Goal: Task Accomplishment & Management: Manage account settings

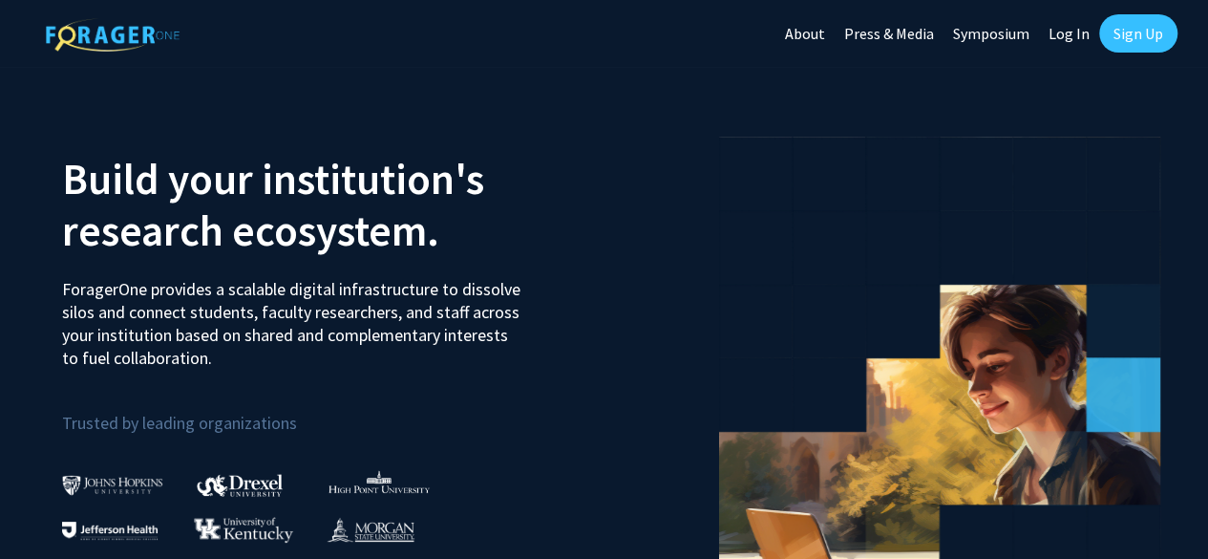
click at [1138, 26] on link "Sign Up" at bounding box center [1138, 33] width 78 height 38
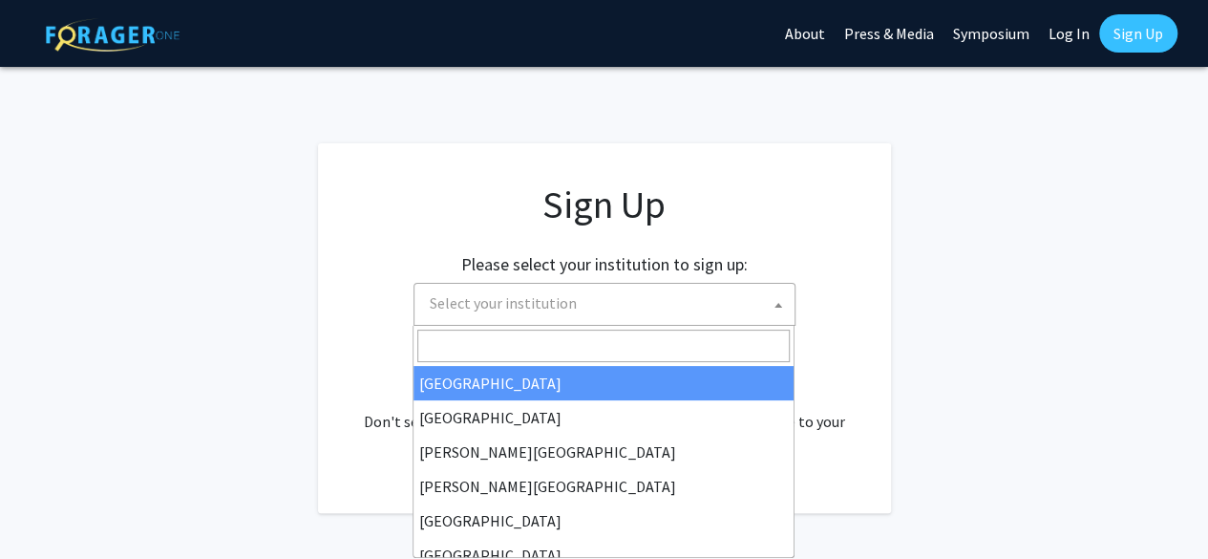
click at [676, 288] on span "Select your institution" at bounding box center [608, 303] width 372 height 39
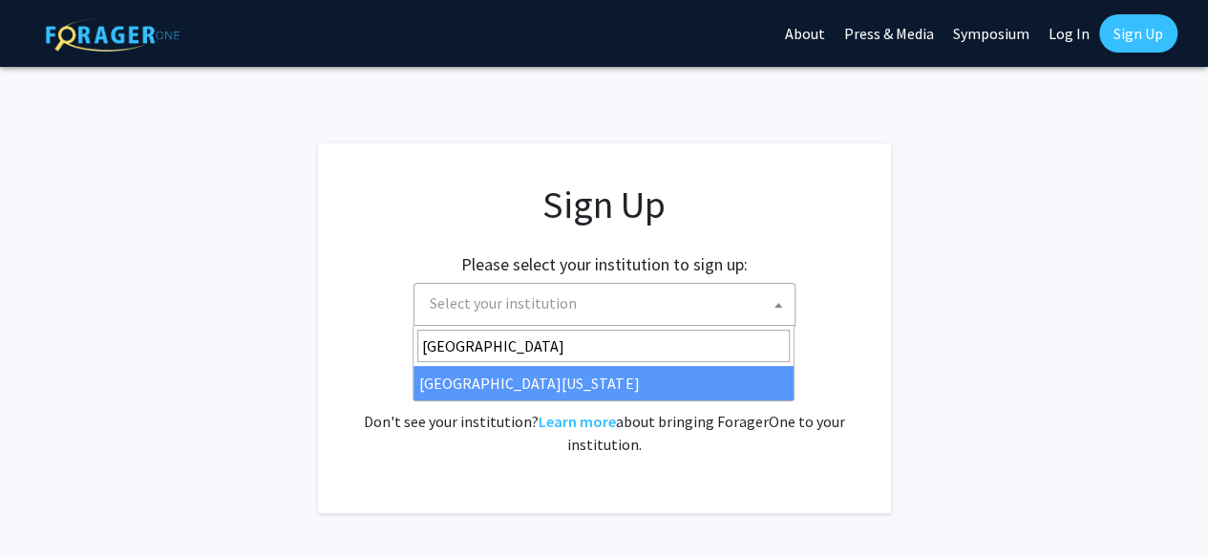
type input "university of ma"
select select "31"
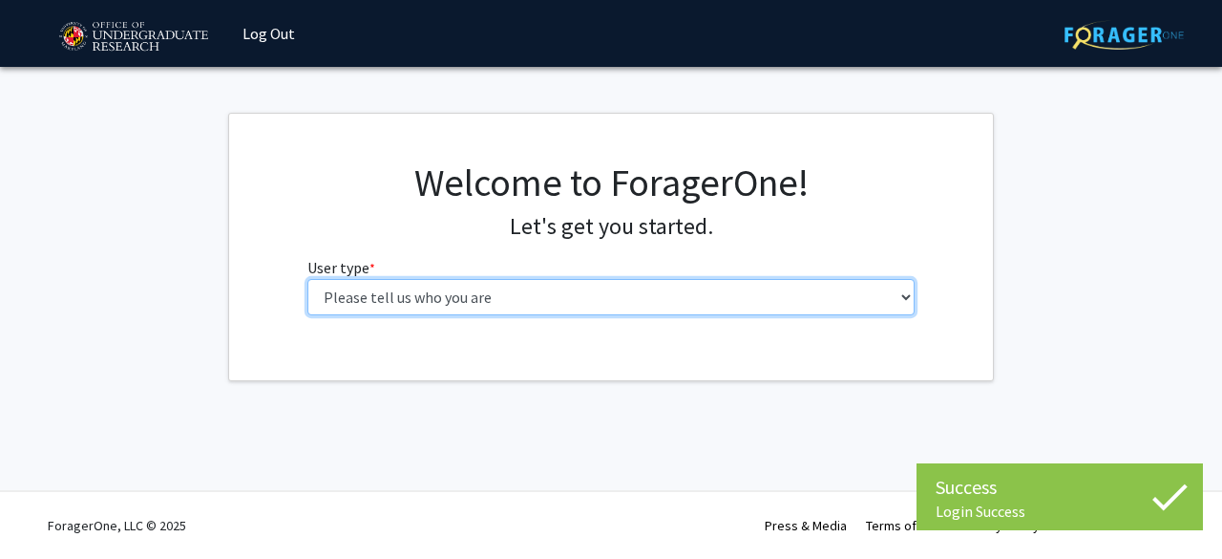
click at [496, 302] on select "Please tell us who you are Undergraduate Student Master's Student Doctoral Cand…" at bounding box center [612, 297] width 608 height 36
select select "1: undergrad"
click at [308, 279] on select "Please tell us who you are Undergraduate Student Master's Student Doctoral Cand…" at bounding box center [612, 297] width 608 height 36
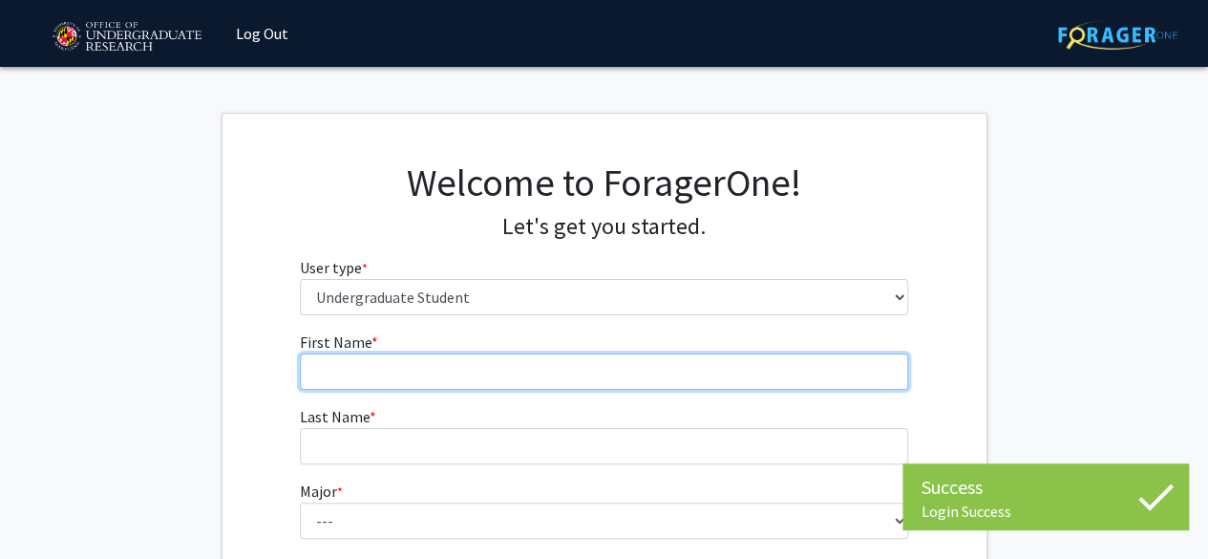
click at [443, 383] on input "First Name * required" at bounding box center [604, 371] width 608 height 36
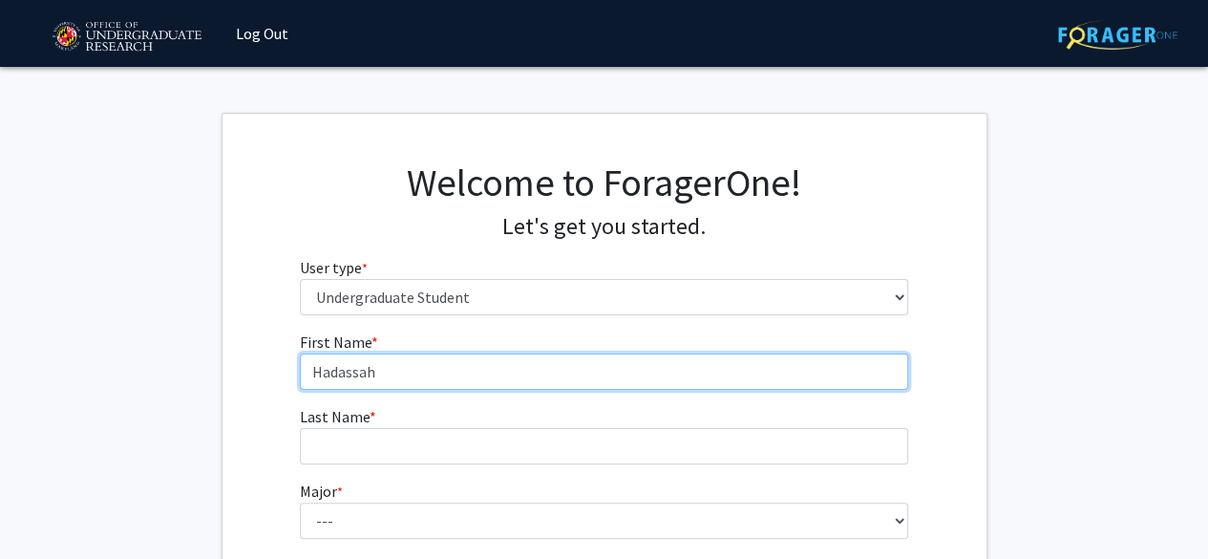
type input "Hadassah"
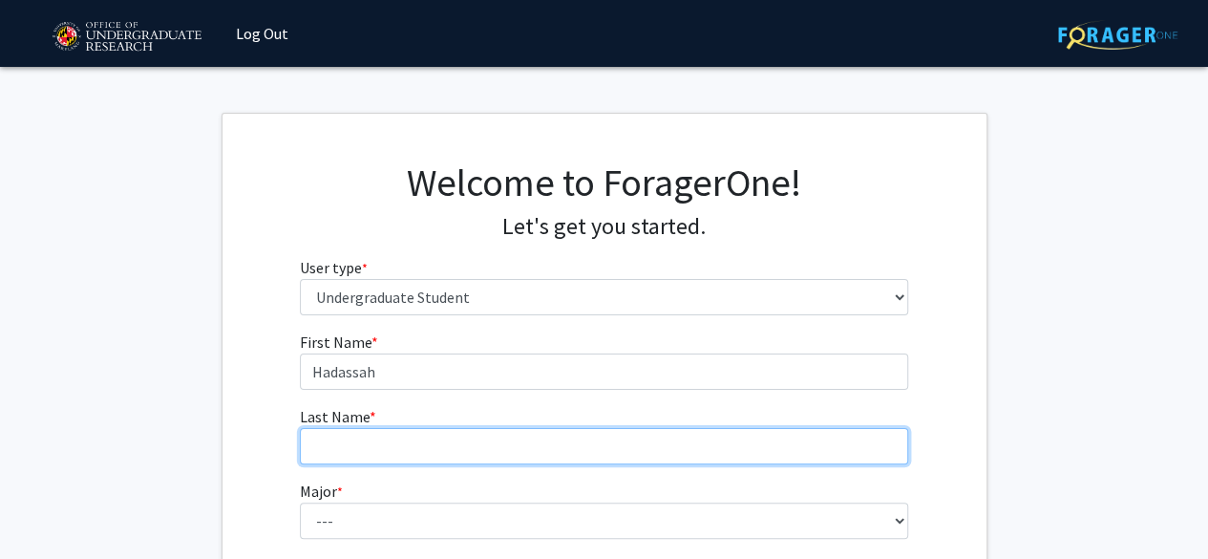
click at [362, 431] on input "Last Name * required" at bounding box center [604, 446] width 608 height 36
type input "D"
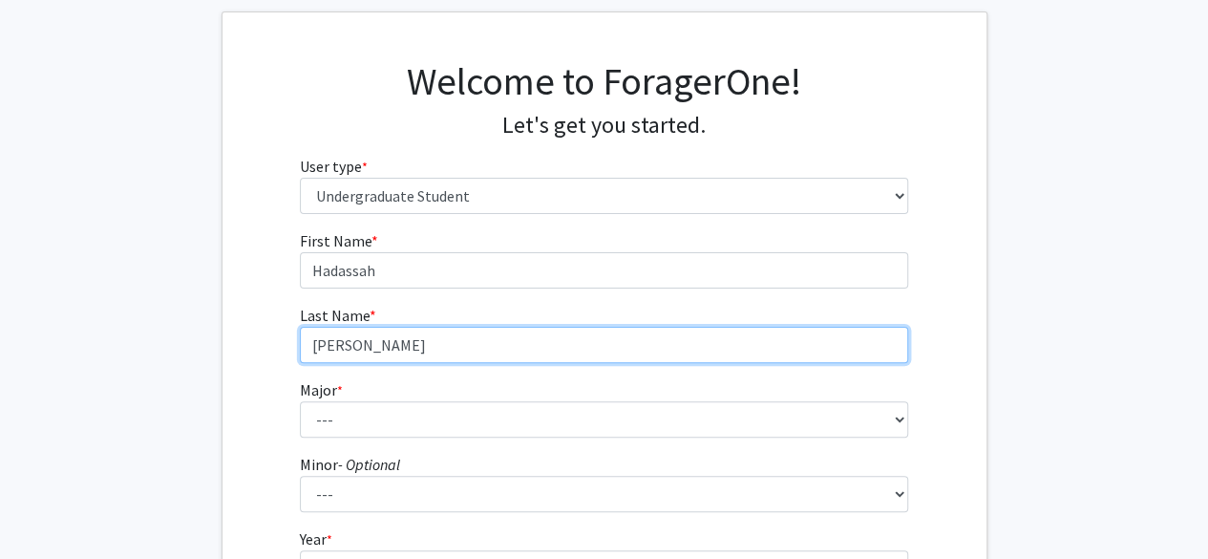
scroll to position [105, 0]
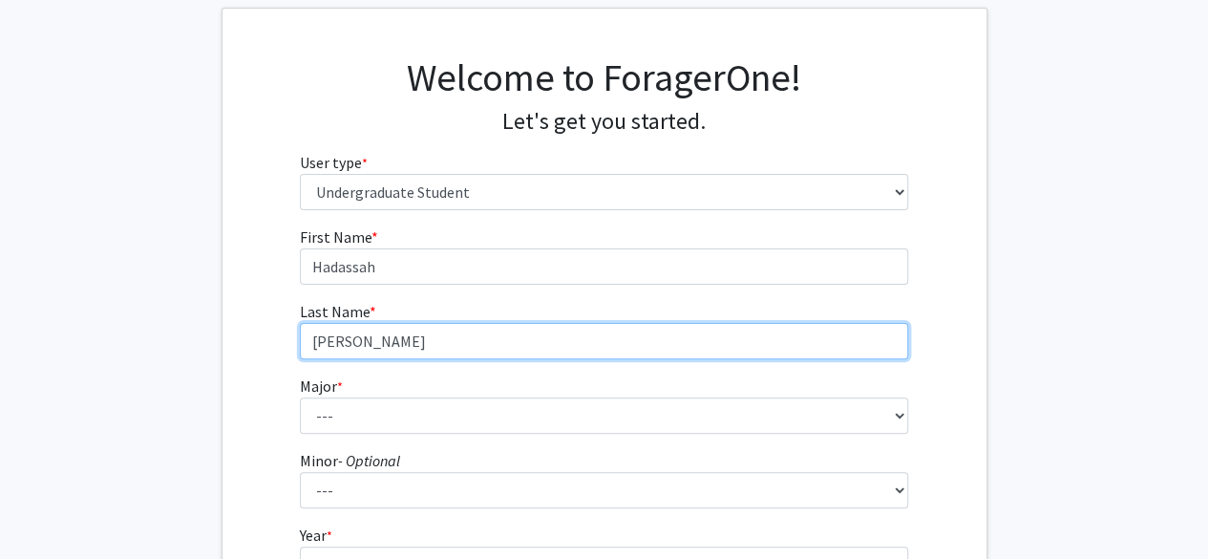
type input "[PERSON_NAME]"
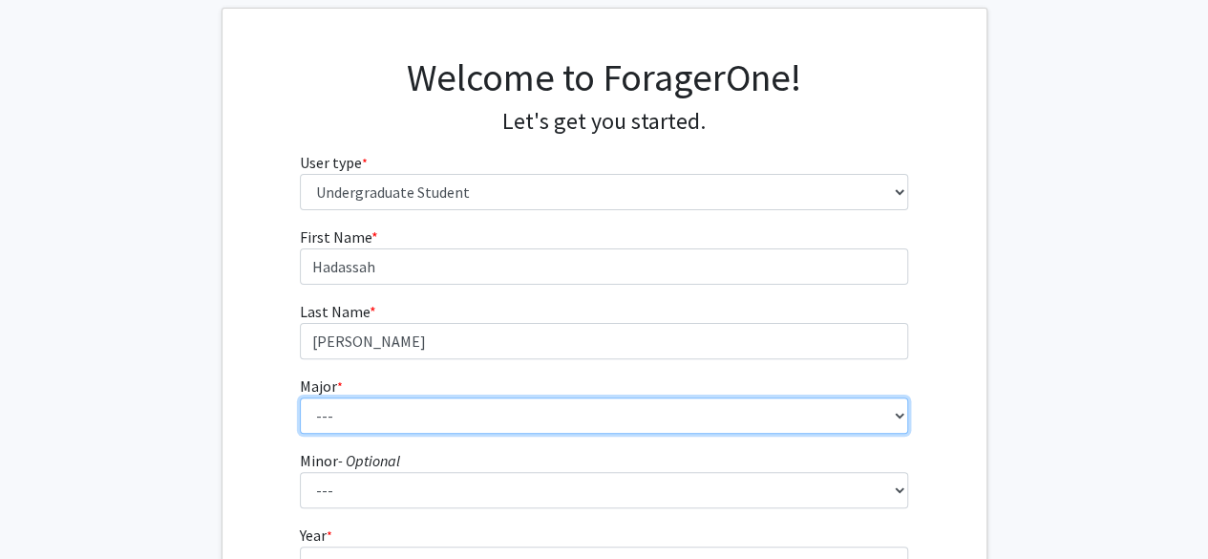
click at [362, 415] on select "--- Accounting Aerospace Engineering African American and Africana Studies Agri…" at bounding box center [604, 415] width 608 height 36
select select "17: 2318"
click at [300, 397] on select "--- Accounting Aerospace Engineering African American and Africana Studies Agri…" at bounding box center [604, 415] width 608 height 36
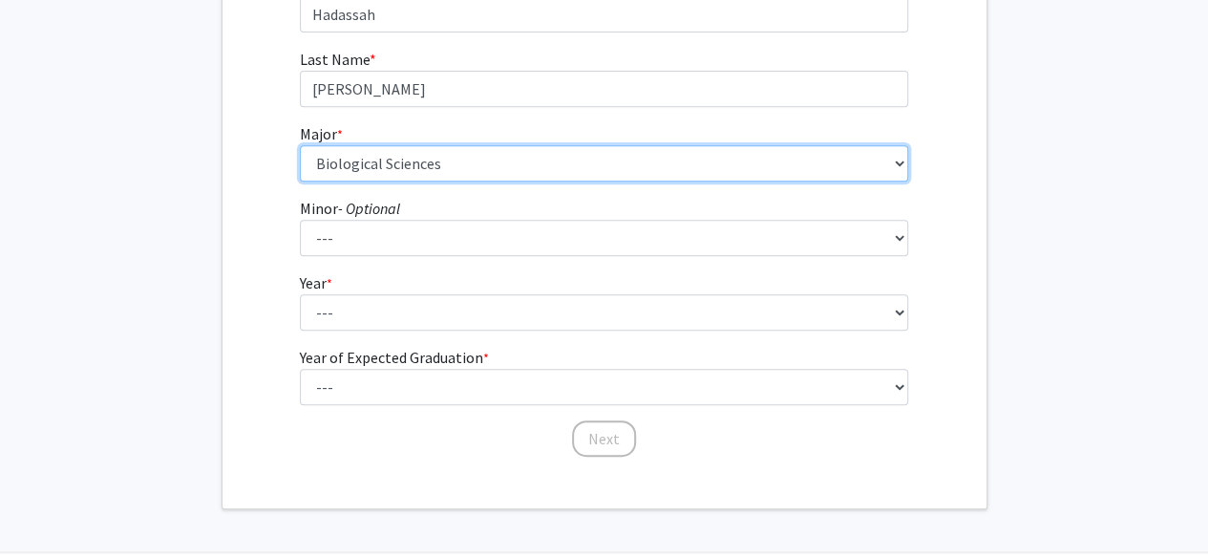
scroll to position [359, 0]
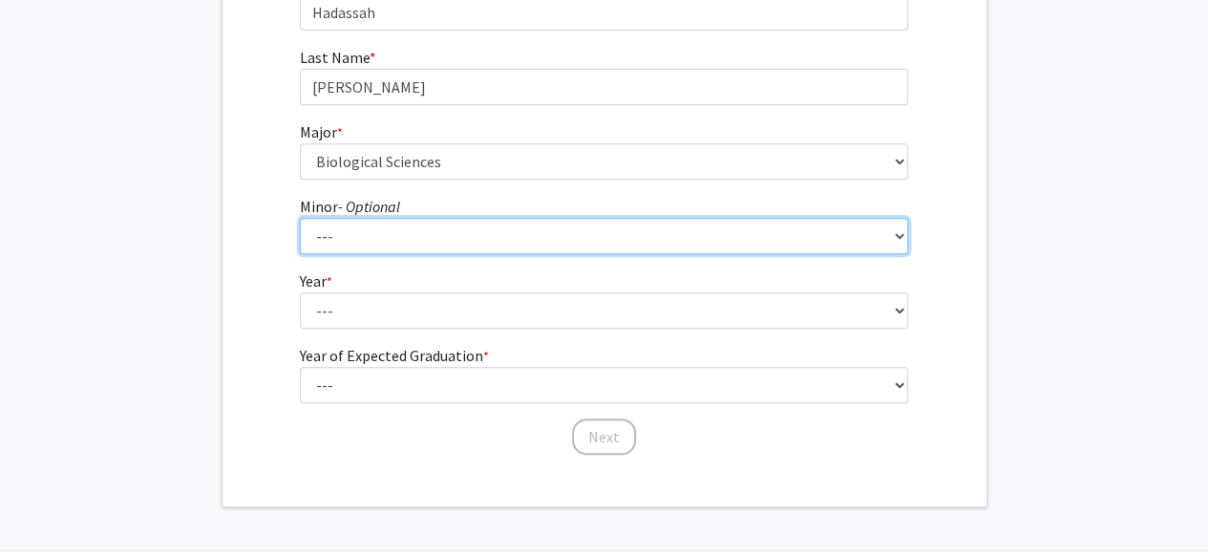
click at [411, 240] on select "--- Actuarial Mathematics Advanced Cybersecurity Experience for Students Africa…" at bounding box center [604, 236] width 608 height 36
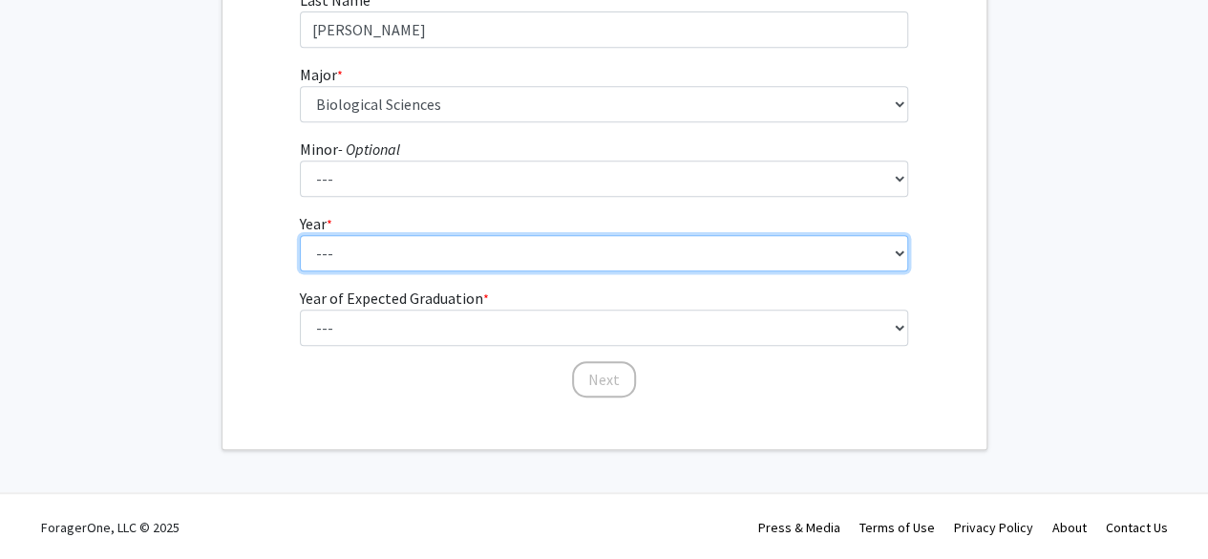
click at [411, 240] on select "--- First-year Sophomore Junior Senior Postbaccalaureate Certificate" at bounding box center [604, 253] width 608 height 36
select select "3: junior"
click at [300, 235] on select "--- First-year Sophomore Junior Senior Postbaccalaureate Certificate" at bounding box center [604, 253] width 608 height 36
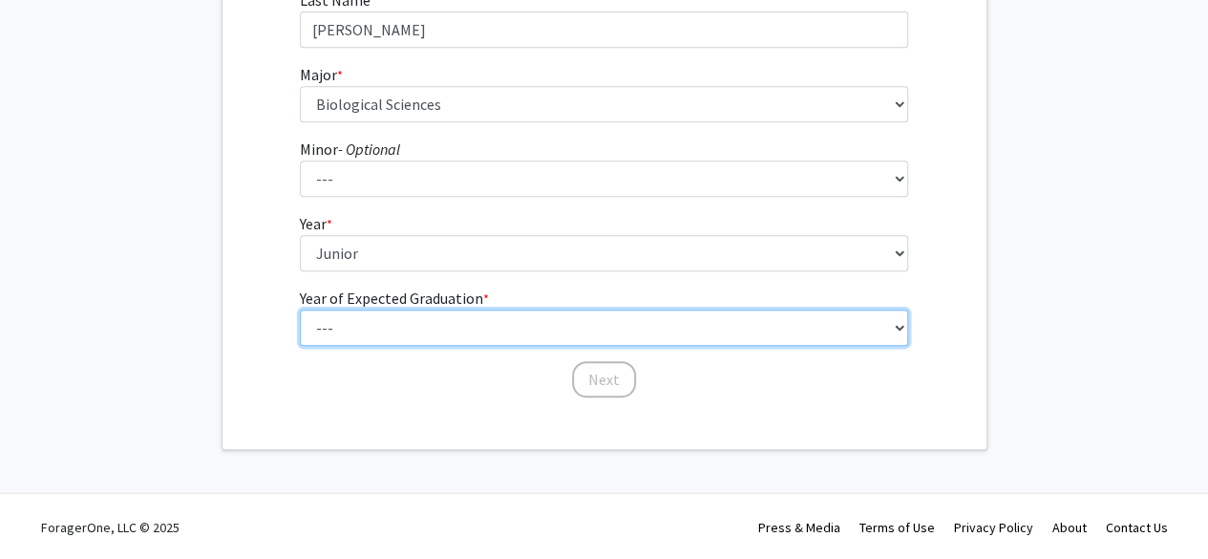
click at [389, 329] on select "--- 2025 2026 2027 2028 2029 2030 2031 2032 2033 2034" at bounding box center [604, 327] width 608 height 36
select select "3: 2027"
click at [300, 309] on select "--- 2025 2026 2027 2028 2029 2030 2031 2032 2033 2034" at bounding box center [604, 327] width 608 height 36
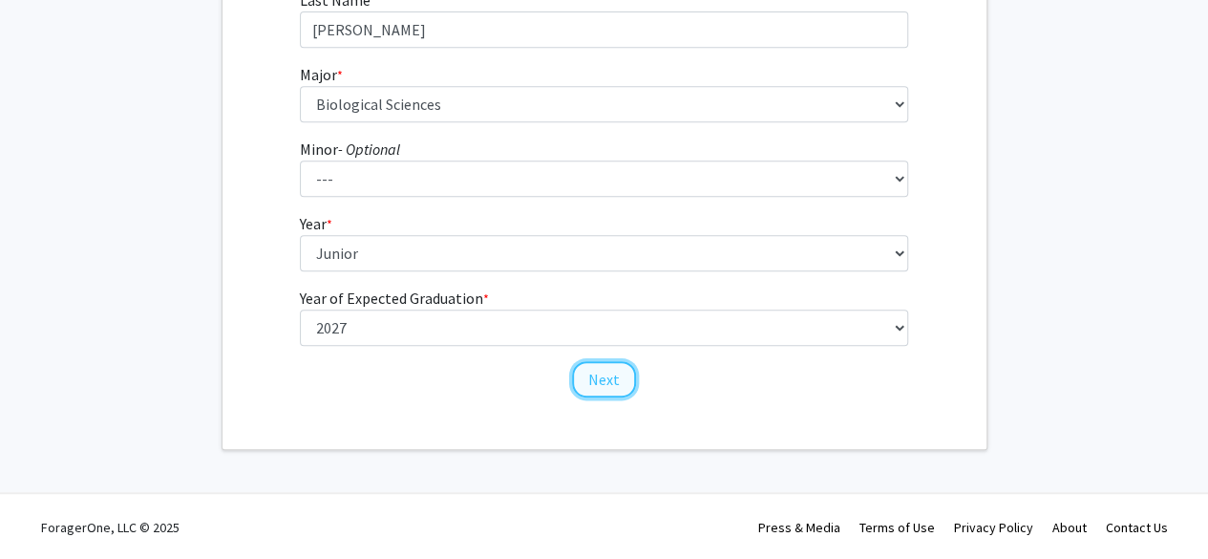
click at [592, 379] on button "Next" at bounding box center [604, 379] width 64 height 36
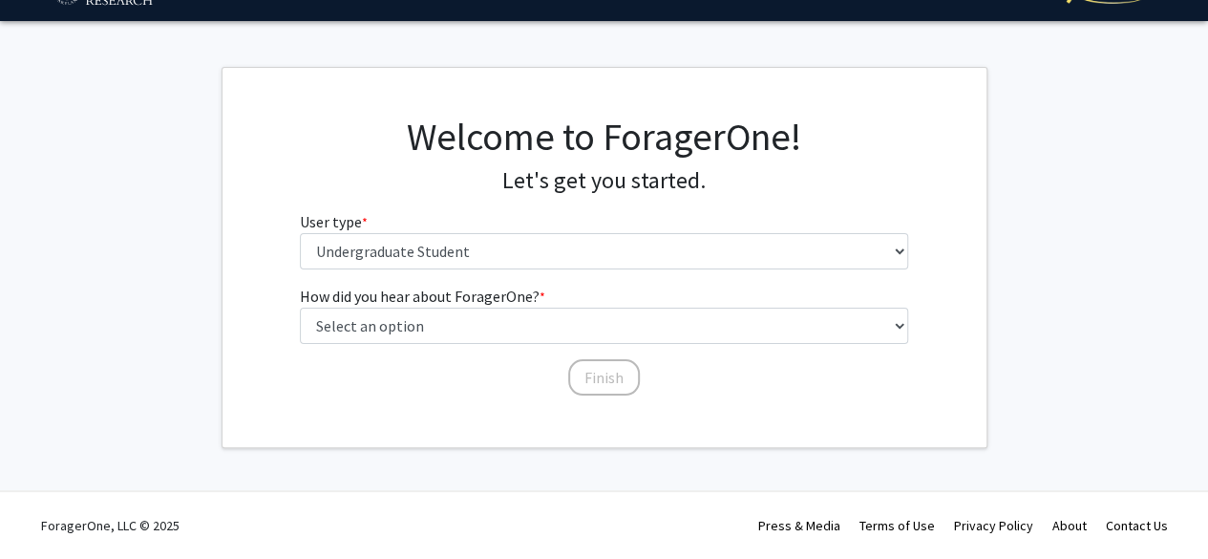
scroll to position [0, 0]
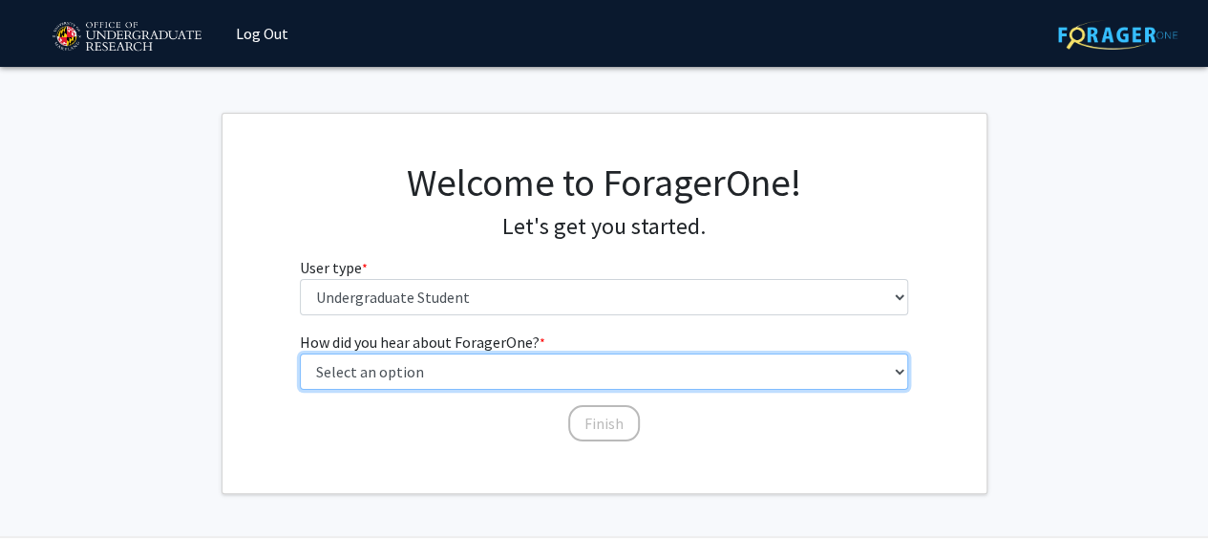
click at [573, 380] on select "Select an option Peer/student recommendation Faculty/staff recommendation Unive…" at bounding box center [604, 371] width 608 height 36
click at [300, 353] on select "Select an option Peer/student recommendation Faculty/staff recommendation Unive…" at bounding box center [604, 371] width 608 height 36
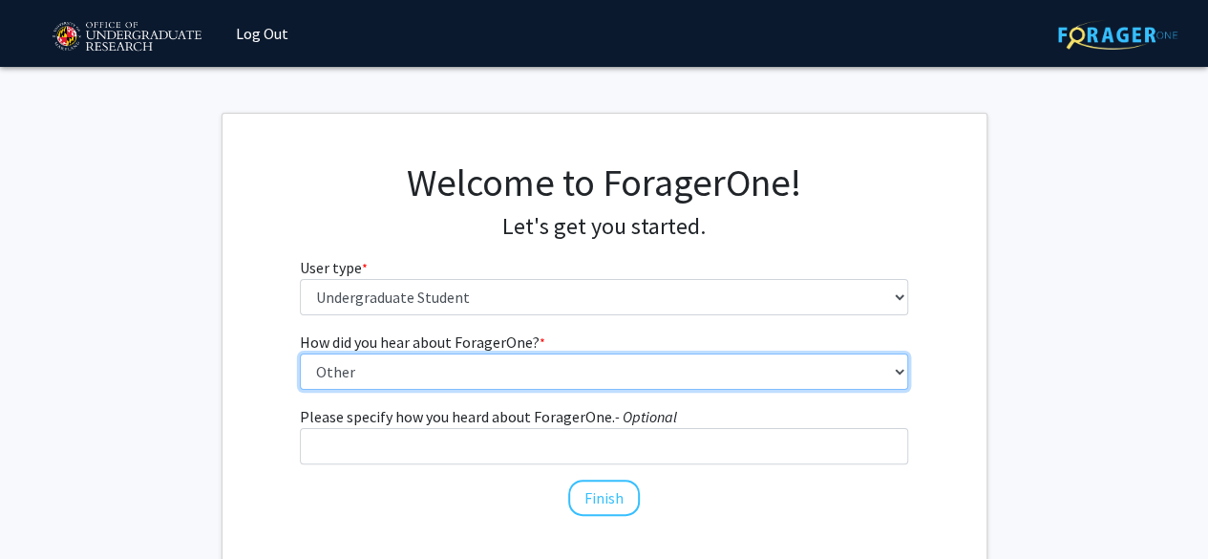
click at [544, 370] on select "Select an option Peer/student recommendation Faculty/staff recommendation Unive…" at bounding box center [604, 371] width 608 height 36
select select "3: university_website"
click at [300, 353] on select "Select an option Peer/student recommendation Faculty/staff recommendation Unive…" at bounding box center [604, 371] width 608 height 36
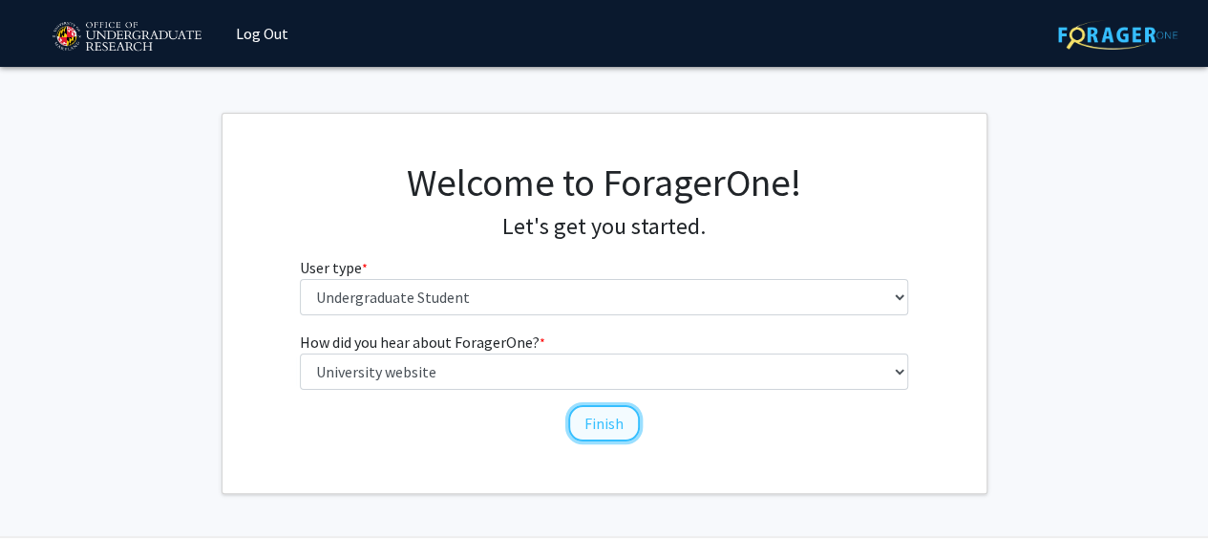
click at [598, 424] on button "Finish" at bounding box center [604, 423] width 72 height 36
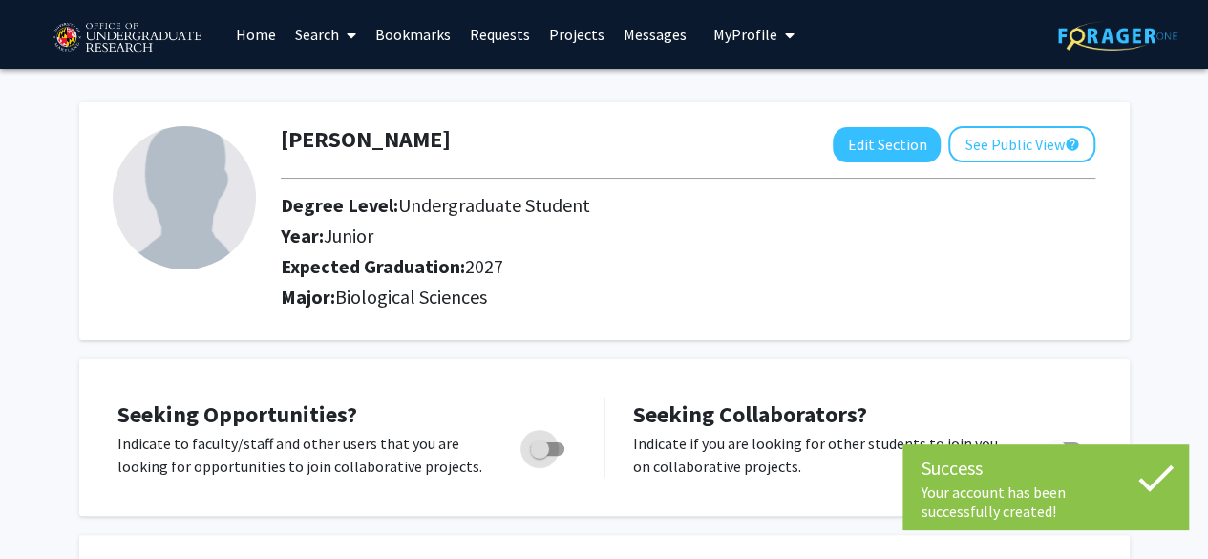
click at [552, 450] on span "Toggle" at bounding box center [547, 448] width 34 height 13
click at [540, 456] on input "Are you actively seeking opportunities?" at bounding box center [539, 456] width 1 height 1
checkbox input "true"
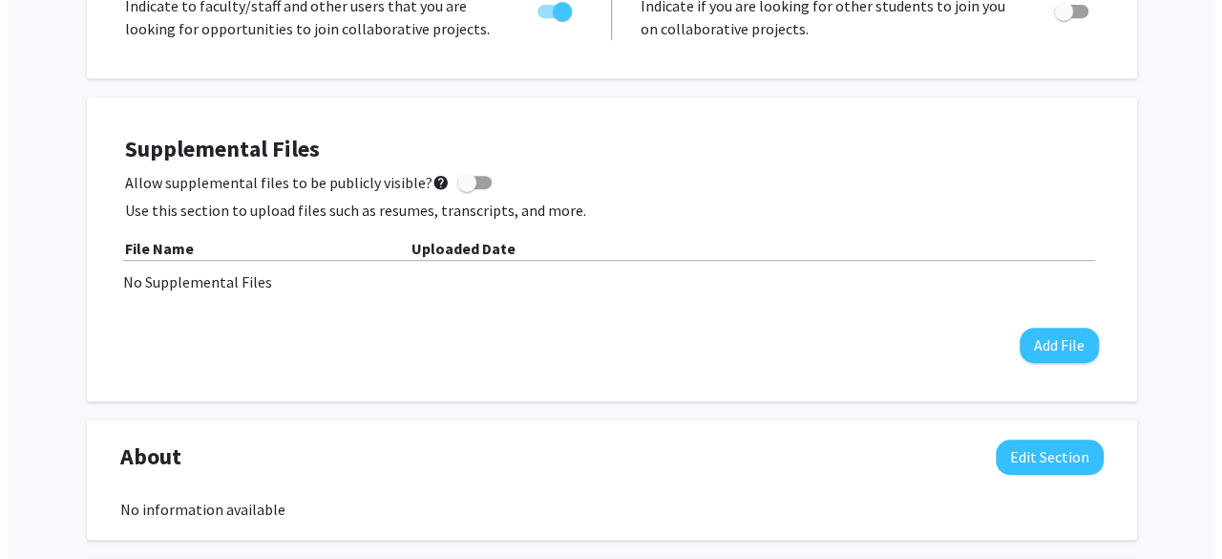
scroll to position [463, 0]
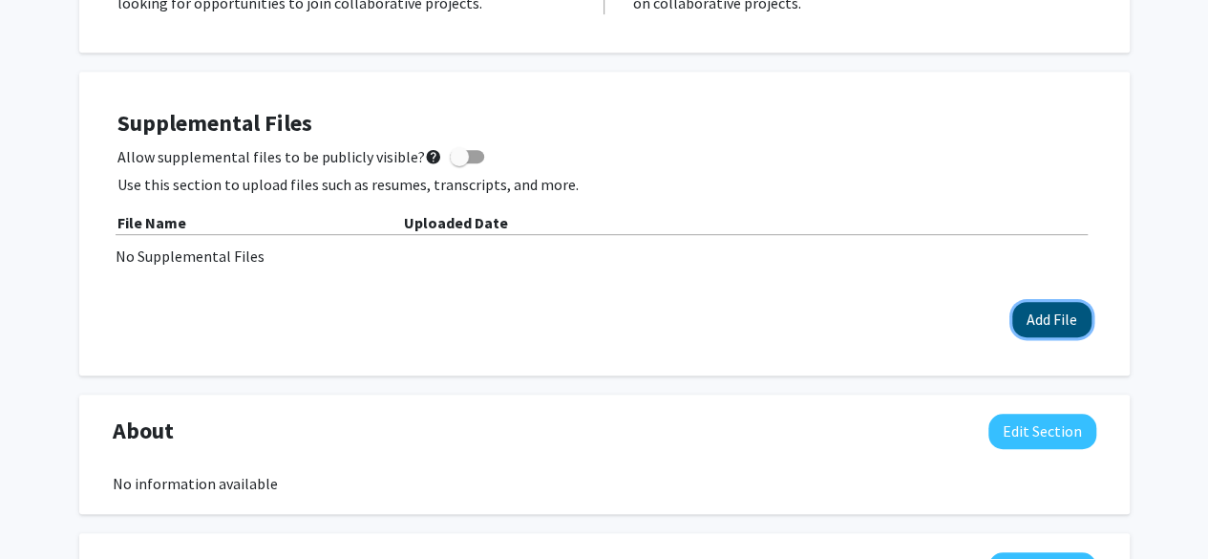
click at [1029, 312] on button "Add File" at bounding box center [1051, 319] width 79 height 35
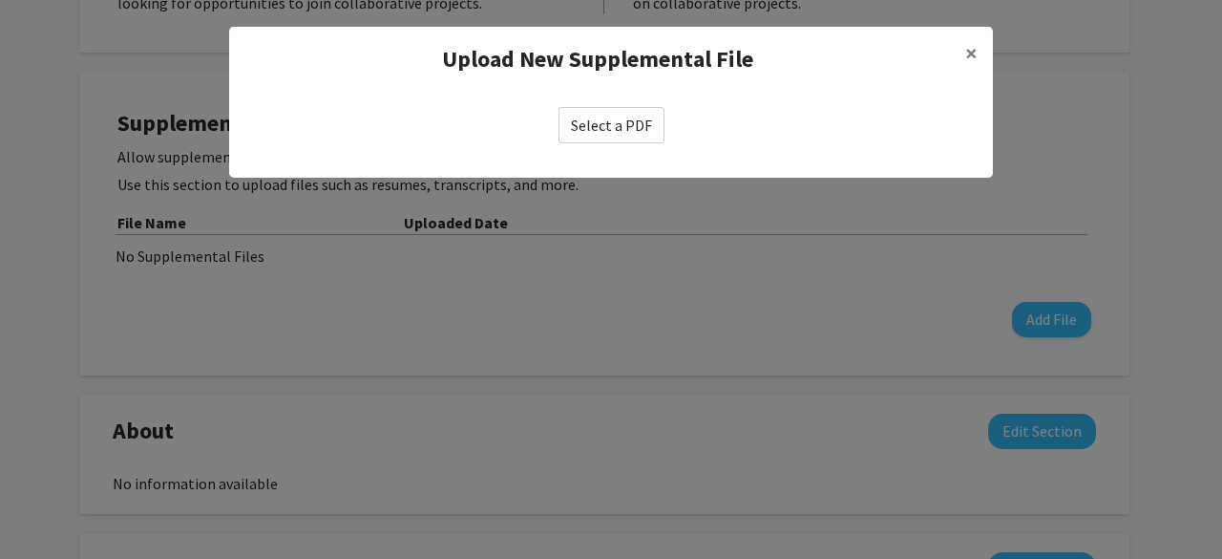
click at [628, 116] on label "Select a PDF" at bounding box center [612, 125] width 106 height 36
click at [0, 0] on input "Select a PDF" at bounding box center [0, 0] width 0 height 0
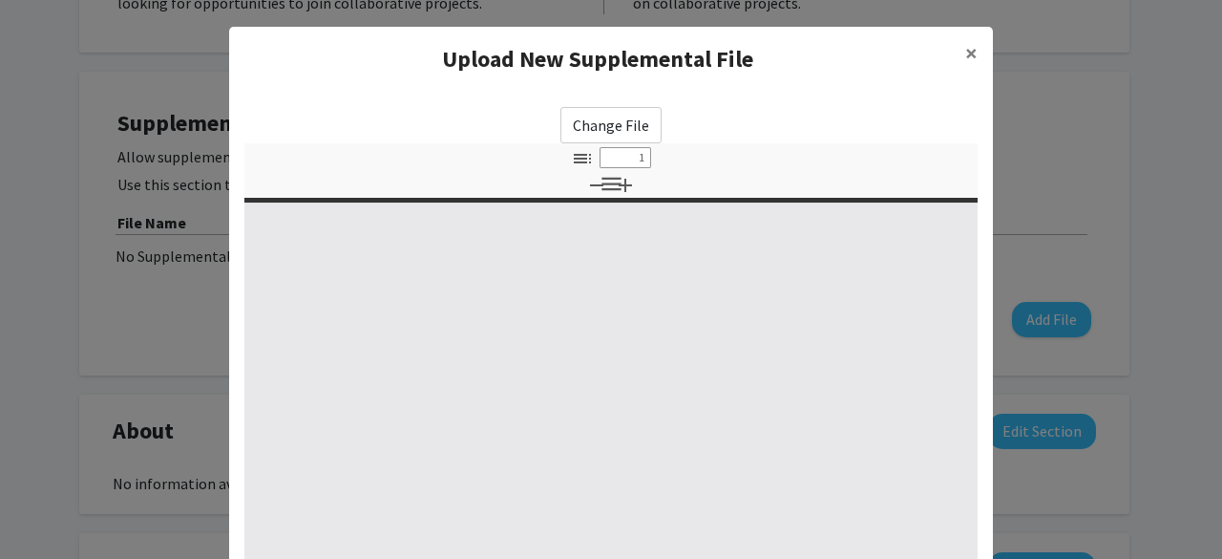
select select "custom"
type input "0"
select select "custom"
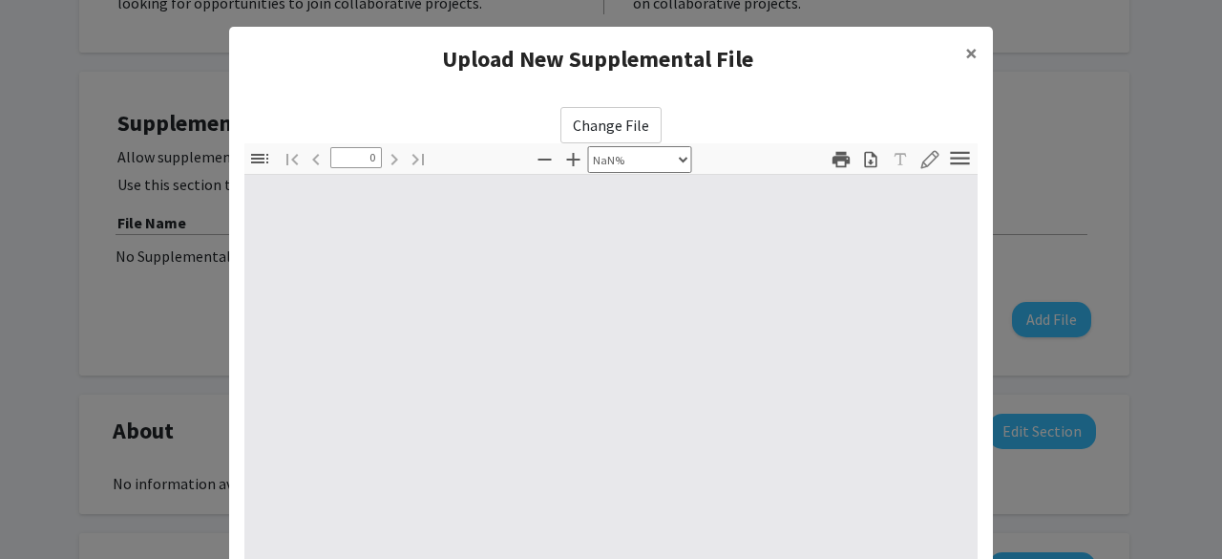
type input "1"
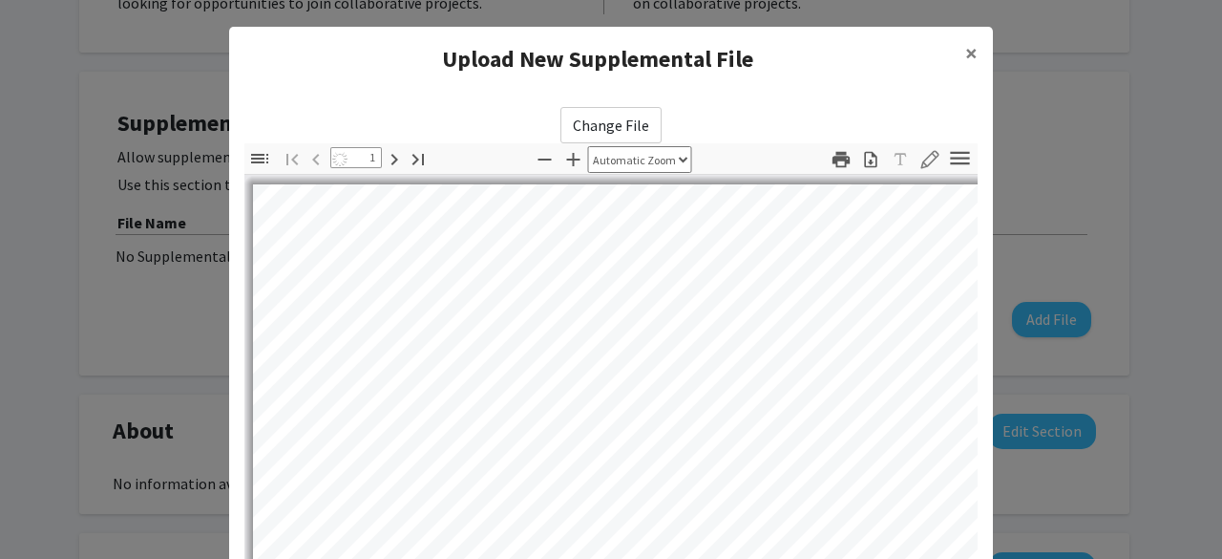
select select "auto"
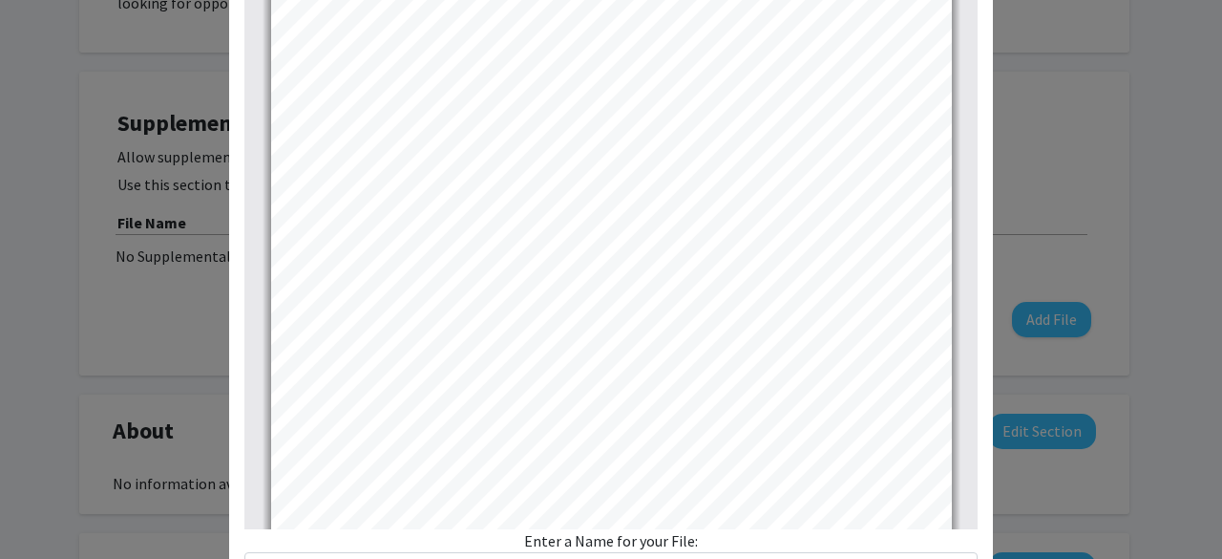
scroll to position [348, 0]
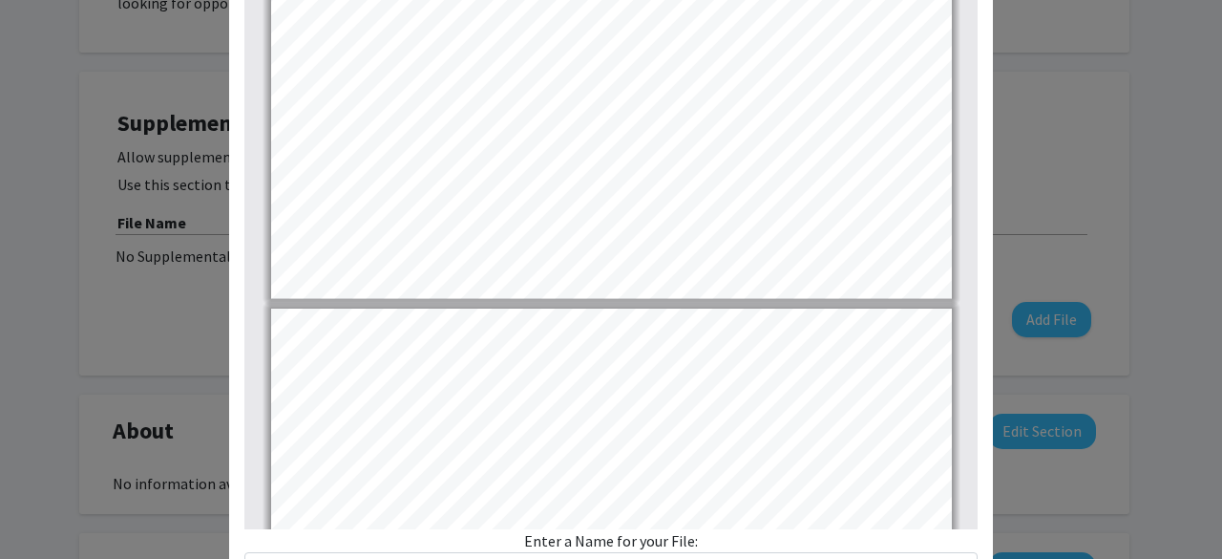
type input "2"
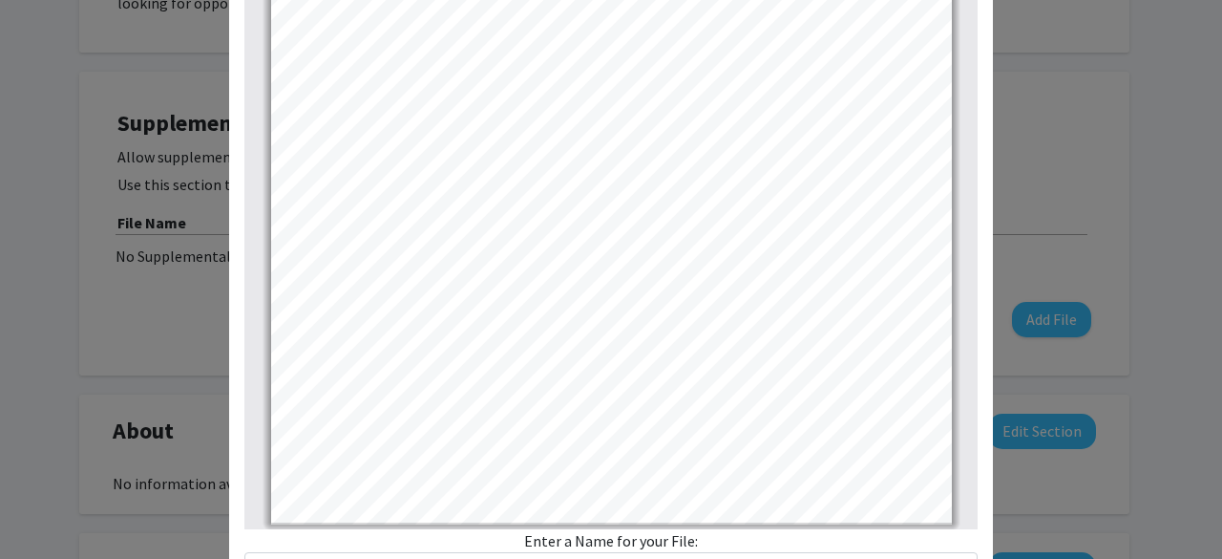
scroll to position [345, 0]
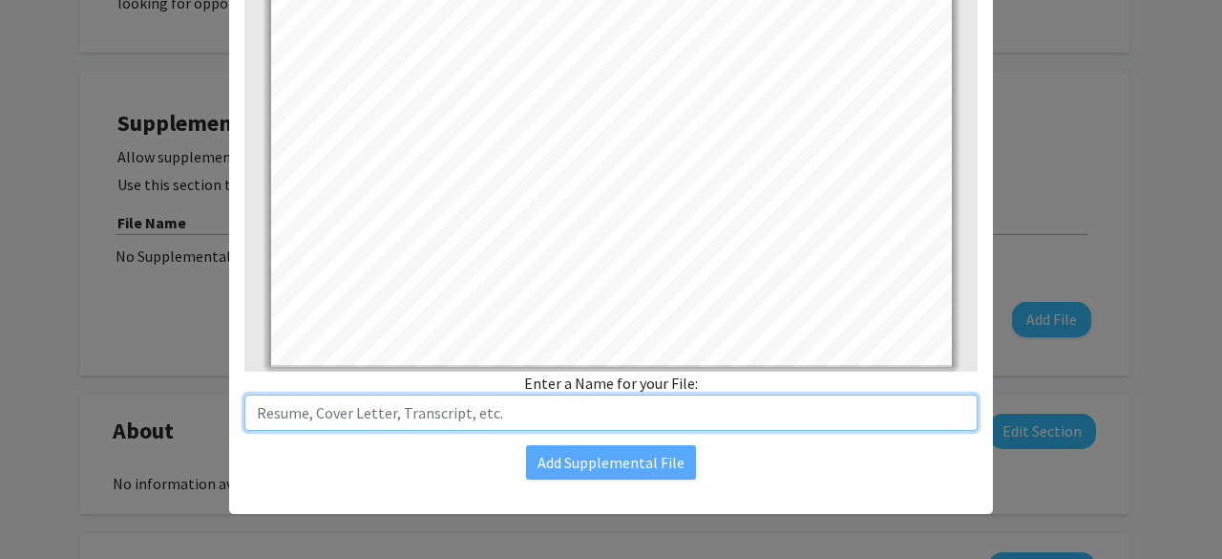
click at [533, 419] on input "text" at bounding box center [610, 412] width 733 height 36
click at [688, 407] on input "[PERSON_NAME]" at bounding box center [610, 412] width 733 height 36
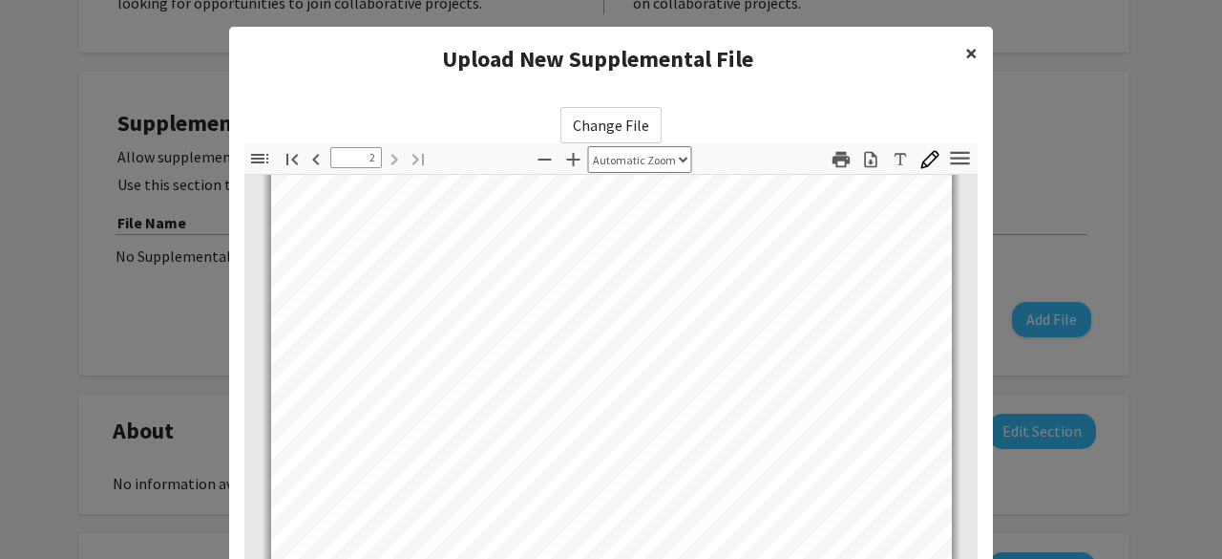
type input "[PERSON_NAME]"
click at [966, 50] on span "×" at bounding box center [972, 53] width 12 height 30
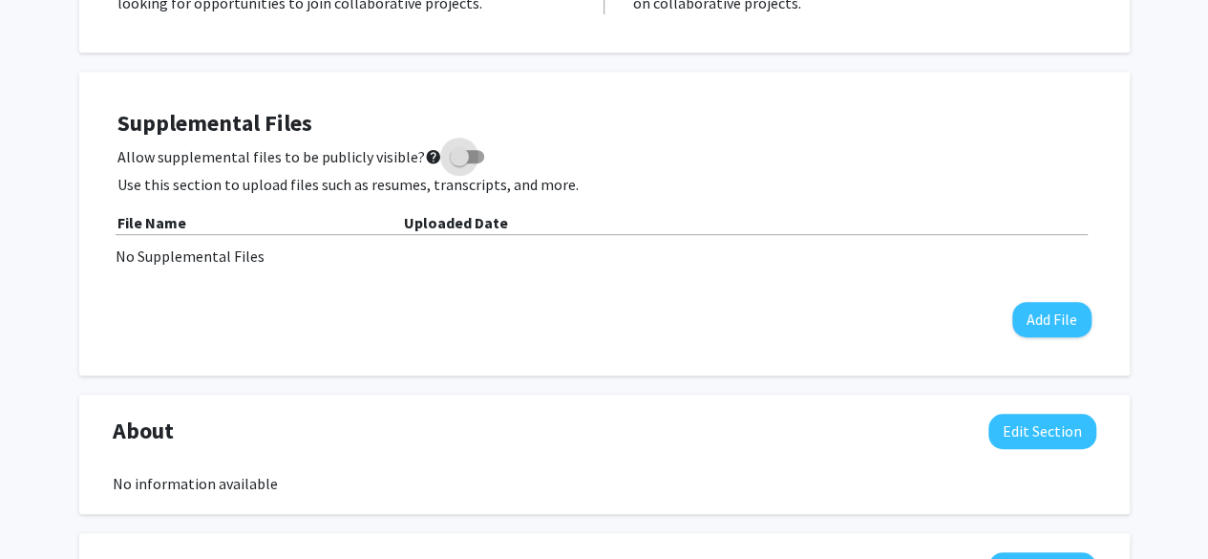
click at [450, 152] on span at bounding box center [459, 156] width 19 height 19
click at [458, 163] on input "Allow supplemental files to be publicly visible? help" at bounding box center [458, 163] width 1 height 1
checkbox input "true"
click at [1070, 330] on button "Add File" at bounding box center [1051, 319] width 79 height 35
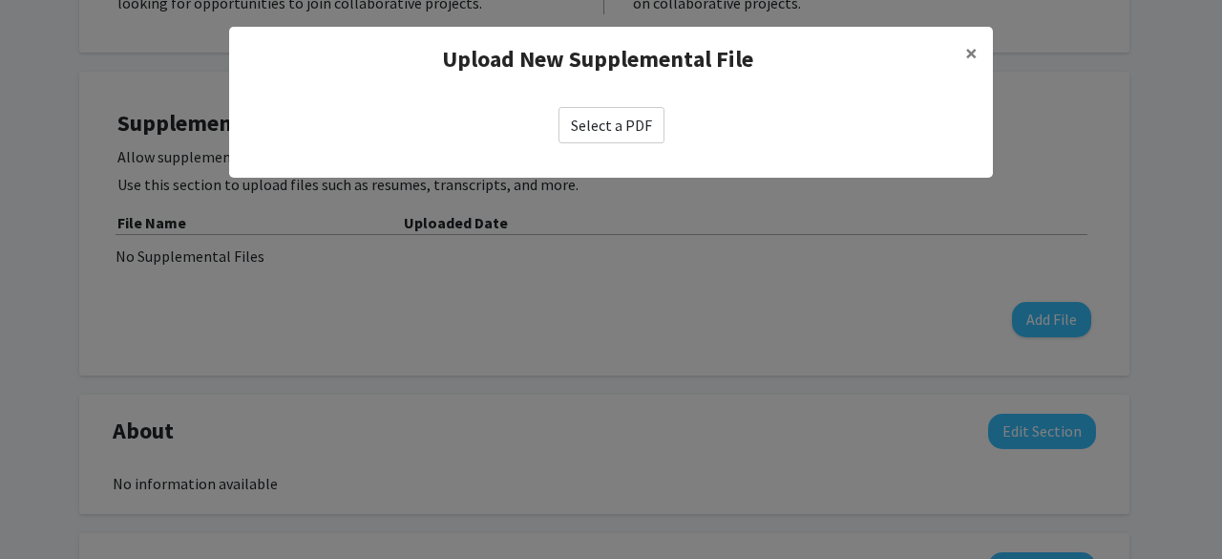
click at [632, 138] on label "Select a PDF" at bounding box center [612, 125] width 106 height 36
click at [0, 0] on input "Select a PDF" at bounding box center [0, 0] width 0 height 0
select select "custom"
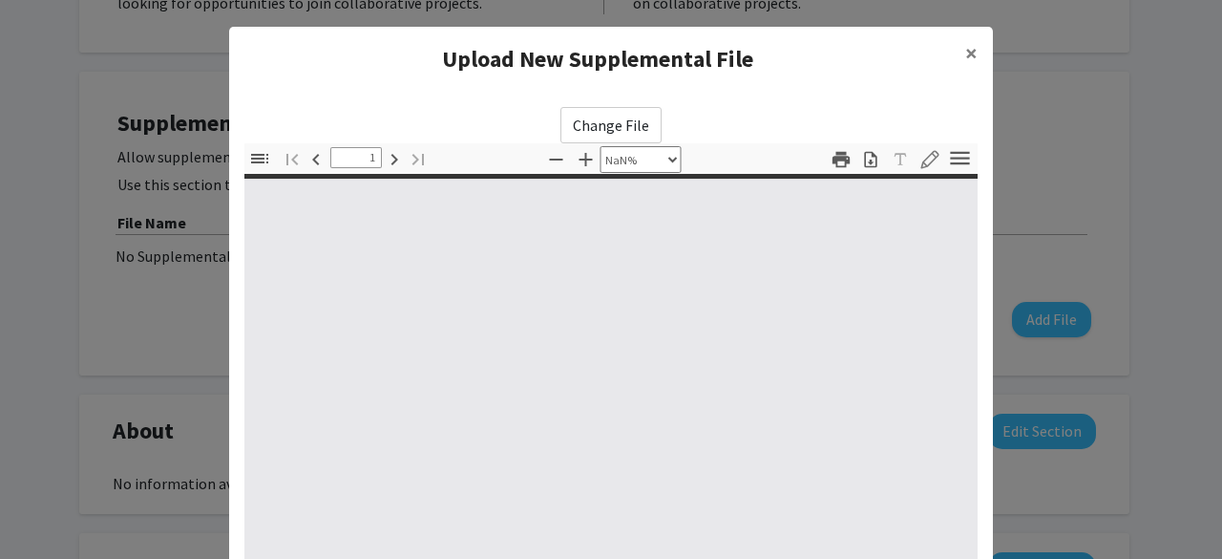
type input "0"
select select "custom"
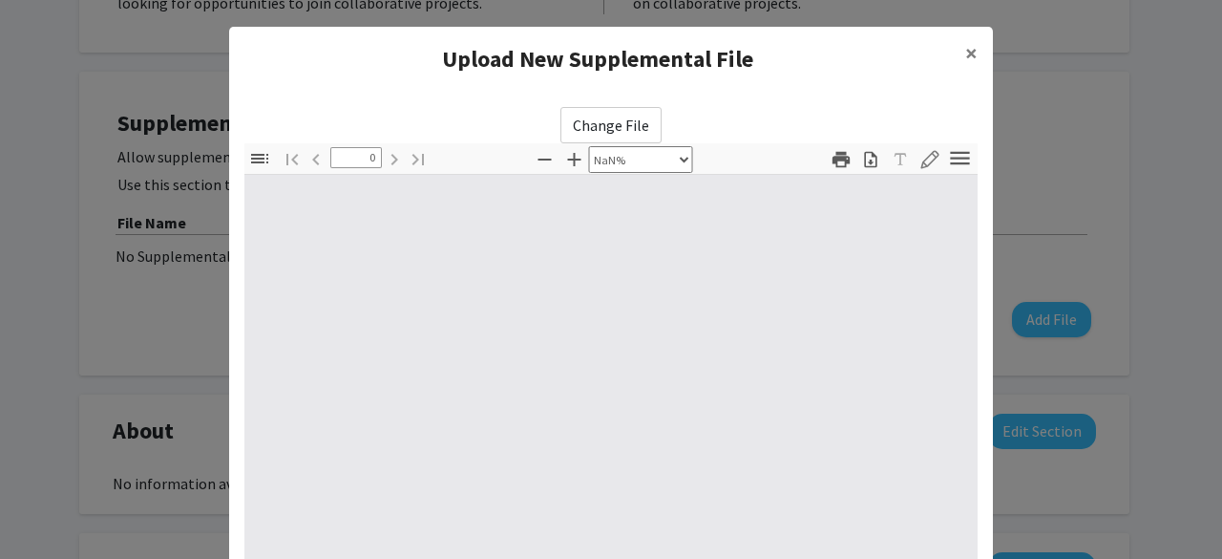
type input "1"
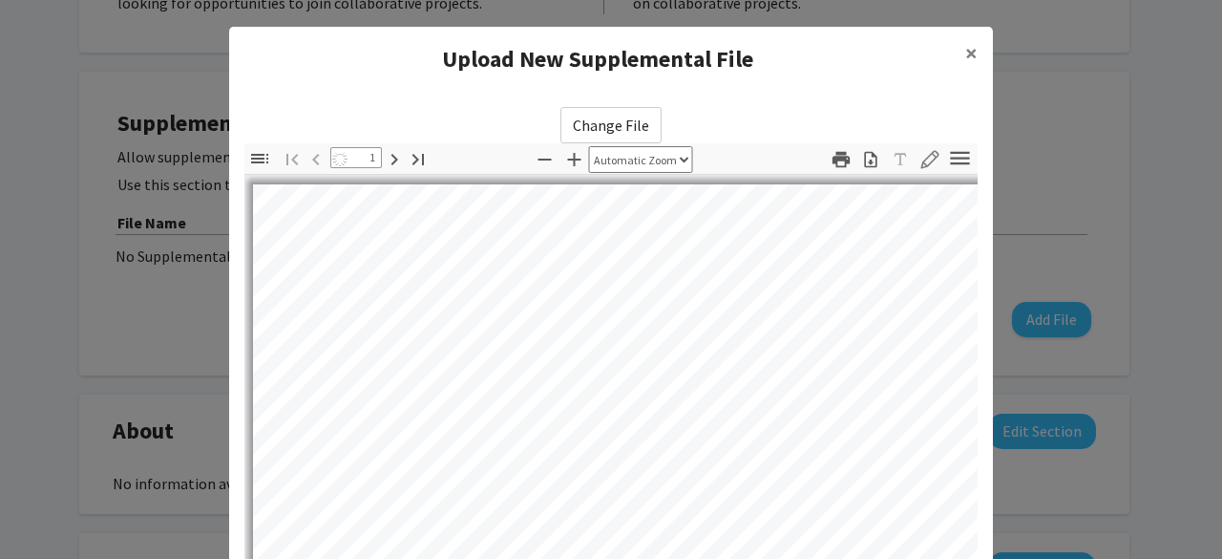
select select "auto"
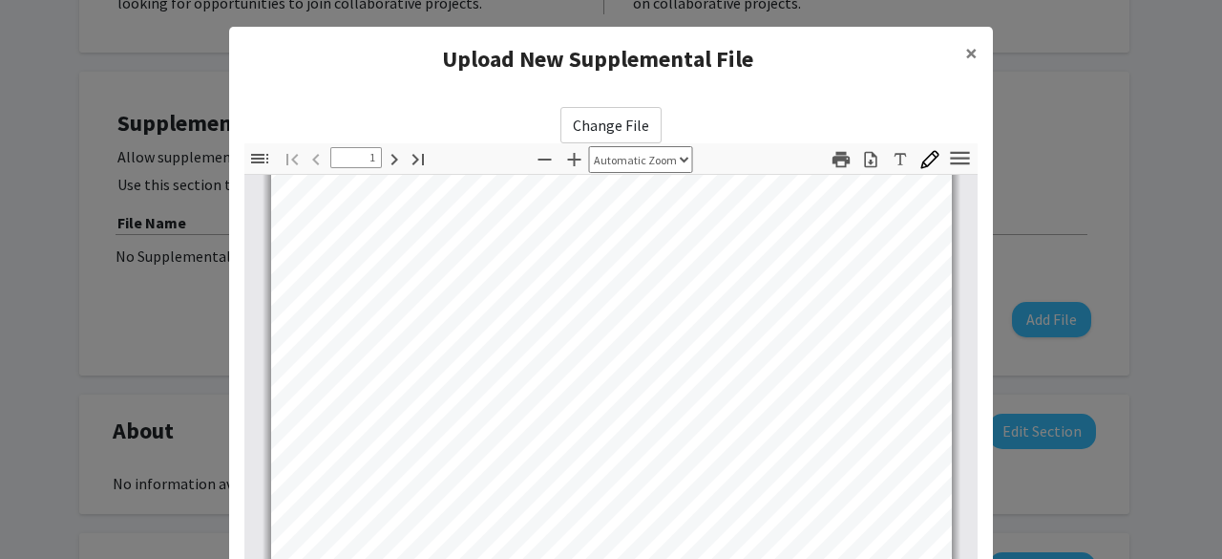
type input "2"
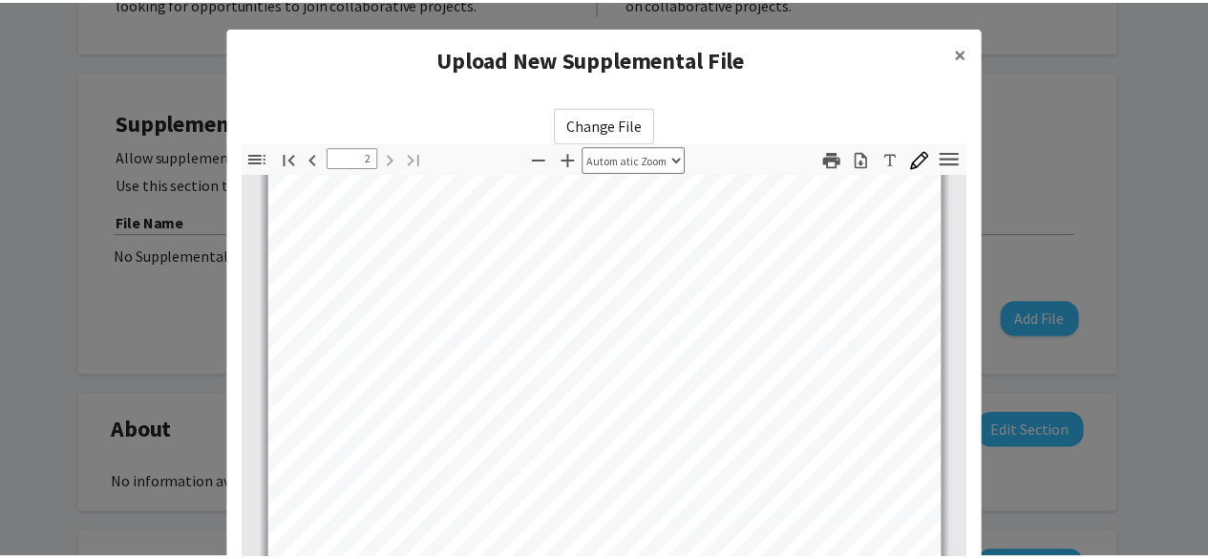
scroll to position [345, 0]
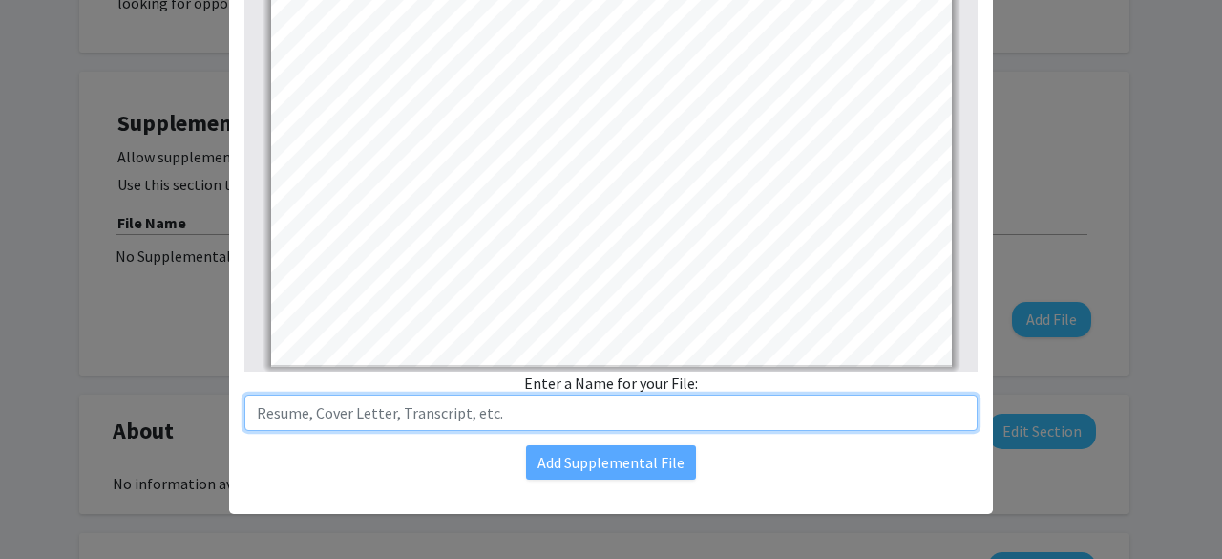
click at [487, 419] on input "text" at bounding box center [610, 412] width 733 height 36
type input "[PERSON_NAME]"
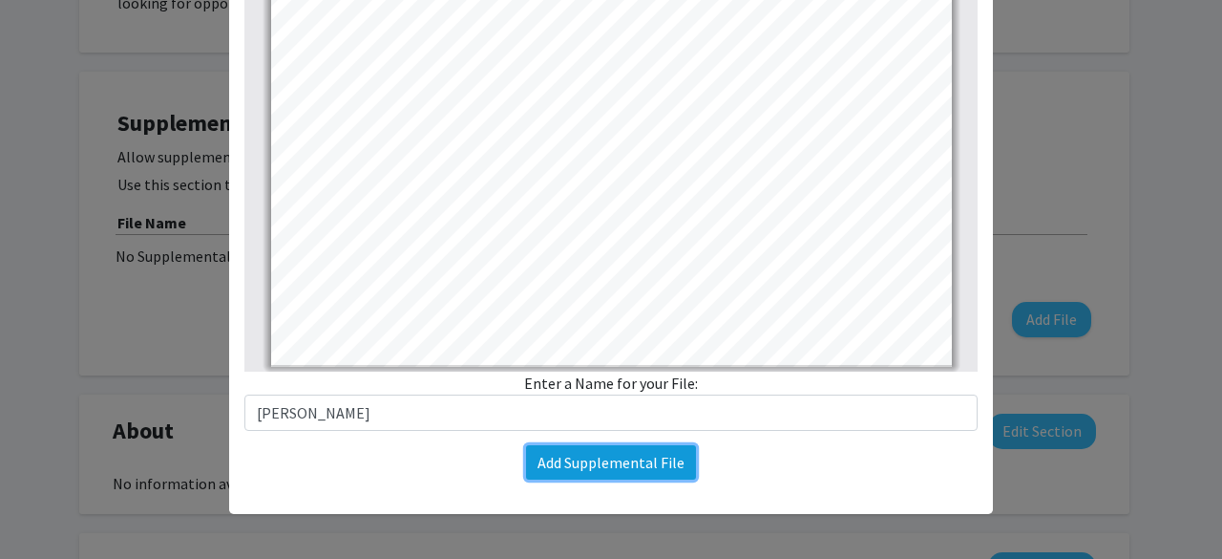
click at [563, 455] on button "Add Supplemental File" at bounding box center [611, 462] width 170 height 34
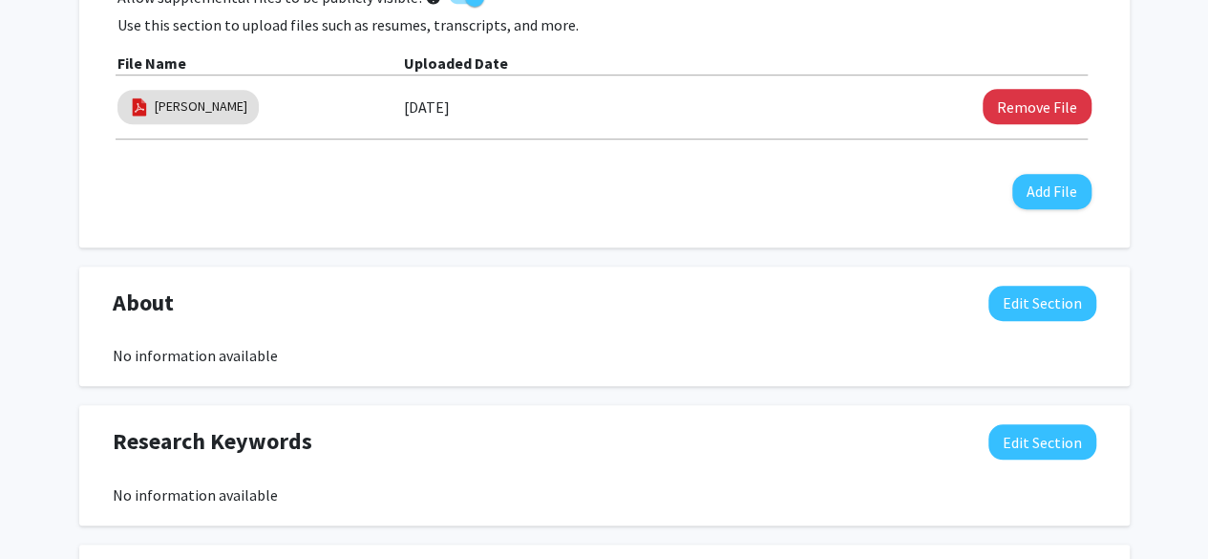
scroll to position [610, 0]
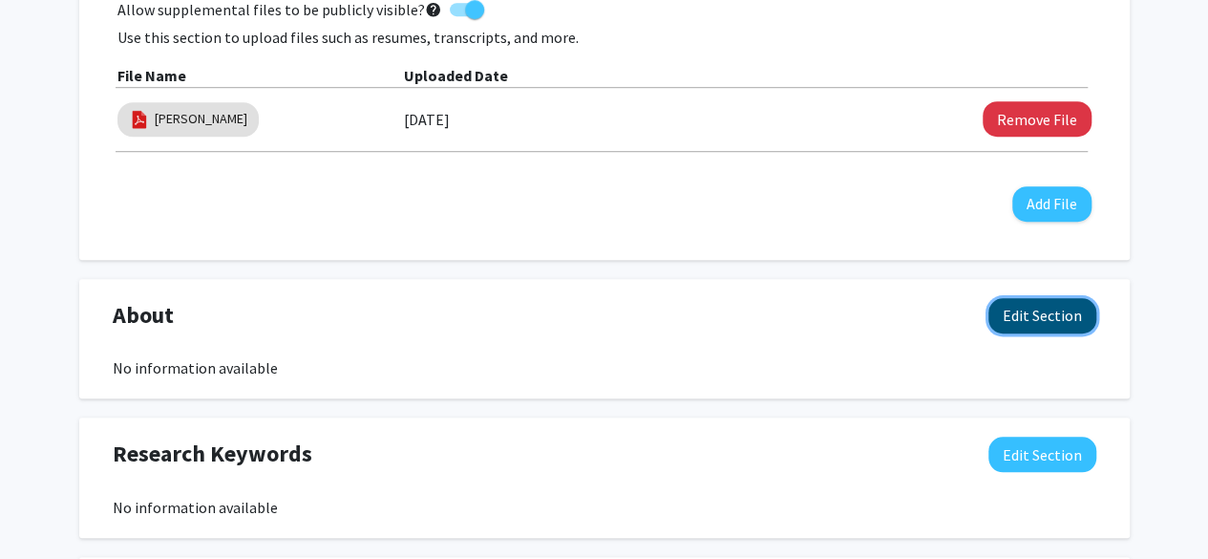
click at [1013, 307] on button "Edit Section" at bounding box center [1042, 315] width 108 height 35
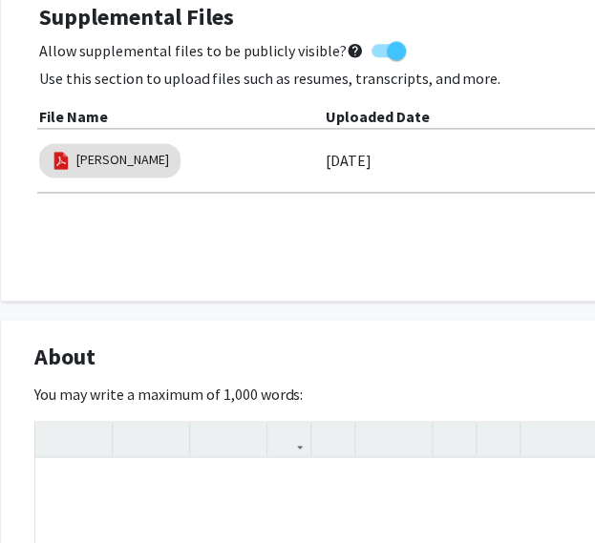
scroll to position [591, 47]
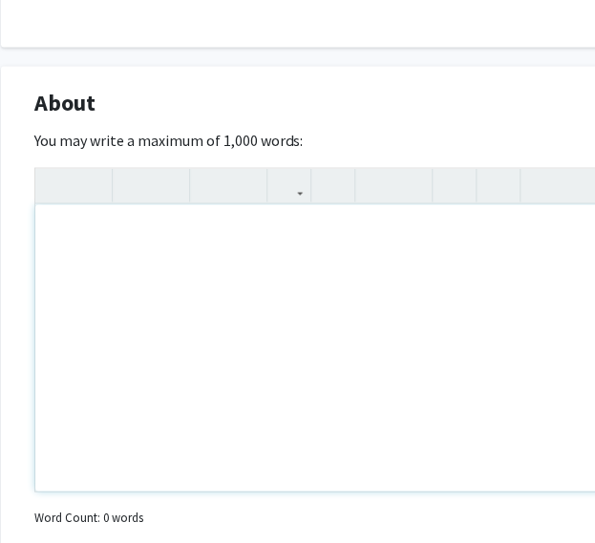
scroll to position [824, 47]
paste div "Note to users with screen readers: Please deactivate our accessibility plugin f…"
type textarea "<p>I am a pre-medical student with research experience in both academic and nat…"
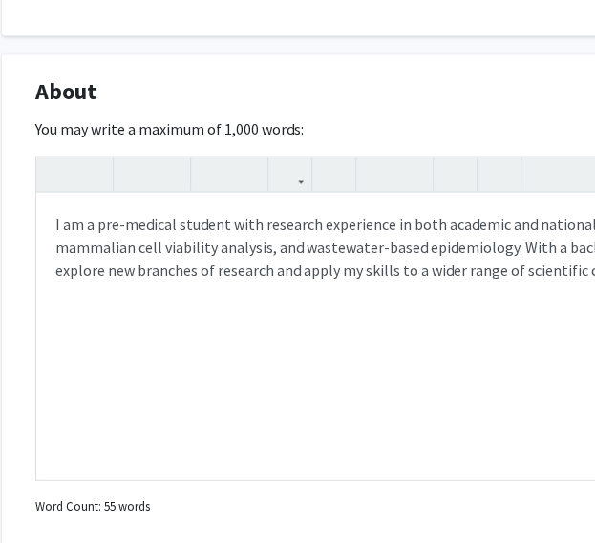
scroll to position [836, 46]
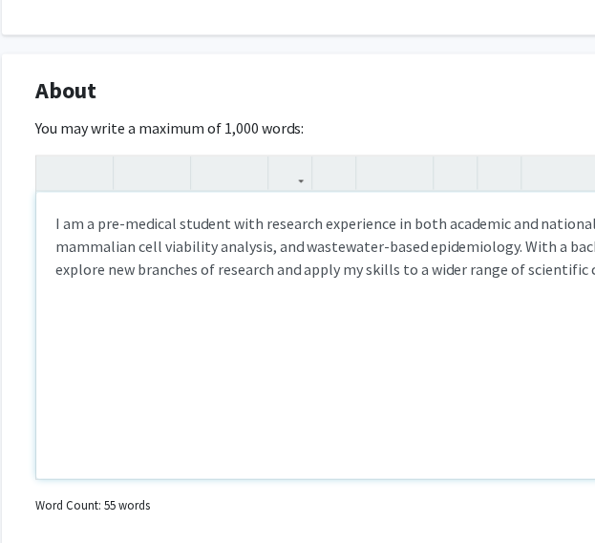
click at [304, 241] on p "I am a pre-medical student with research experience in both academic and nation…" at bounding box center [527, 245] width 944 height 69
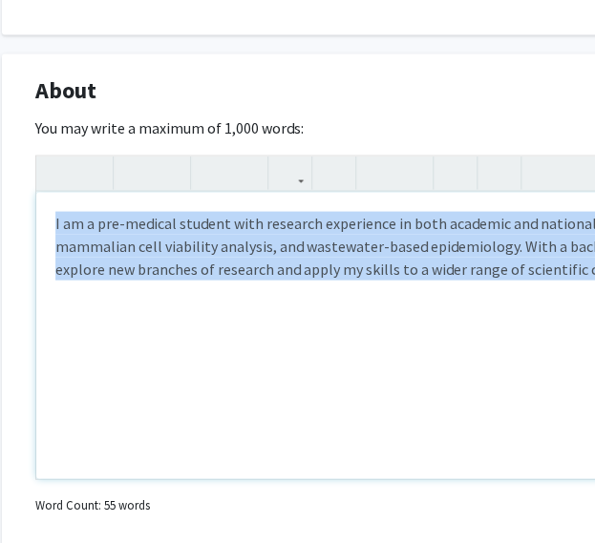
click at [304, 241] on p "I am a pre-medical student with research experience in both academic and nation…" at bounding box center [527, 245] width 944 height 69
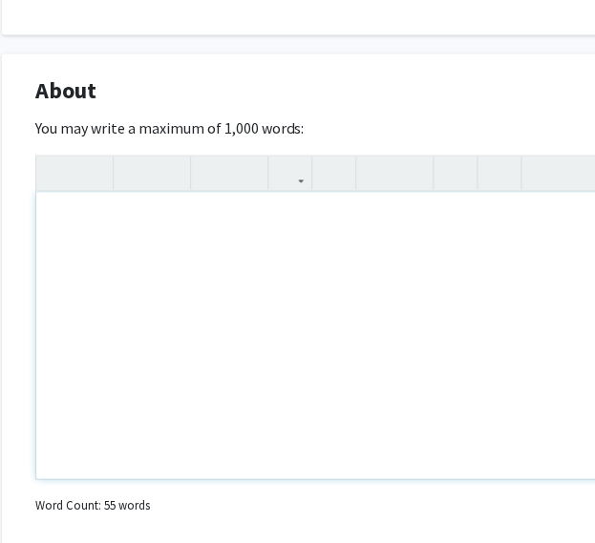
scroll to position [835, 46]
click at [478, 338] on div "Note to users with screen readers: Please deactivate our accessibility plugin f…" at bounding box center [527, 336] width 982 height 287
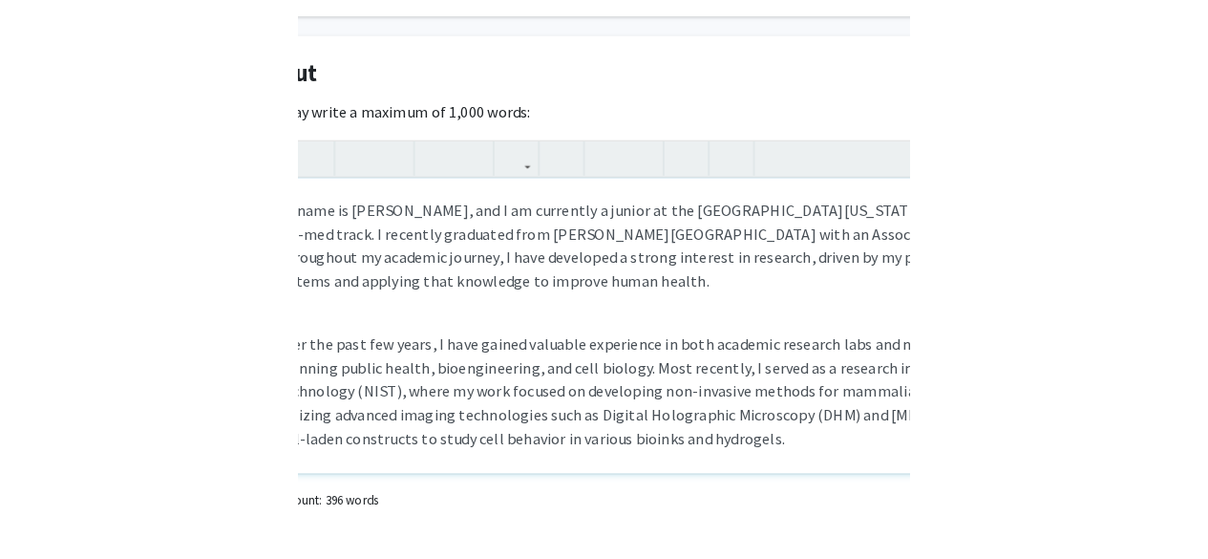
scroll to position [854, 0]
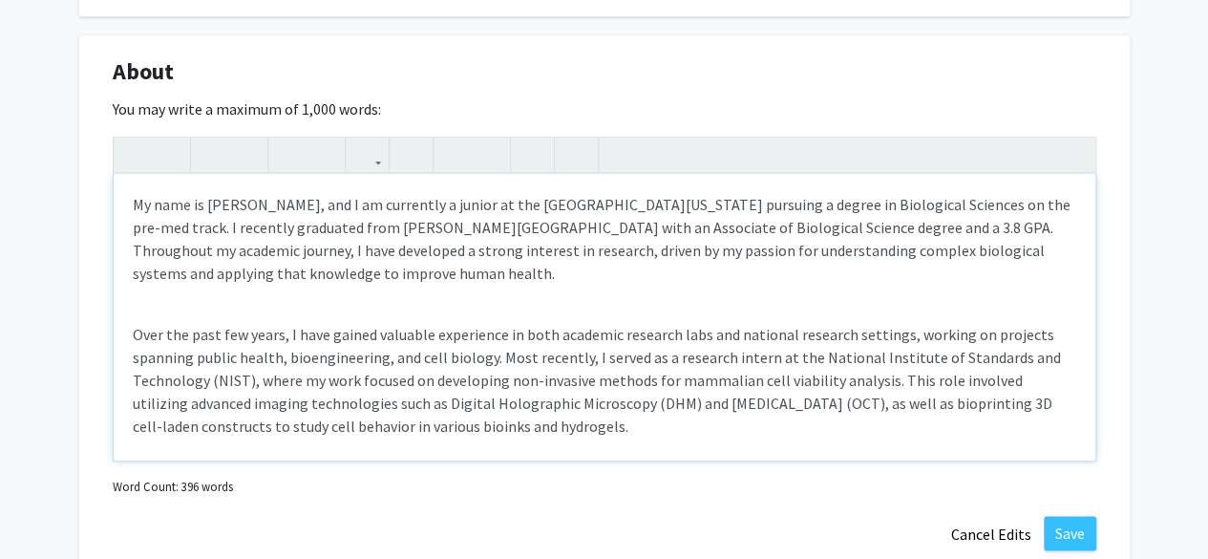
click at [733, 254] on p "My name is [PERSON_NAME], and I am currently a junior at the [GEOGRAPHIC_DATA][…" at bounding box center [605, 239] width 944 height 92
click at [206, 280] on p "My name is [PERSON_NAME], and I am currently a junior at the [GEOGRAPHIC_DATA][…" at bounding box center [605, 239] width 944 height 92
click at [836, 246] on p "My name is [PERSON_NAME], and I am currently a junior at the [GEOGRAPHIC_DATA][…" at bounding box center [605, 239] width 944 height 92
click at [776, 305] on div "My name is [PERSON_NAME], and I am currently a junior at the [GEOGRAPHIC_DATA][…" at bounding box center [605, 317] width 982 height 287
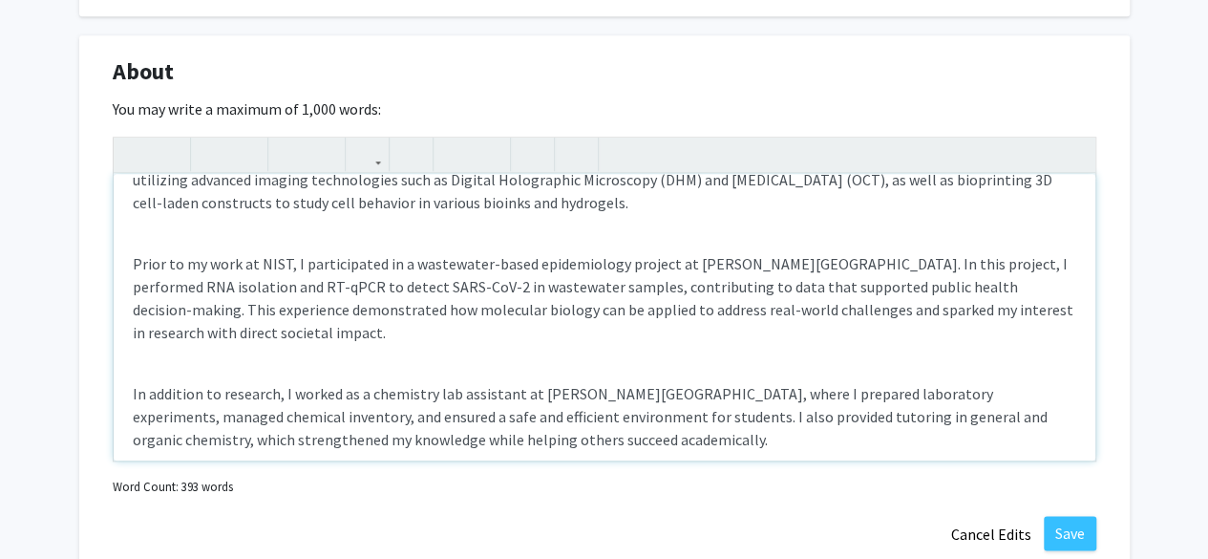
scroll to position [228, 0]
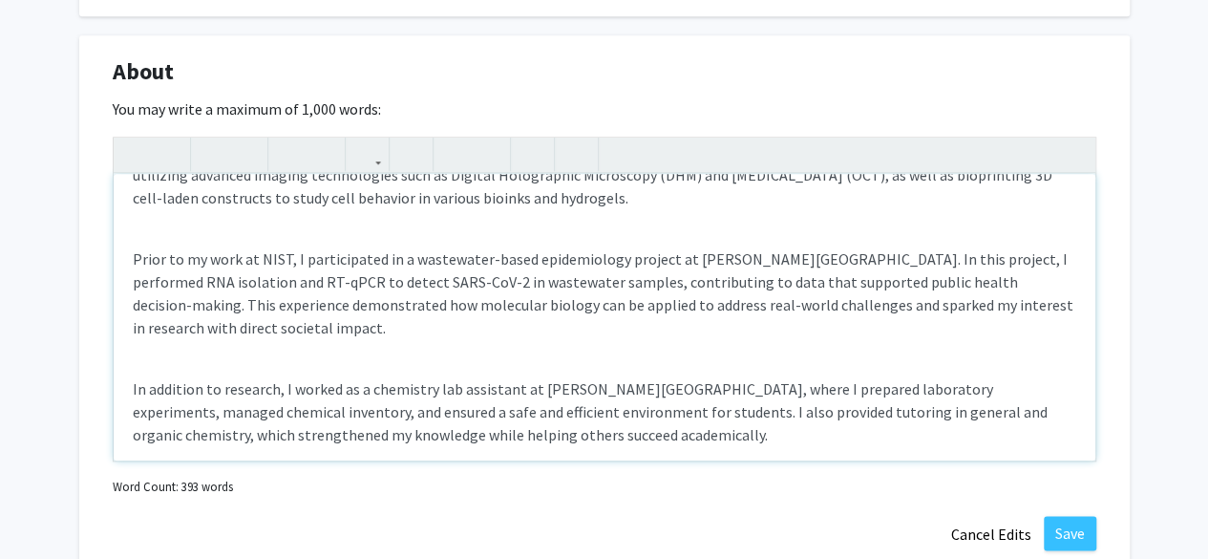
click at [161, 257] on p "Prior to my work at NIST, I participated in a wastewater-based epidemiology pro…" at bounding box center [605, 293] width 944 height 92
click at [185, 259] on p "Prior to my work at NIST, I participated in a wastewater-based epidemiology pro…" at bounding box center [605, 293] width 944 height 92
drag, startPoint x: 290, startPoint y: 255, endPoint x: 132, endPoint y: 264, distance: 158.8
click at [133, 264] on p "Prior to my work at NIST, I participated in a wastewater-based epidemiology pro…" at bounding box center [605, 293] width 944 height 92
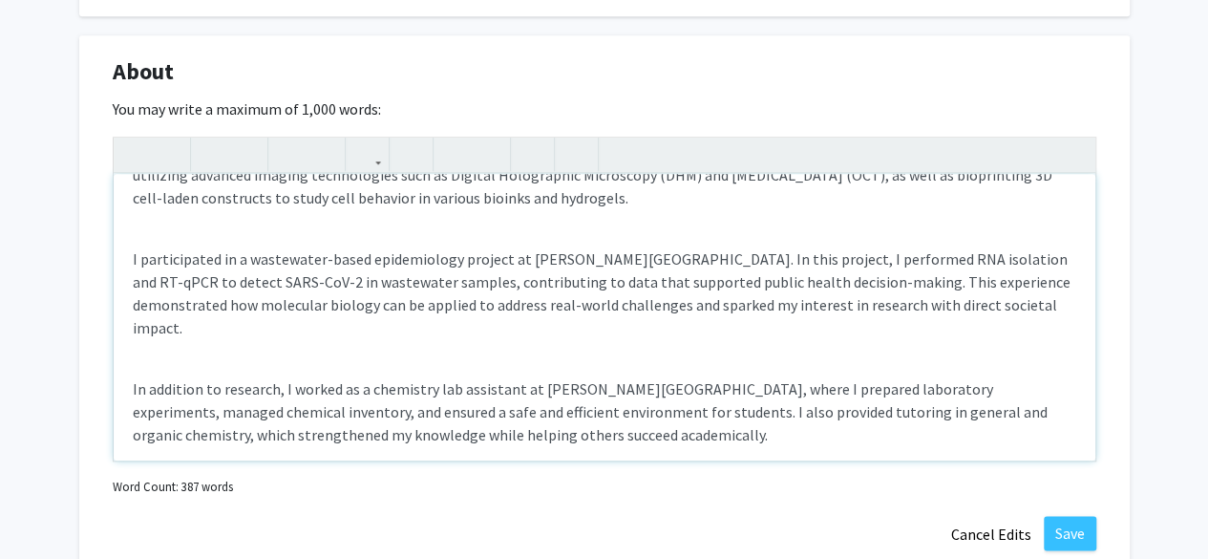
click at [138, 258] on p "I participated in a wastewater-based epidemiology project at [PERSON_NAME][GEOG…" at bounding box center [605, 293] width 944 height 92
click at [677, 261] on p "I also participated in a wastewater-based epidemiology project at [PERSON_NAME]…" at bounding box center [605, 293] width 944 height 92
click at [661, 306] on p "I also participated in a wastewater-based epidemiology project at [PERSON_NAME]…" at bounding box center [605, 293] width 944 height 92
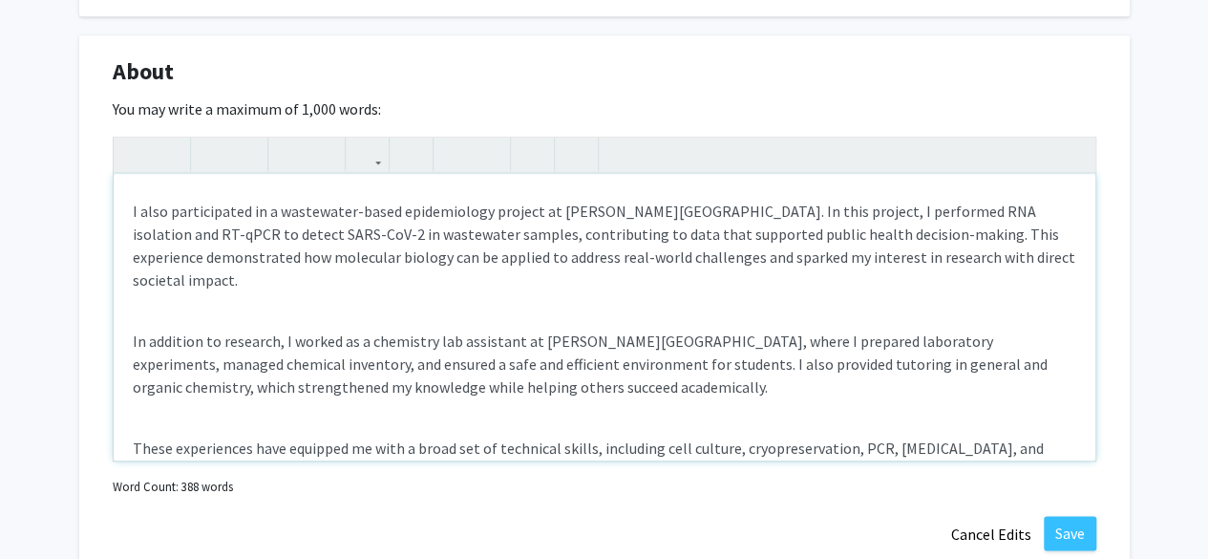
scroll to position [275, 0]
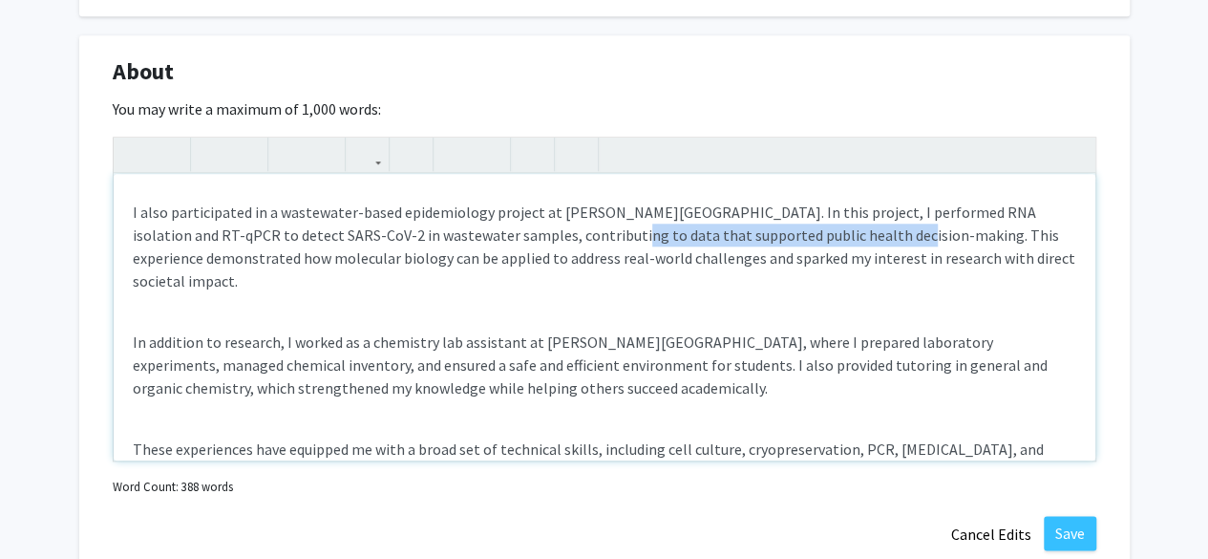
drag, startPoint x: 827, startPoint y: 233, endPoint x: 538, endPoint y: 238, distance: 289.4
click at [538, 238] on p "I also participated in a wastewater-based epidemiology project at [PERSON_NAME]…" at bounding box center [605, 247] width 944 height 92
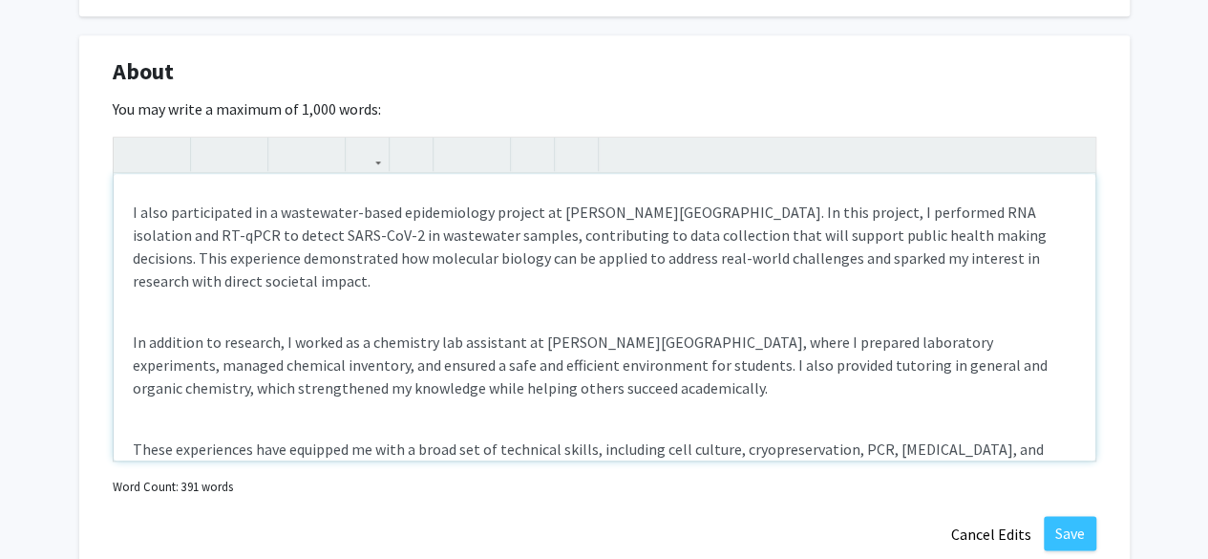
click at [541, 271] on p "I also participated in a wastewater-based epidemiology project at [PERSON_NAME]…" at bounding box center [605, 247] width 944 height 92
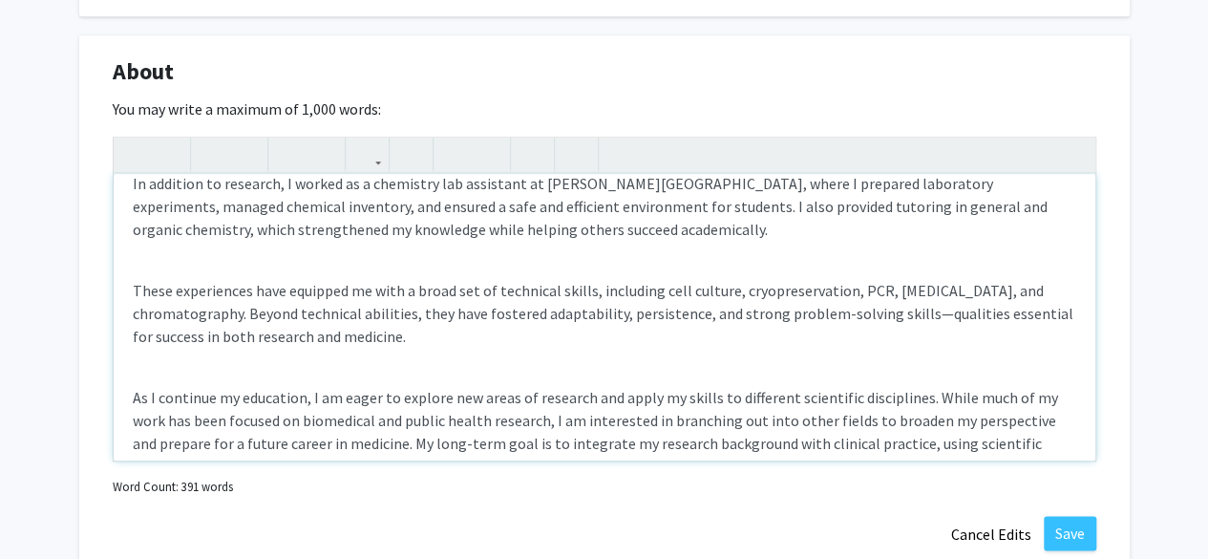
scroll to position [447, 0]
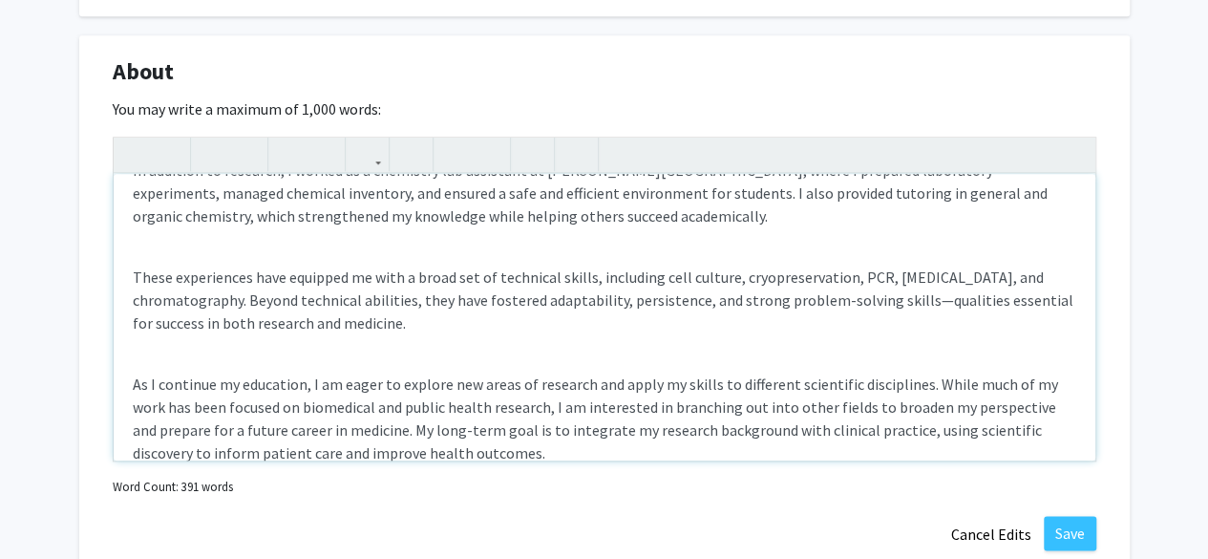
click at [917, 300] on p "These experiences have equipped me with a broad set of technical skills, includ…" at bounding box center [605, 299] width 944 height 69
click at [972, 300] on p "These experiences have equipped me with a broad set of technical skills, includ…" at bounding box center [605, 299] width 944 height 69
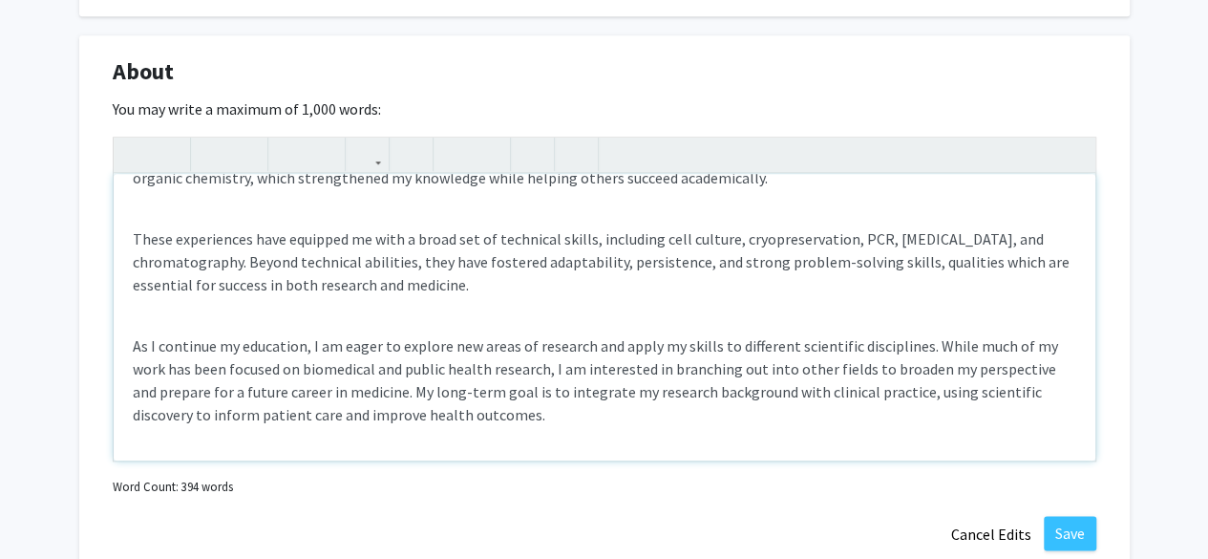
click at [220, 326] on div "My name is [PERSON_NAME], and I am currently a junior at the [GEOGRAPHIC_DATA][…" at bounding box center [605, 317] width 982 height 287
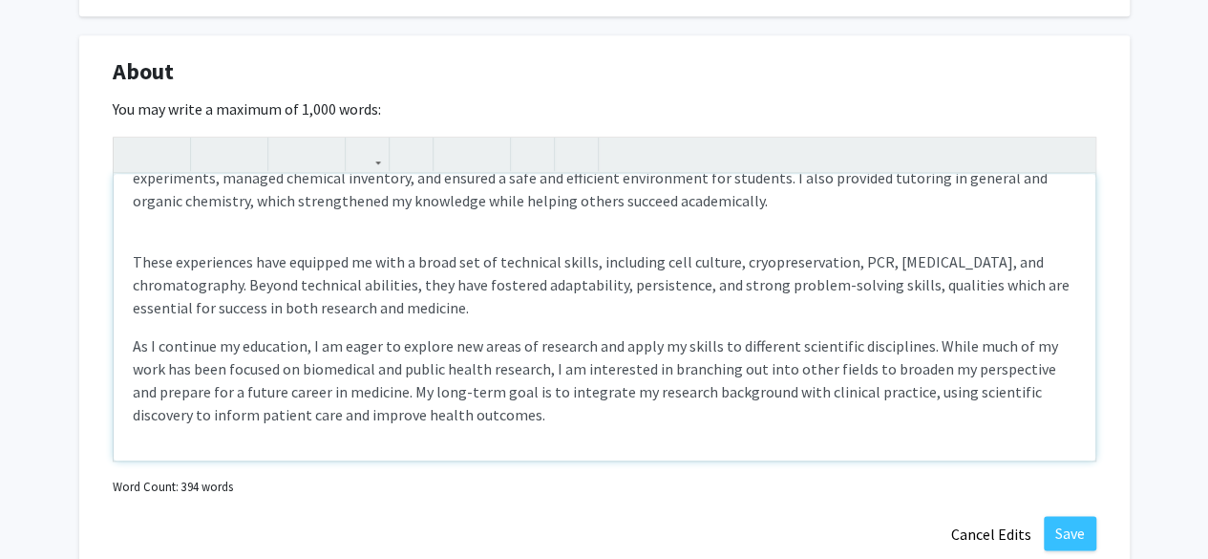
scroll to position [462, 0]
click at [128, 414] on div "My name is [PERSON_NAME], and I am currently a junior at the [GEOGRAPHIC_DATA][…" at bounding box center [605, 317] width 982 height 287
click at [306, 414] on p "As I continue my education, I am eager to explore new areas of research and app…" at bounding box center [605, 380] width 944 height 92
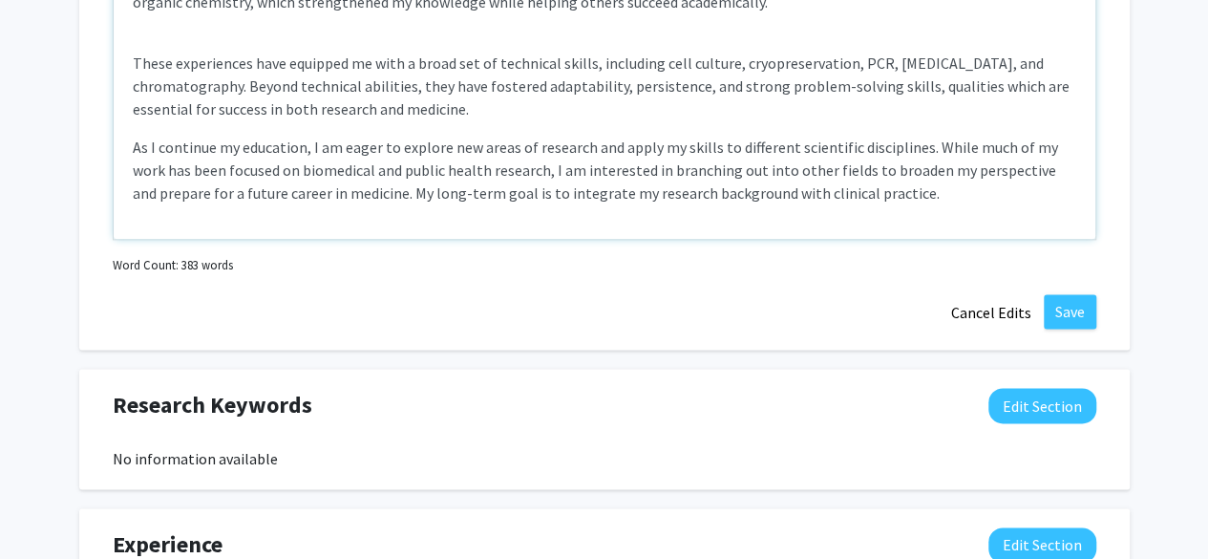
scroll to position [1075, 0]
click at [739, 343] on div "About Edit Section You may write a maximum of 1,000 words: My name is [PERSON_N…" at bounding box center [604, 82] width 1051 height 537
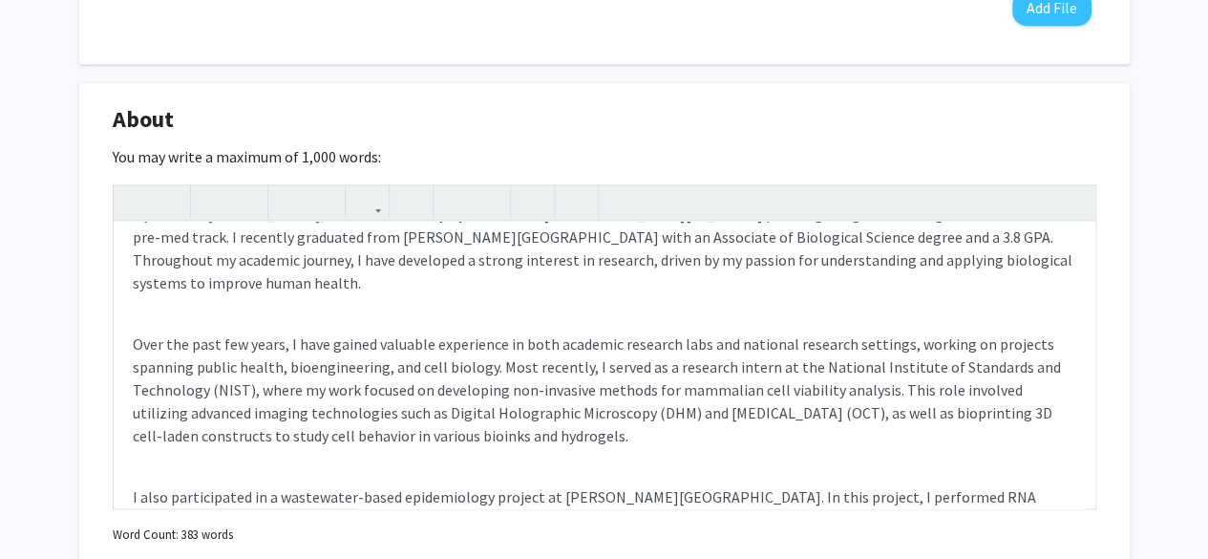
scroll to position [0, 0]
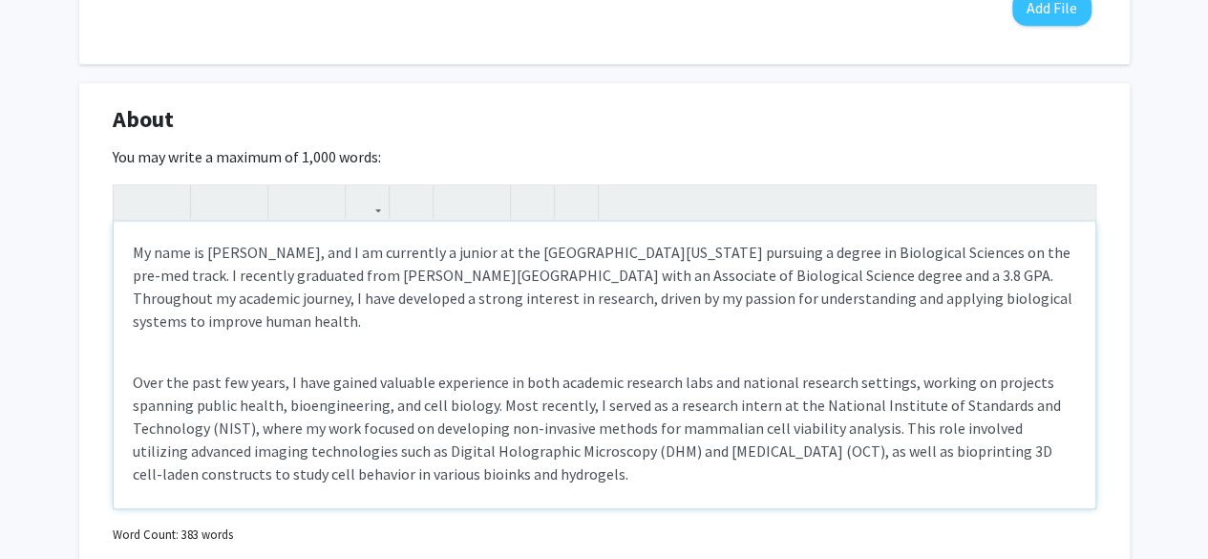
click at [237, 349] on div "My name is [PERSON_NAME], and I am currently a junior at the [GEOGRAPHIC_DATA][…" at bounding box center [605, 365] width 982 height 287
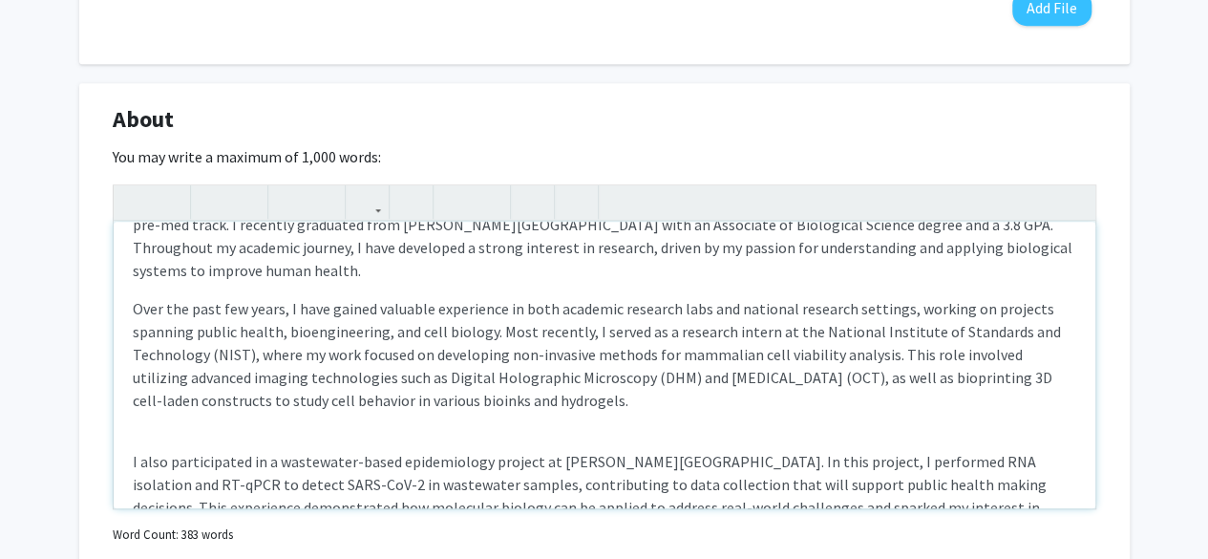
scroll to position [53, 0]
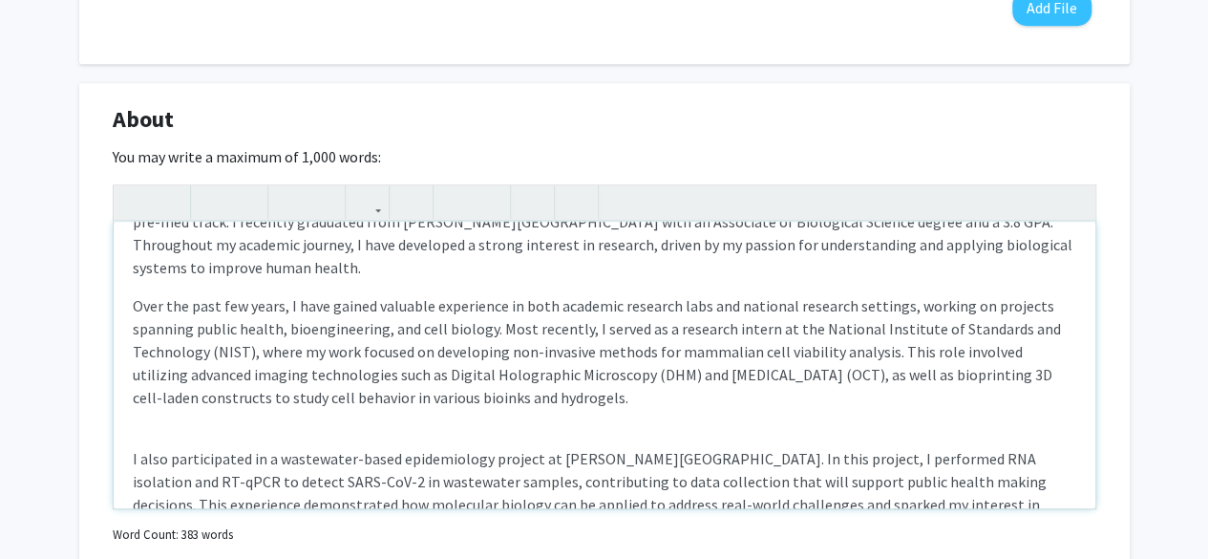
click at [226, 422] on div "My name is [PERSON_NAME], and I am currently a junior at the [GEOGRAPHIC_DATA][…" at bounding box center [605, 365] width 982 height 287
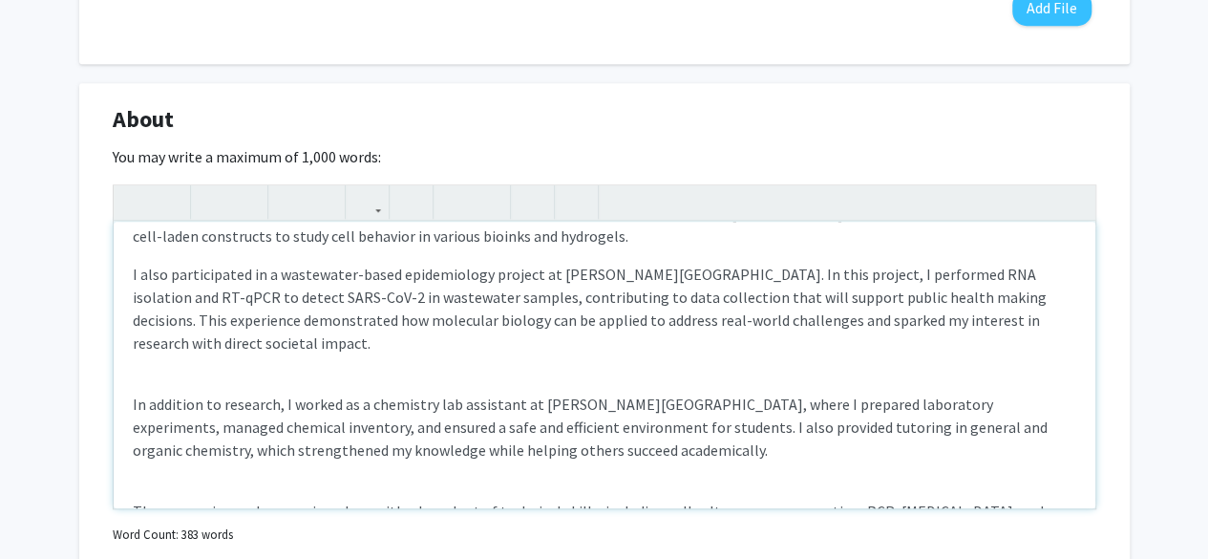
scroll to position [215, 0]
click at [218, 377] on div "My name is [PERSON_NAME], and I am currently a junior at the [GEOGRAPHIC_DATA][…" at bounding box center [605, 365] width 982 height 287
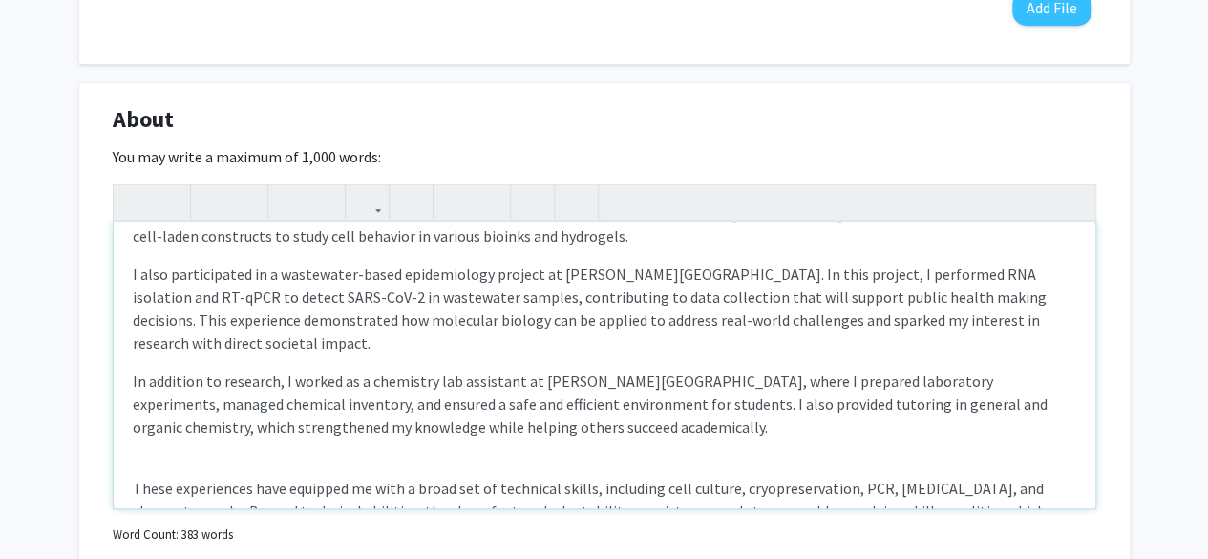
scroll to position [283, 0]
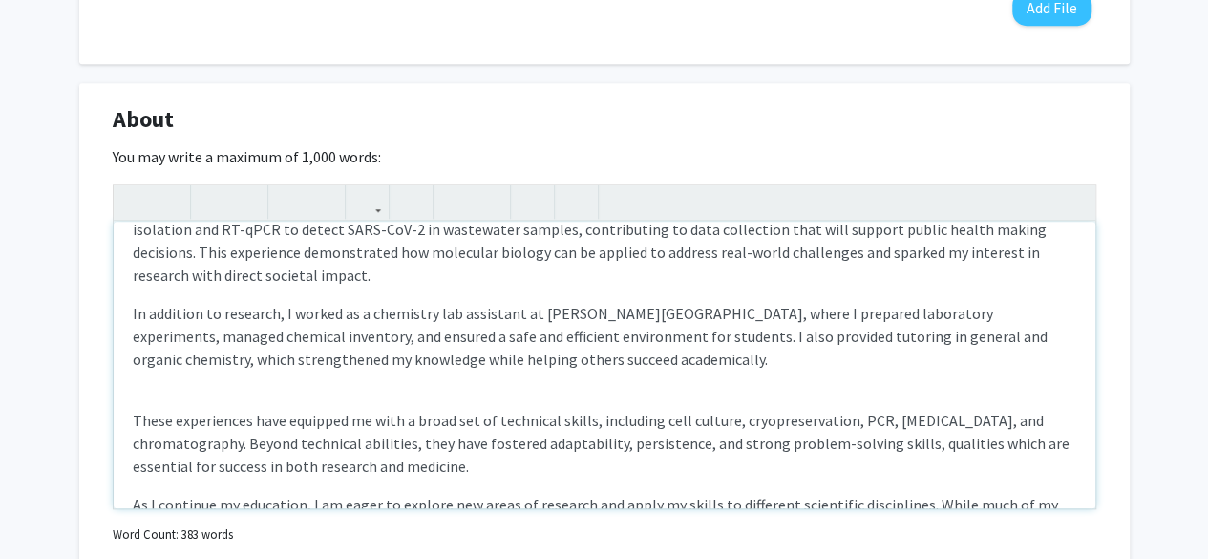
click at [217, 391] on div "My name is [PERSON_NAME], and I am currently a junior at the [GEOGRAPHIC_DATA][…" at bounding box center [605, 365] width 982 height 287
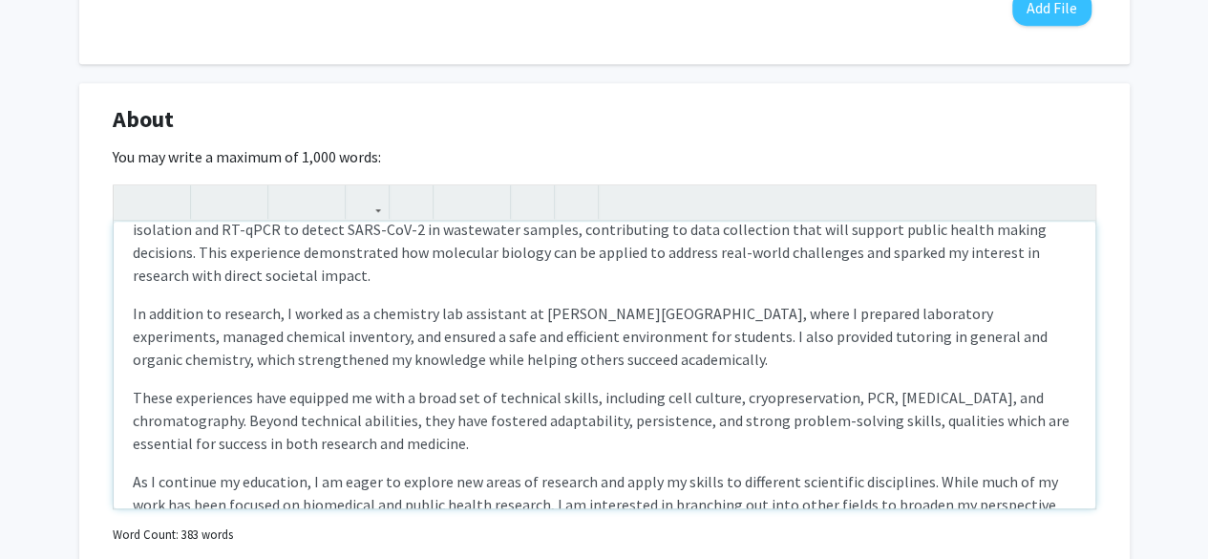
type textarea "<p>My name is [PERSON_NAME], and I am currently a junior at the [GEOGRAPHIC_DAT…"
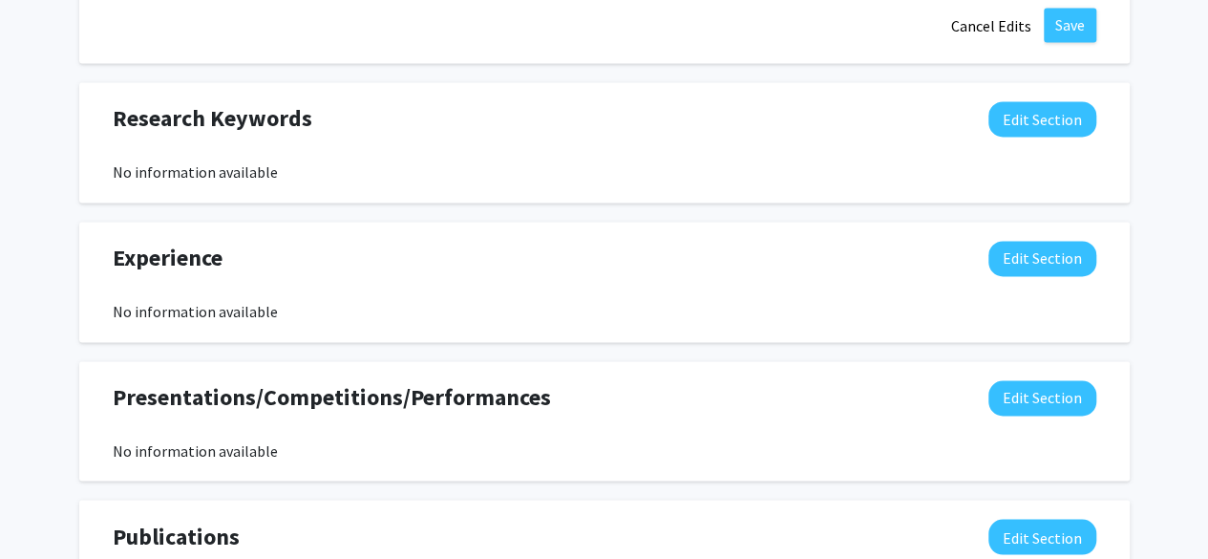
scroll to position [1356, 0]
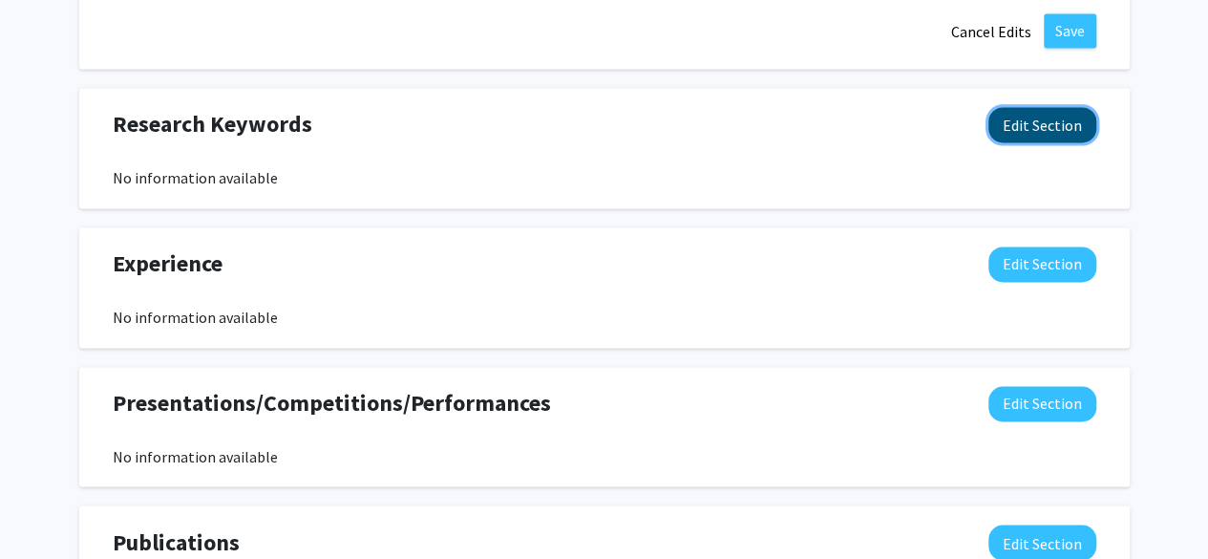
click at [1034, 115] on button "Edit Section" at bounding box center [1042, 124] width 108 height 35
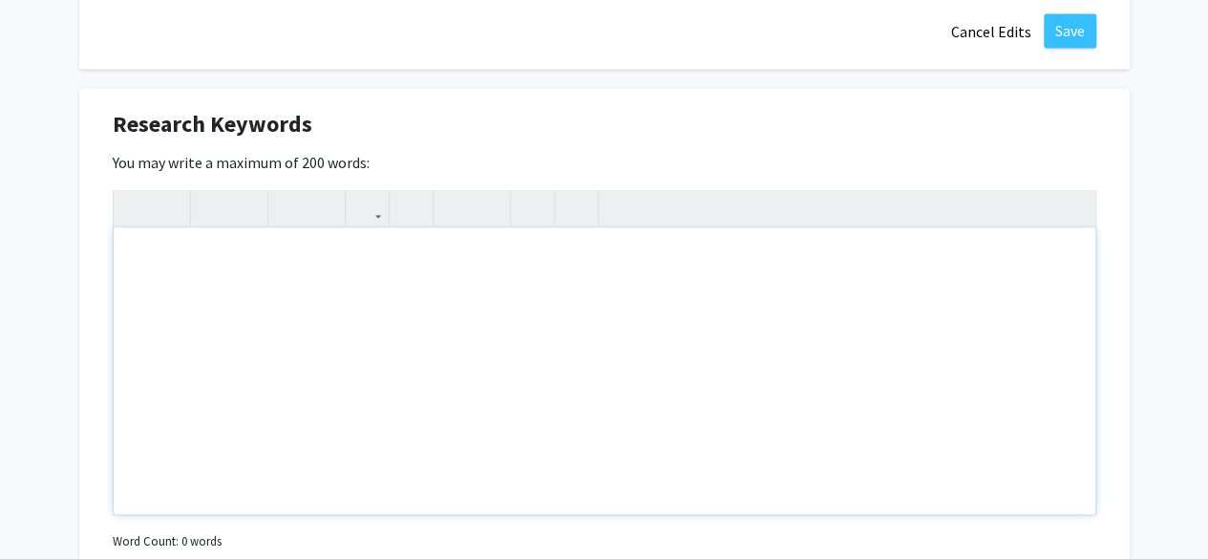
click at [703, 303] on div "Note to users with screen readers: Please deactivate our accessibility plugin f…" at bounding box center [605, 370] width 982 height 287
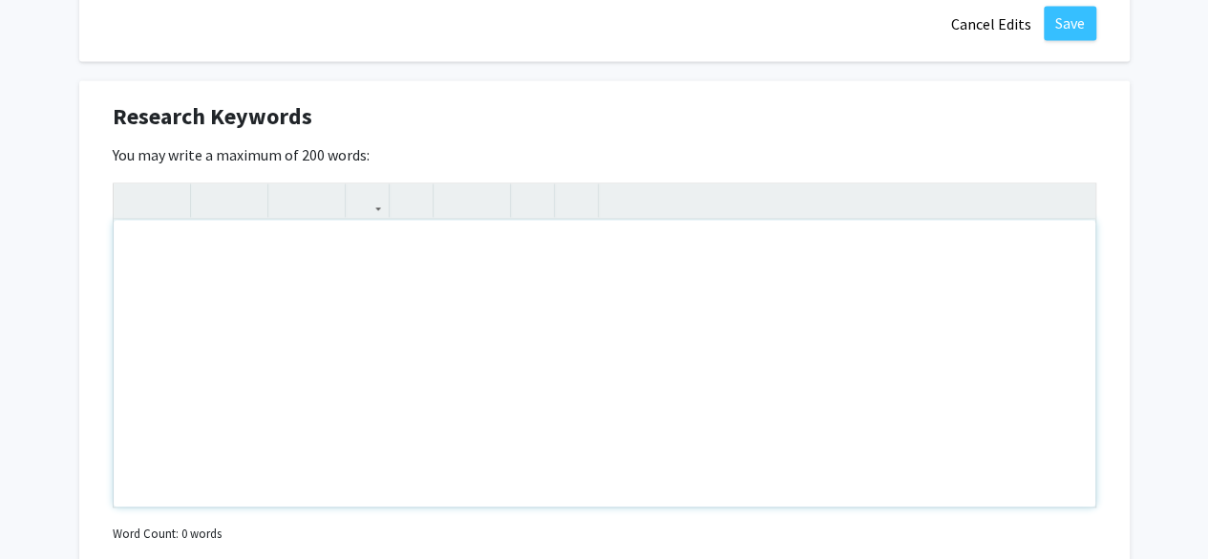
scroll to position [1362, 0]
click at [502, 97] on div "Research Keywords Edit Section You may write a maximum of 200 words: Insert lin…" at bounding box center [604, 350] width 1051 height 537
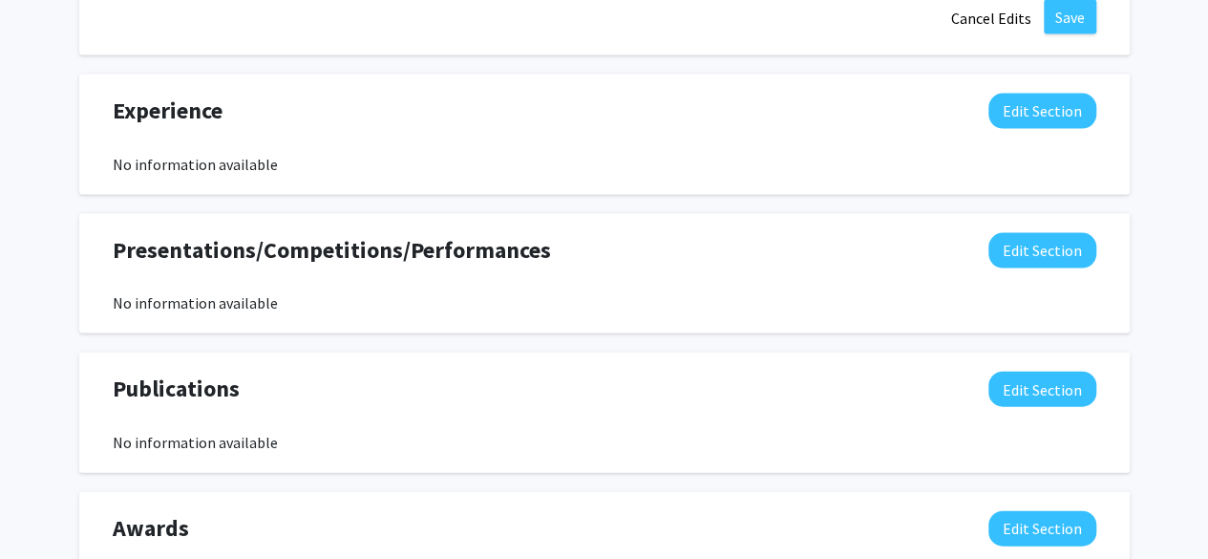
scroll to position [1925, 0]
click at [1045, 251] on button "Edit Section" at bounding box center [1042, 250] width 108 height 35
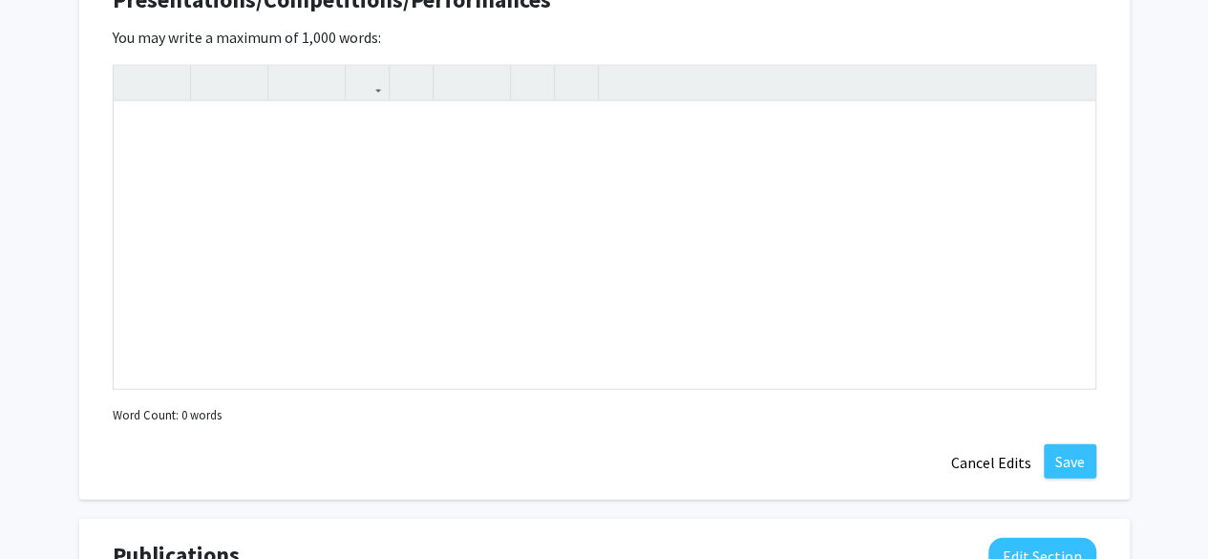
scroll to position [2023, 0]
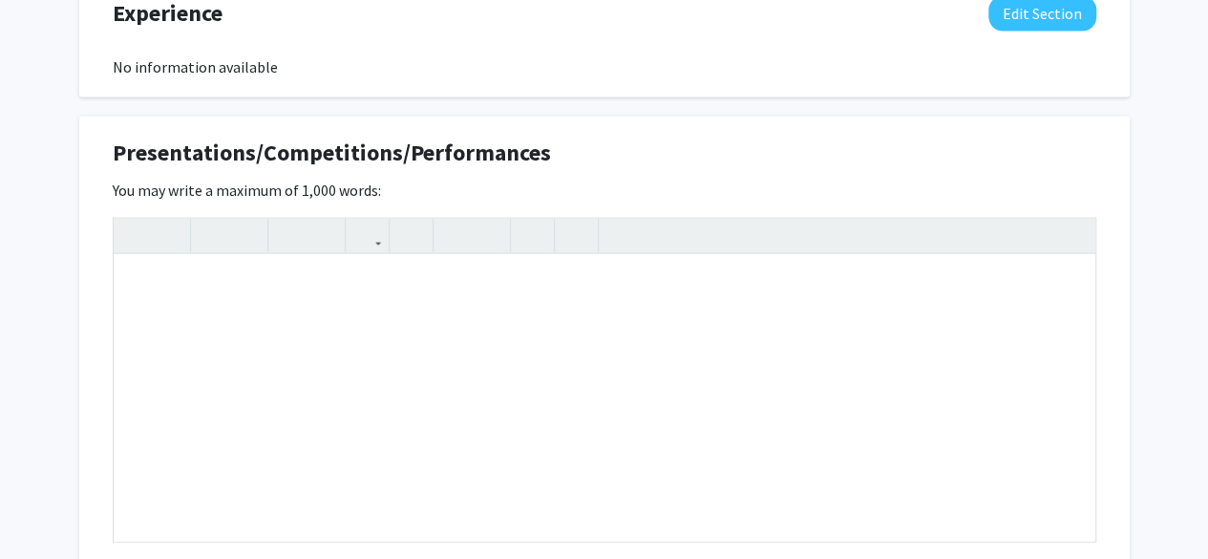
click at [1041, 179] on div "You may write a maximum of 1,000 words: Insert link Remove link Word Count: 0 w…" at bounding box center [605, 380] width 984 height 403
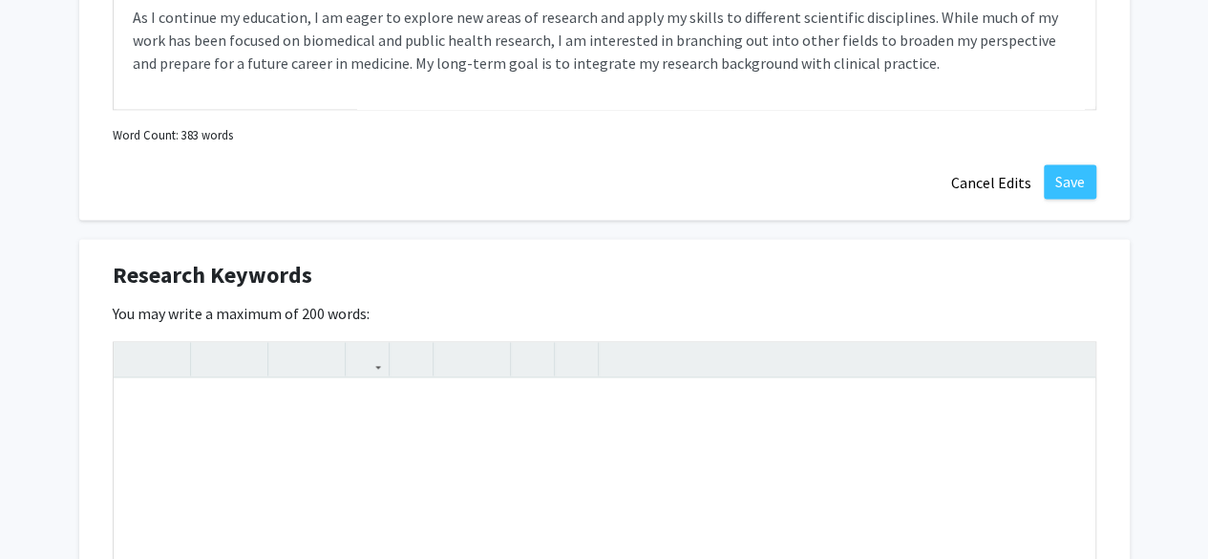
scroll to position [1203, 0]
click at [356, 429] on div "Note to users with screen readers: Please deactivate our accessibility plugin f…" at bounding box center [605, 523] width 982 height 287
paste div "Note to users with screen readers: Please deactivate our accessibility plugin f…"
type textarea "<p>cell culture, cryopreservation, mammalian cells, cell viability analysis, no…"
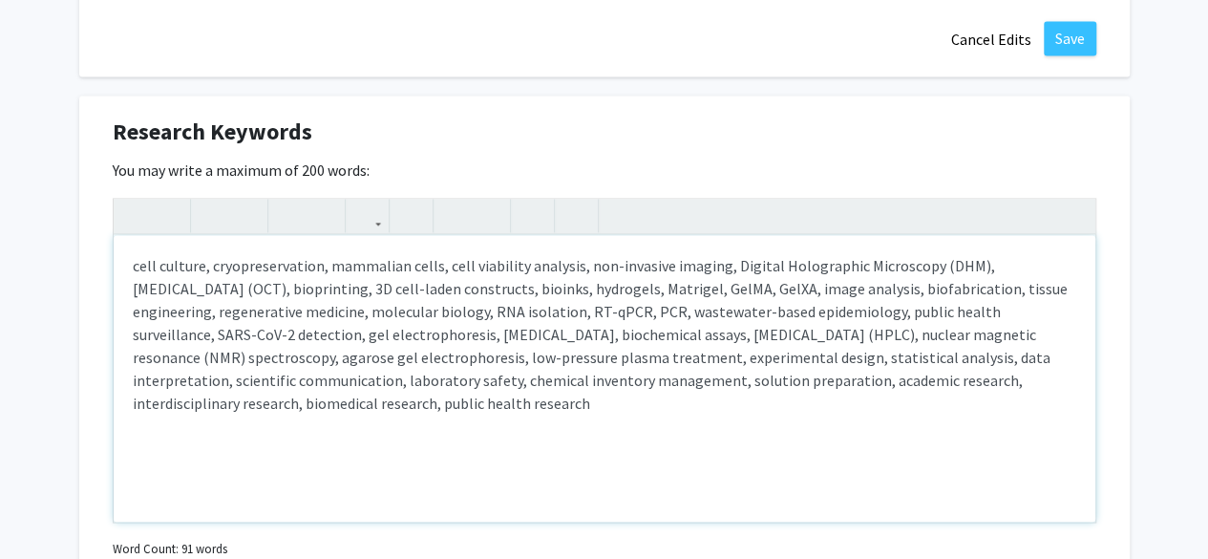
scroll to position [1337, 0]
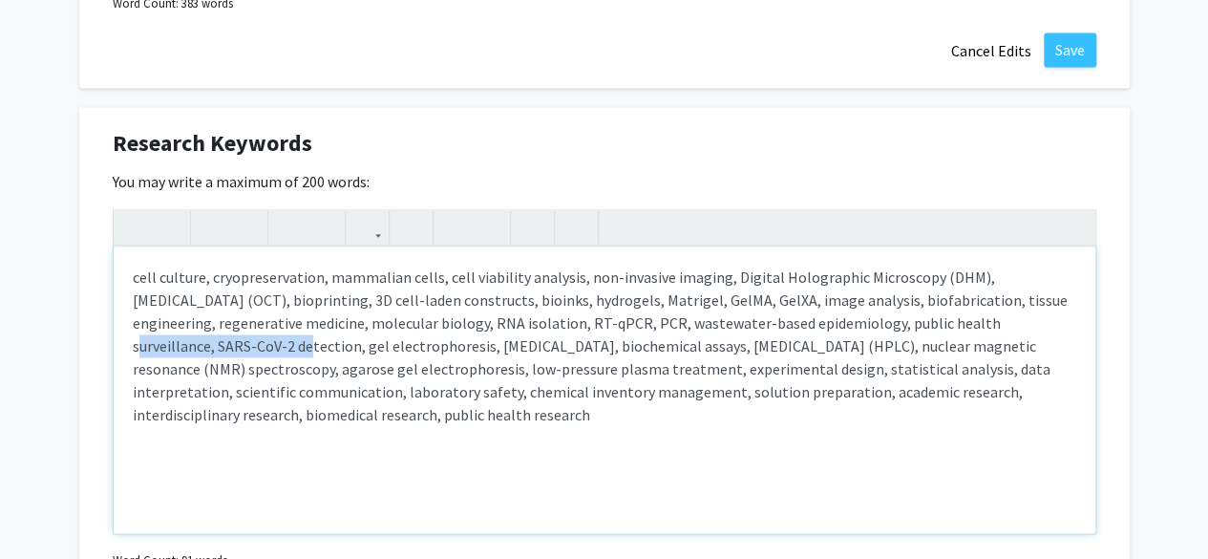
drag, startPoint x: 1054, startPoint y: 320, endPoint x: 890, endPoint y: 329, distance: 164.5
click at [890, 329] on p "cell culture, cryopreservation, mammalian cells, cell viability analysis, non-i…" at bounding box center [605, 345] width 944 height 160
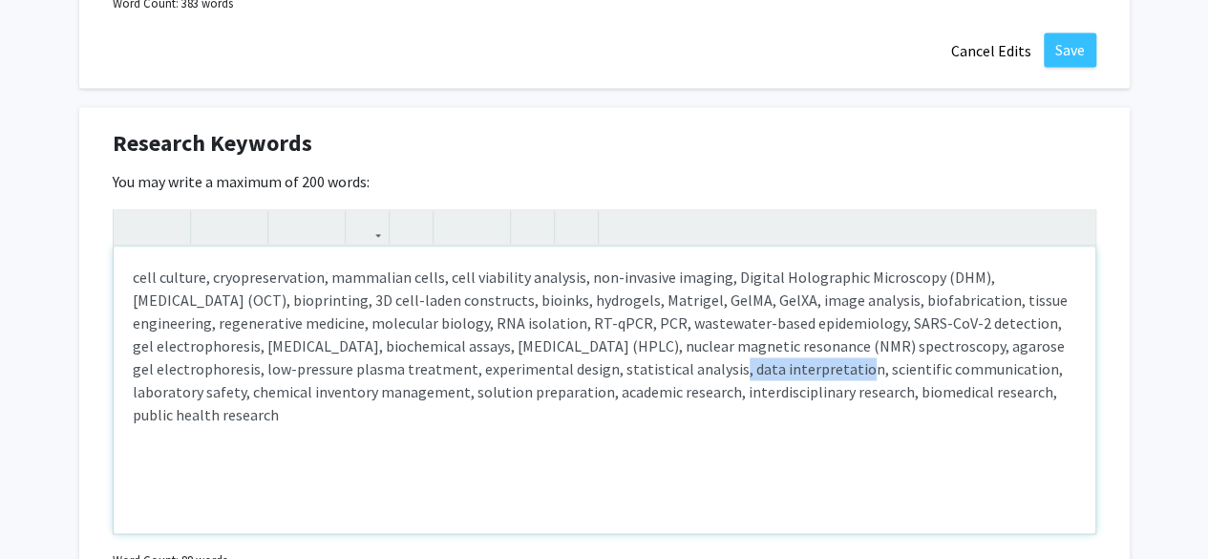
drag, startPoint x: 745, startPoint y: 371, endPoint x: 609, endPoint y: 372, distance: 135.6
click at [609, 372] on p "cell culture, cryopreservation, mammalian cells, cell viability analysis, non-i…" at bounding box center [605, 345] width 944 height 160
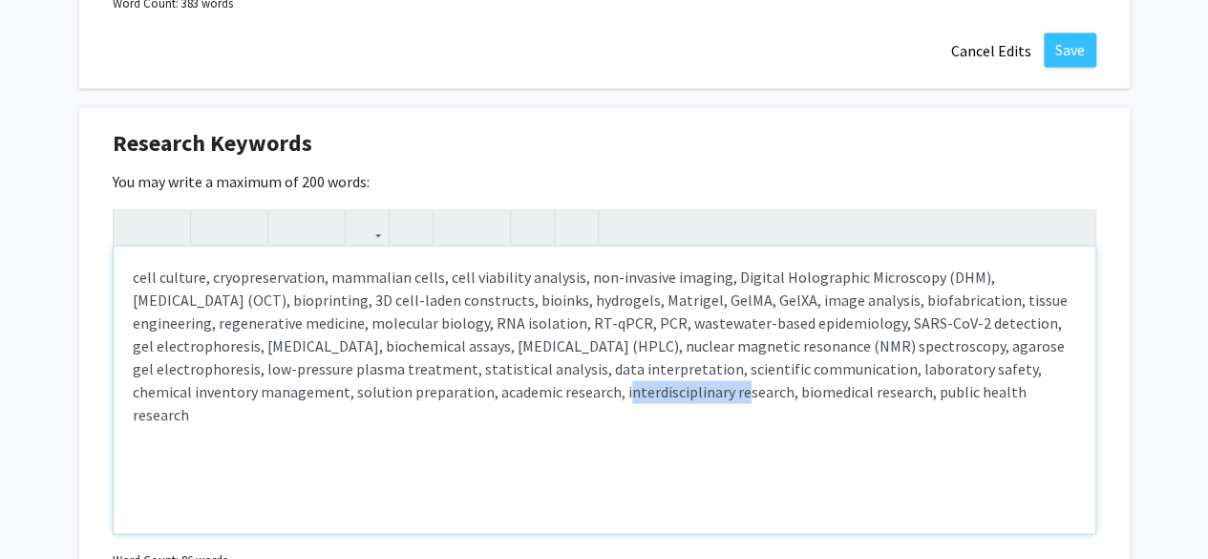
drag, startPoint x: 595, startPoint y: 393, endPoint x: 468, endPoint y: 393, distance: 127.0
click at [468, 393] on p "cell culture, cryopreservation, mammalian cells, cell viability analysis, non-i…" at bounding box center [605, 345] width 944 height 160
type textarea "<p>cell culture, cryopreservation, mammalian cells, cell viability analysis, no…"
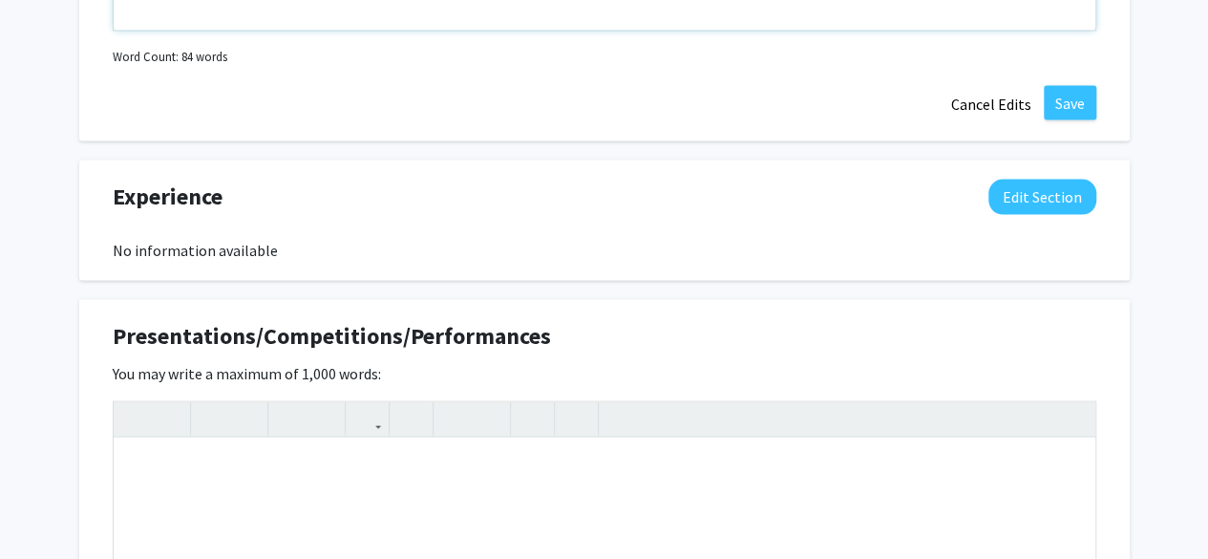
scroll to position [1858, 0]
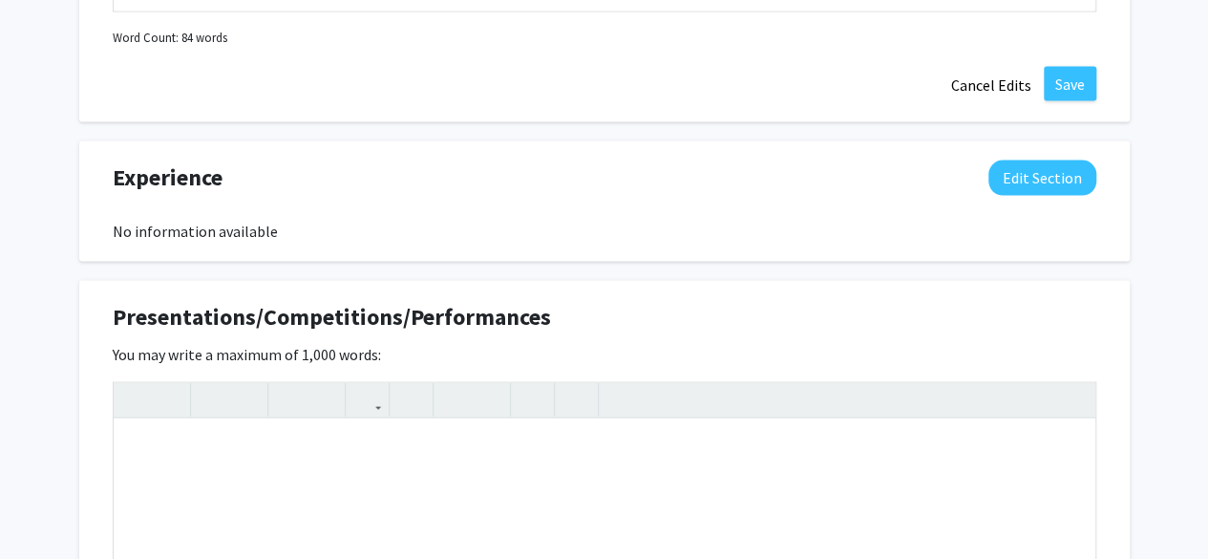
click at [935, 196] on div "Experience Edit Section" at bounding box center [604, 182] width 1012 height 44
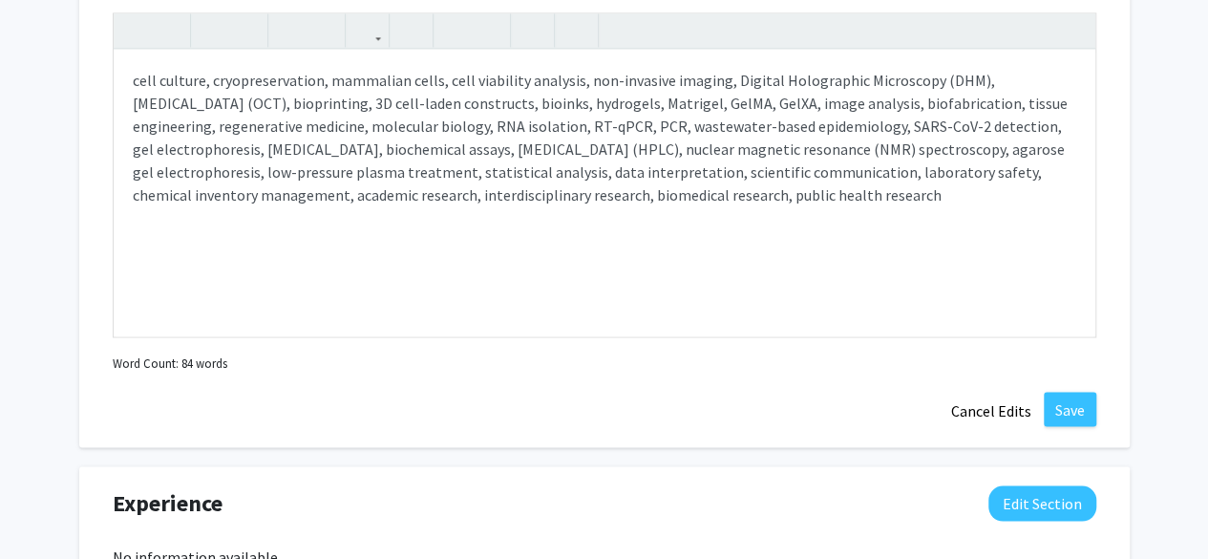
scroll to position [1532, 0]
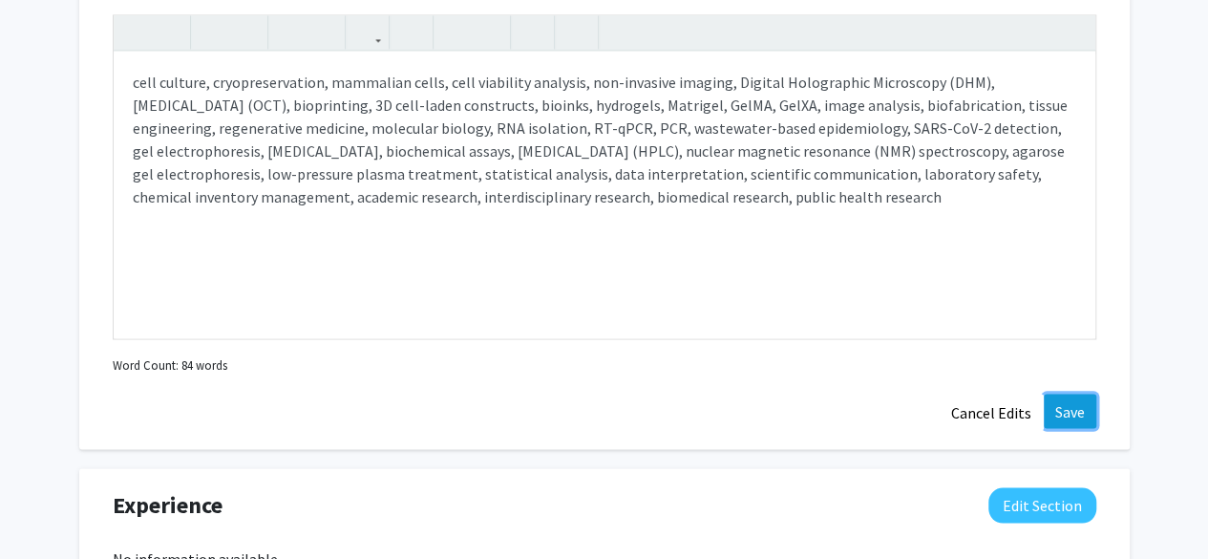
click at [1079, 394] on button "Save" at bounding box center [1070, 410] width 53 height 34
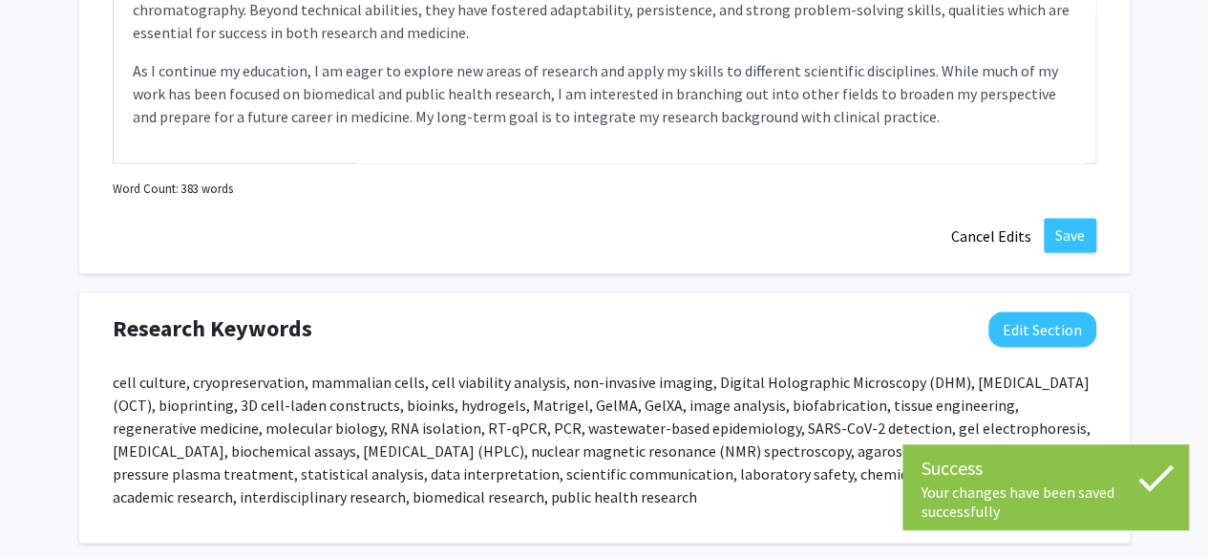
scroll to position [1119, 0]
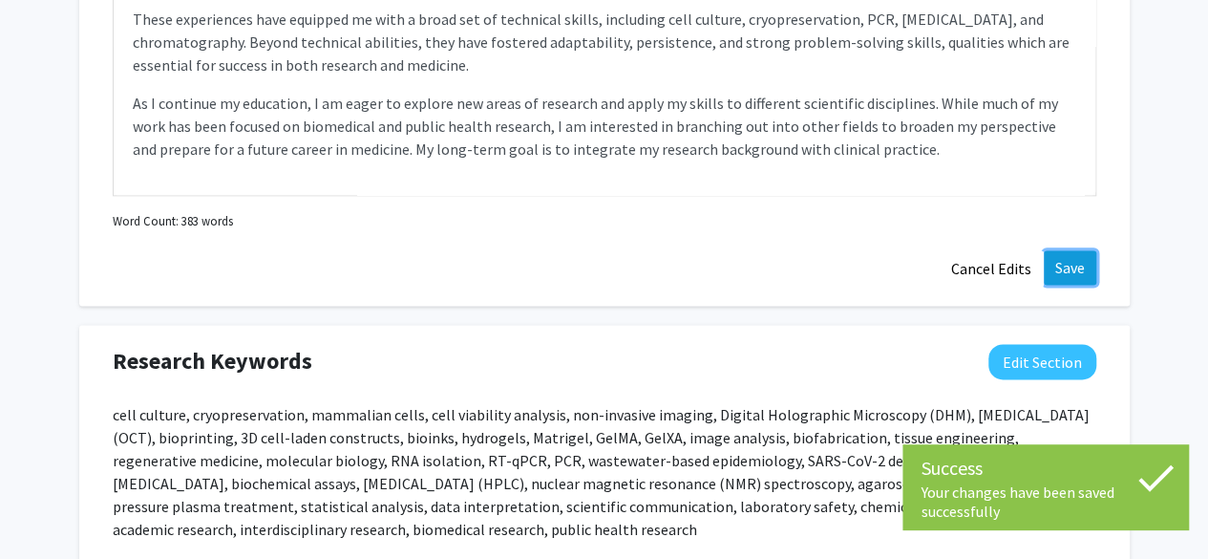
click at [1066, 260] on button "Save" at bounding box center [1070, 267] width 53 height 34
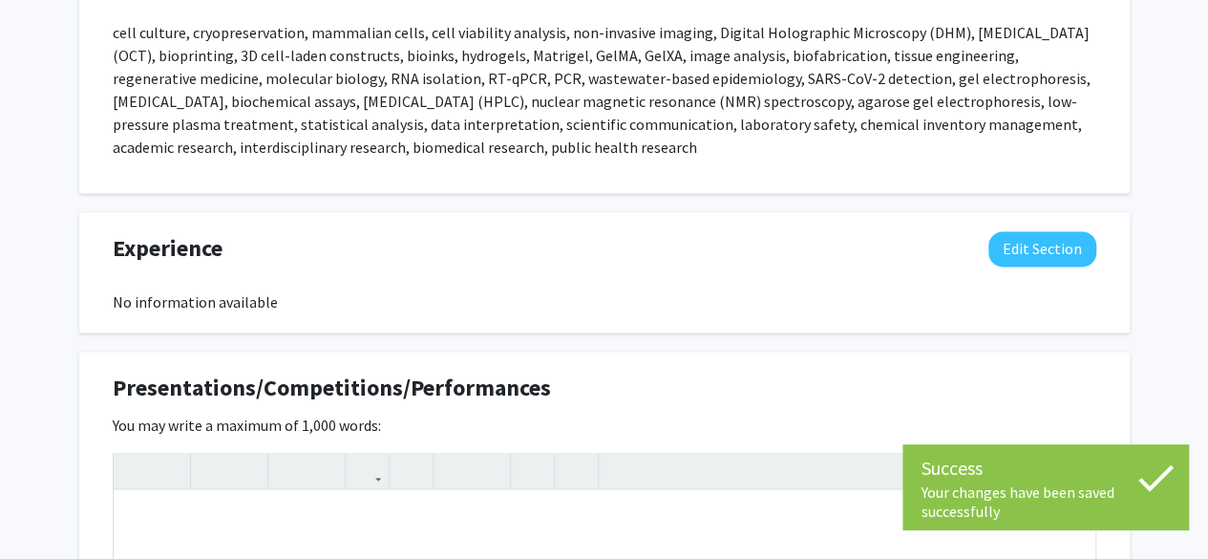
scroll to position [1322, 0]
click at [1084, 243] on button "Edit Section" at bounding box center [1042, 248] width 108 height 35
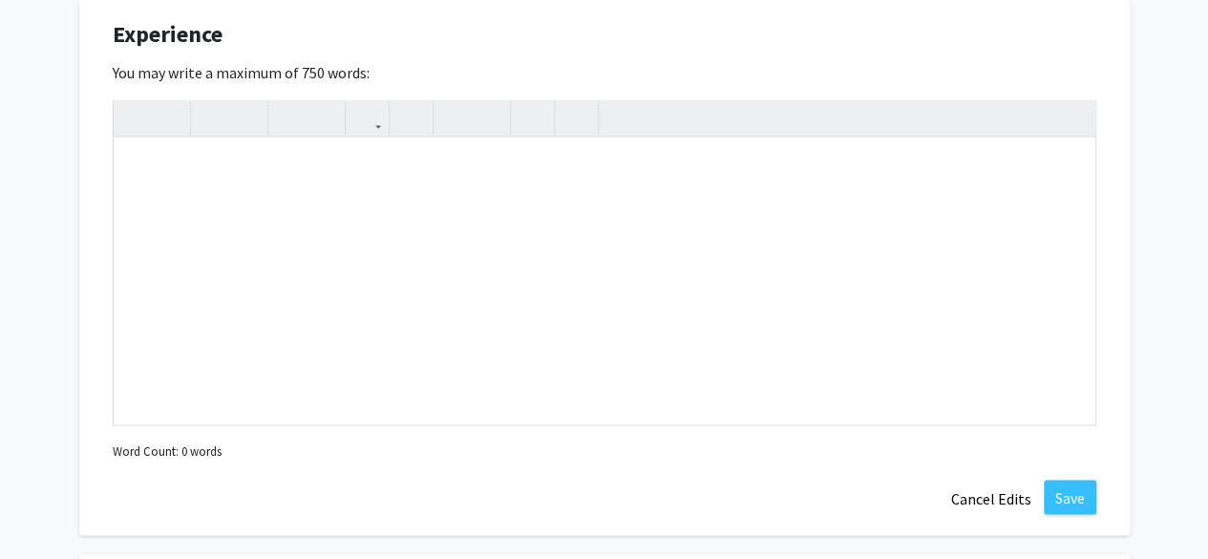
scroll to position [1549, 0]
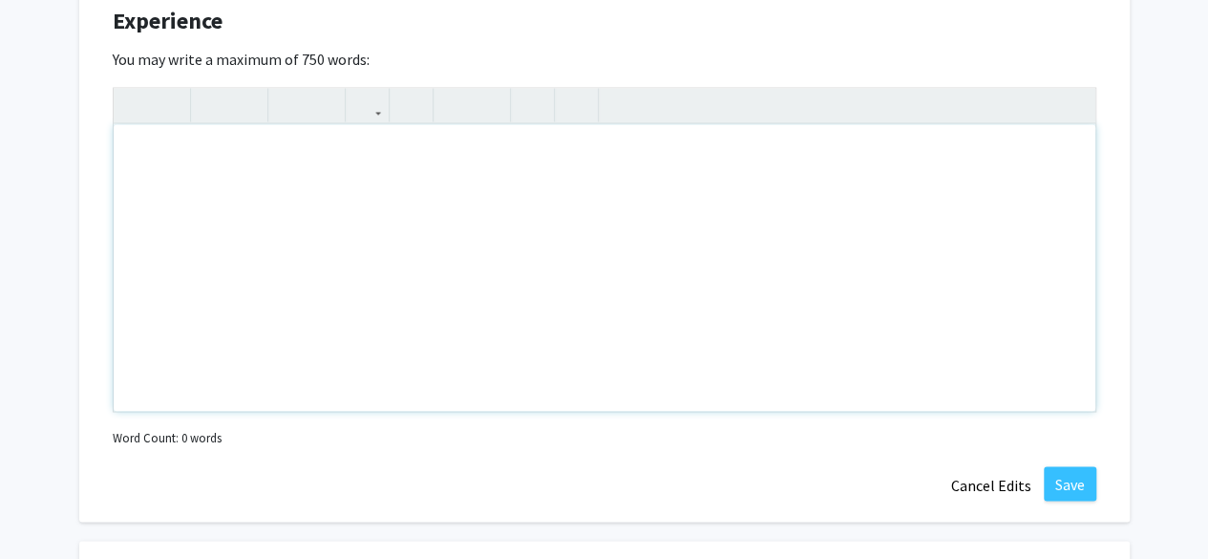
click at [659, 287] on div "Note to users with screen readers: Please deactivate our accessibility plugin f…" at bounding box center [605, 267] width 982 height 287
click at [327, 152] on div "Note to users with screen readers: Please deactivate our accessibility plugin f…" at bounding box center [605, 267] width 982 height 287
paste div "Note to users with screen readers: Please deactivate our accessibility plugin f…"
type textarea "<l>IPSU Dolorsit Ametconsec – Adipiscin Elit Seddoeius Temporin</u><la><e>Dolor…"
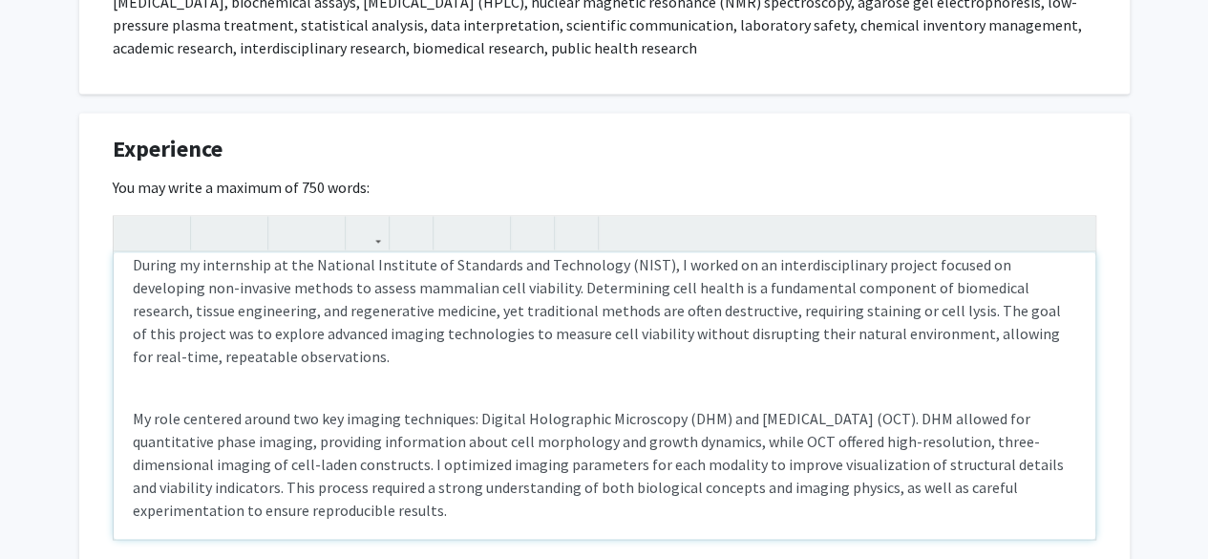
scroll to position [0, 0]
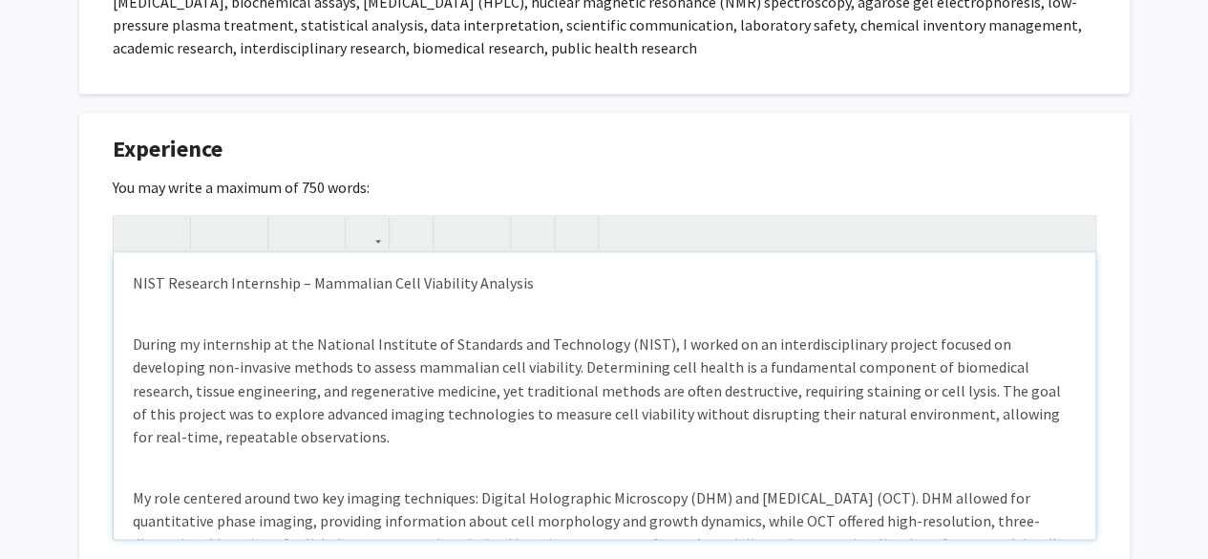
click at [179, 322] on div "NIST Research Internship – Mammalian Cell Viability Analysis During my internsh…" at bounding box center [605, 395] width 982 height 287
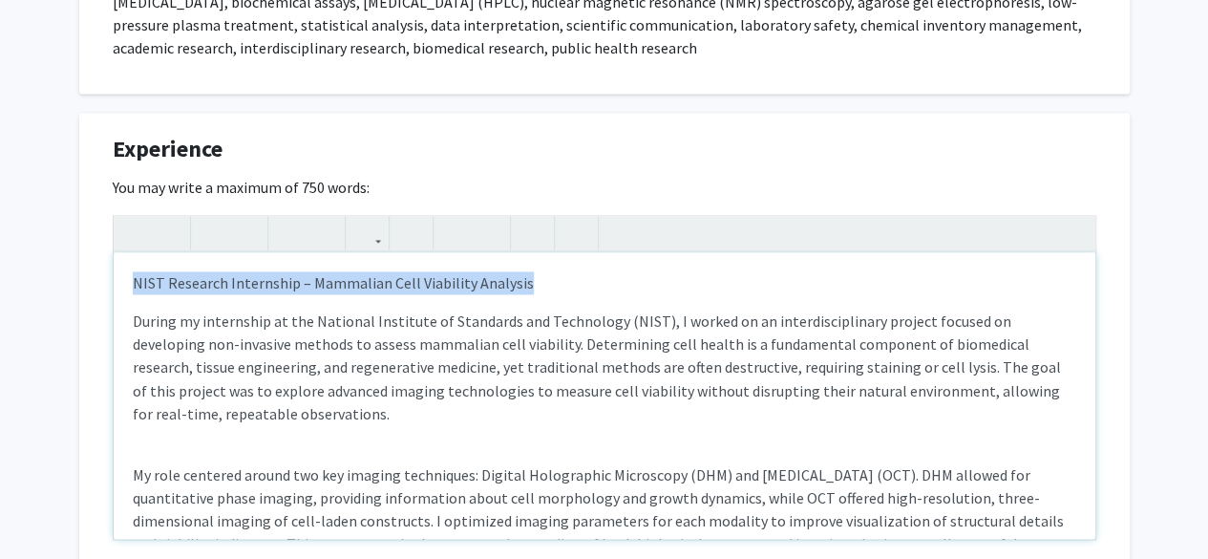
drag, startPoint x: 527, startPoint y: 279, endPoint x: 123, endPoint y: 280, distance: 404.0
click at [123, 280] on div "NIST Research Internship – Mammalian Cell Viability Analysis During my internsh…" at bounding box center [605, 395] width 982 height 287
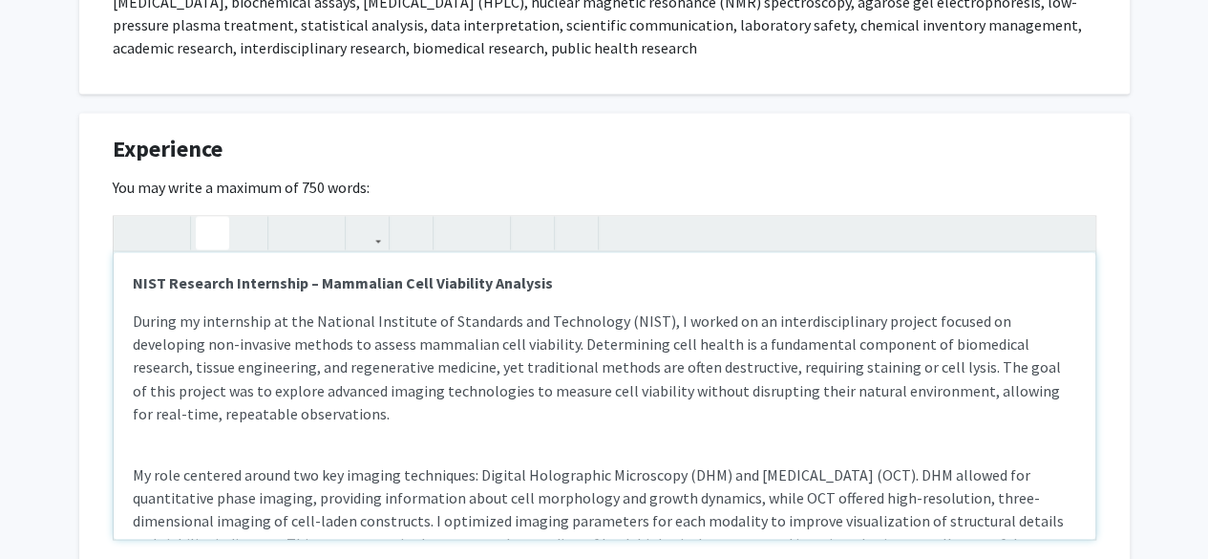
click at [426, 450] on div "NIST Research Internship – Mammalian Cell Viability Analysis During my internsh…" at bounding box center [605, 395] width 982 height 287
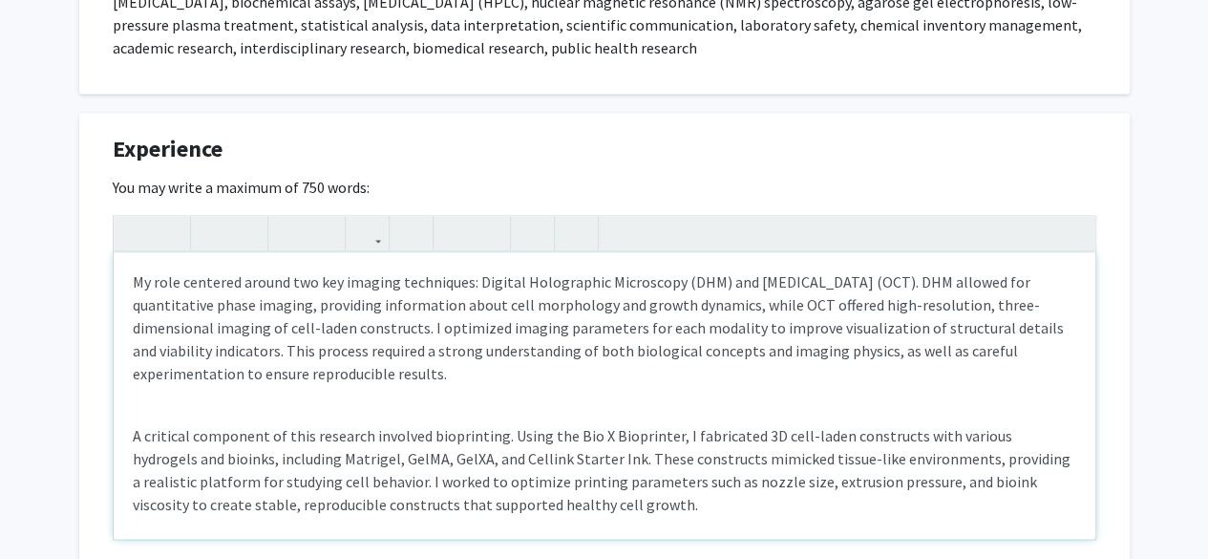
scroll to position [174, 0]
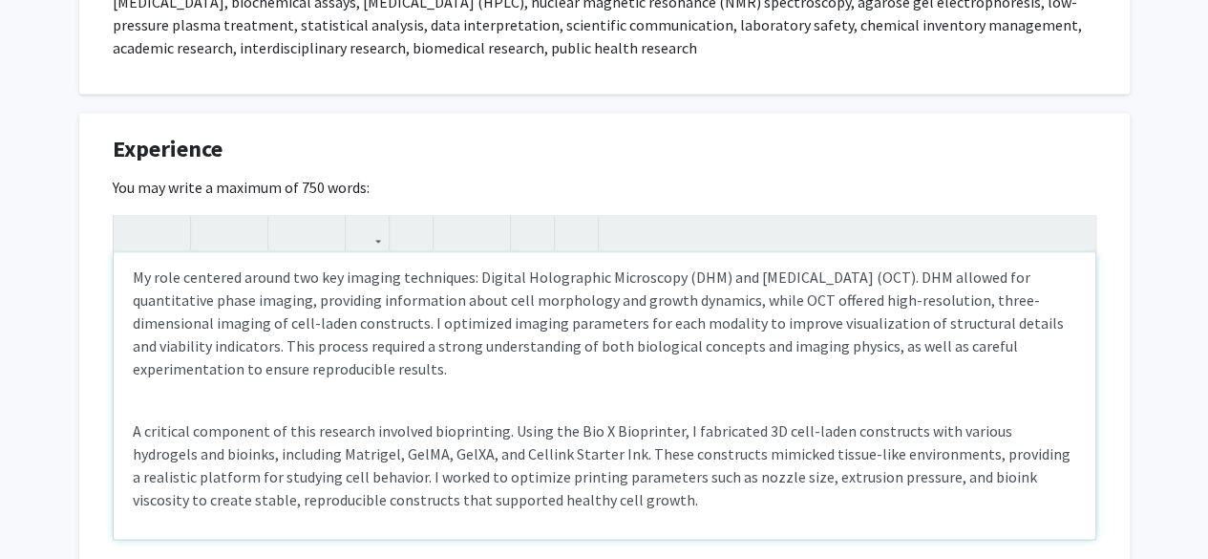
click at [359, 402] on div "NIST Research Internship – Mammalian Cell Viability Analysis During my internsh…" at bounding box center [605, 395] width 982 height 287
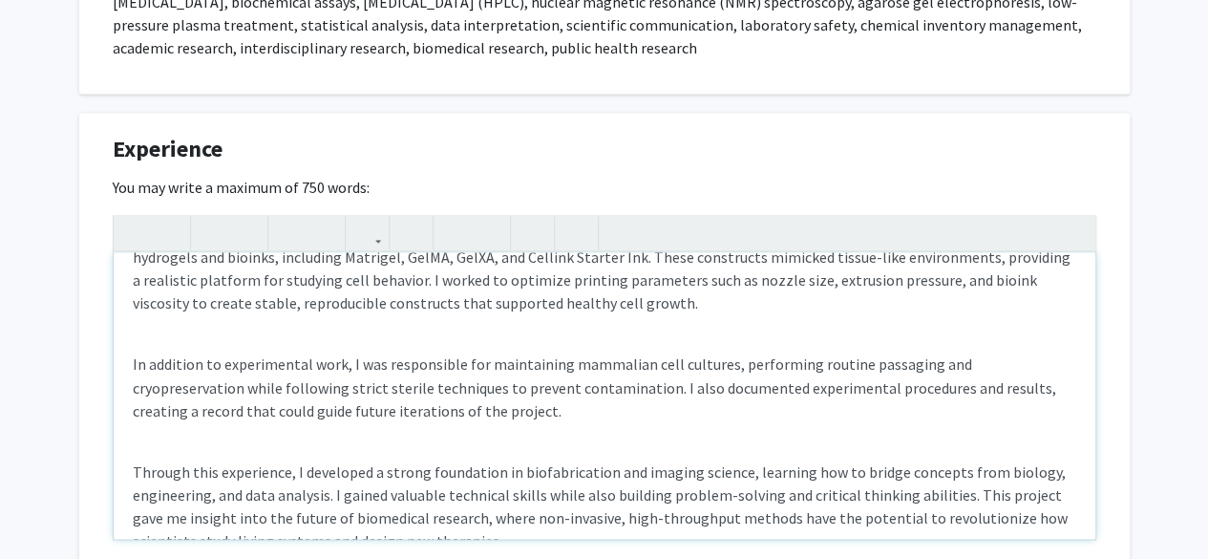
scroll to position [360, 0]
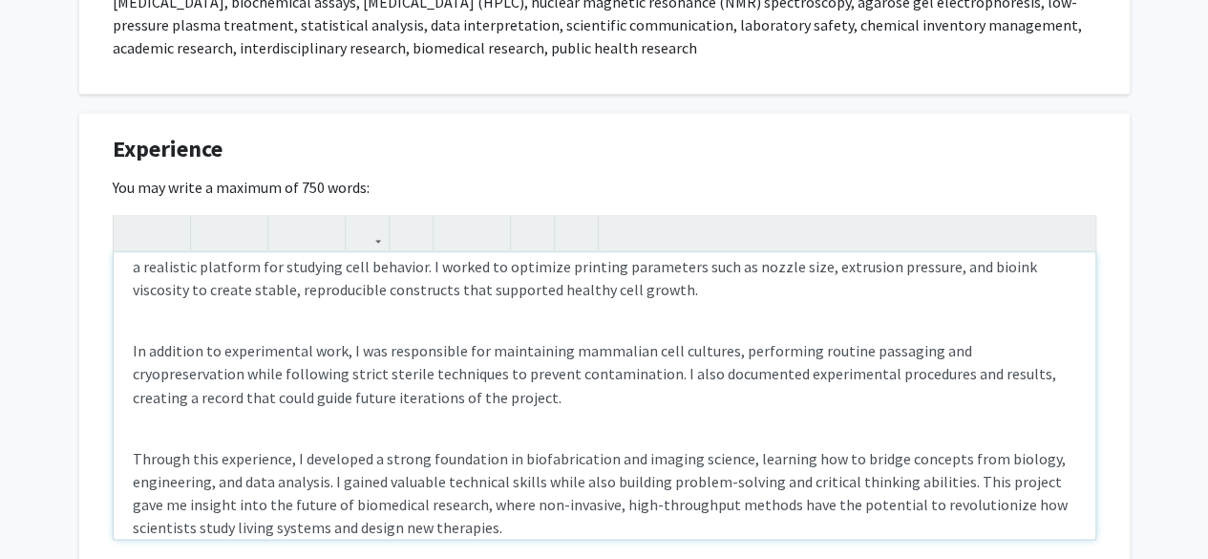
click at [403, 317] on div "NIST Research Internship – Mammalian Cell Viability Analysis During my internsh…" at bounding box center [605, 395] width 982 height 287
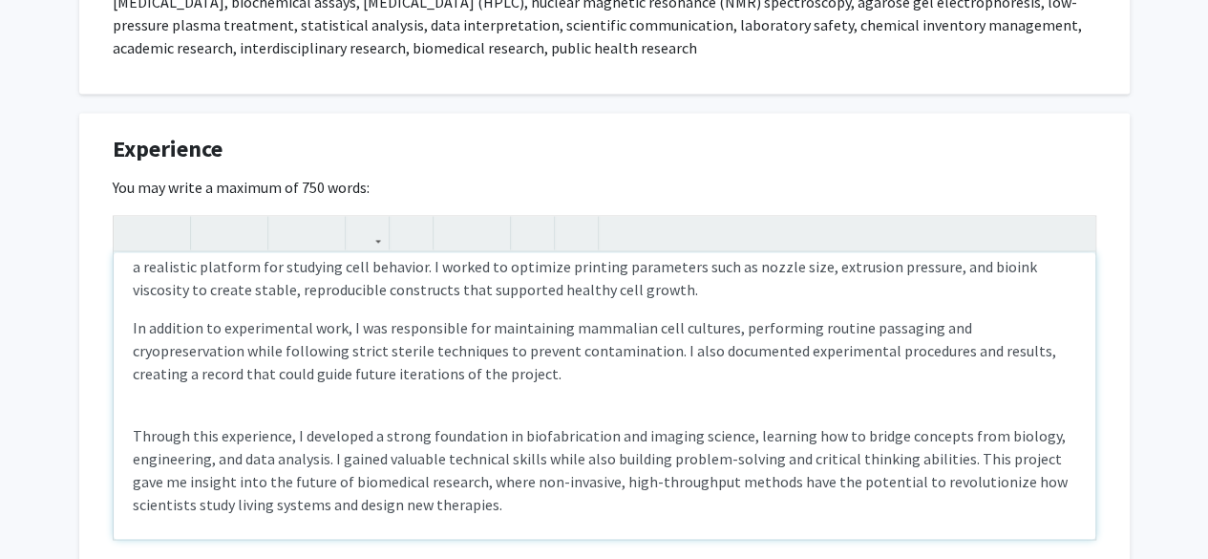
click at [465, 385] on div "NIST Research Internship – Mammalian Cell Viability Analysis During my internsh…" at bounding box center [605, 395] width 982 height 287
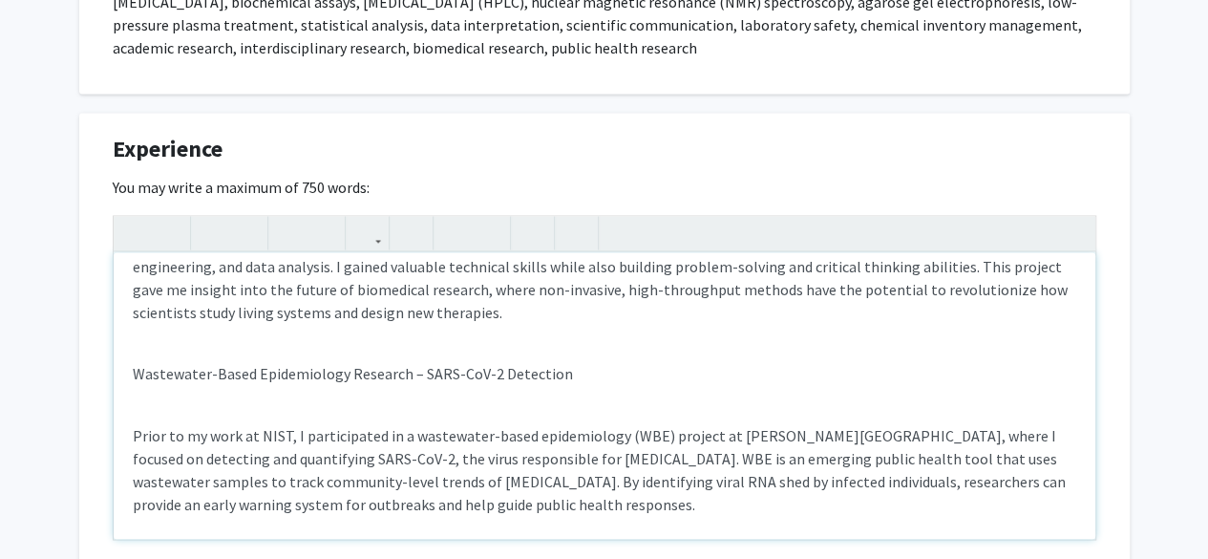
scroll to position [529, 0]
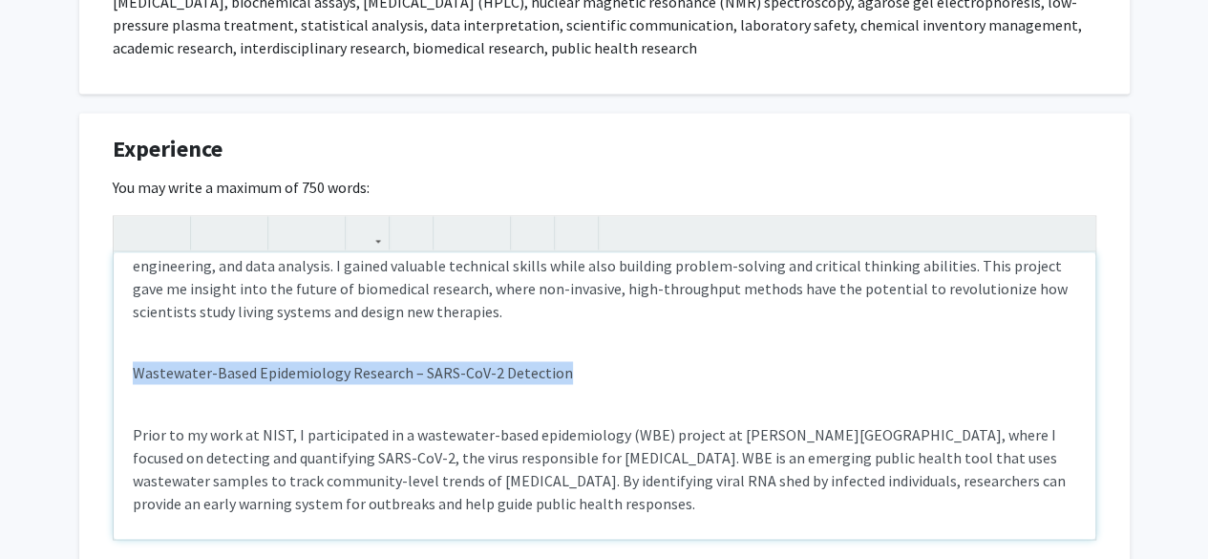
drag, startPoint x: 587, startPoint y: 381, endPoint x: 116, endPoint y: 371, distance: 471.9
click at [116, 371] on div "NIST Research Internship – Mammalian Cell Viability Analysis During my internsh…" at bounding box center [605, 395] width 982 height 287
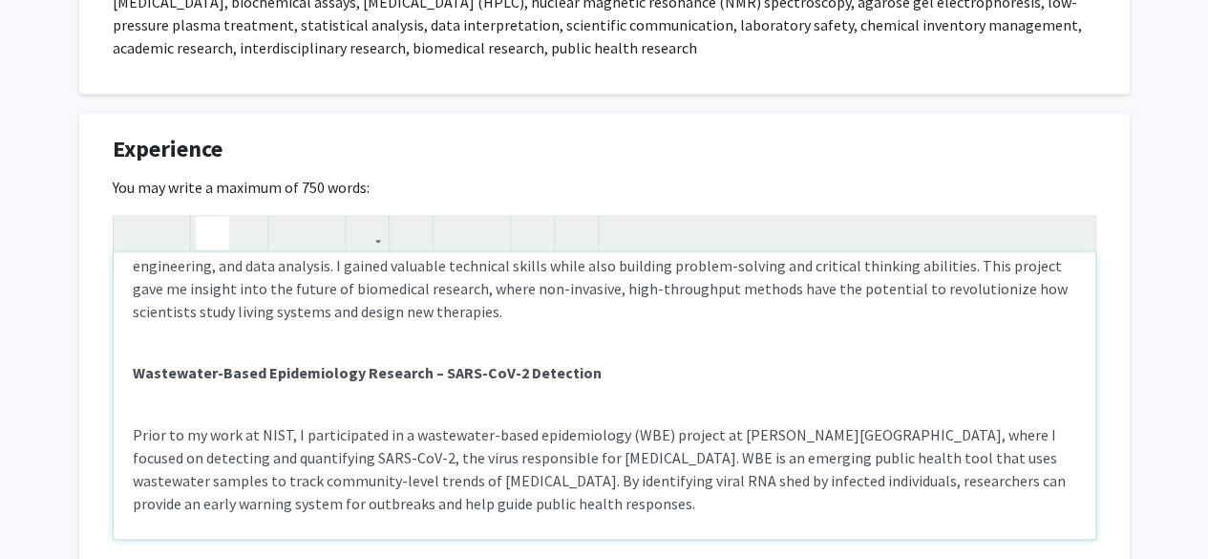
click at [144, 415] on div "NIST Research Internship – Mammalian Cell Viability Analysis During my internsh…" at bounding box center [605, 395] width 982 height 287
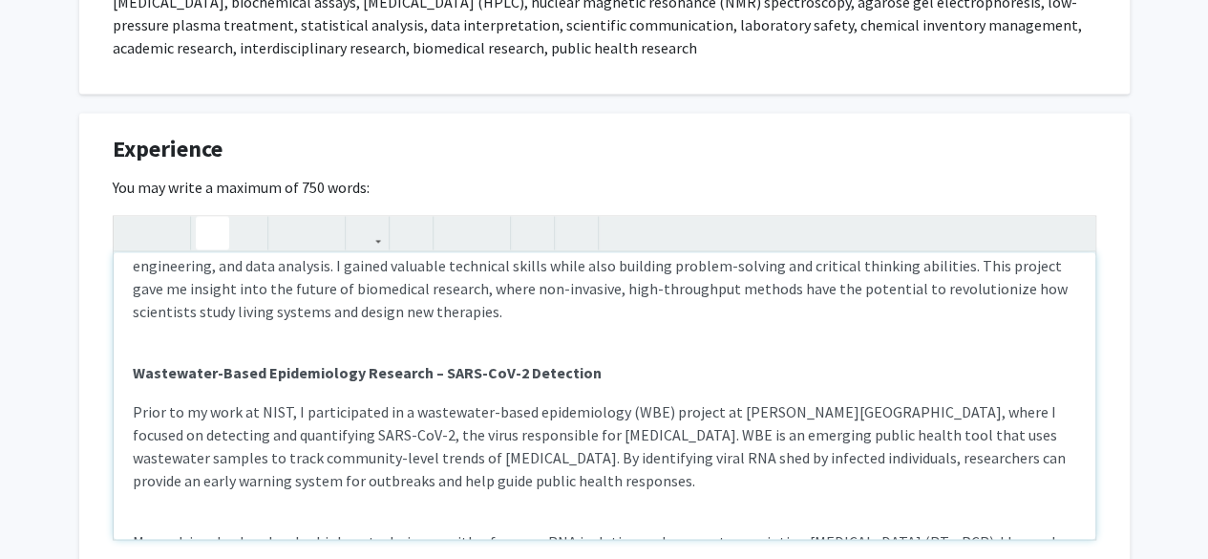
scroll to position [569, 0]
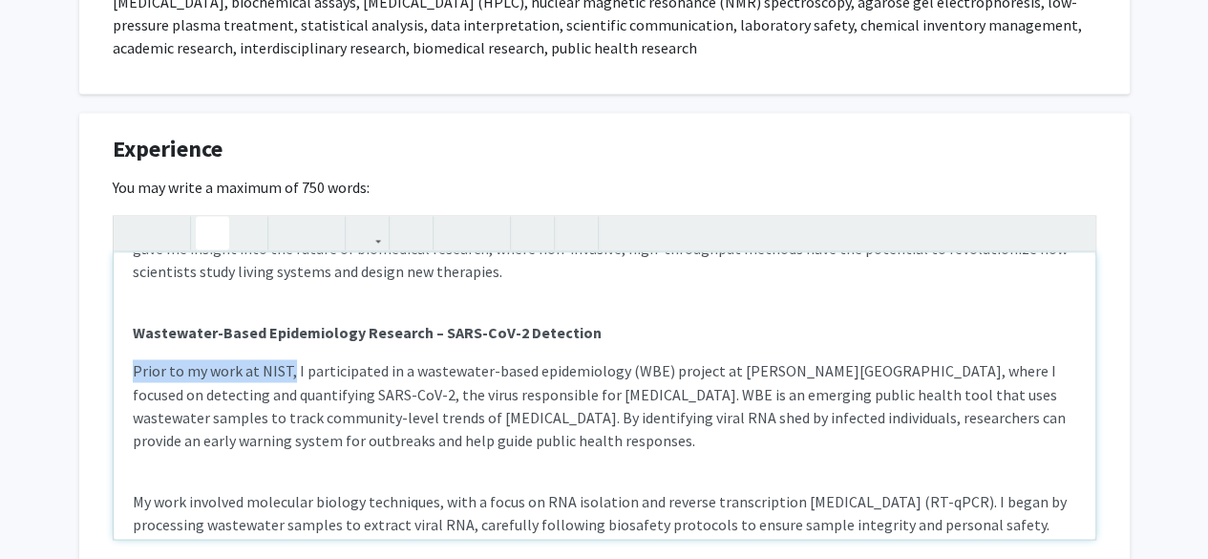
drag, startPoint x: 288, startPoint y: 370, endPoint x: 111, endPoint y: 365, distance: 177.7
click at [111, 365] on div "Experience Edit Section You may write a maximum of 750 words: NIST Research Int…" at bounding box center [604, 381] width 1051 height 537
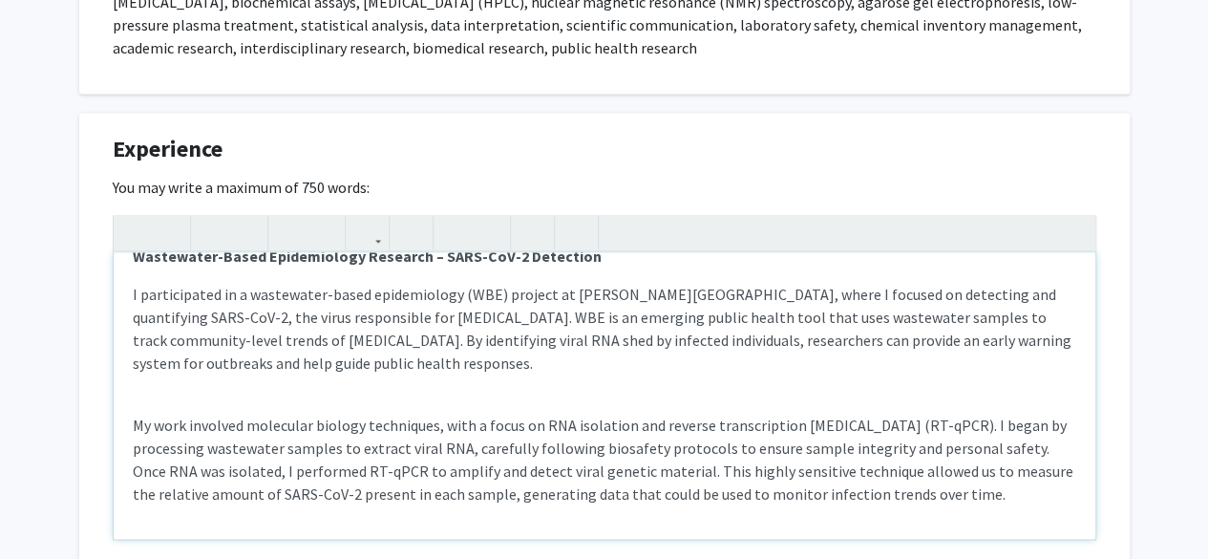
scroll to position [647, 0]
click at [259, 397] on div "NIST Research Internship – Mammalian Cell Viability Analysis During my internsh…" at bounding box center [605, 395] width 982 height 287
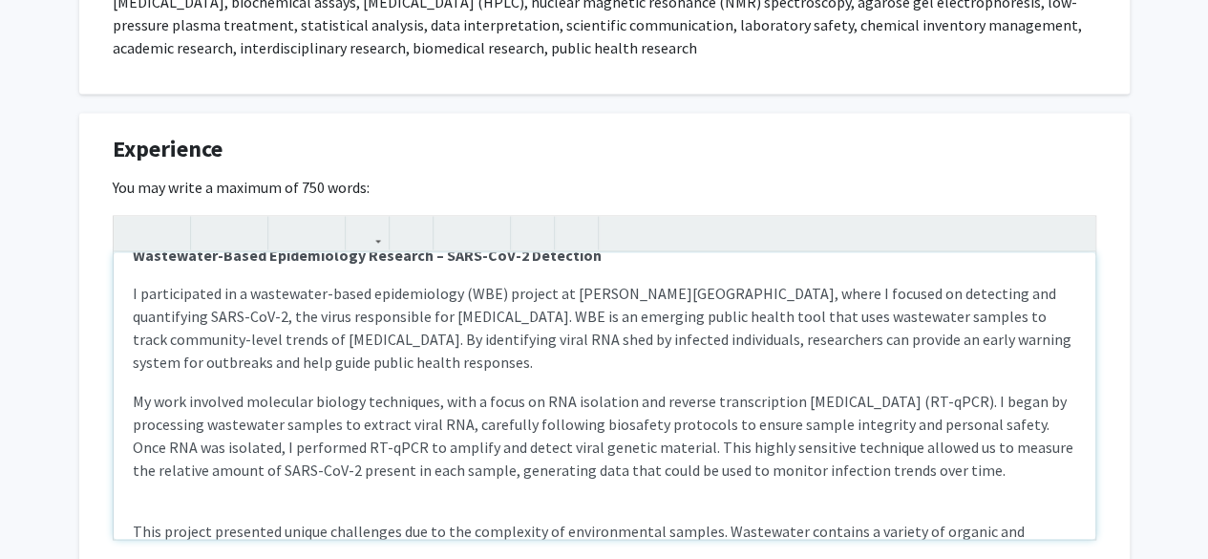
click at [510, 365] on p "I participated in a wastewater-based epidemiology (WBE) project at [PERSON_NAME…" at bounding box center [605, 328] width 944 height 92
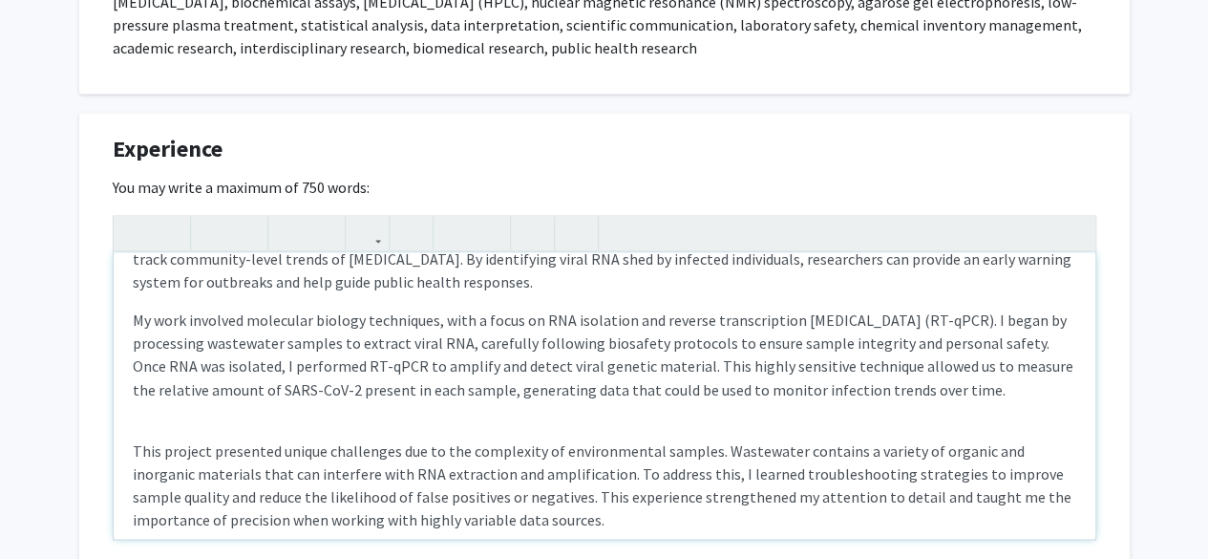
scroll to position [731, 0]
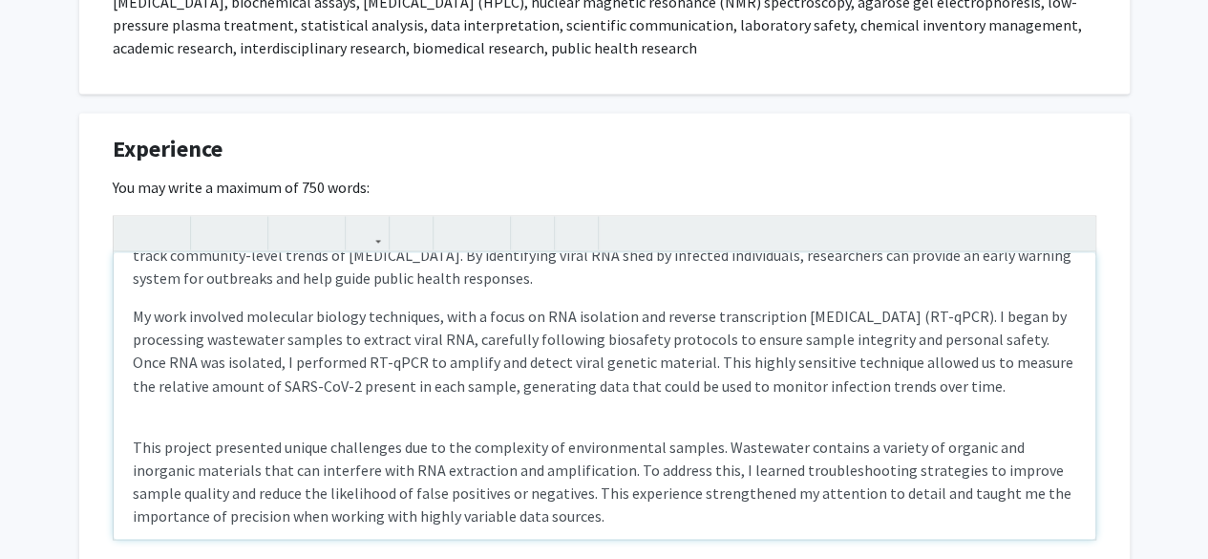
click at [287, 447] on div "NIST Research Internship – Mammalian Cell Viability Analysis During my internsh…" at bounding box center [605, 395] width 982 height 287
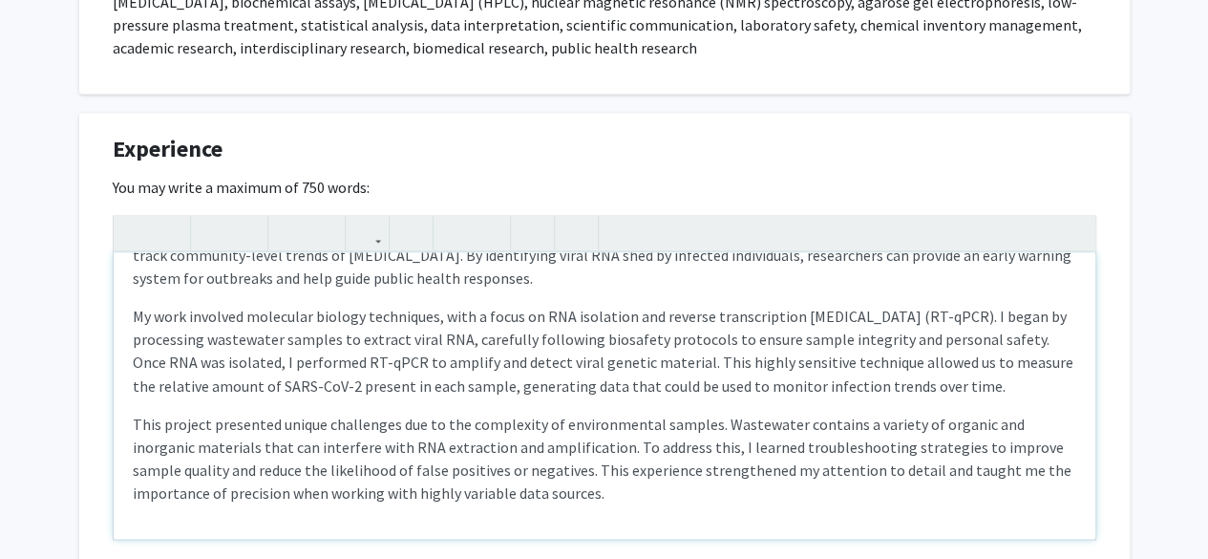
click at [495, 452] on p "This project presented unique challenges due to the complexity of environmental…" at bounding box center [605, 458] width 944 height 92
click at [378, 431] on div "NIST Research Internship – Mammalian Cell Viability Analysis During my internsh…" at bounding box center [605, 395] width 982 height 287
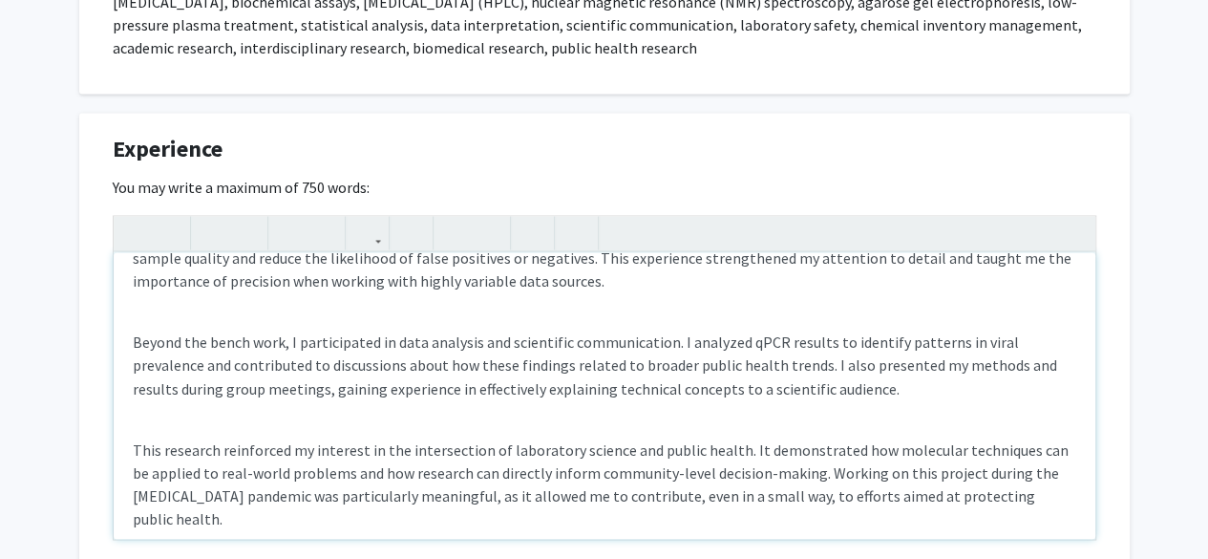
scroll to position [950, 0]
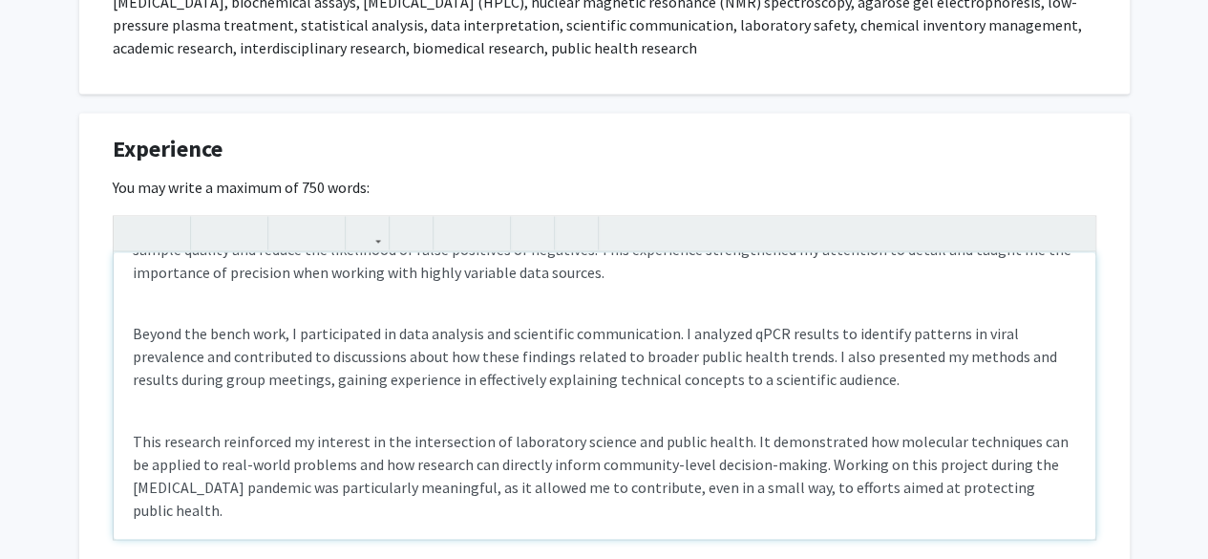
click at [234, 332] on div "NIST Research Internship – Mammalian Cell Viability Analysis During my internsh…" at bounding box center [605, 395] width 982 height 287
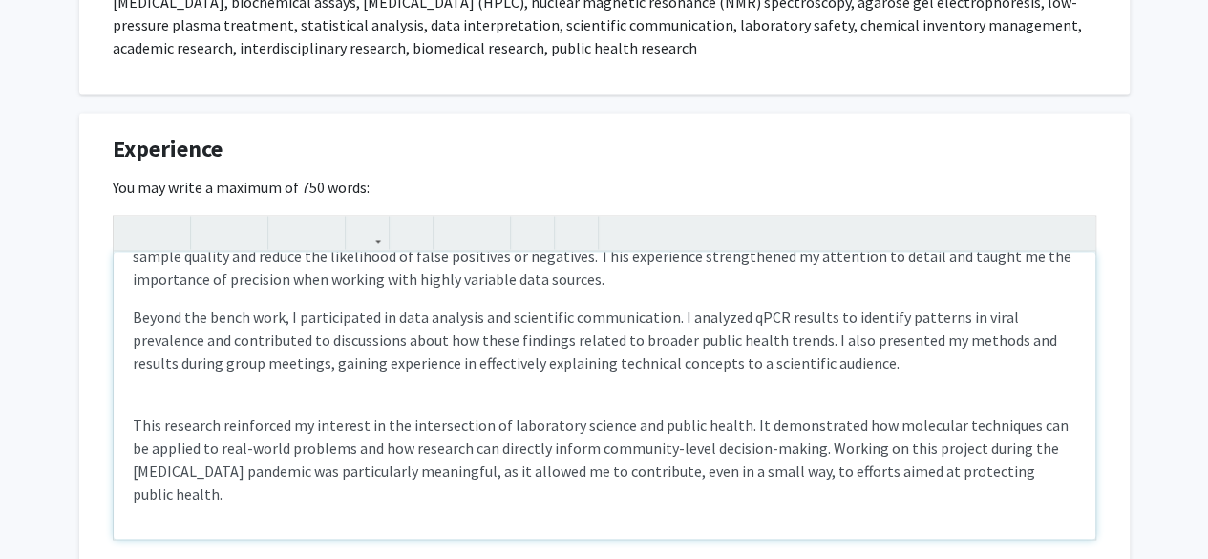
scroll to position [944, 0]
click at [269, 432] on div "NIST Research Internship – Mammalian Cell Viability Analysis During my internsh…" at bounding box center [605, 395] width 982 height 287
click at [327, 374] on p "Beyond the bench work, I participated in data analysis and scientific communica…" at bounding box center [605, 340] width 944 height 69
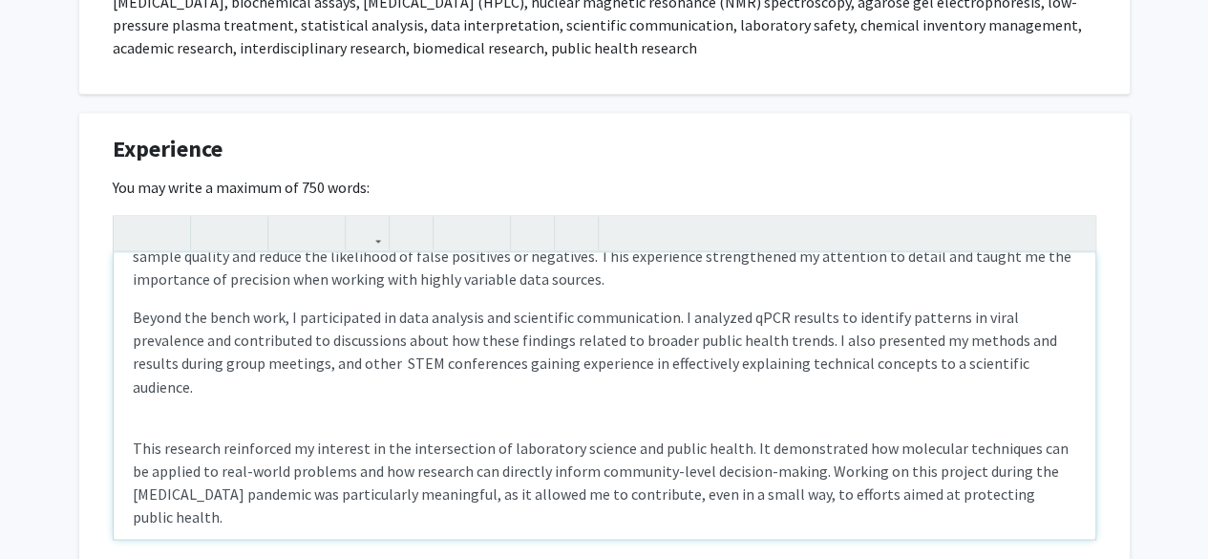
scroll to position [950, 0]
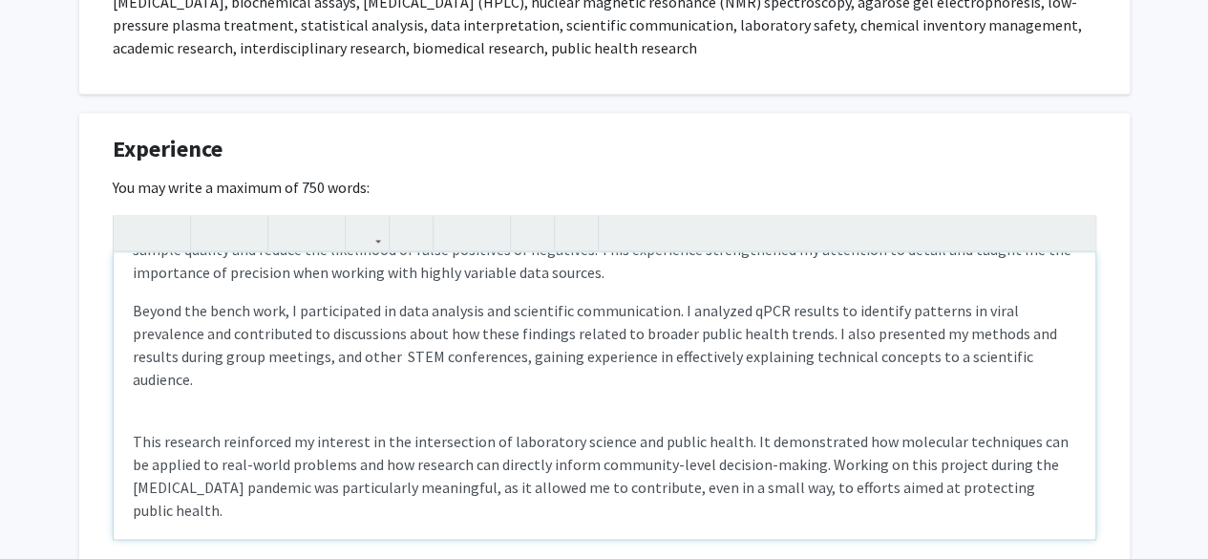
click at [292, 413] on div "NIST Research Internship – Mammalian Cell Viability Analysis During my internsh…" at bounding box center [605, 395] width 982 height 287
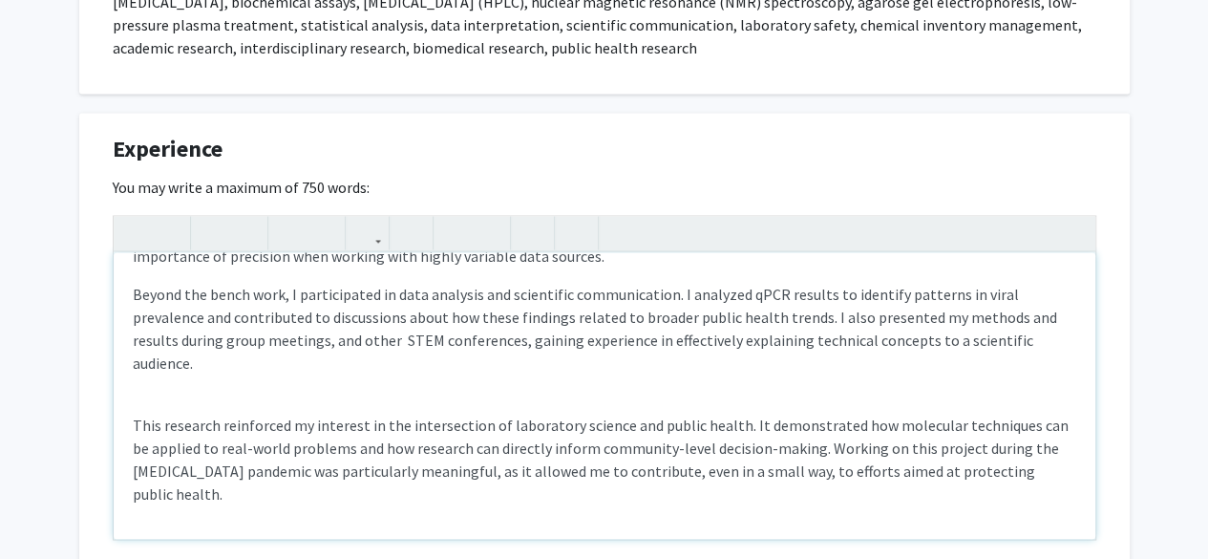
type textarea "<l><ipsumd>SITA Consecte Adipiscing – Elitseddo Eius Temporinc Utlabore</etdolo…"
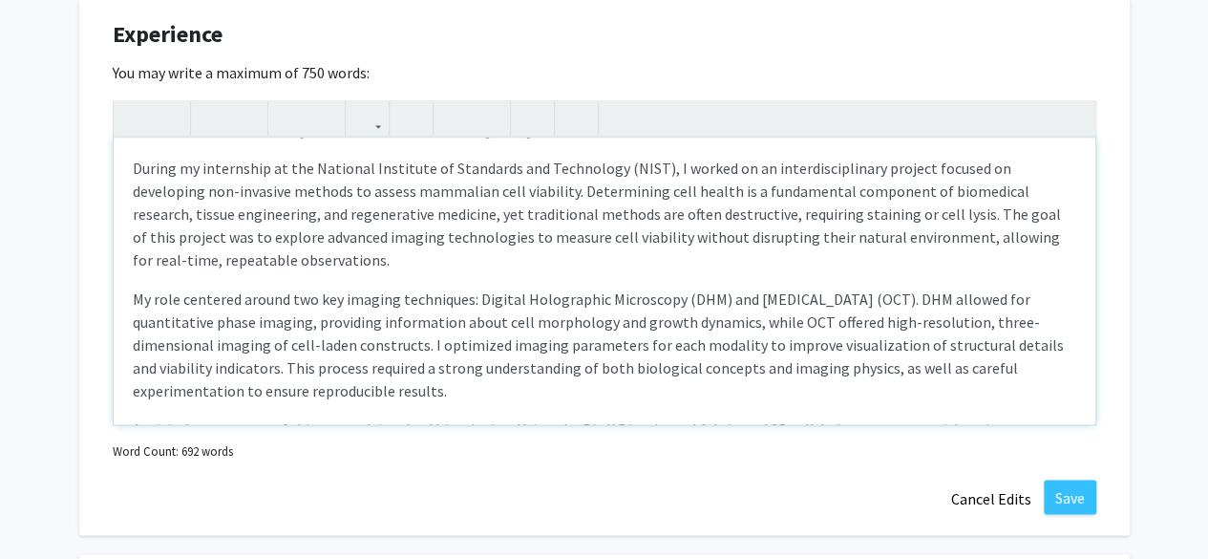
scroll to position [0, 0]
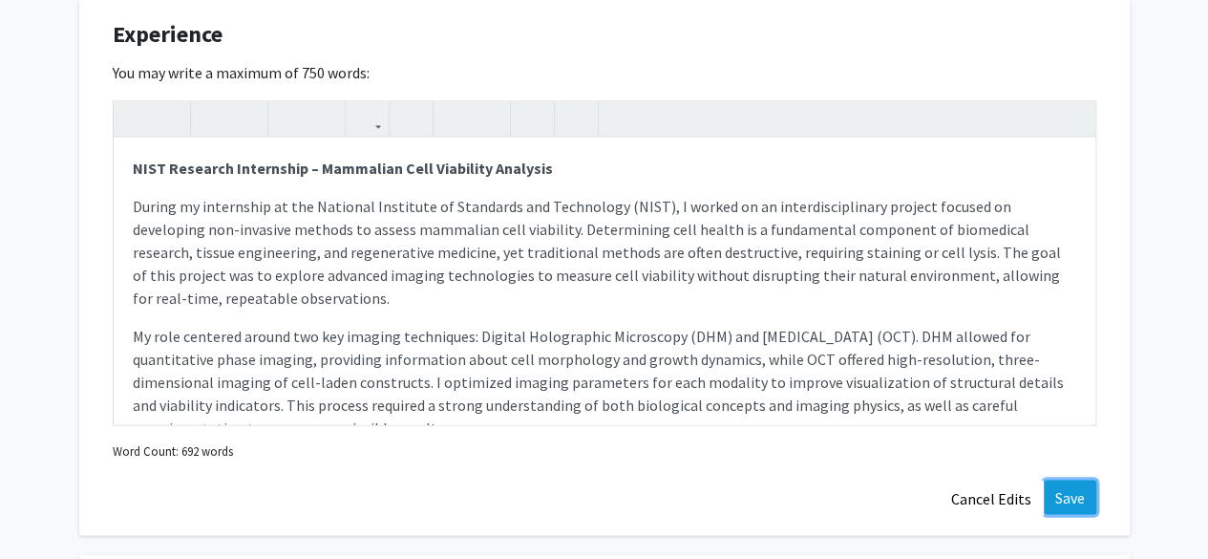
click at [1083, 486] on button "Save" at bounding box center [1070, 496] width 53 height 34
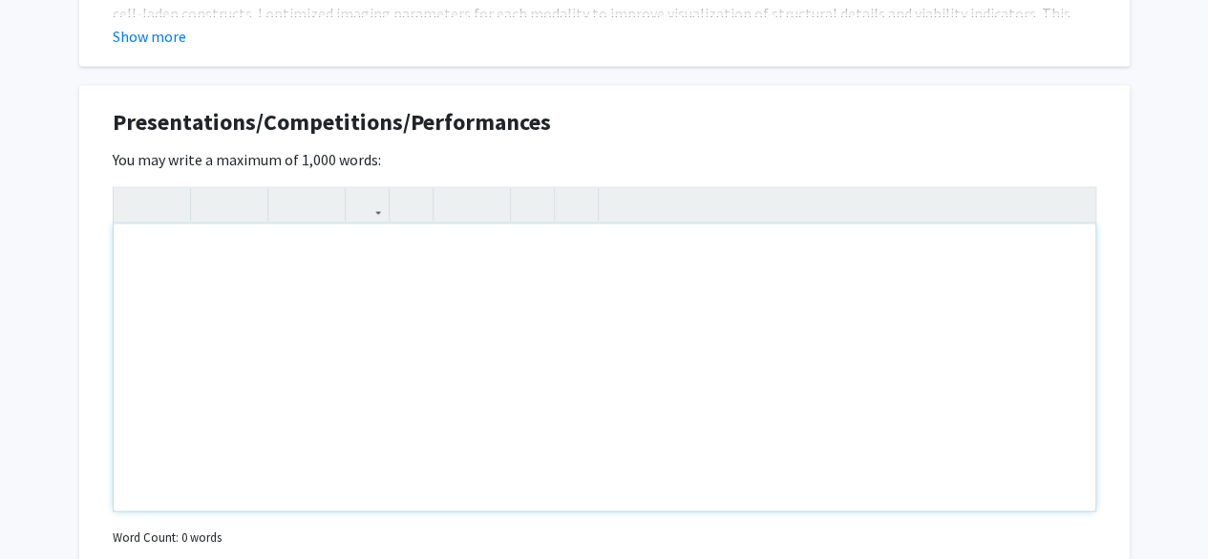
scroll to position [1765, 0]
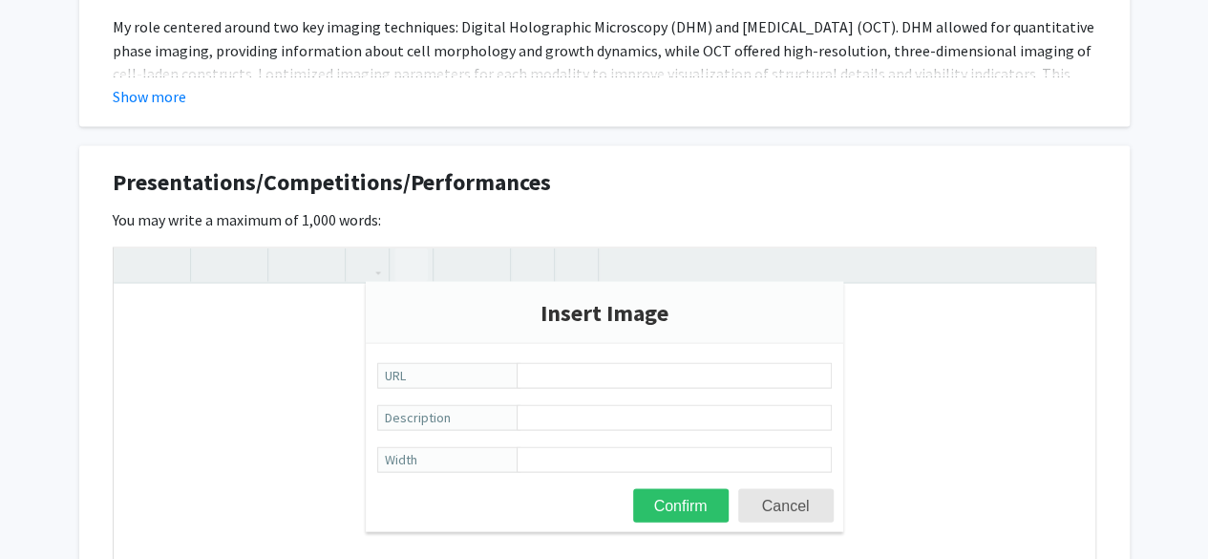
click at [403, 248] on use "button" at bounding box center [403, 248] width 0 height 0
click at [295, 434] on div at bounding box center [605, 408] width 982 height 323
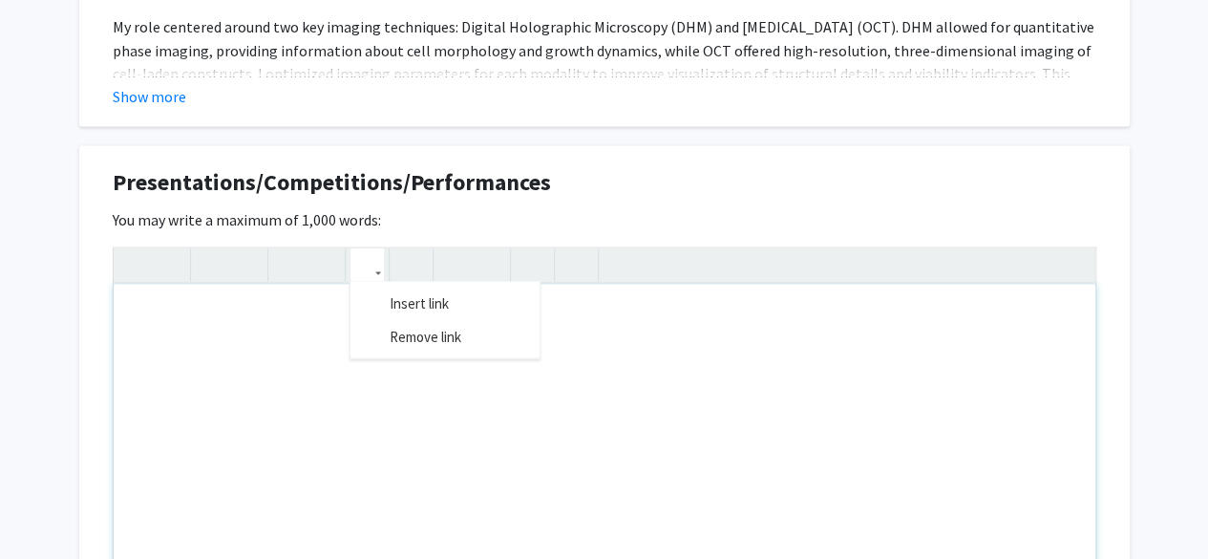
click at [374, 258] on button "button" at bounding box center [366, 263] width 33 height 33
click at [320, 314] on div "Note to users with screen readers: Please deactivate our accessibility plugin f…" at bounding box center [605, 427] width 982 height 287
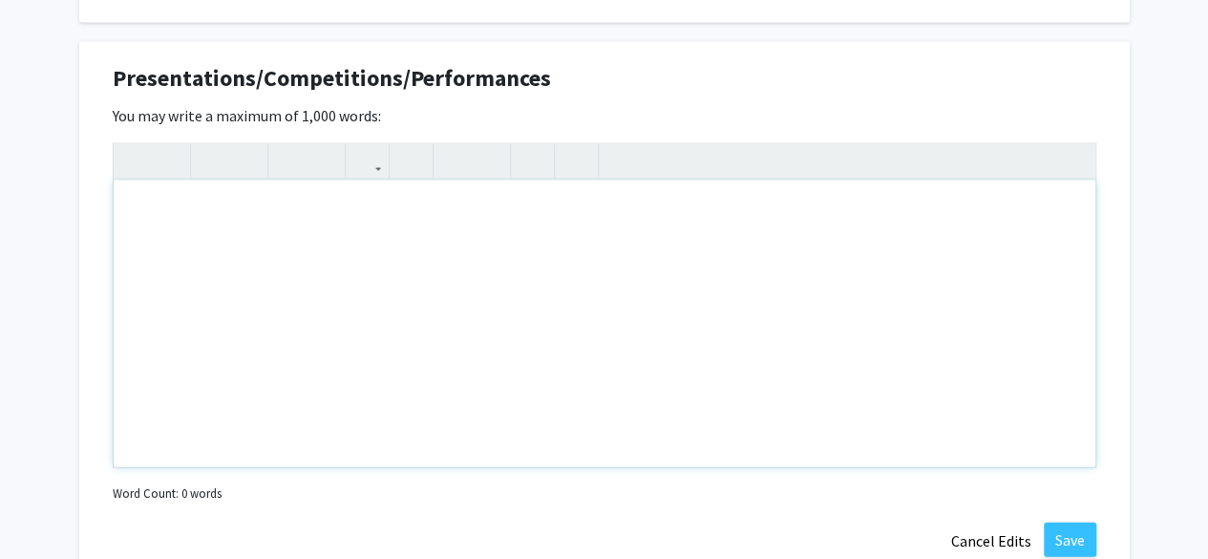
scroll to position [1866, 0]
click at [403, 147] on use "button" at bounding box center [403, 147] width 0 height 0
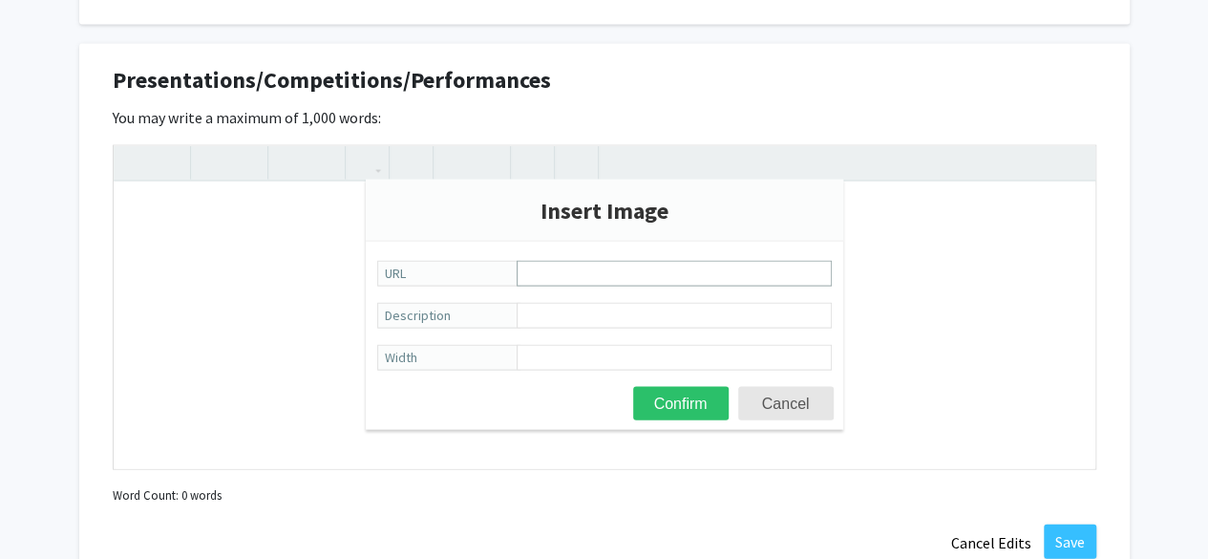
click at [570, 268] on input "URL" at bounding box center [674, 274] width 315 height 26
click at [542, 320] on input "Description" at bounding box center [674, 316] width 315 height 26
click at [550, 354] on input "Width" at bounding box center [674, 358] width 315 height 26
click at [541, 315] on input "Description" at bounding box center [674, 316] width 315 height 26
click at [541, 269] on input "URL" at bounding box center [674, 274] width 315 height 26
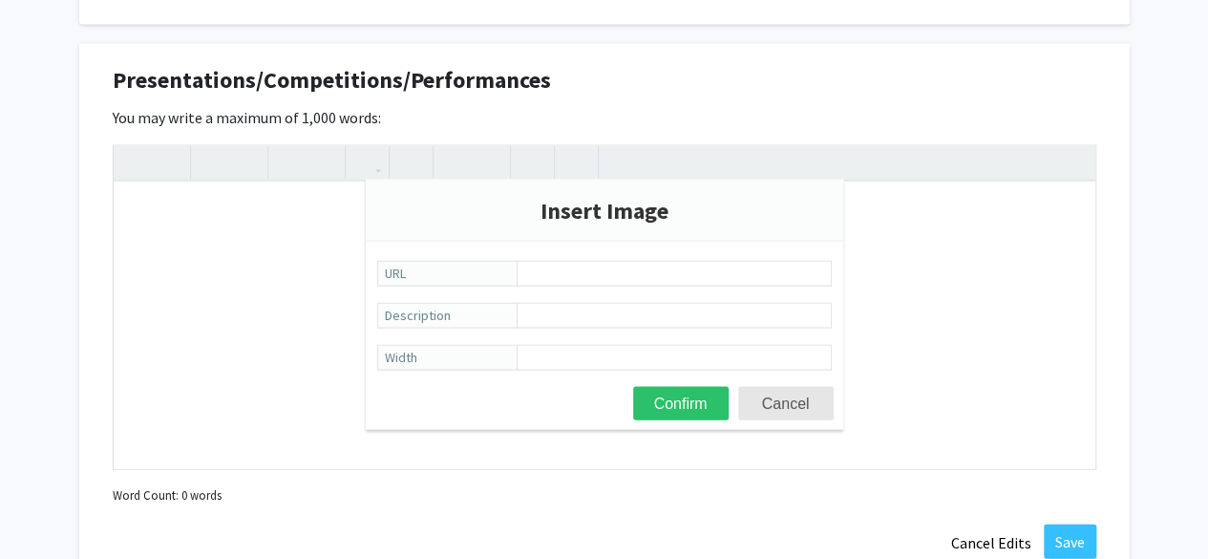
click at [390, 275] on span "URL" at bounding box center [448, 274] width 143 height 26
click at [517, 275] on input "URL" at bounding box center [674, 274] width 315 height 26
click at [287, 265] on div at bounding box center [605, 307] width 982 height 323
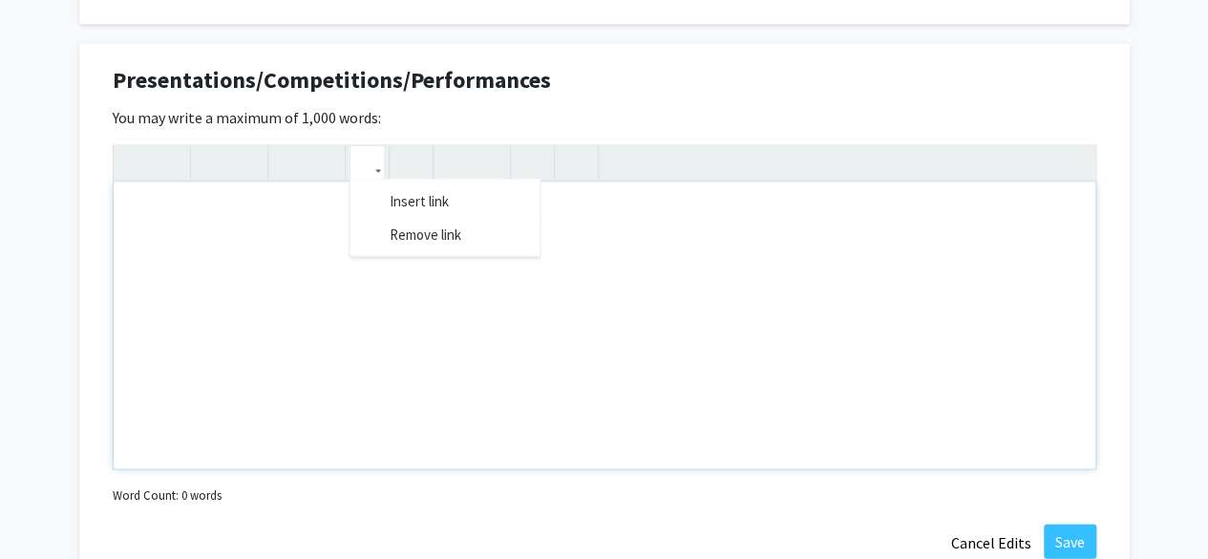
click at [359, 176] on icon "button" at bounding box center [367, 163] width 16 height 32
click at [357, 290] on div "Note to users with screen readers: Please deactivate our accessibility plugin f…" at bounding box center [605, 325] width 982 height 287
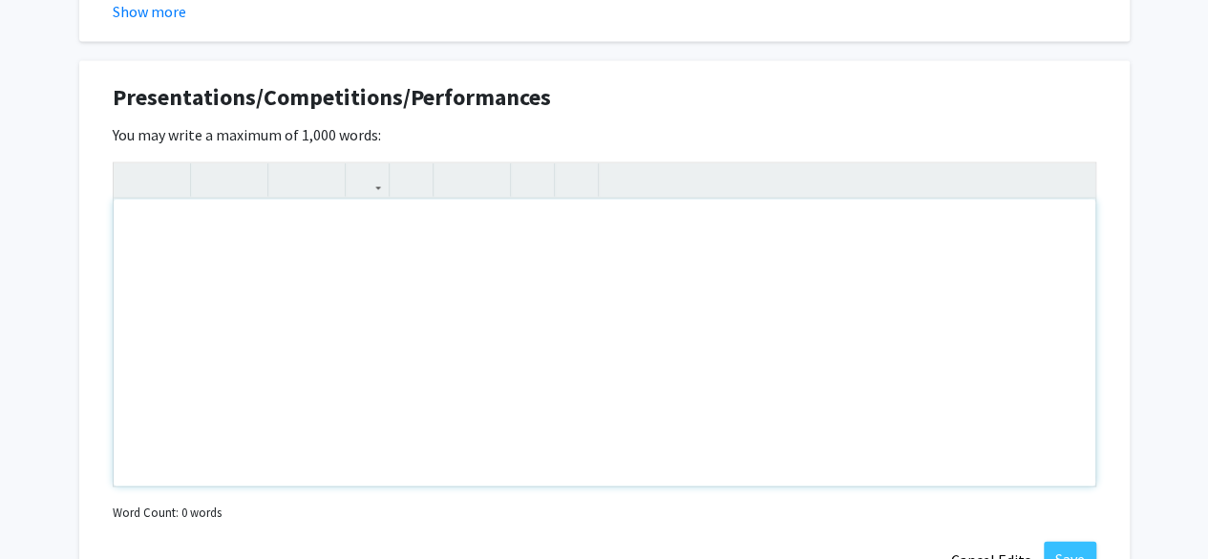
scroll to position [1849, 0]
click at [357, 290] on div "Note to users with screen readers: Please deactivate our accessibility plugin f…" at bounding box center [605, 343] width 982 height 287
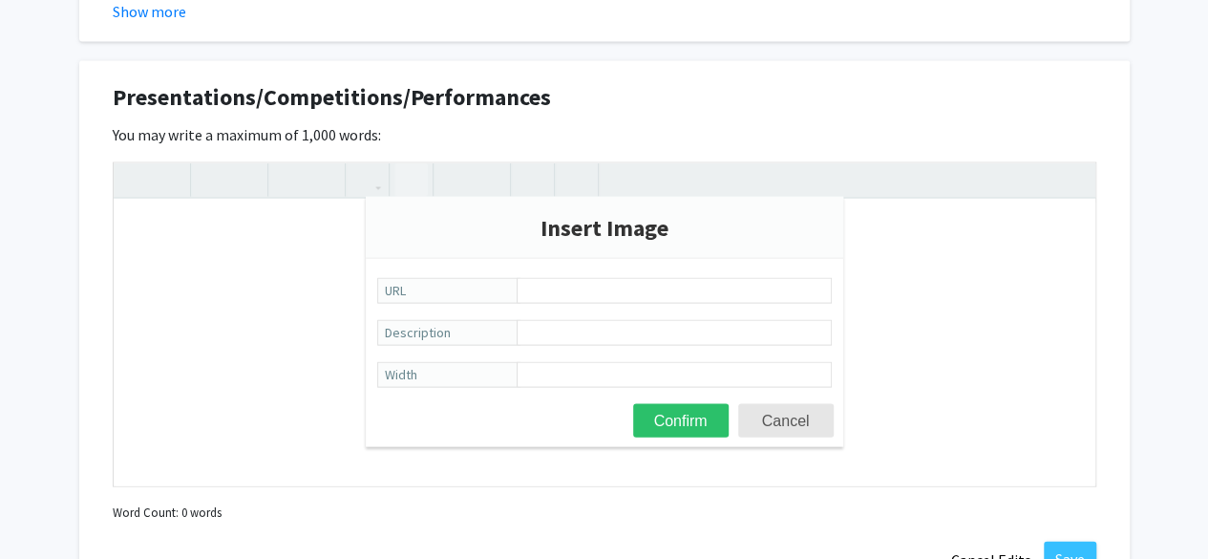
click at [418, 182] on button "button" at bounding box center [410, 179] width 33 height 33
click at [437, 298] on span "URL" at bounding box center [448, 291] width 143 height 26
click at [517, 298] on input "URL" at bounding box center [674, 291] width 315 height 26
click at [473, 288] on span "URL" at bounding box center [448, 291] width 143 height 26
click at [517, 288] on input "URL" at bounding box center [674, 291] width 315 height 26
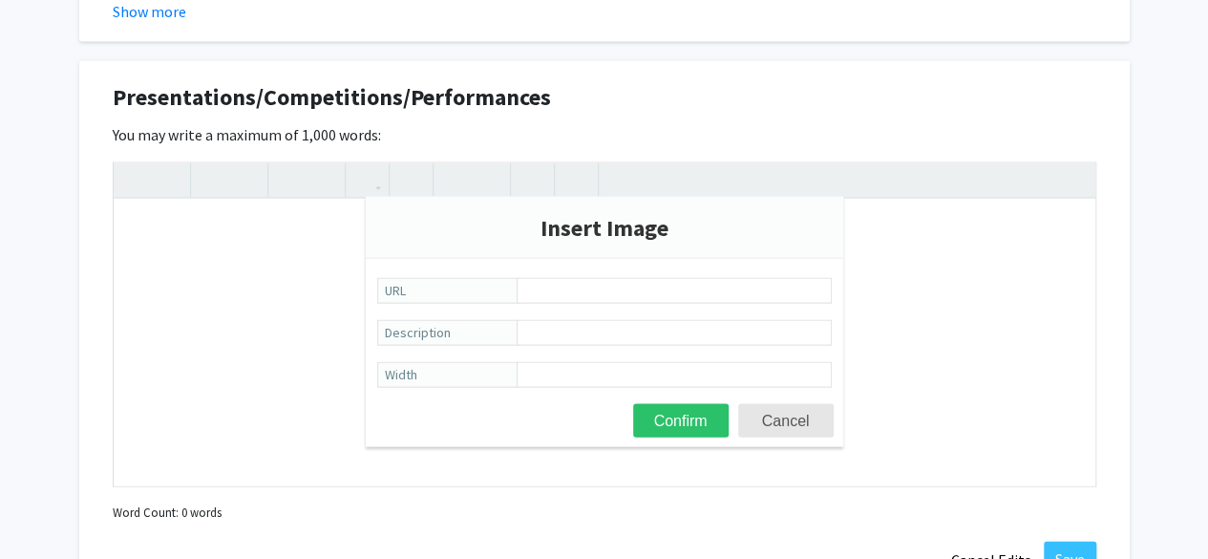
click at [473, 288] on span "URL" at bounding box center [448, 291] width 143 height 26
click at [517, 288] on input "URL" at bounding box center [674, 291] width 315 height 26
click at [473, 288] on span "URL" at bounding box center [448, 291] width 143 height 26
click at [517, 288] on input "URL" at bounding box center [674, 291] width 315 height 26
click at [532, 289] on input "URL" at bounding box center [674, 291] width 315 height 26
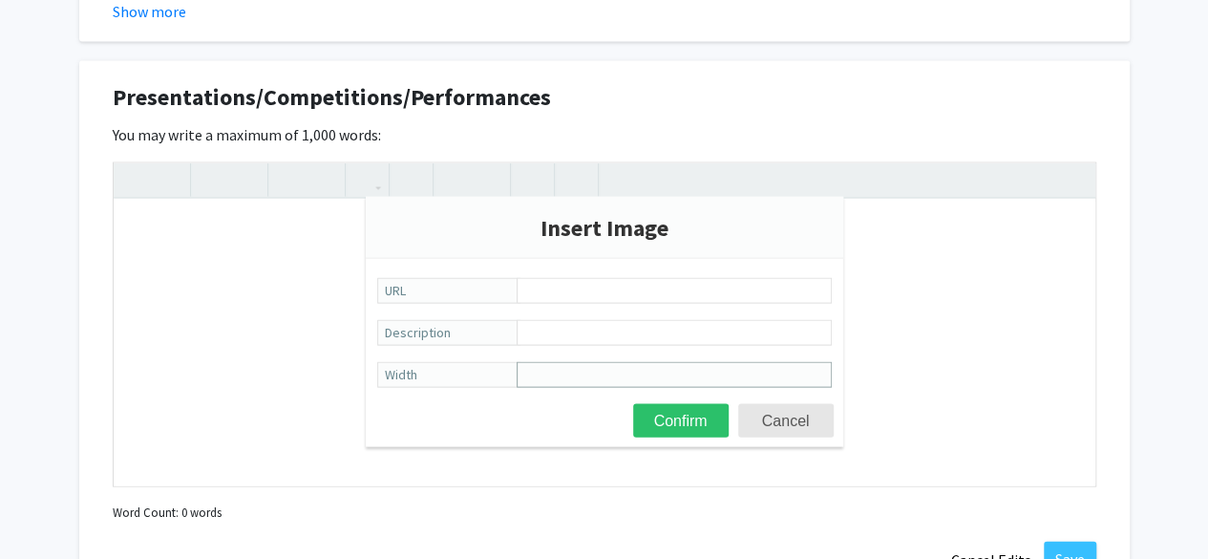
click at [532, 379] on input "Width" at bounding box center [674, 375] width 315 height 26
click at [537, 298] on input "URL" at bounding box center [674, 291] width 315 height 26
paste input "[URL][DOMAIN_NAME]"
type input "[URL][DOMAIN_NAME]"
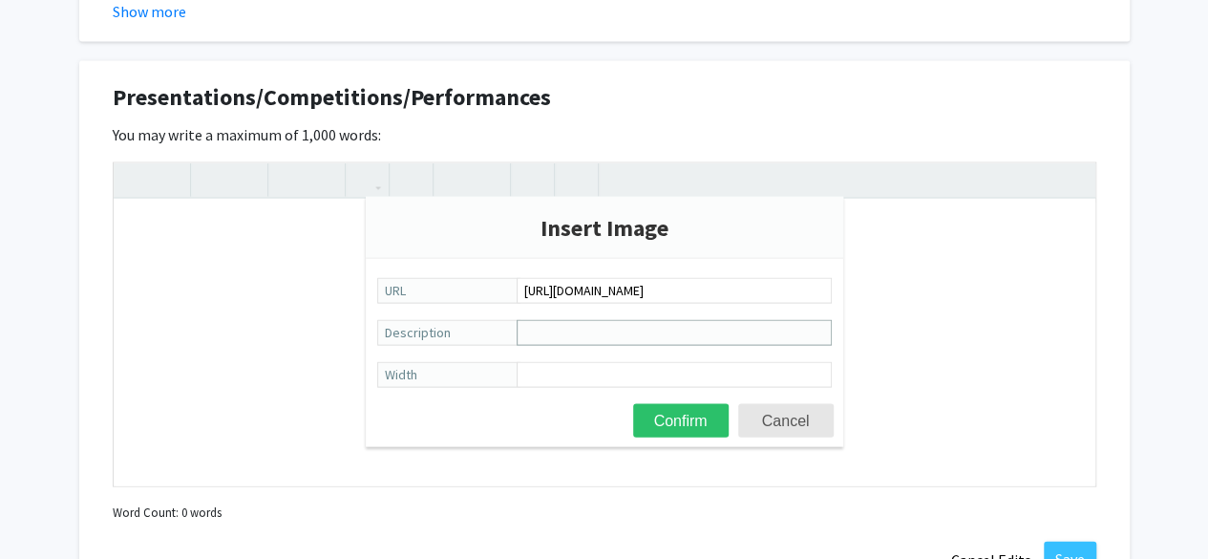
scroll to position [0, 0]
click at [621, 329] on input "Description" at bounding box center [674, 333] width 315 height 26
type input "Presentation at NIST"
click at [664, 421] on button "Confirm" at bounding box center [681, 420] width 96 height 33
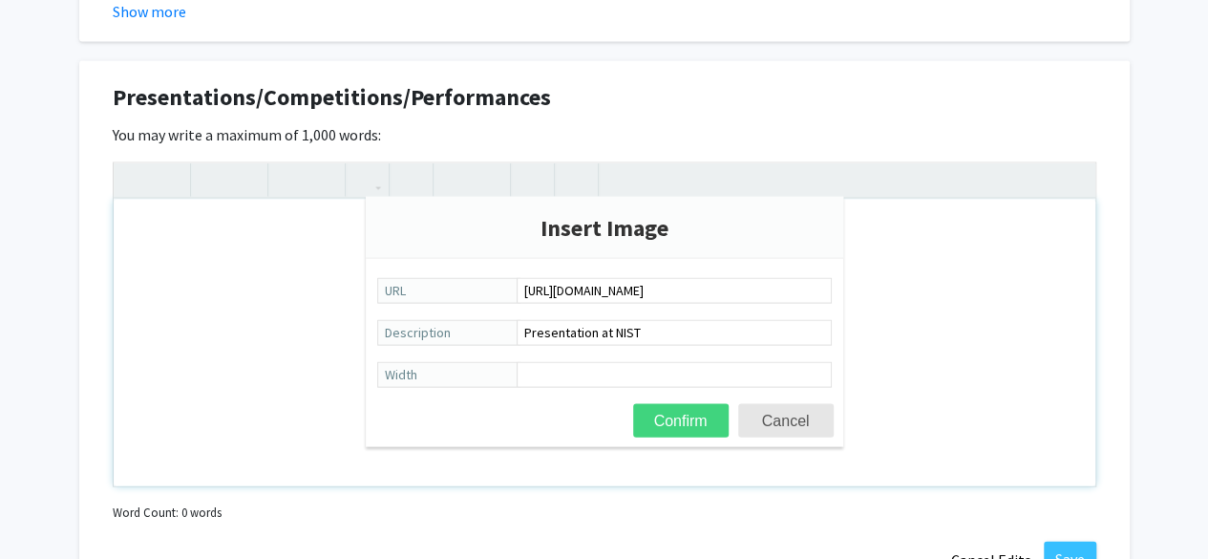
type textarea "<img src="[URL][DOMAIN_NAME]" alt="Presentation at NIST" width="">"
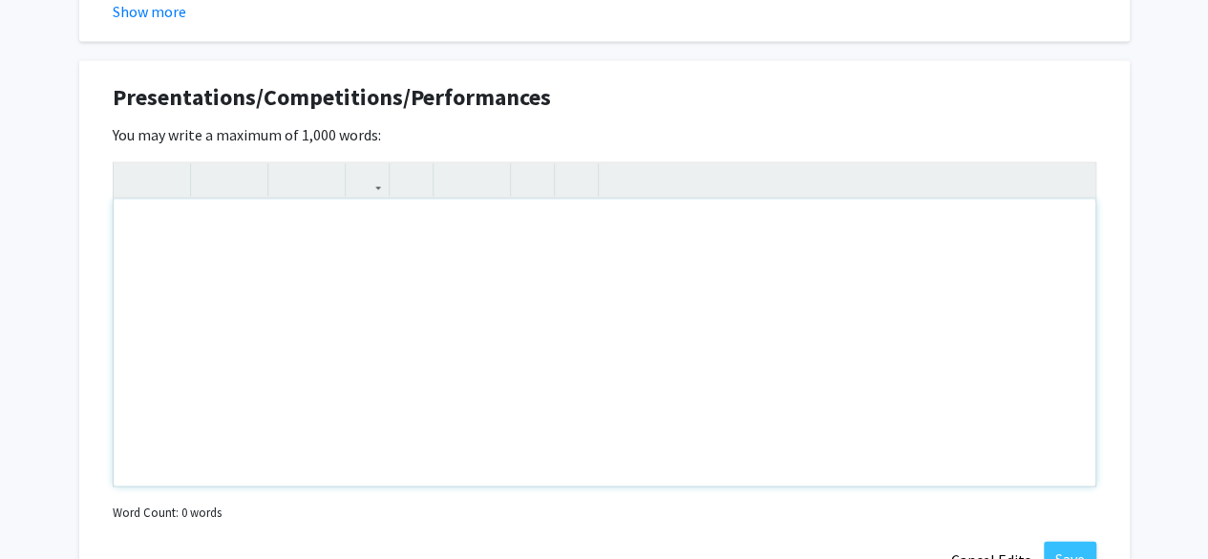
scroll to position [1849, 0]
click at [372, 196] on div "<img src="[URL][DOMAIN_NAME]" alt="Presentation at NIST" width=""> Insert link …" at bounding box center [605, 324] width 984 height 325
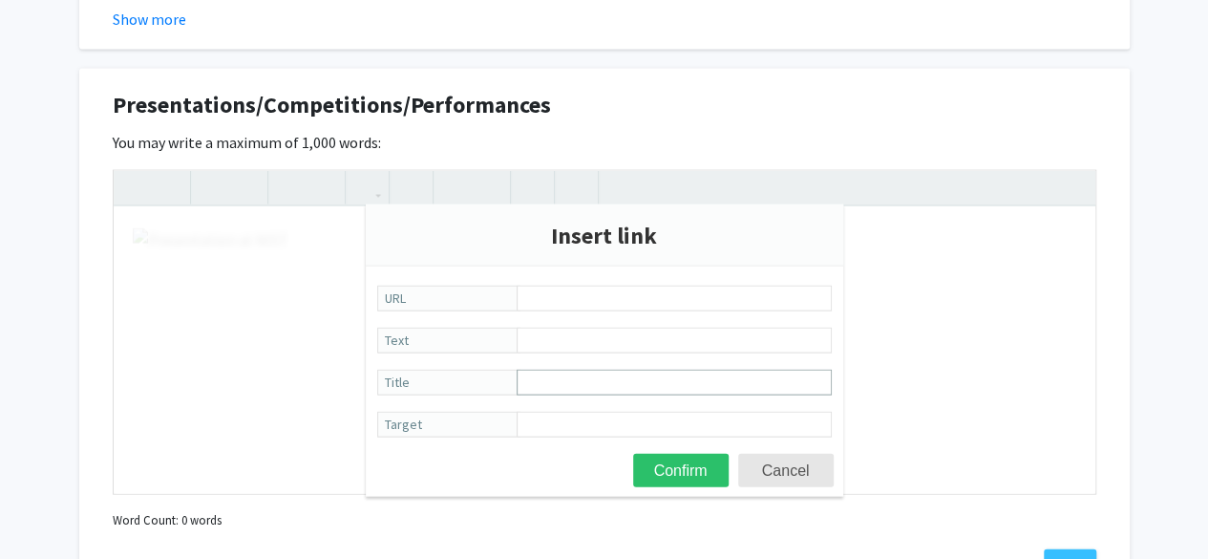
scroll to position [1841, 0]
click at [239, 348] on div at bounding box center [605, 332] width 982 height 323
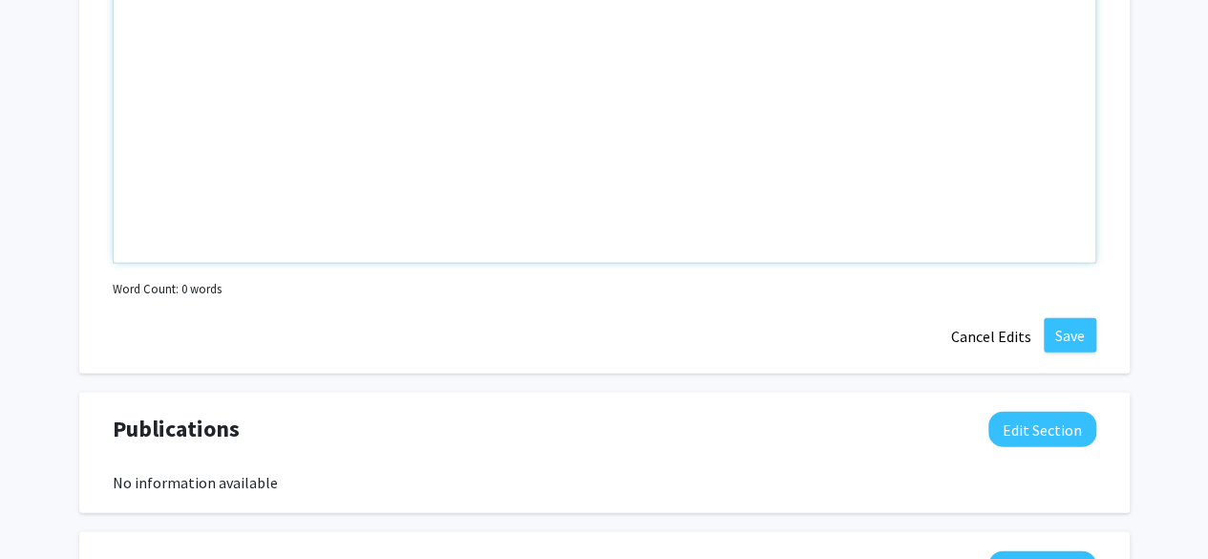
scroll to position [2185, 0]
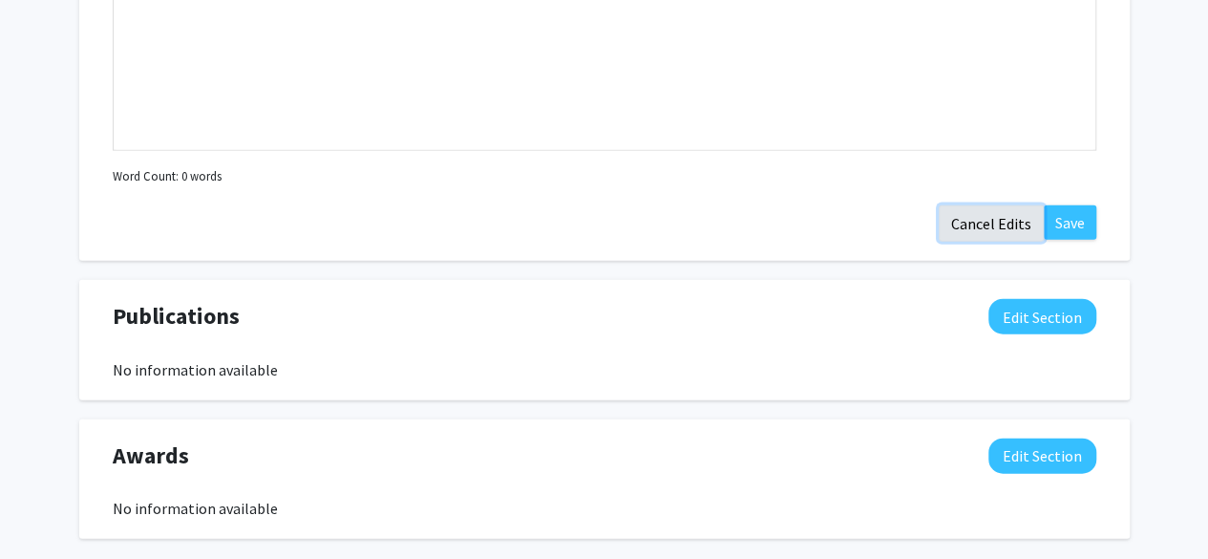
click at [971, 229] on button "Cancel Edits" at bounding box center [991, 223] width 105 height 36
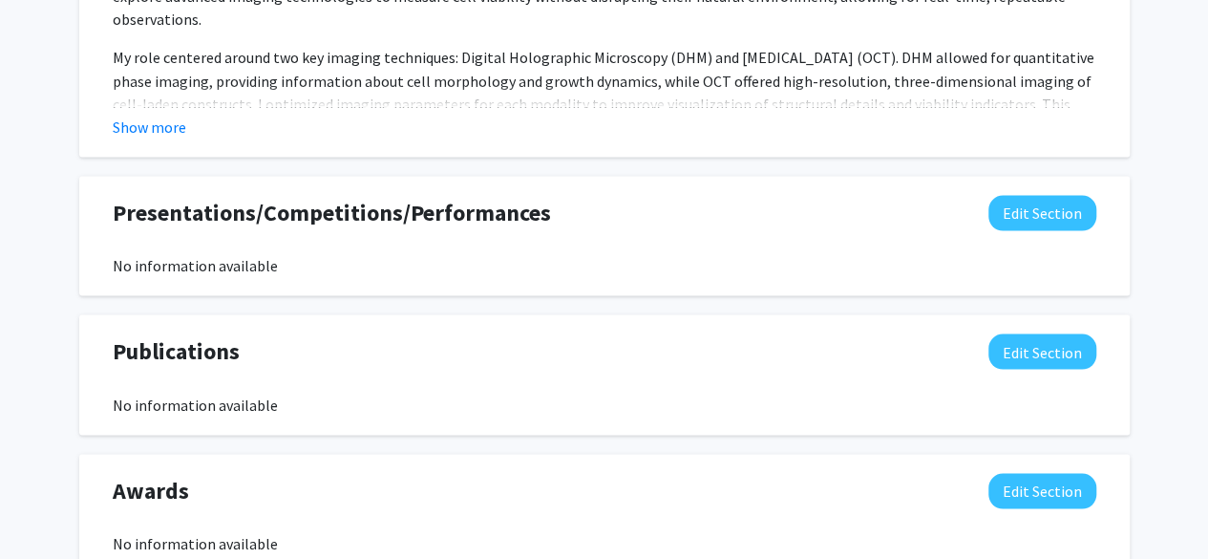
scroll to position [1746, 0]
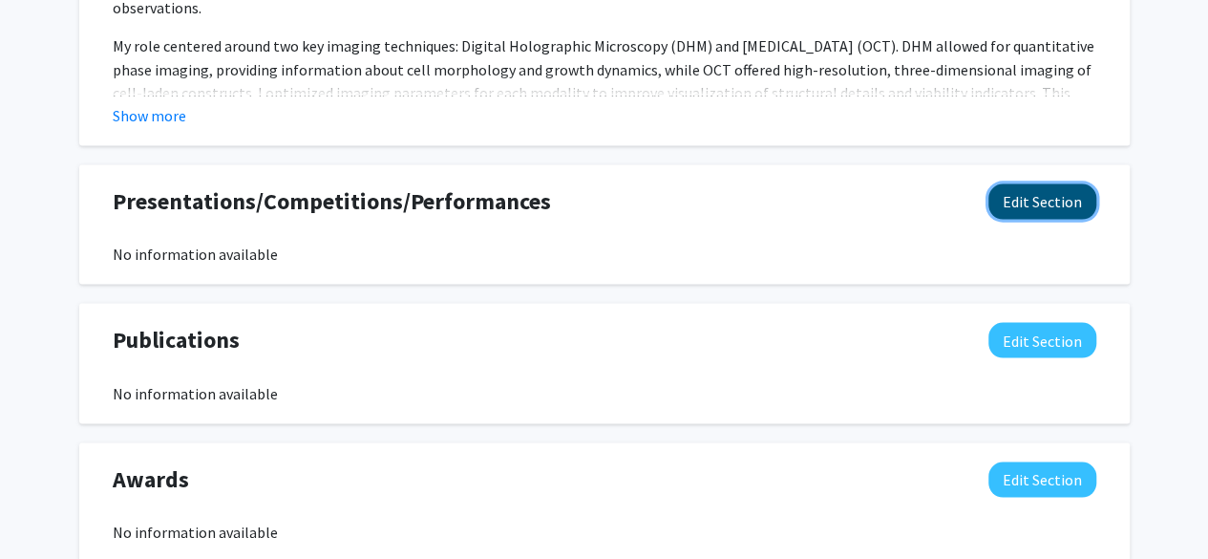
click at [991, 201] on button "Edit Section" at bounding box center [1042, 200] width 108 height 35
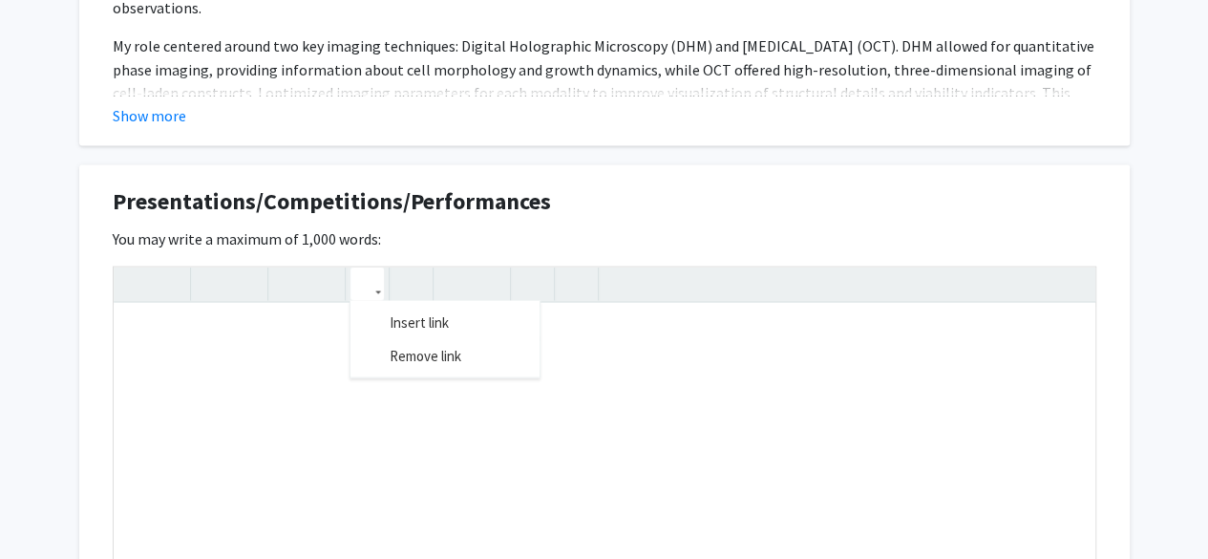
click at [362, 295] on icon "button" at bounding box center [367, 283] width 16 height 32
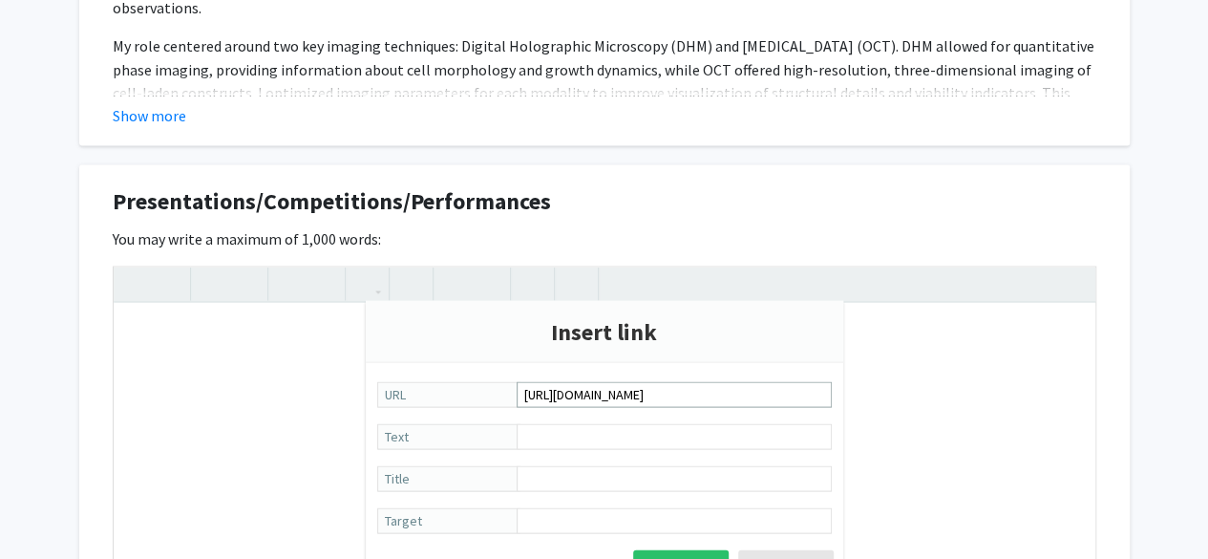
scroll to position [0, 262]
type input "[URL][DOMAIN_NAME]"
click at [570, 433] on input "Text" at bounding box center [674, 436] width 315 height 26
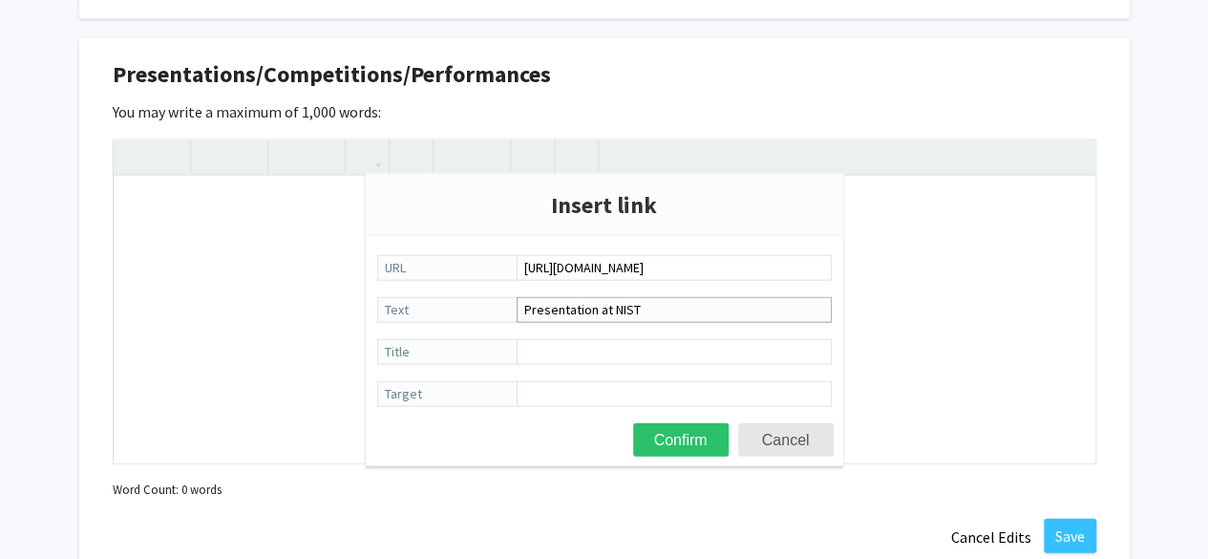
scroll to position [1891, 0]
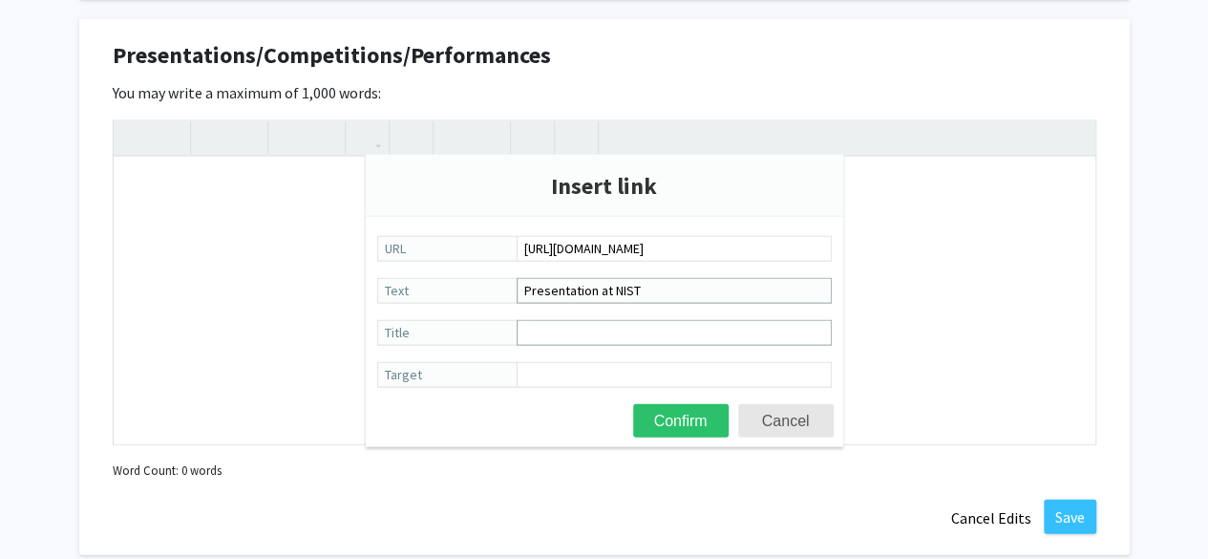
type input "Presentation at NIST"
click at [562, 336] on input "Title" at bounding box center [674, 333] width 315 height 26
click at [789, 423] on button "Cancel" at bounding box center [786, 420] width 96 height 33
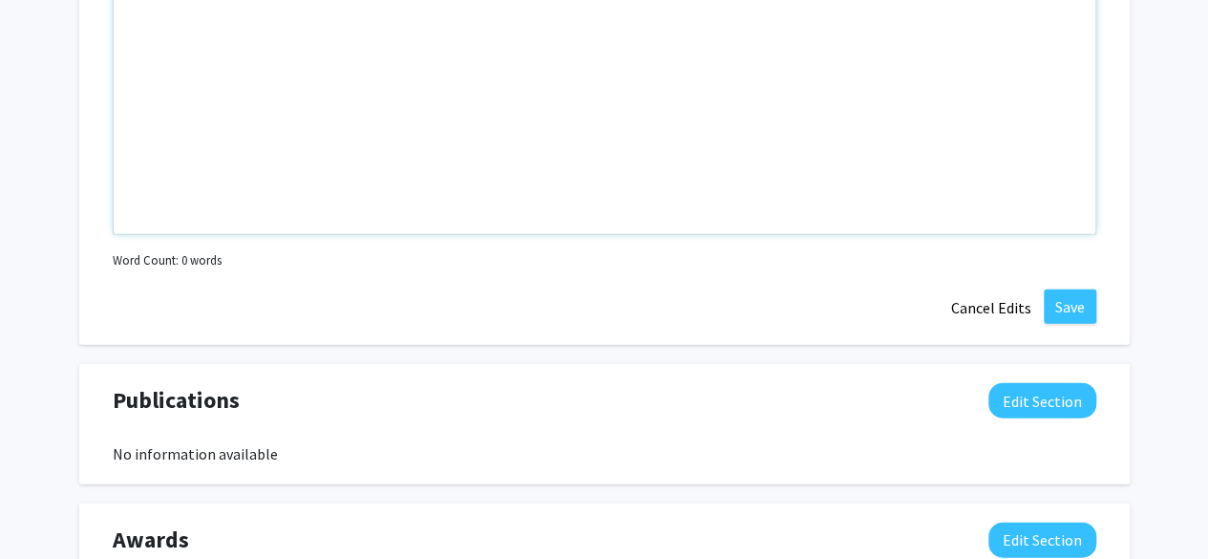
scroll to position [2103, 0]
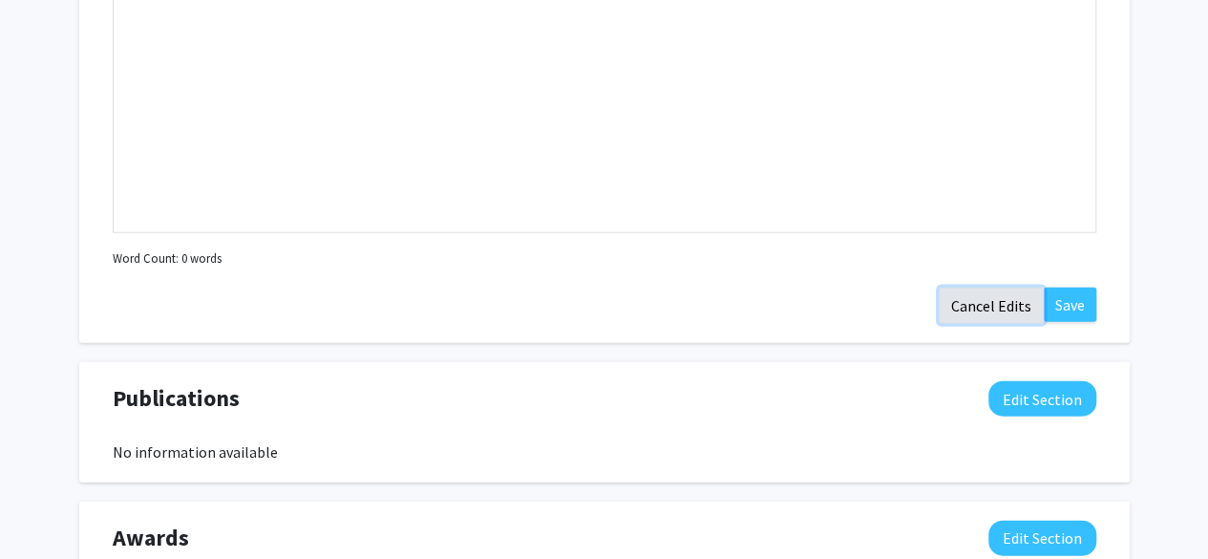
click at [1001, 310] on button "Cancel Edits" at bounding box center [991, 305] width 105 height 36
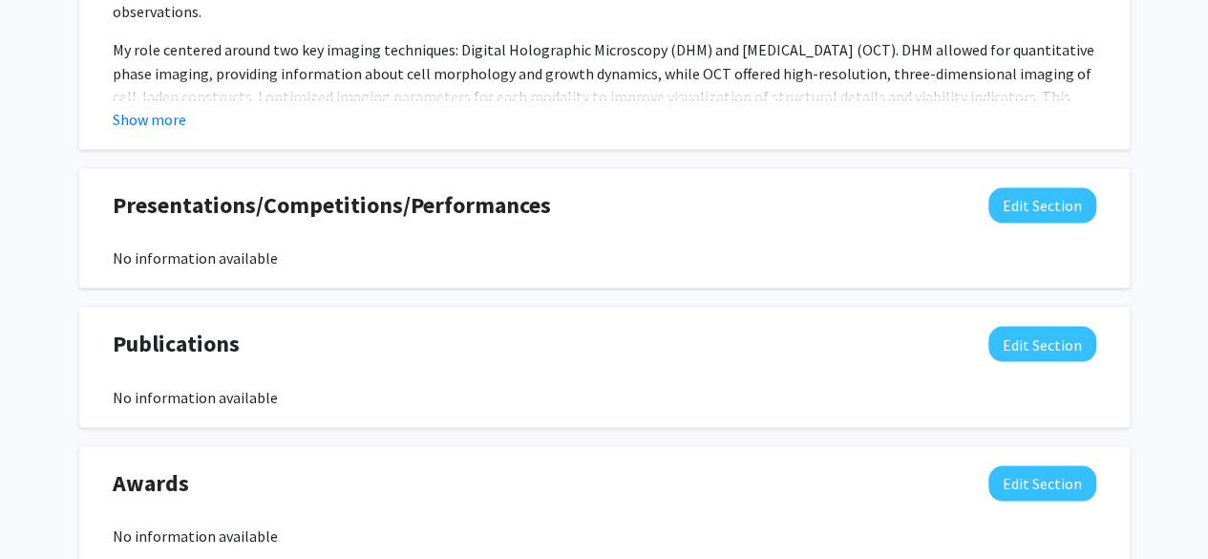
scroll to position [1868, 0]
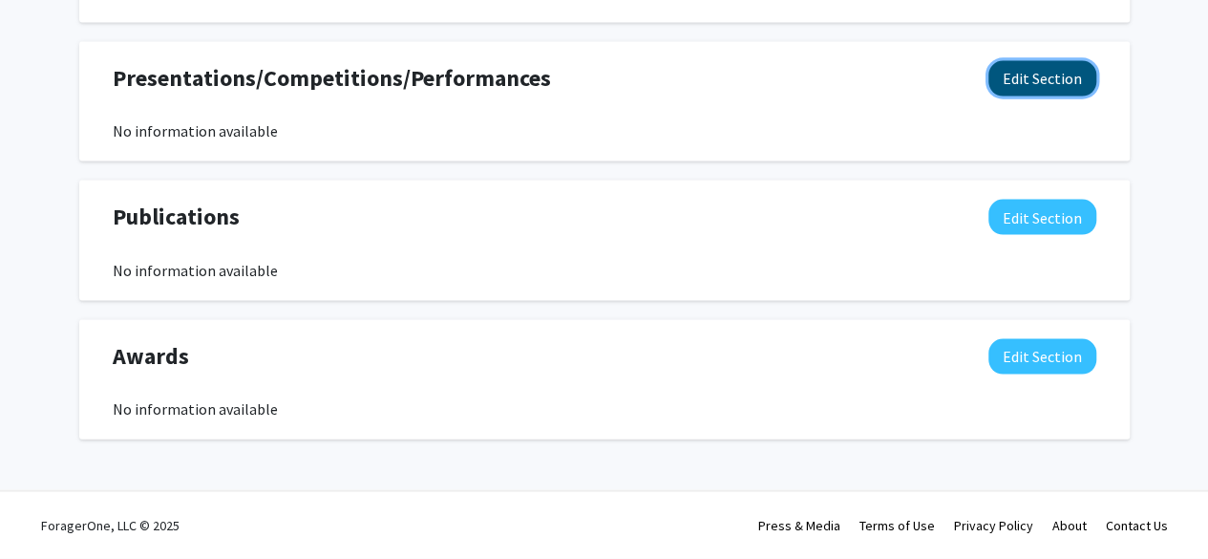
click at [1015, 63] on button "Edit Section" at bounding box center [1042, 78] width 108 height 35
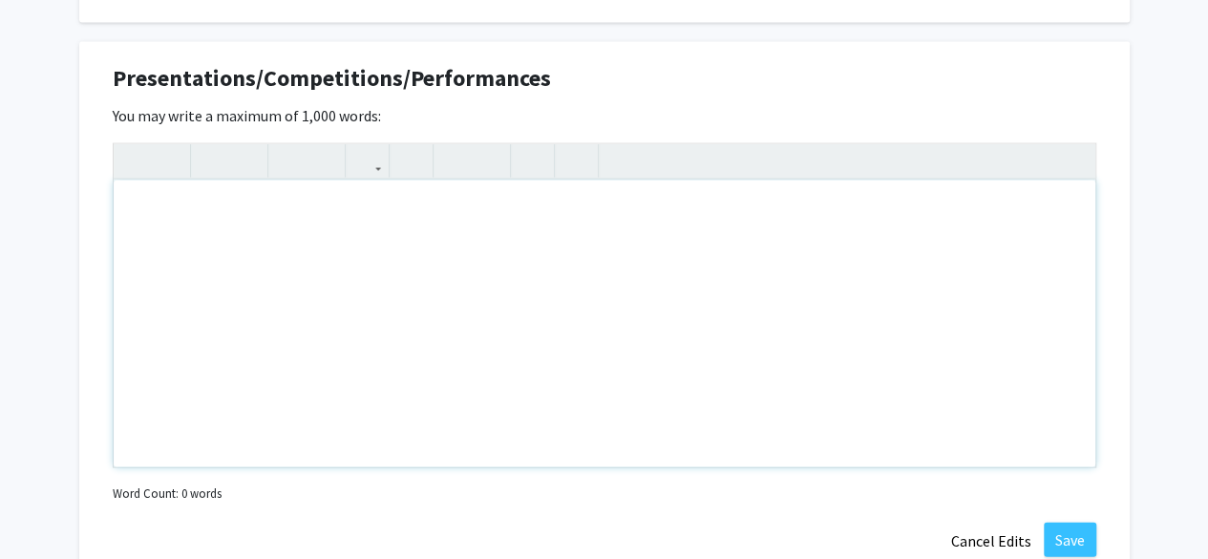
click at [220, 229] on div "Note to users with screen readers: Please deactivate our accessibility plugin f…" at bounding box center [605, 323] width 982 height 287
click at [365, 173] on icon "button" at bounding box center [367, 161] width 16 height 32
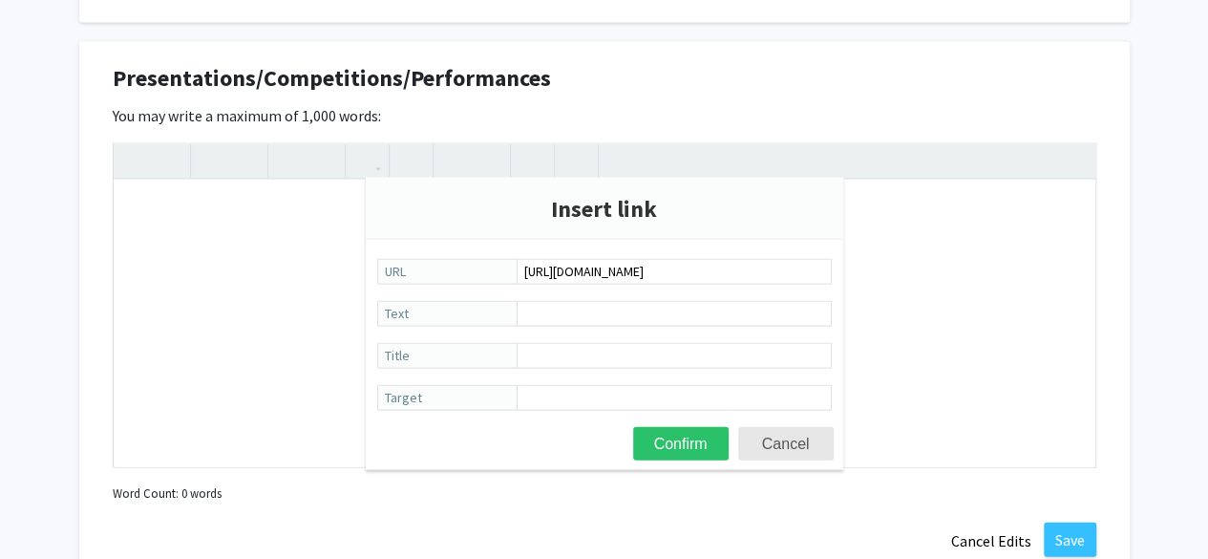
scroll to position [0, 289]
type input "[URL][DOMAIN_NAME]"
click at [533, 307] on input "Text" at bounding box center [674, 314] width 315 height 26
type input "P"
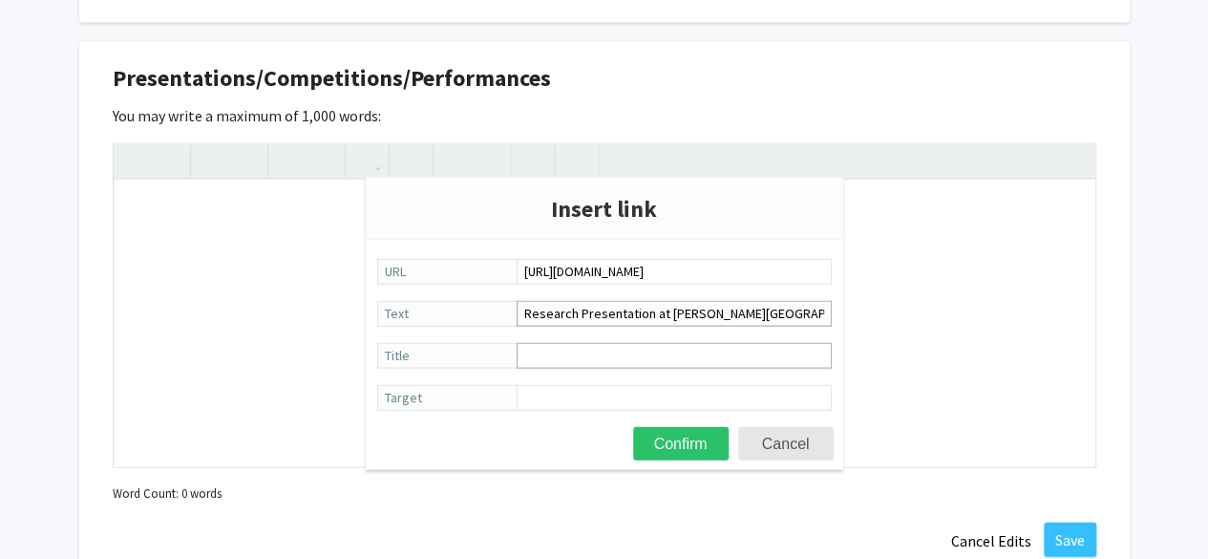
type input "Research Presentation at [PERSON_NAME][GEOGRAPHIC_DATA]"
click at [561, 350] on input "Title" at bounding box center [674, 356] width 315 height 26
paste input "Enhancing detection and quantification of SARS-CoV-2 in the wastewater at the […"
type input "Enhancing detection and quantification of SARS-CoV-2 in the wastewater at the […"
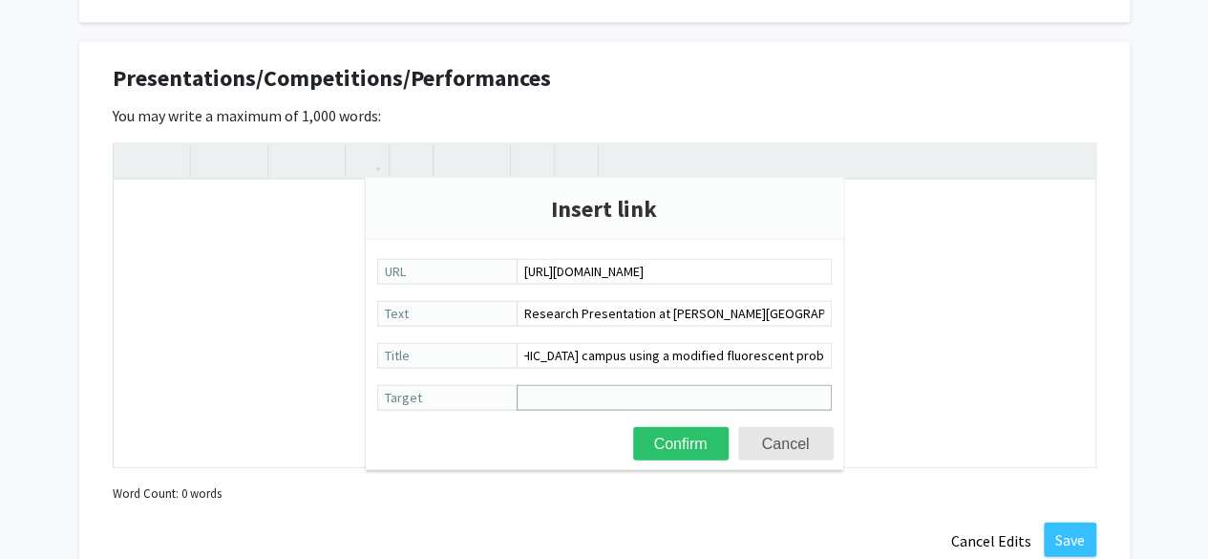
scroll to position [0, 0]
click at [598, 389] on input "Target" at bounding box center [674, 398] width 315 height 26
click at [557, 356] on input "Enhancing detection and quantification of SARS-CoV-2 in the wastewater at the […" at bounding box center [674, 356] width 315 height 26
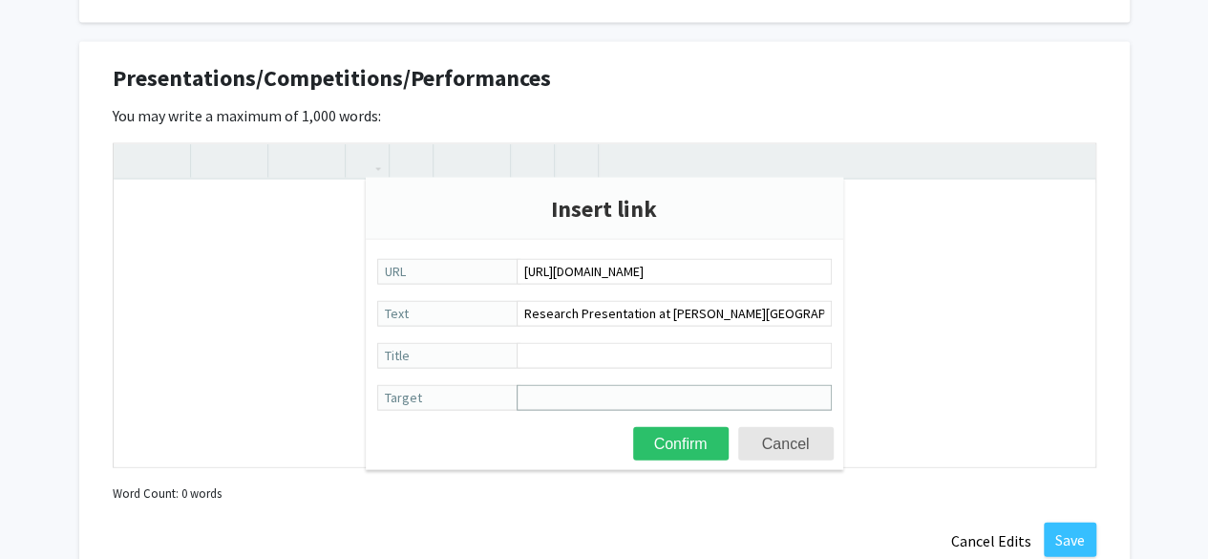
click at [556, 401] on input "Target" at bounding box center [674, 398] width 315 height 26
paste input "Enhancing detection and quantification of SARS-CoV-2 in the wastewater at the […"
type input "Enhancing detection and quantification of SARS-CoV-2 in the wastewater at the […"
click at [564, 356] on input "Title" at bounding box center [674, 356] width 315 height 26
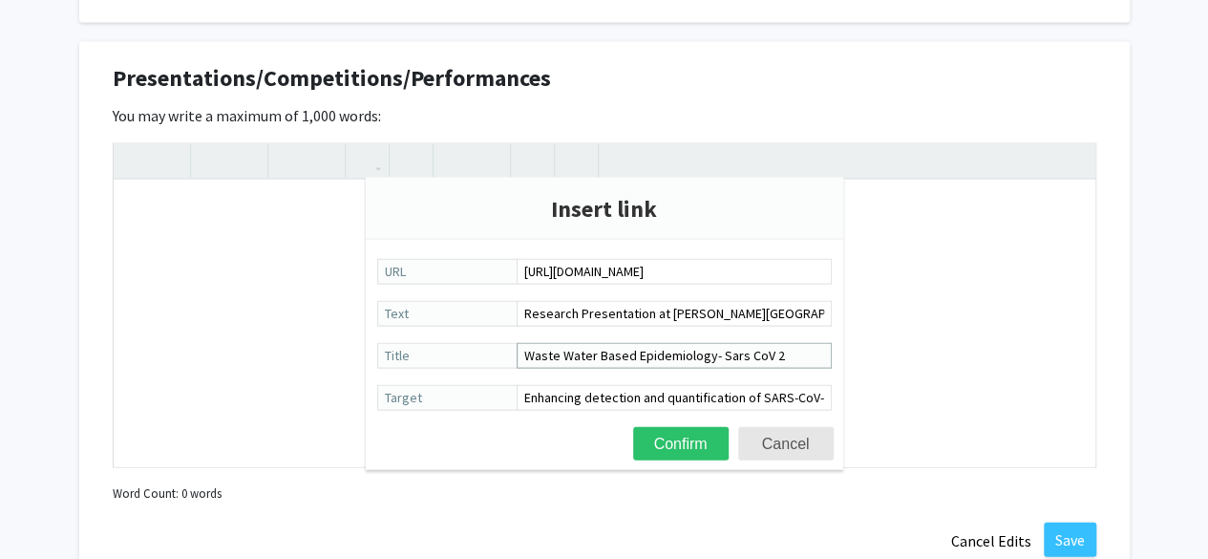
click at [739, 357] on input "Waste Water Based Epidemiology- Sars CoV 2" at bounding box center [674, 356] width 315 height 26
click at [791, 360] on input "Waste Water Based Epidemiology- SARS-CoV 2" at bounding box center [674, 356] width 315 height 26
type input "Waste Water Based Epidemiology- SARS-CoV-2"
click at [767, 393] on input "Enhancing detection and quantification of SARS-CoV-2 in the wastewater at the […" at bounding box center [674, 398] width 315 height 26
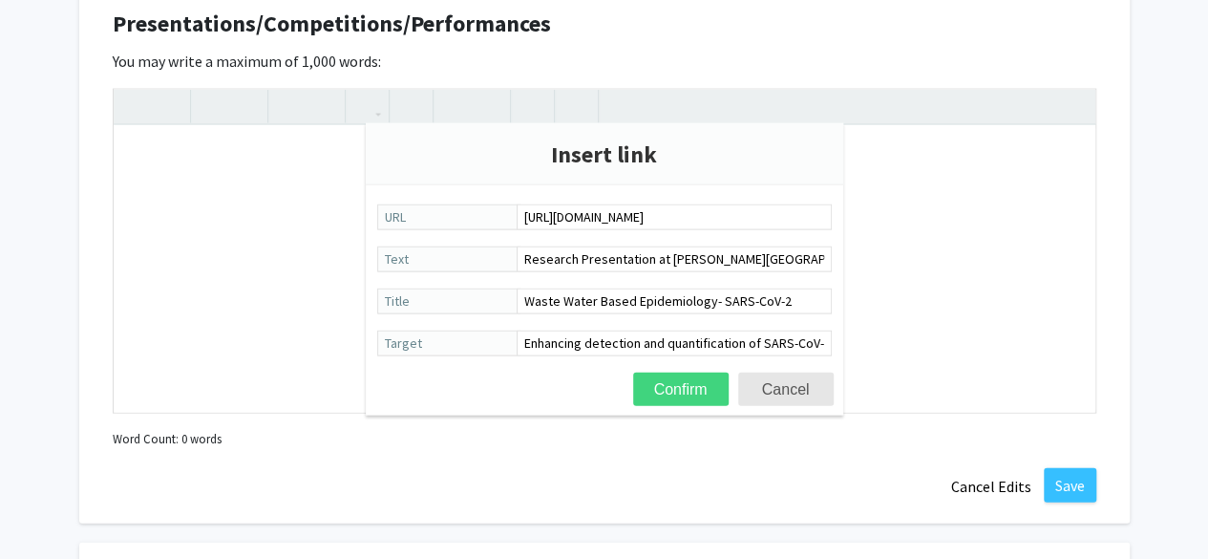
click at [670, 385] on button "Confirm" at bounding box center [681, 388] width 96 height 33
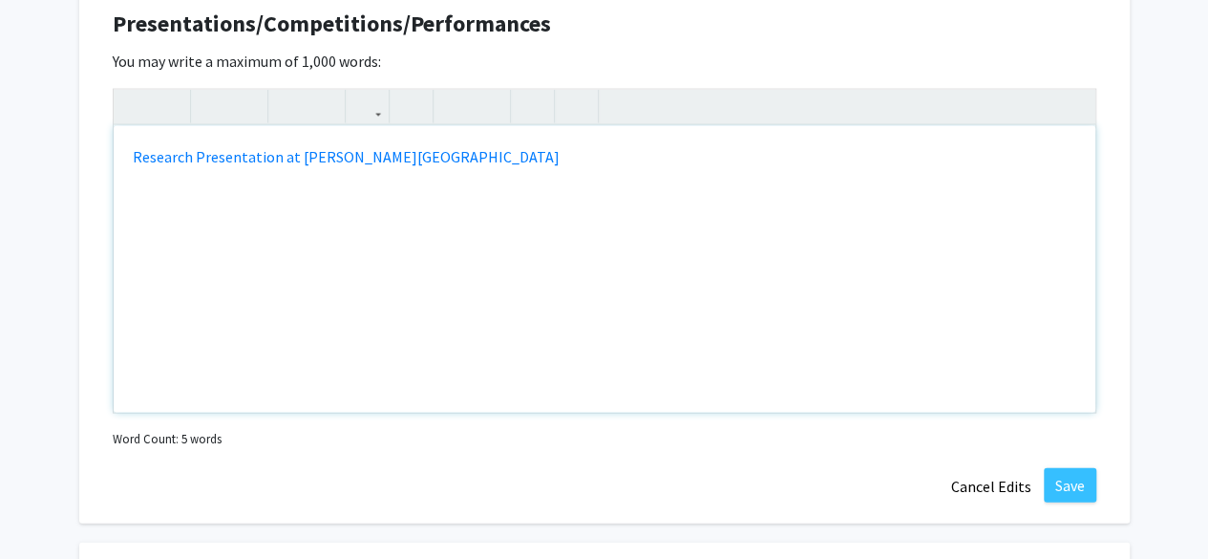
click at [486, 311] on div "Research Presentation at [PERSON_NAME][GEOGRAPHIC_DATA]" at bounding box center [605, 269] width 982 height 287
click at [364, 112] on icon "button" at bounding box center [367, 107] width 16 height 32
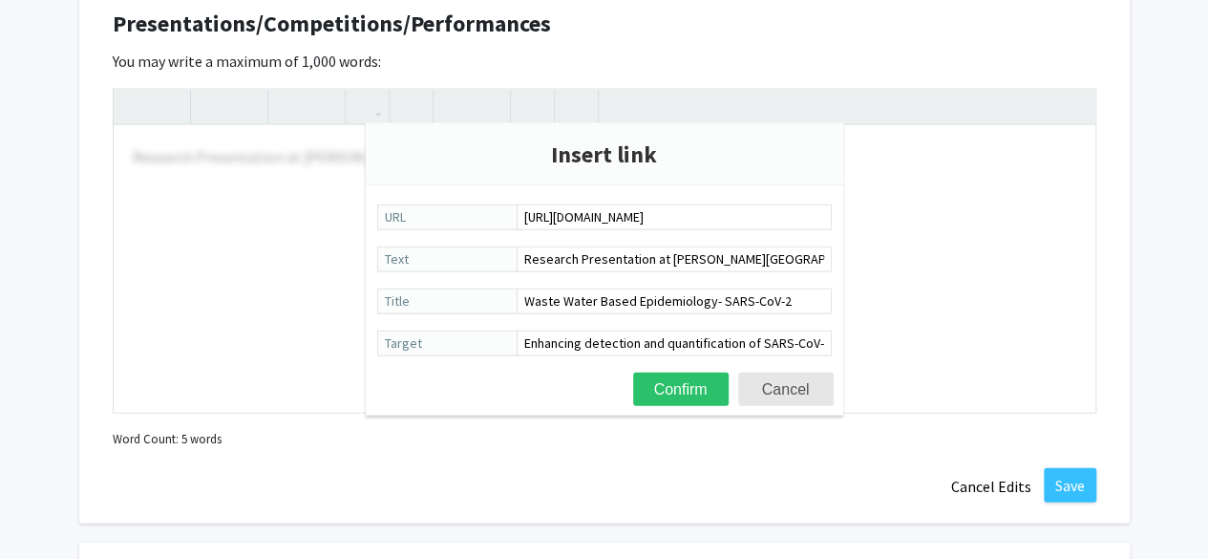
click at [803, 393] on button "Cancel" at bounding box center [786, 388] width 96 height 33
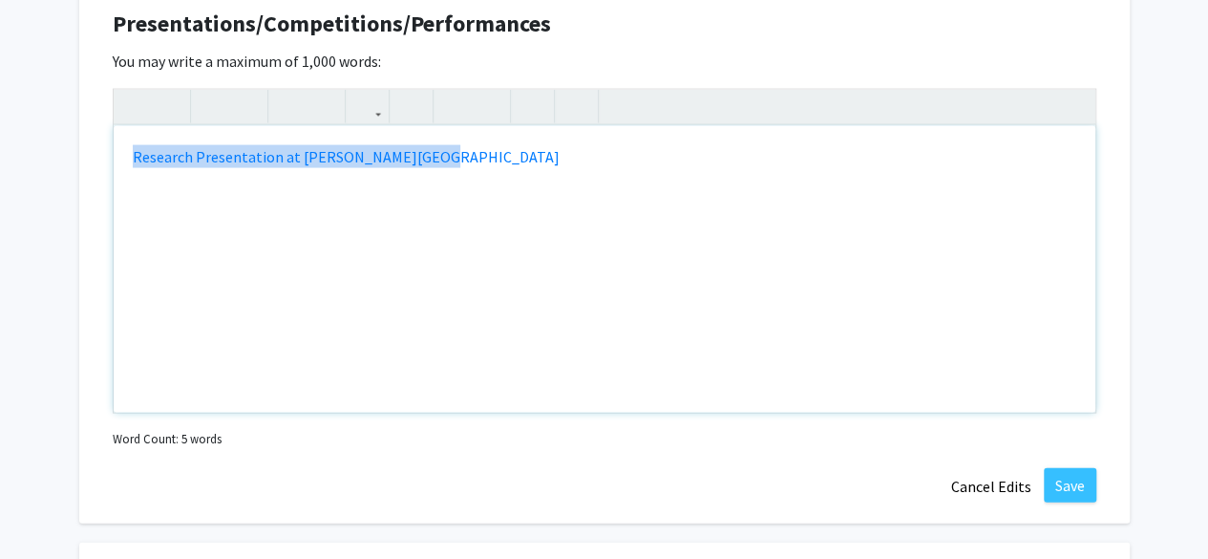
click at [579, 169] on div "Research Presentation at [PERSON_NAME][GEOGRAPHIC_DATA]" at bounding box center [605, 269] width 982 height 287
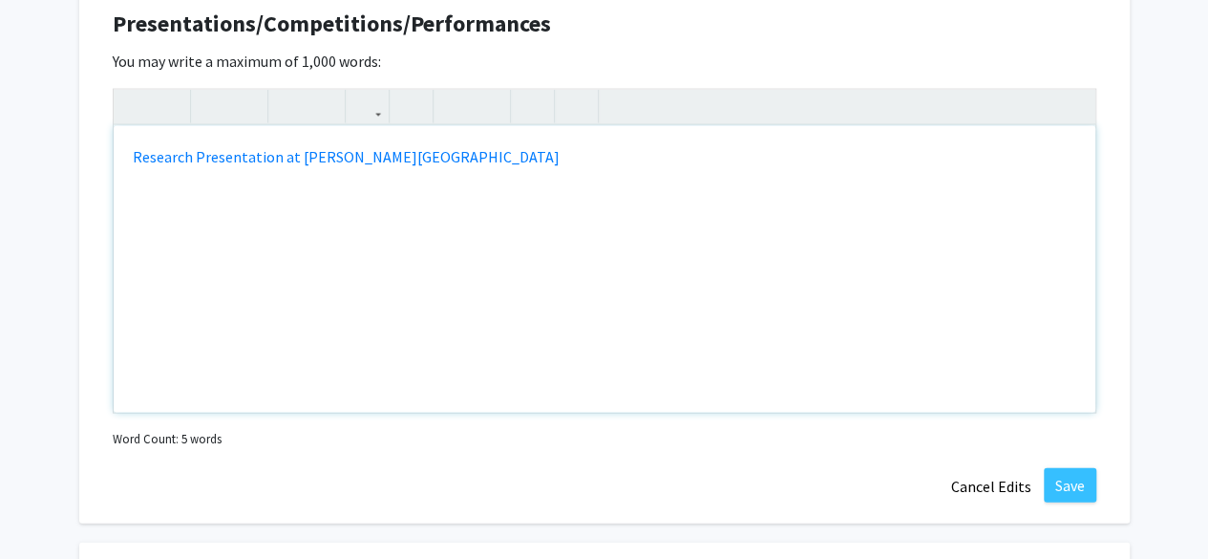
type textarea "<p><a href="[URL][DOMAIN_NAME]" title="Waste Water Based Epidemiology- SARS-CoV…"
click at [363, 108] on icon "button" at bounding box center [367, 107] width 16 height 32
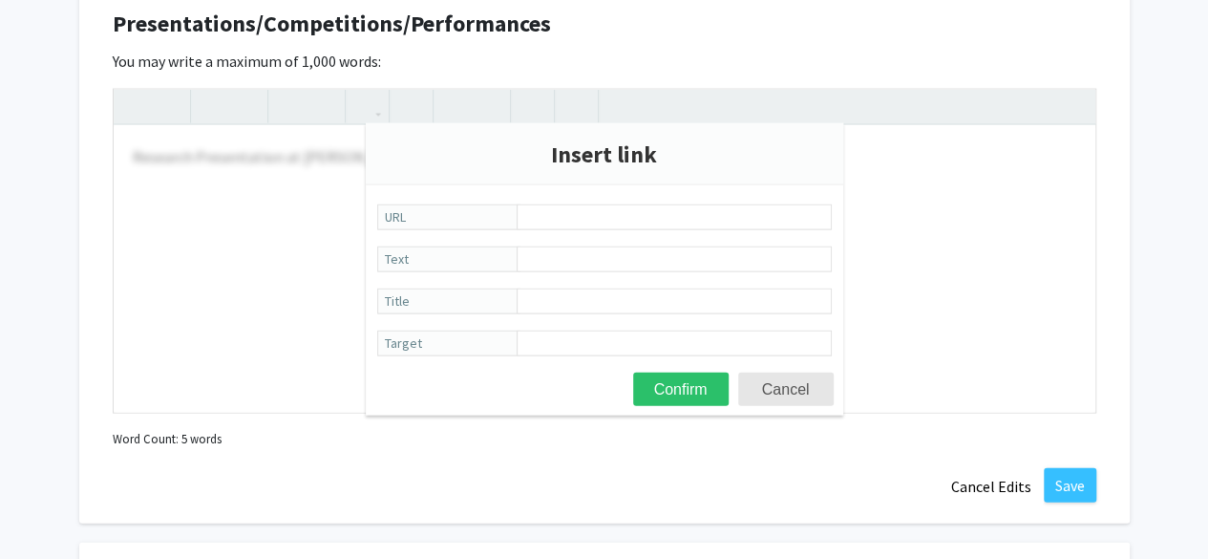
paste input "[URL][DOMAIN_NAME]"
type input "[URL][DOMAIN_NAME]"
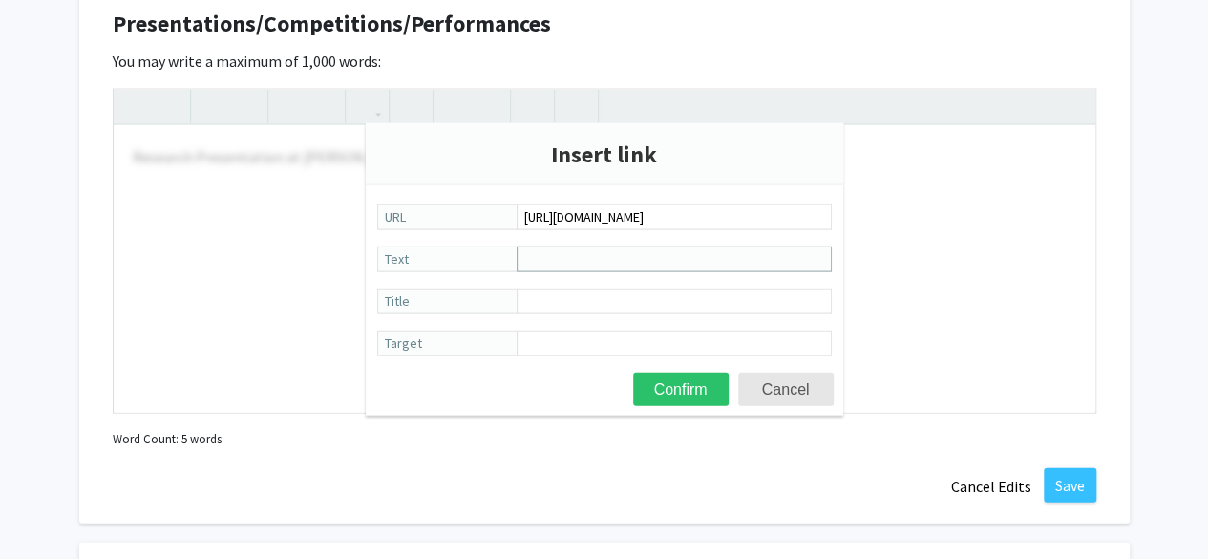
click at [609, 260] on input "Text" at bounding box center [674, 259] width 315 height 26
type input "Presentation at NIST"
click at [657, 304] on input "Title" at bounding box center [674, 301] width 315 height 26
paste input "Developing Mammalian Cell Viability Analysis and Real-time 3D Monitoring in Tis…"
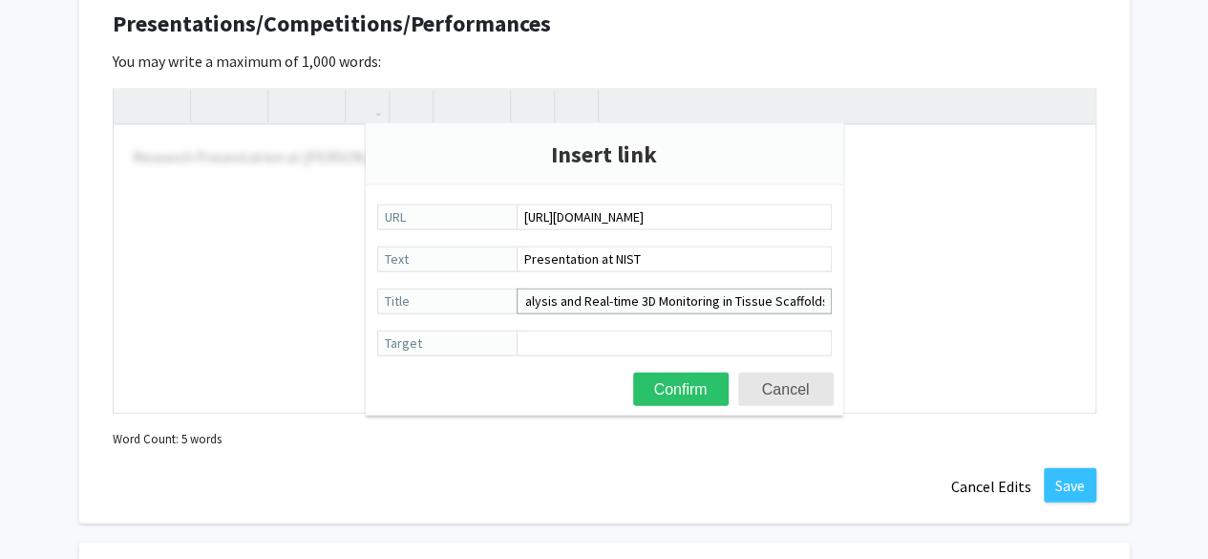
type input "Developing Mammalian Cell Viability Analysis and Real-time 3D Monitoring in Tis…"
click at [609, 343] on input "Target" at bounding box center [674, 343] width 315 height 26
paste input "This project contributes to the development of non-destructive, label-free, rea…"
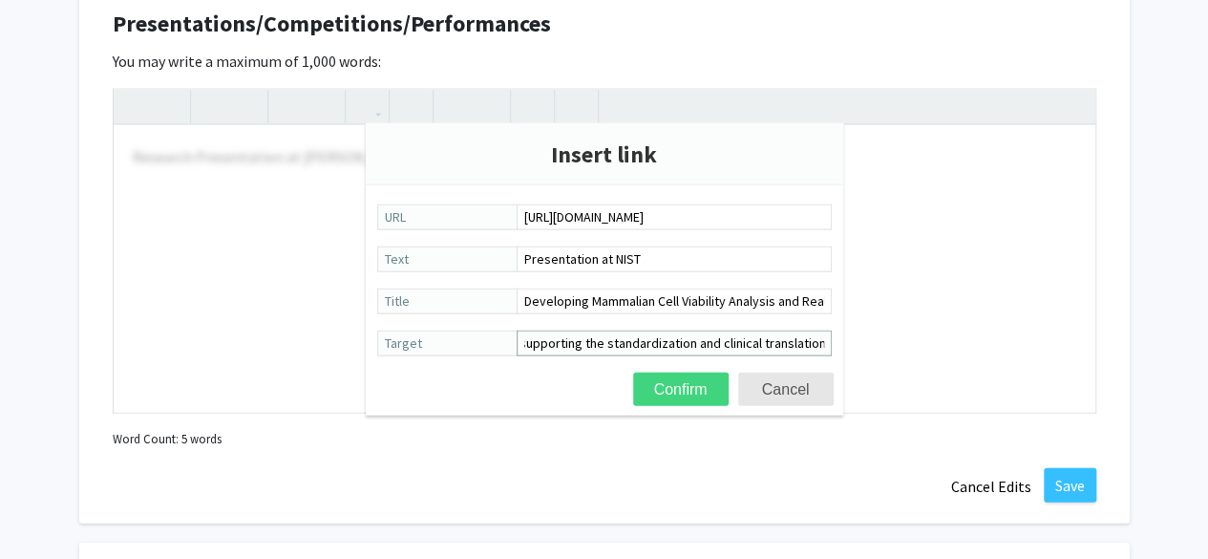
type input "This project contributes to the development of non-destructive, label-free, rea…"
click at [672, 380] on button "Confirm" at bounding box center [681, 388] width 96 height 33
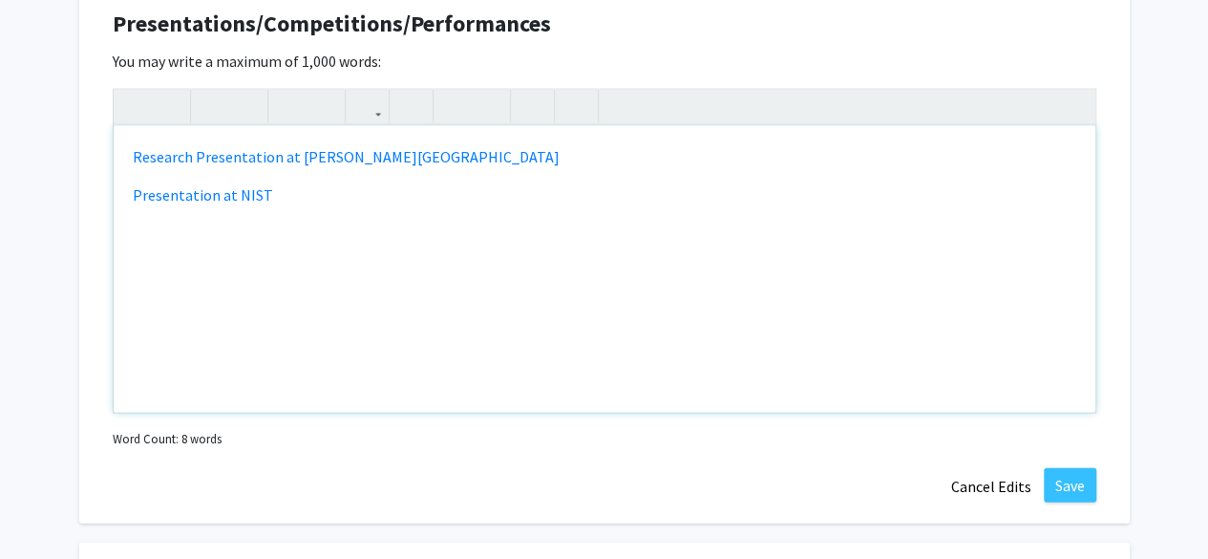
click at [672, 380] on div "Research Presentation at [PERSON_NAME][GEOGRAPHIC_DATA] Presentation at NIST" at bounding box center [605, 269] width 982 height 287
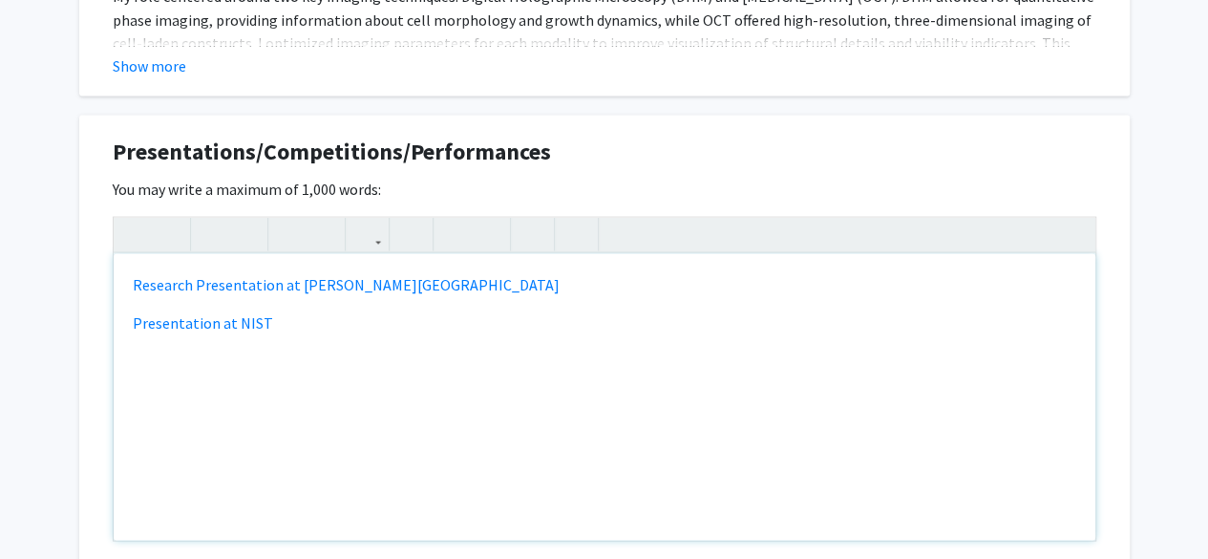
scroll to position [1794, 0]
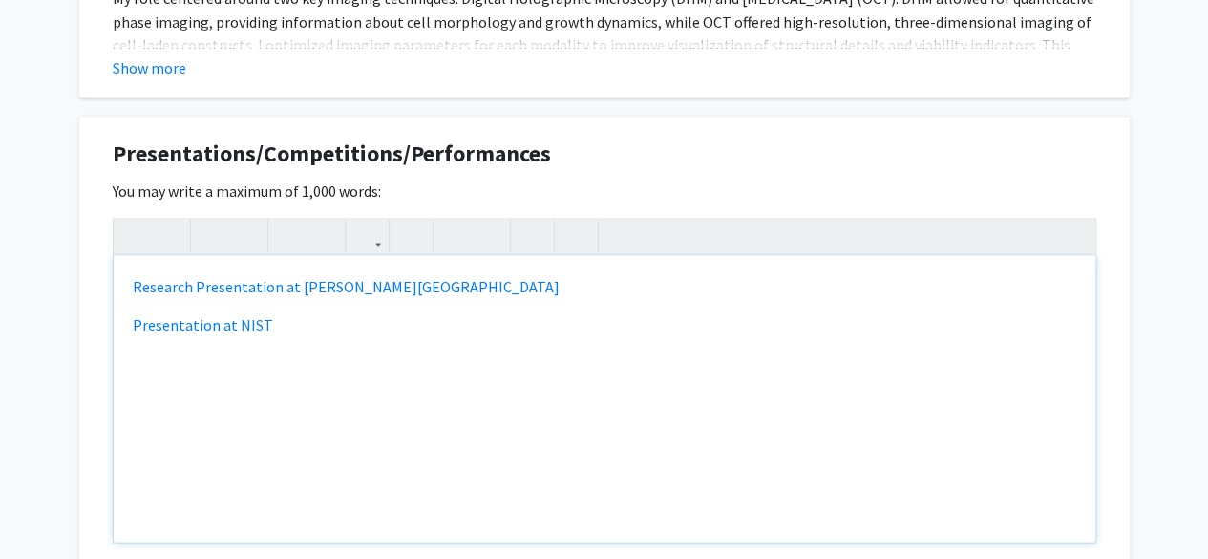
type textarea "<p><a href="[URL][DOMAIN_NAME]" title="Waste Water Based Epidemiology- SARS-CoV…"
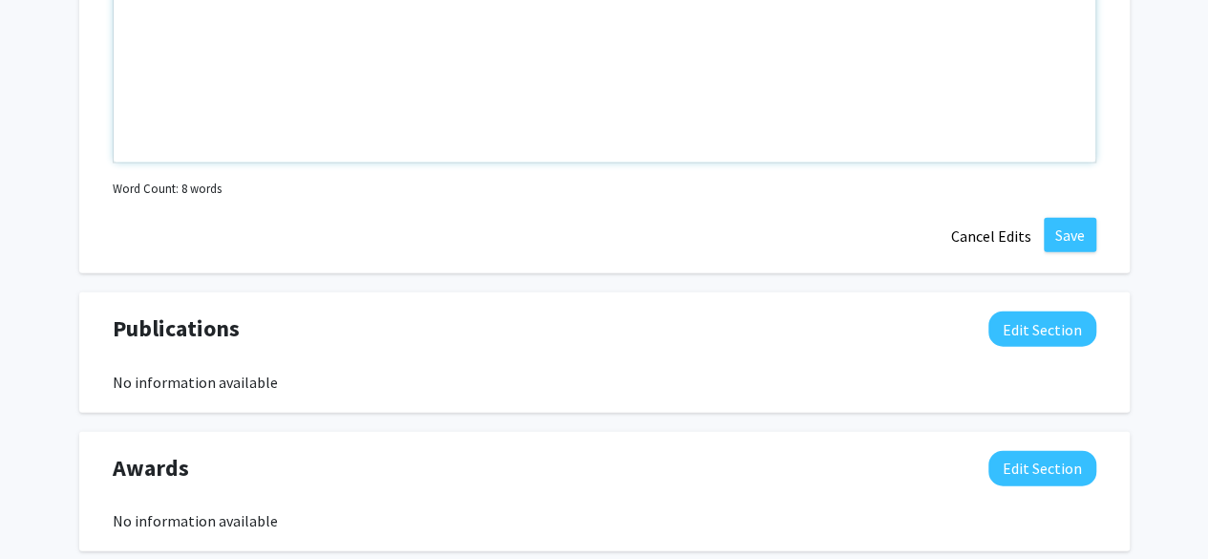
scroll to position [2282, 0]
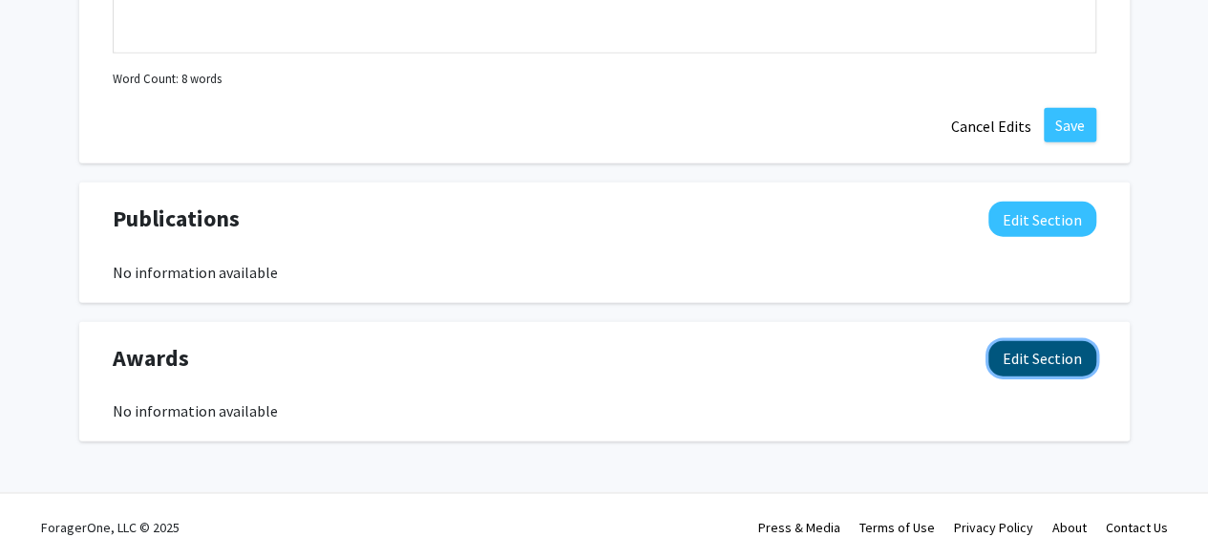
click at [1035, 342] on button "Edit Section" at bounding box center [1042, 358] width 108 height 35
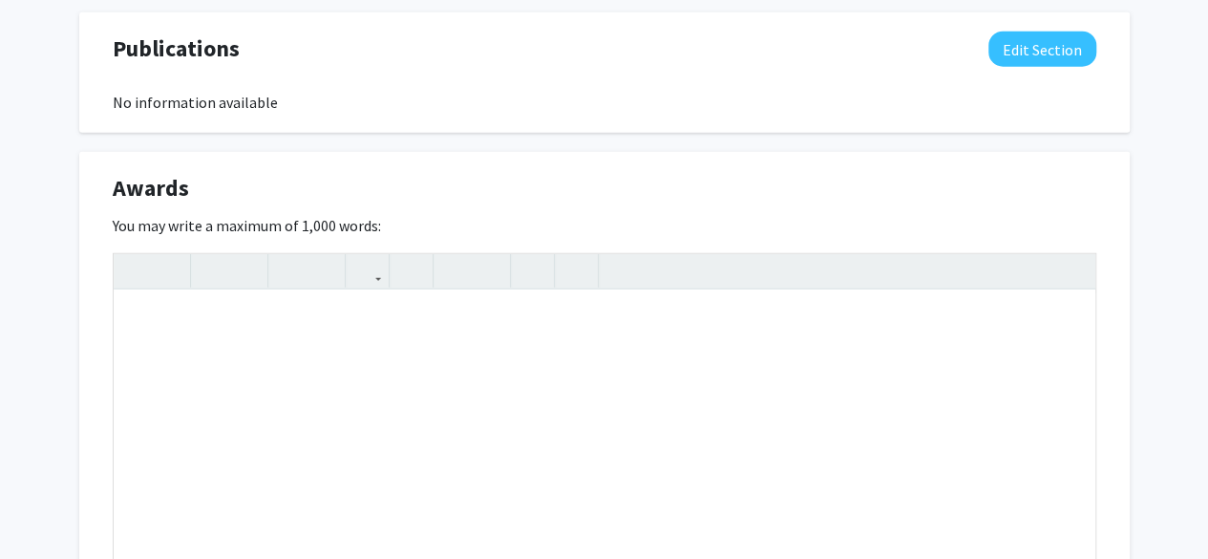
scroll to position [2441, 0]
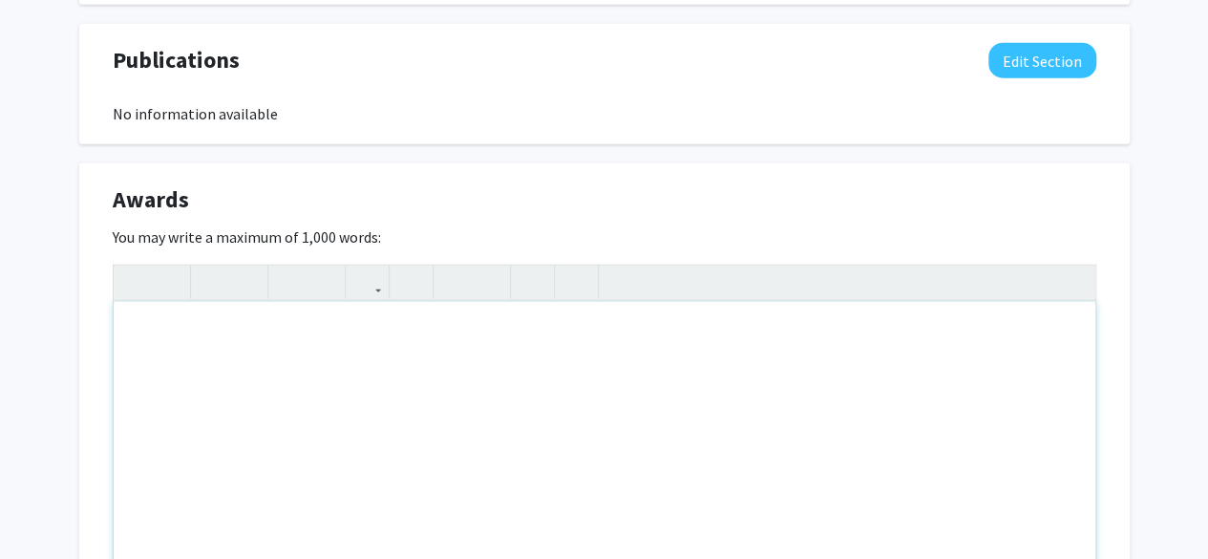
click at [460, 364] on div "Note to users with screen readers: Please deactivate our accessibility plugin f…" at bounding box center [605, 445] width 982 height 287
paste div "Note to users with screen readers: Please deactivate our accessibility plugin f…"
type textarea "<p>I have been recognized for academic excellence throughout my studies, includ…"
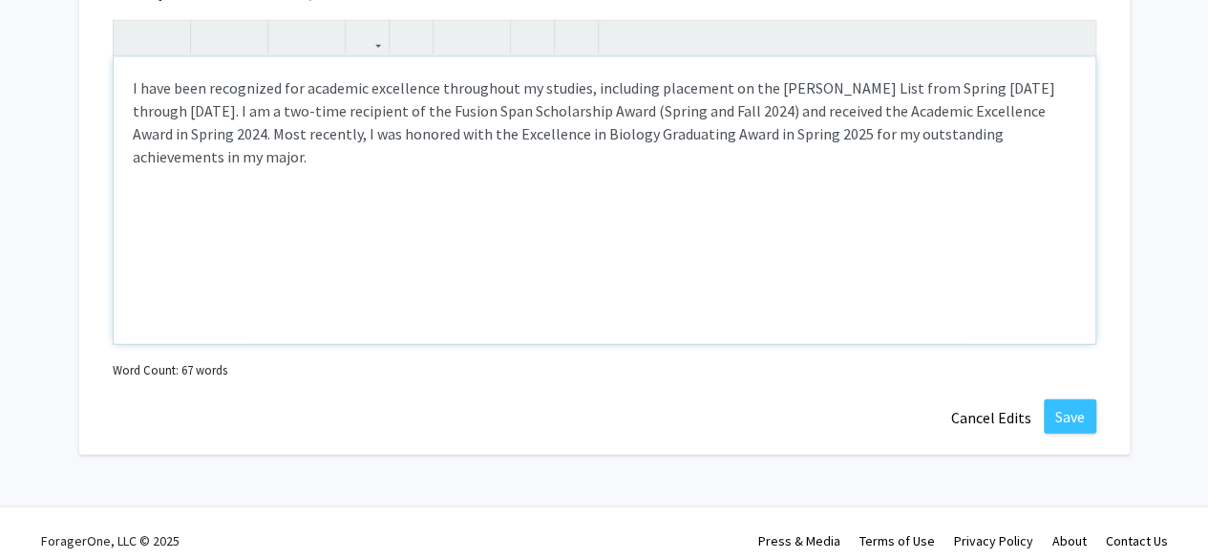
scroll to position [2697, 0]
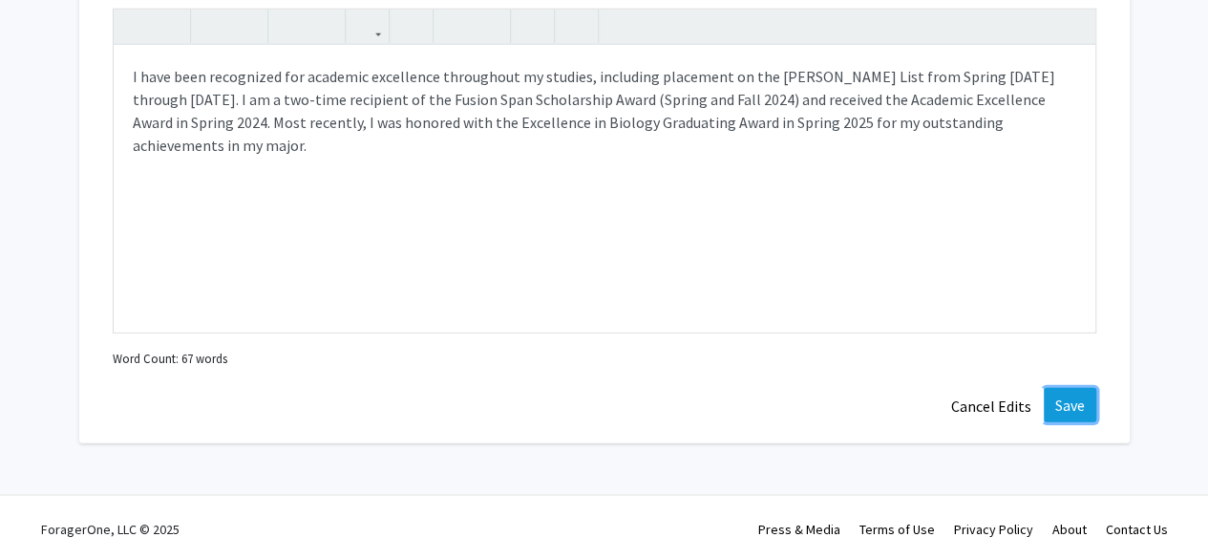
click at [1066, 403] on button "Save" at bounding box center [1070, 405] width 53 height 34
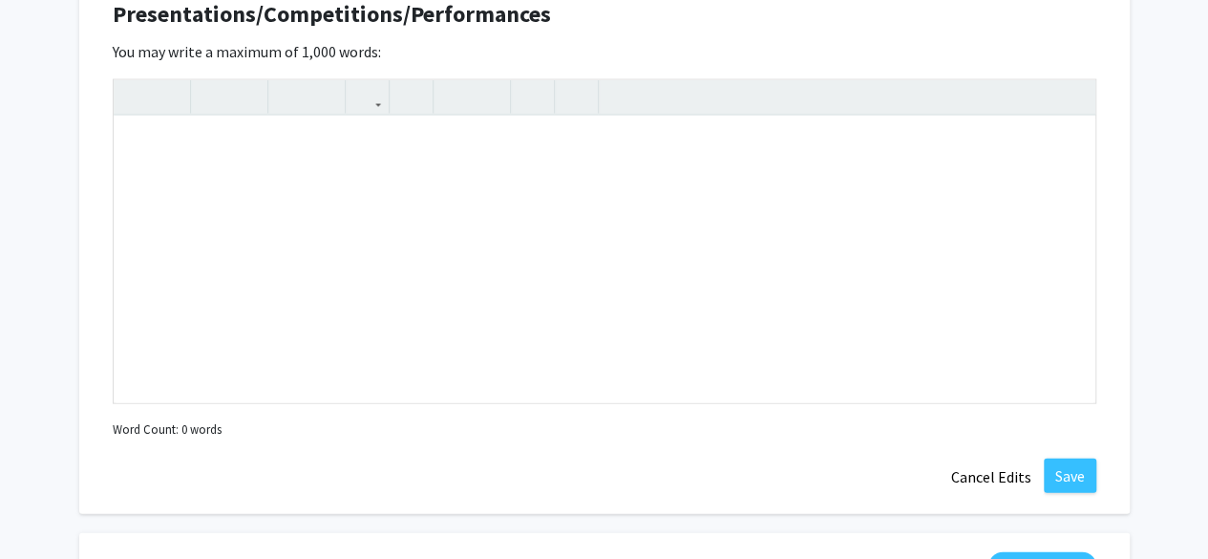
scroll to position [1955, 0]
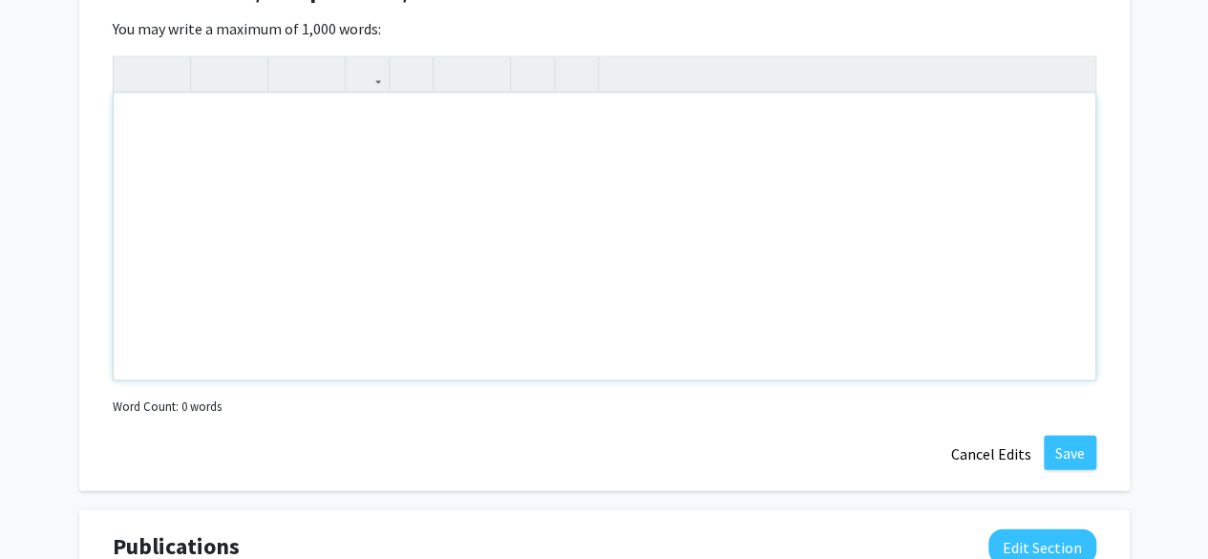
click at [845, 293] on div "Note to users with screen readers: Please deactivate our accessibility plugin f…" at bounding box center [605, 237] width 982 height 287
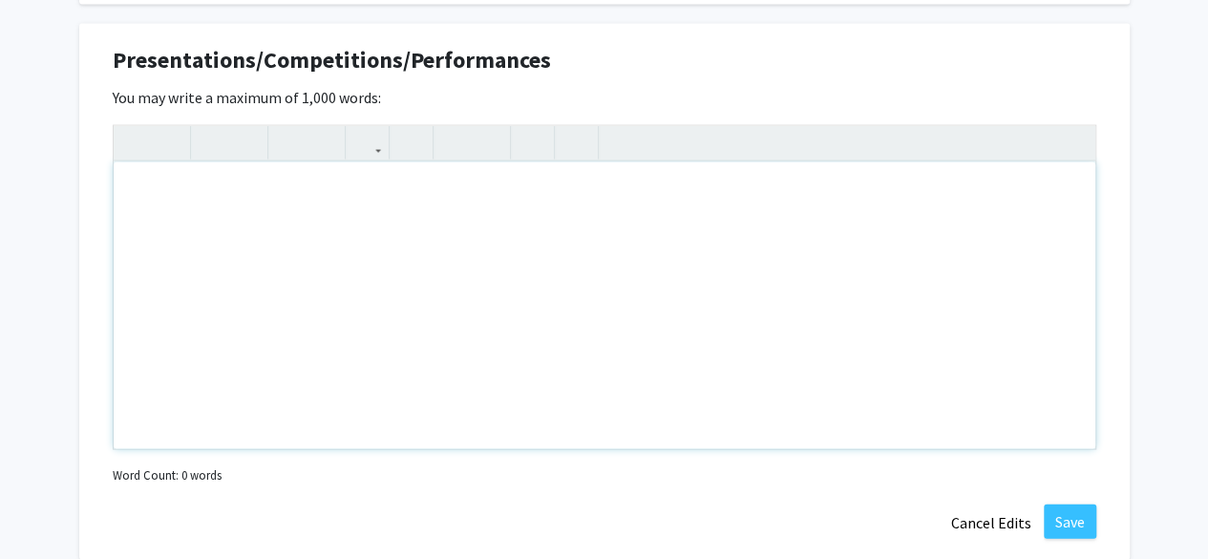
scroll to position [1891, 0]
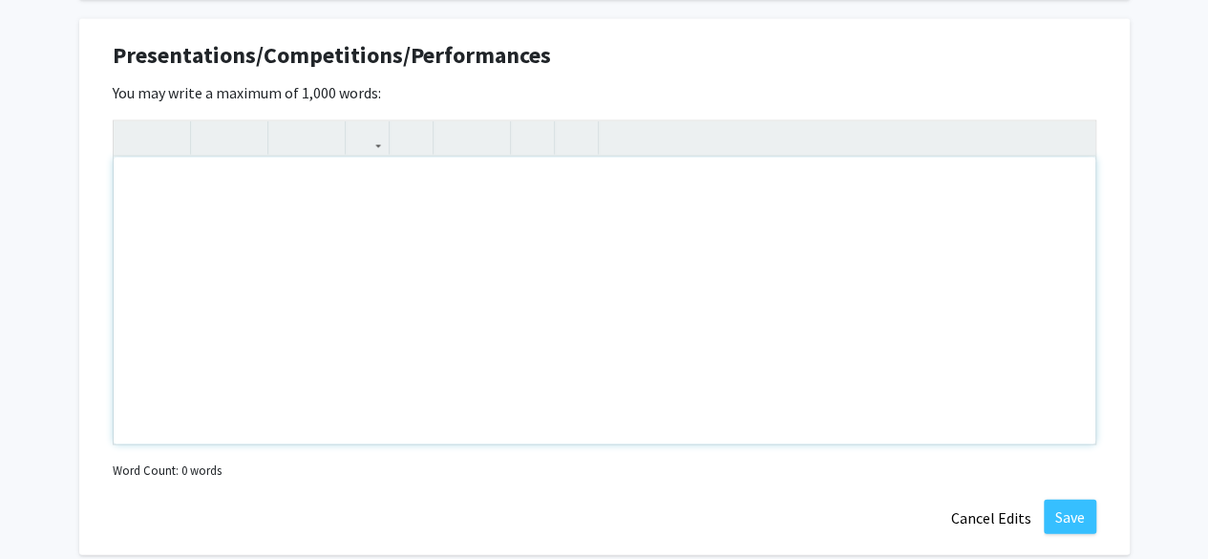
click at [662, 261] on div "Note to users with screen readers: Please deactivate our accessibility plugin f…" at bounding box center [605, 301] width 982 height 287
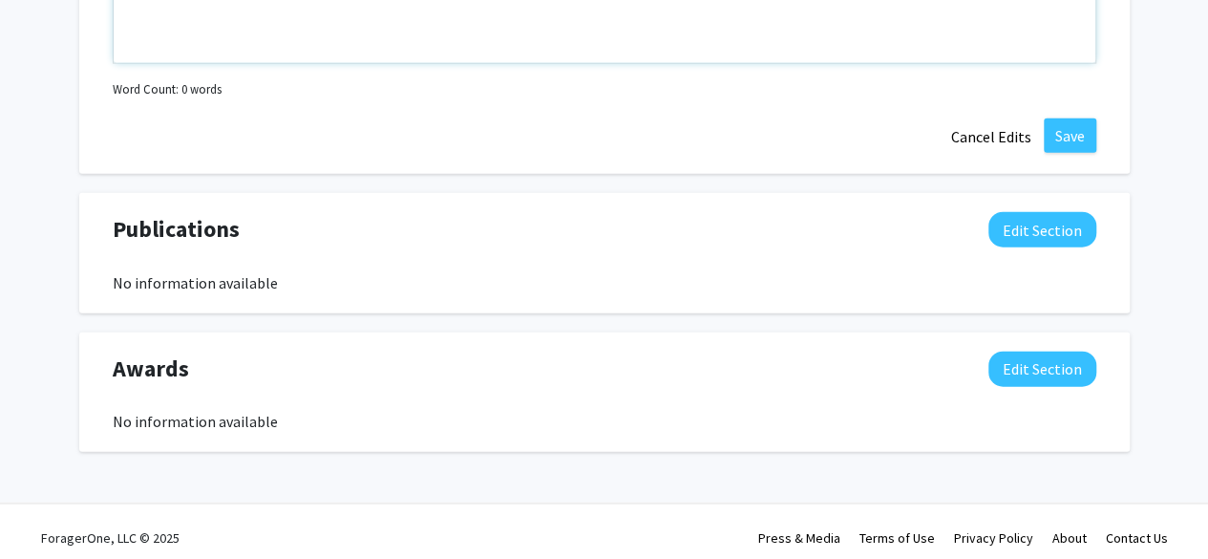
scroll to position [2282, 0]
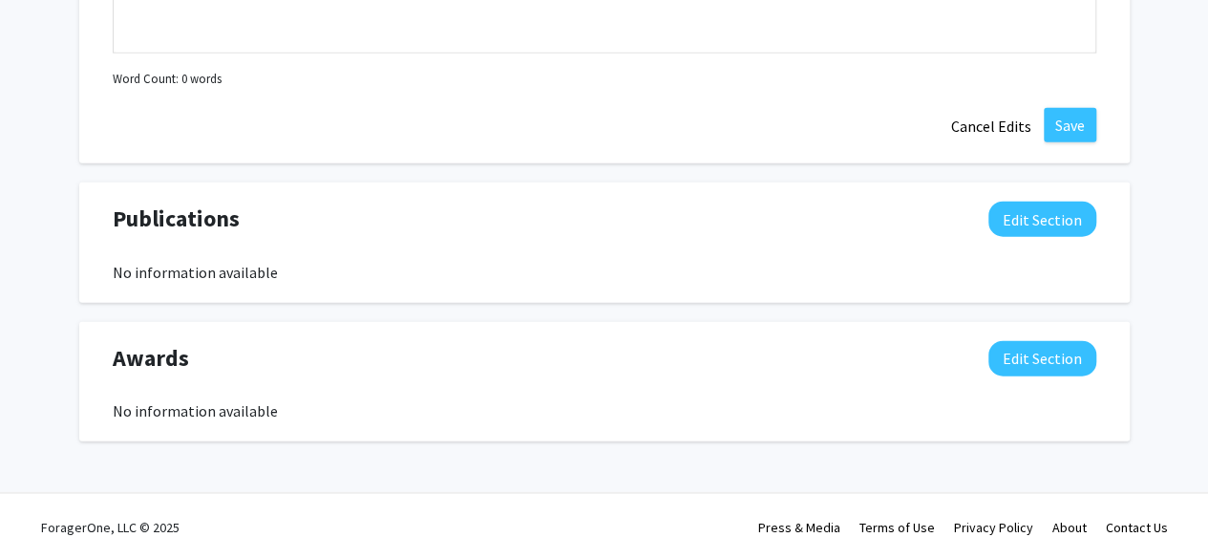
click at [631, 383] on div "Awards Edit Section No information available" at bounding box center [604, 382] width 1012 height 82
click at [997, 364] on button "Edit Section" at bounding box center [1042, 358] width 108 height 35
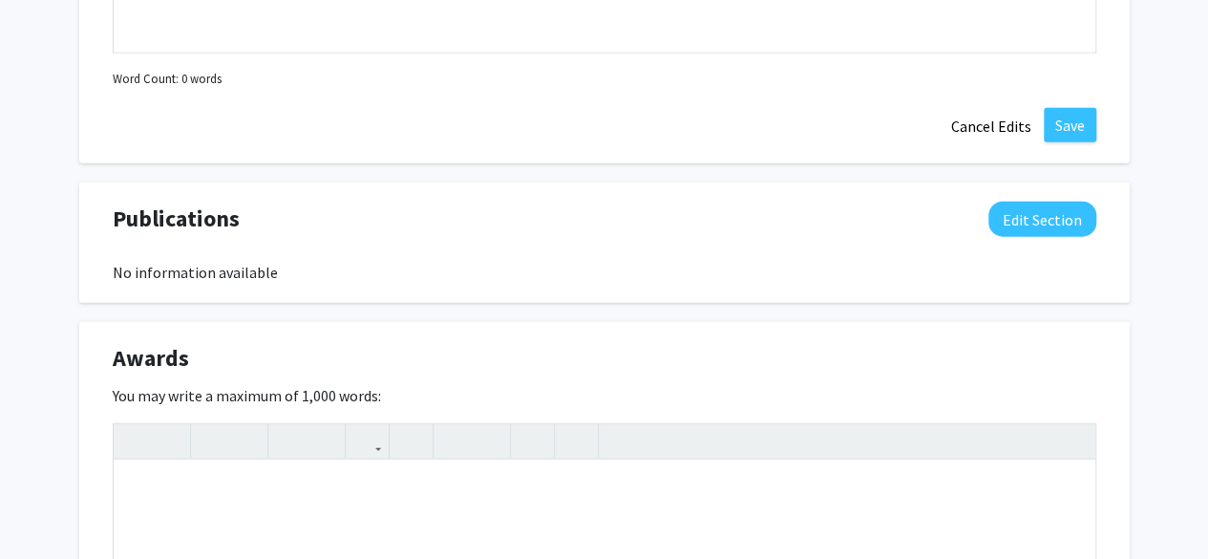
scroll to position [2456, 0]
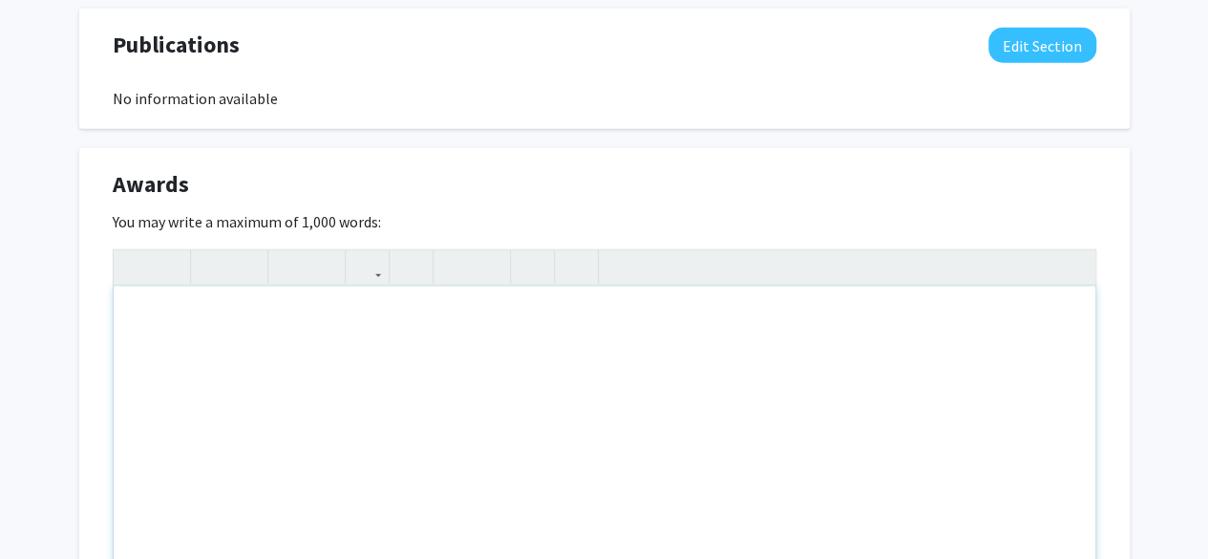
click at [528, 415] on div "Note to users with screen readers: Please deactivate our accessibility plugin f…" at bounding box center [605, 430] width 982 height 287
paste div "Note to users with screen readers: Please deactivate our accessibility plugin f…"
type textarea "<p>I have been recognized for academic excellence throughout my studies, includ…"
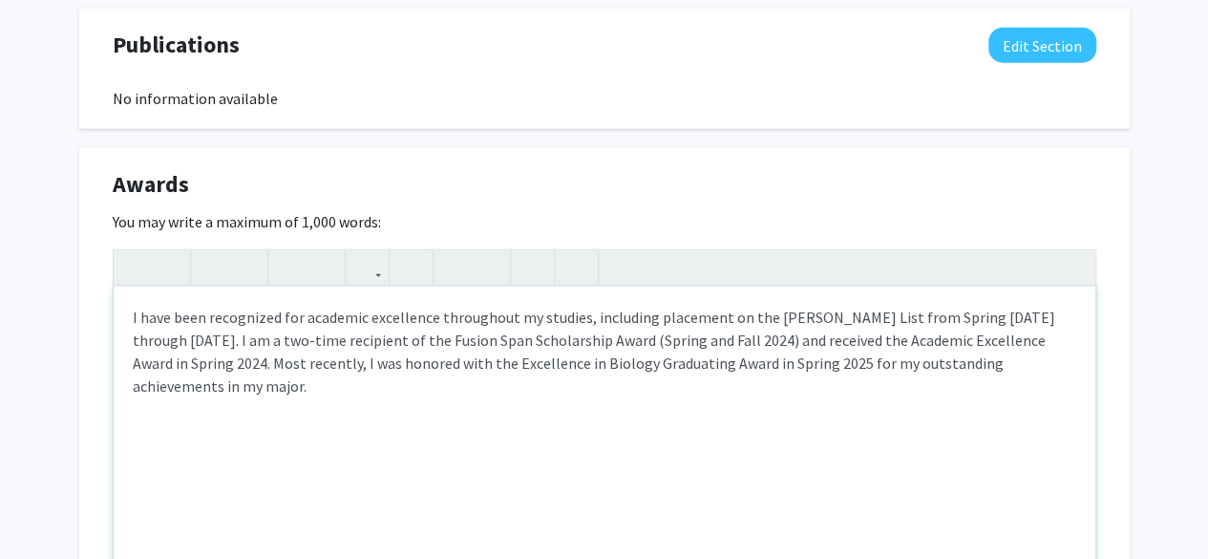
scroll to position [2697, 0]
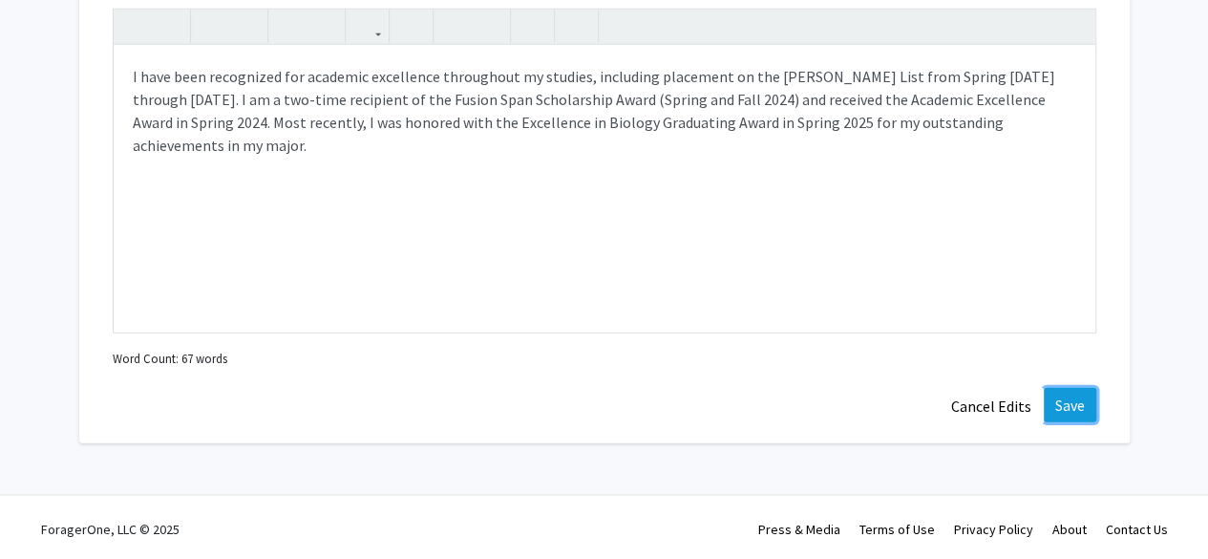
click at [1051, 416] on button "Save" at bounding box center [1070, 405] width 53 height 34
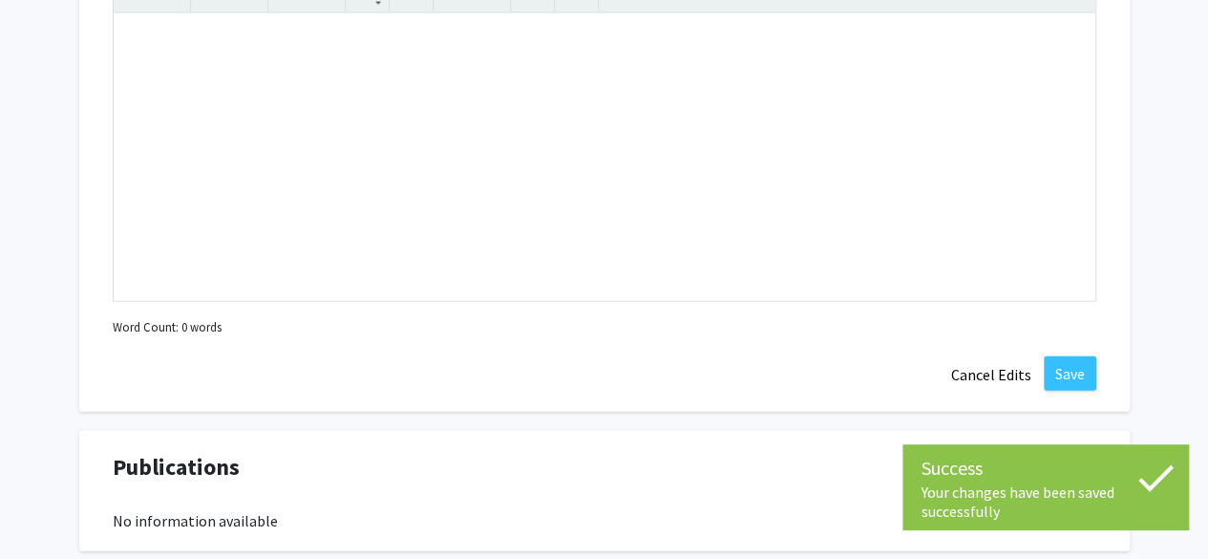
scroll to position [1902, 0]
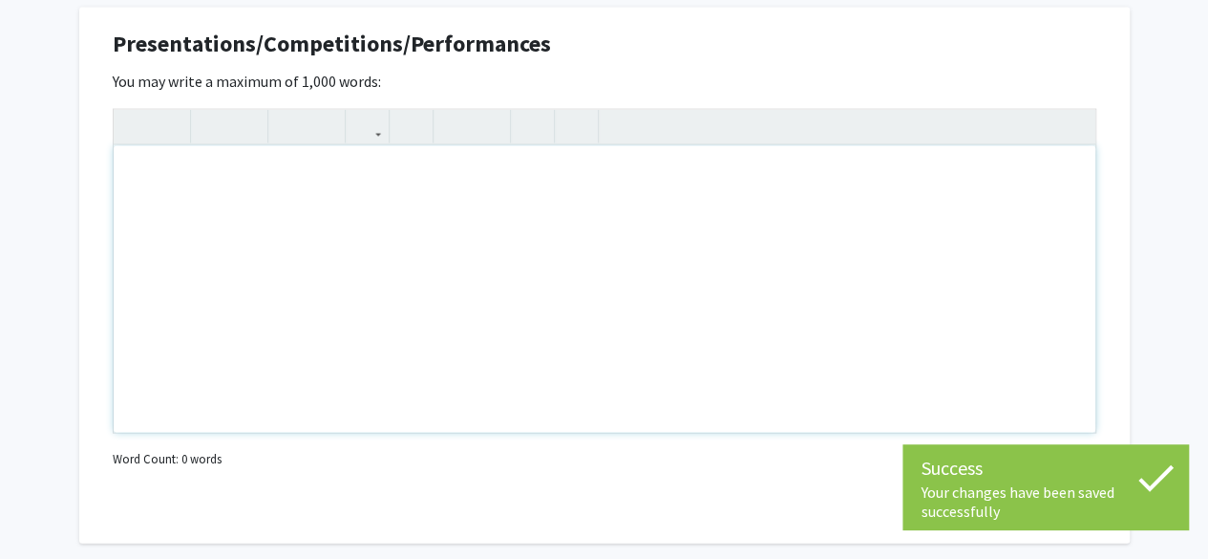
click at [698, 339] on div "Note to users with screen readers: Please deactivate our accessibility plugin f…" at bounding box center [605, 289] width 982 height 287
click at [361, 138] on icon "button" at bounding box center [367, 127] width 16 height 32
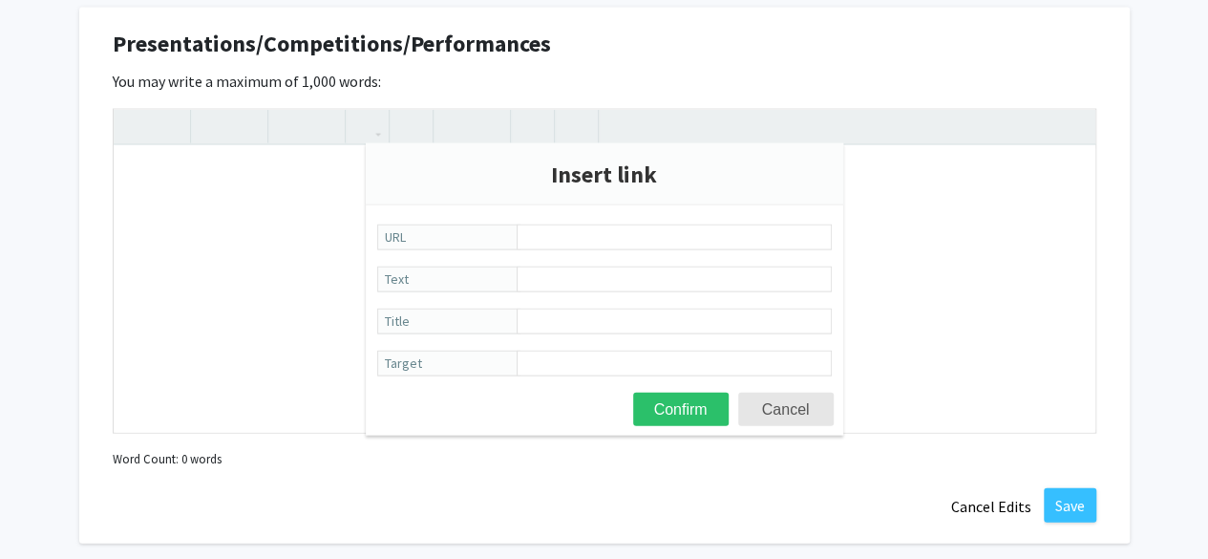
type input "I have been recognized for academic excellence throughout my studies, including…"
paste input "[URL][DOMAIN_NAME]"
type input "[URL][DOMAIN_NAME]"
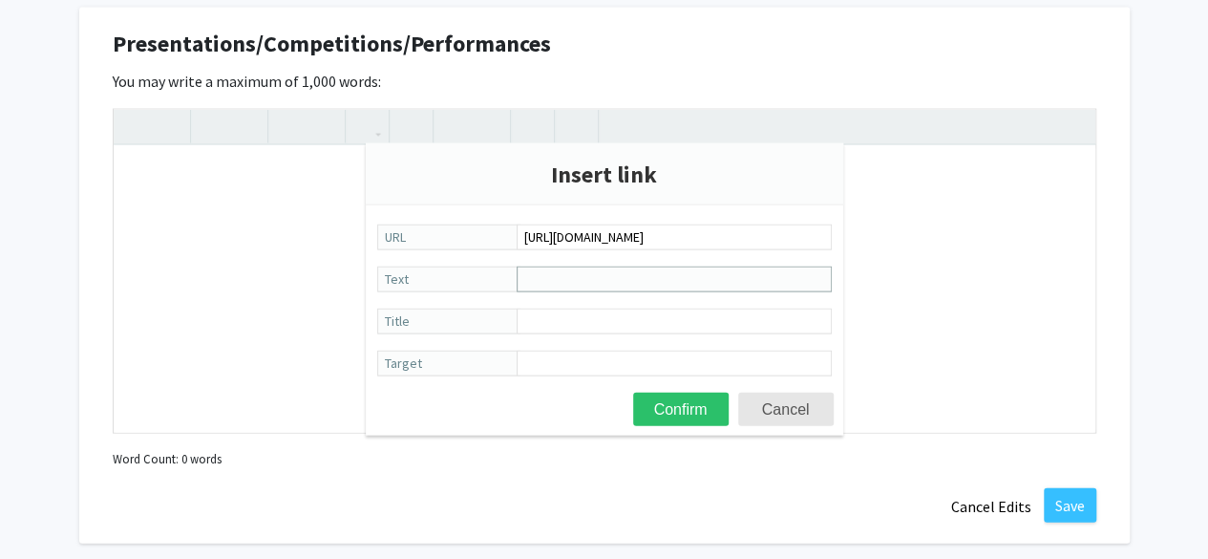
scroll to position [0, 0]
click at [605, 267] on input "Text" at bounding box center [674, 279] width 315 height 26
type input "Presentation at NIST"
click at [628, 327] on input "Title" at bounding box center [674, 321] width 315 height 26
click at [690, 239] on input "[URL][DOMAIN_NAME]" at bounding box center [674, 237] width 315 height 26
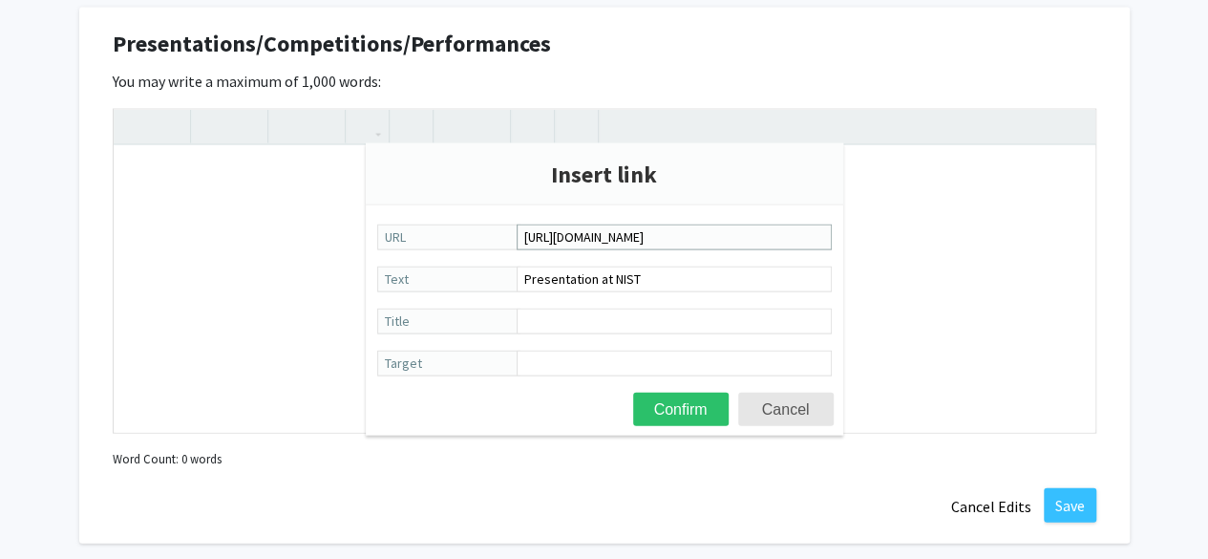
click at [690, 239] on input "[URL][DOMAIN_NAME]" at bounding box center [674, 237] width 315 height 26
click at [624, 282] on input "Presentation at NIST" at bounding box center [674, 279] width 315 height 26
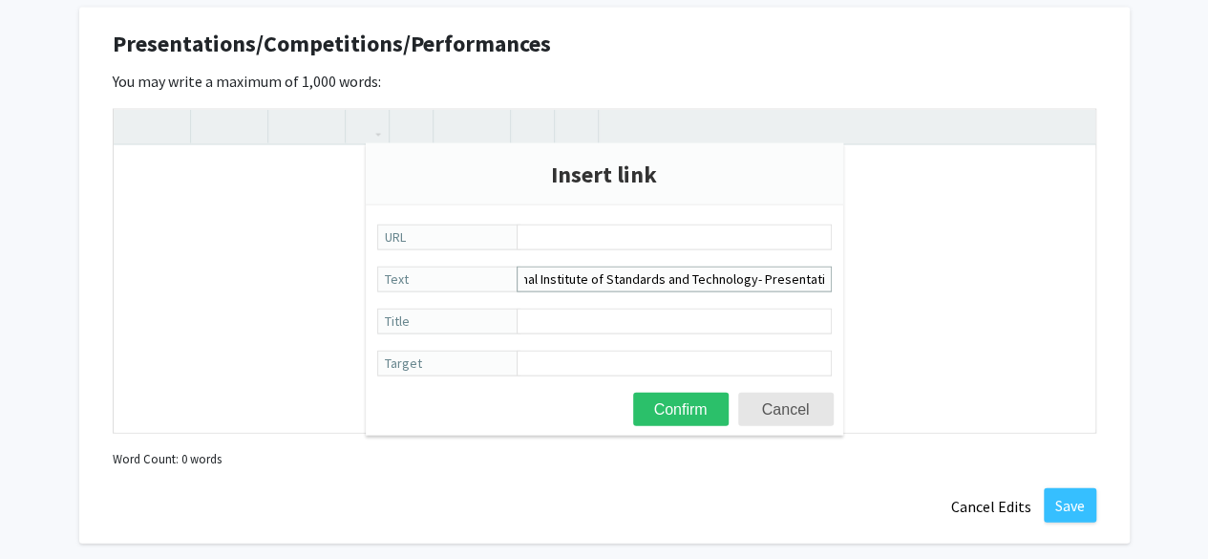
scroll to position [0, 39]
type input "National Institute of Standards and Technology- Presentation"
click at [601, 316] on input "Title" at bounding box center [674, 321] width 315 height 26
paste input "Developing Real-Time 3D Cell Viability Analysis Using Label-Free Imaging Techni…"
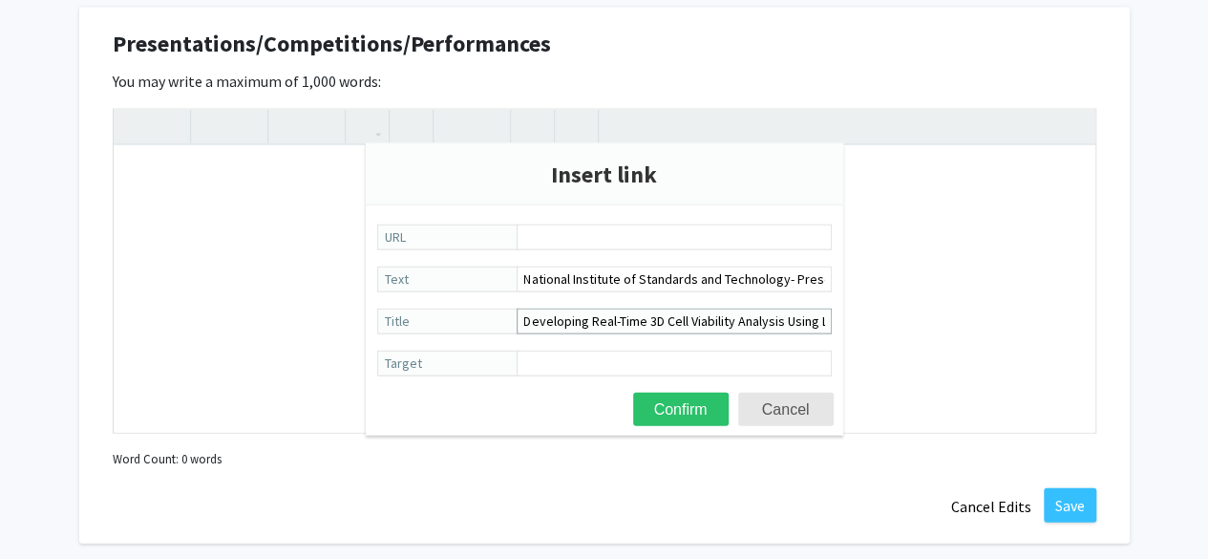
scroll to position [0, 168]
type input "Developing Real-Time 3D Cell Viability Analysis Using Label-Free Imaging Techni…"
click at [581, 241] on input "URL" at bounding box center [674, 237] width 315 height 26
paste input "[URL][DOMAIN_NAME]"
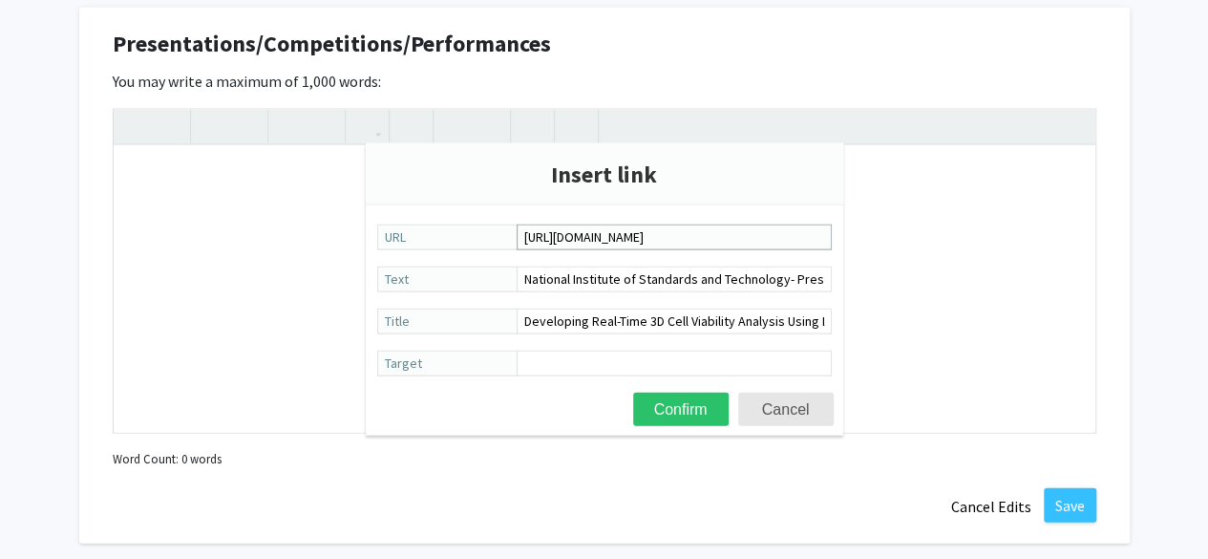
scroll to position [0, 302]
type input "[URL][DOMAIN_NAME]"
click at [577, 372] on input "Target" at bounding box center [674, 363] width 315 height 26
type input "This project contributes to the development of non-destructive, label-free, rea…"
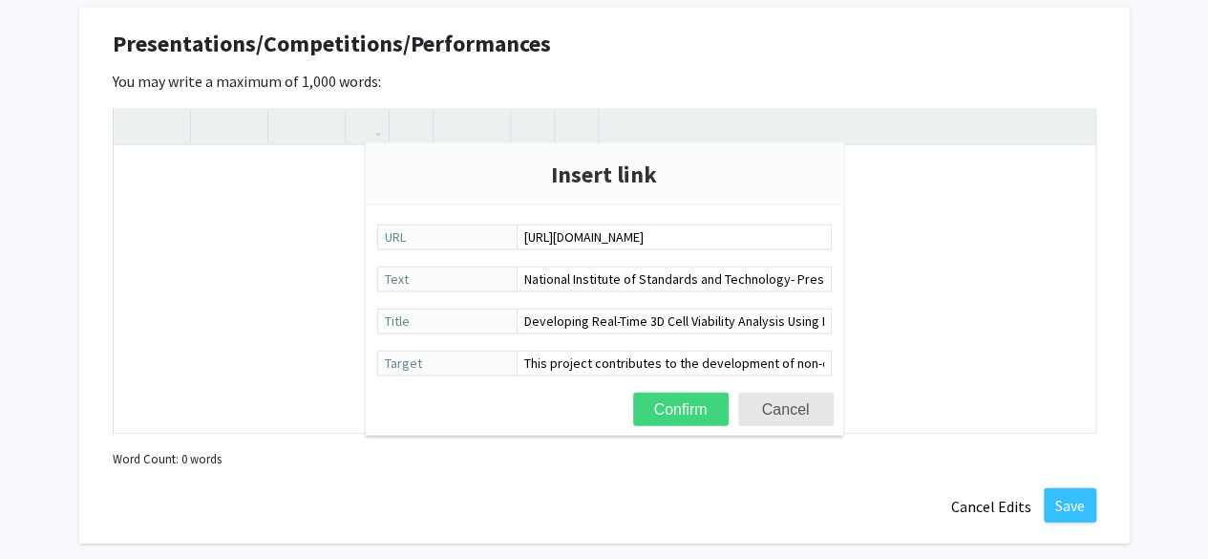
click at [682, 405] on button "Confirm" at bounding box center [681, 409] width 96 height 33
type textarea "<a href="[URL][DOMAIN_NAME]" title="Developing Real-Time 3D Cell Viability Anal…"
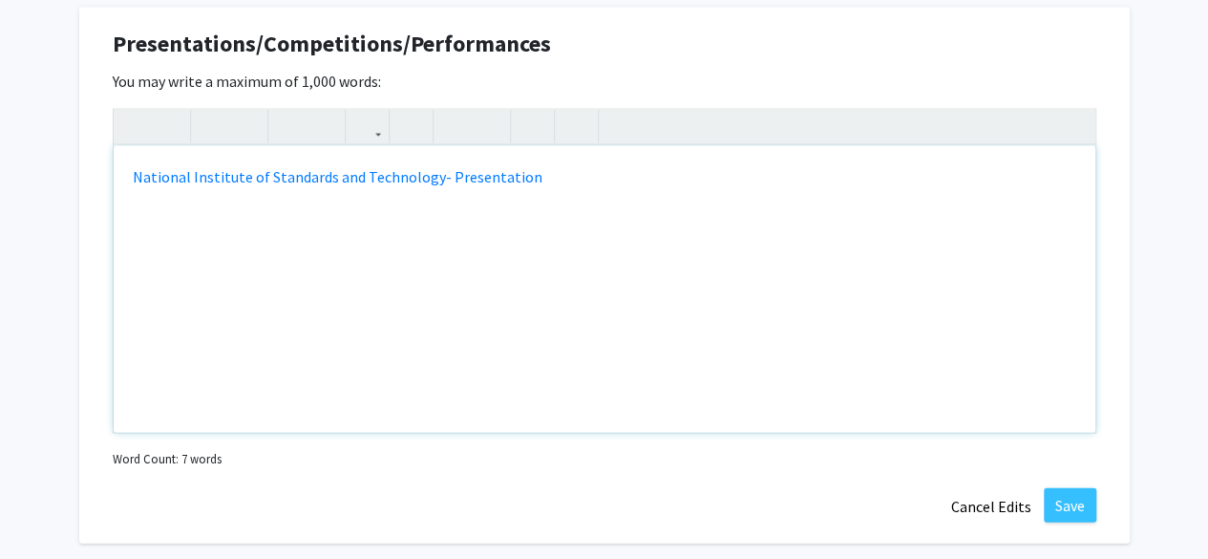
click at [682, 405] on div "National Institute of Standards and Technology- Presentation" at bounding box center [605, 289] width 982 height 287
type textarea "<p><a href="[URL][DOMAIN_NAME]" title="Developing Real-Time 3D Cell Viability A…"
click at [363, 115] on icon "button" at bounding box center [367, 127] width 16 height 32
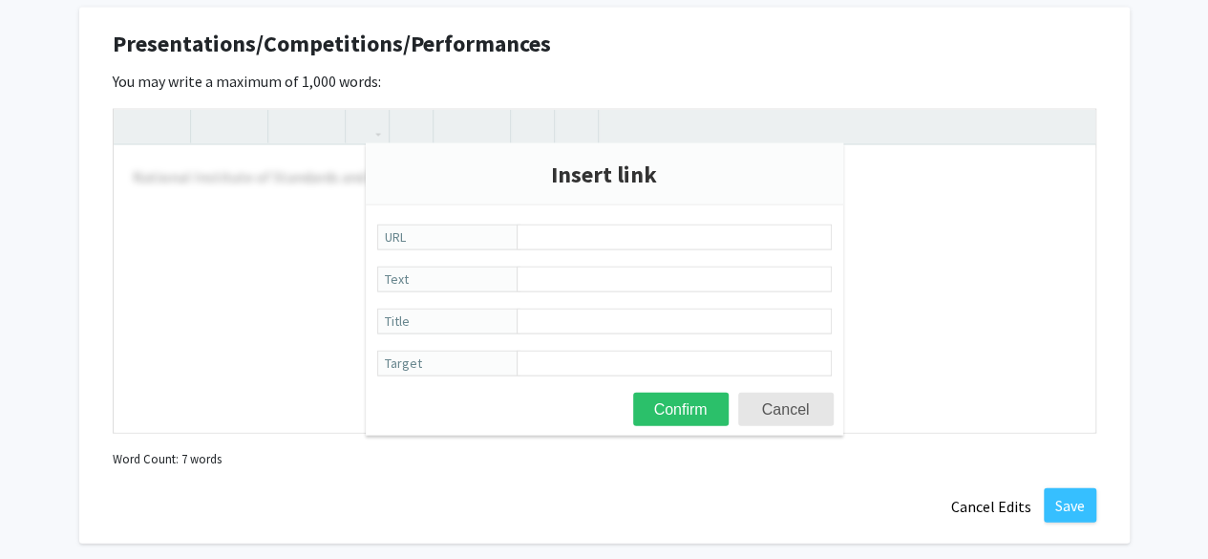
paste input "[URL][DOMAIN_NAME]"
type input "[URL][DOMAIN_NAME]"
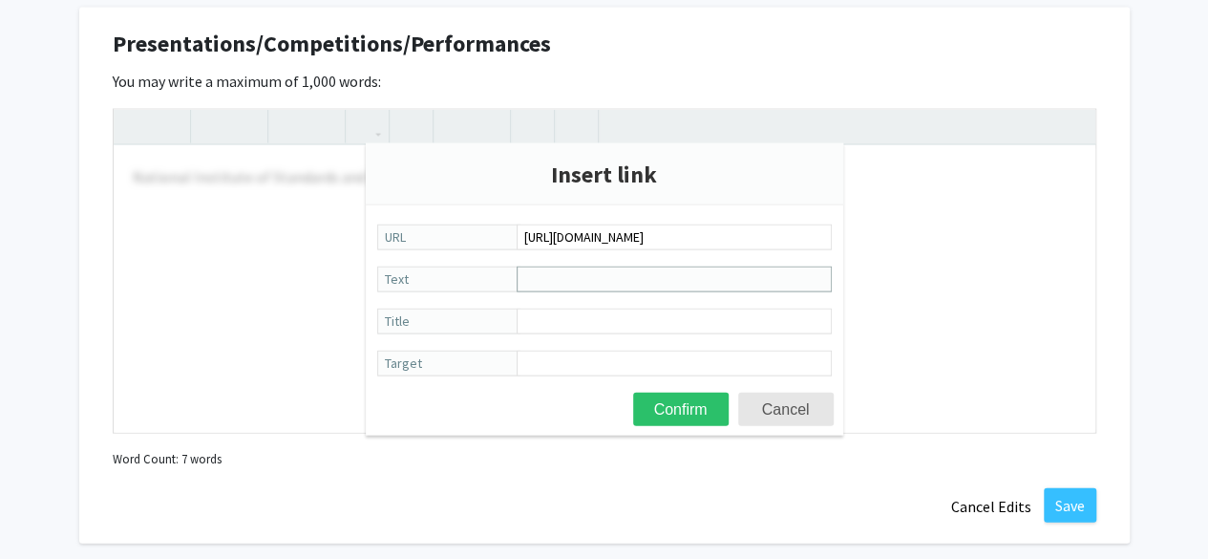
click at [545, 271] on input "Text" at bounding box center [674, 279] width 315 height 26
click at [646, 280] on input "[PERSON_NAME] College STEM Conference 2025" at bounding box center [674, 279] width 315 height 26
click at [783, 282] on input "[PERSON_NAME] College-STEM Conference 2025" at bounding box center [674, 279] width 315 height 26
type input "[PERSON_NAME] College-STEM Conference 2025 Spring"
click at [711, 313] on input "Title" at bounding box center [674, 321] width 315 height 26
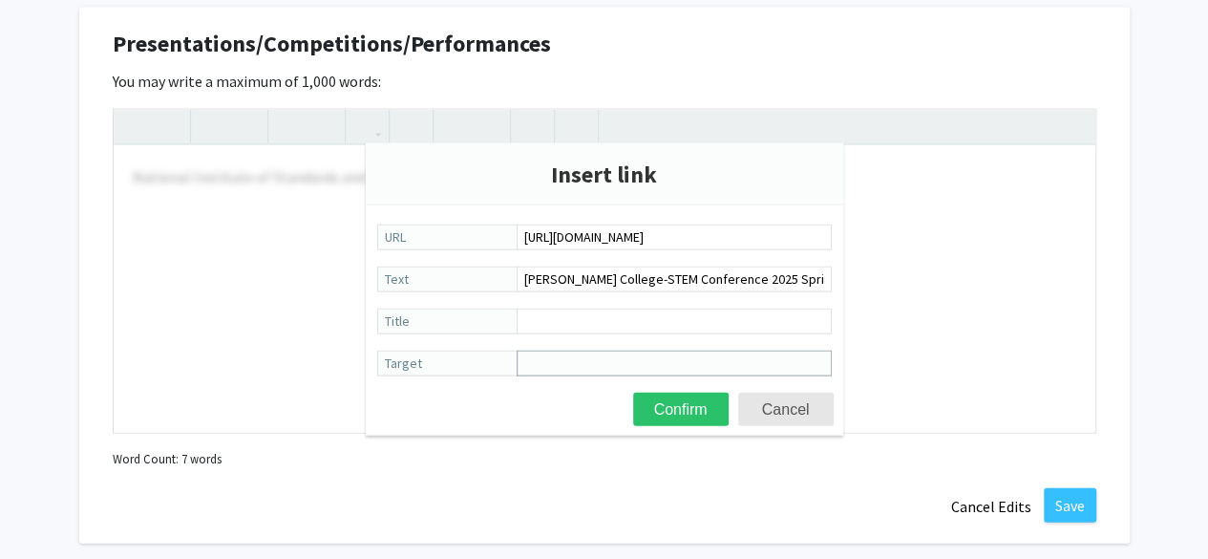
click at [551, 368] on input "Target" at bounding box center [674, 363] width 315 height 26
paste input "Enhancing detection and quantification of SARS-CoV-2 in the wastewater at the […"
type input "Enhancing detection and quantification of SARS-CoV-2 in the wastewater at the […"
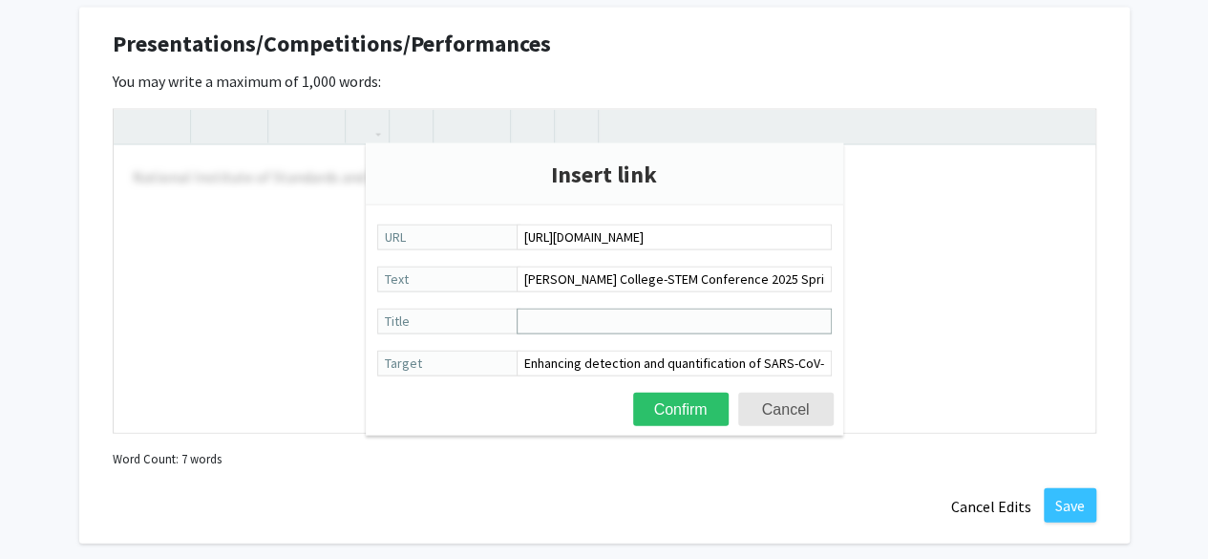
click at [560, 320] on input "Title" at bounding box center [674, 321] width 315 height 26
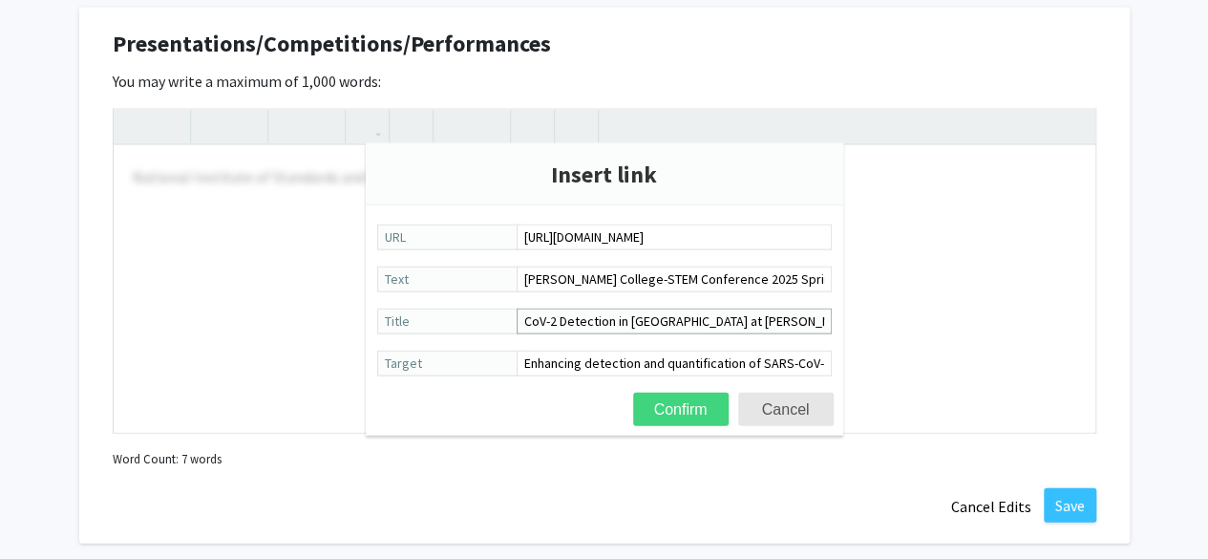
type input "SARS-CoV-2 Detection in [GEOGRAPHIC_DATA] at [PERSON_NAME][GEOGRAPHIC_DATA]"
click at [645, 410] on button "Confirm" at bounding box center [681, 409] width 96 height 33
type textarea "<p><a href="[URL][DOMAIN_NAME]" title="Developing Real-Time 3D Cell Viability A…"
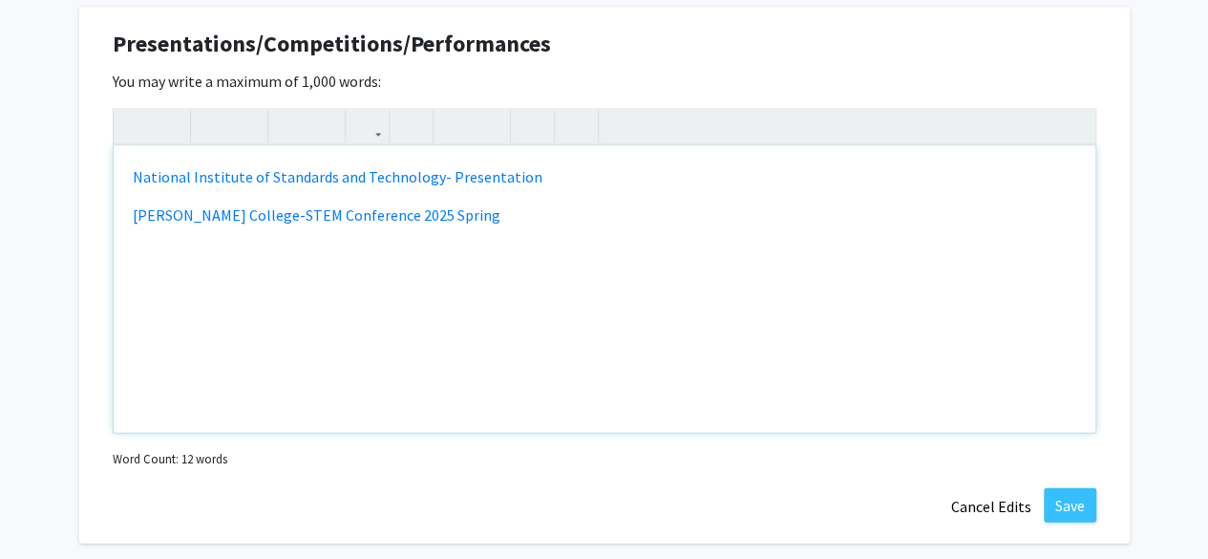
click at [645, 410] on div "National Institute of Standards and Technology- Presentation [PERSON_NAME] Coll…" at bounding box center [605, 289] width 982 height 287
click at [1072, 493] on button "Save" at bounding box center [1070, 505] width 53 height 34
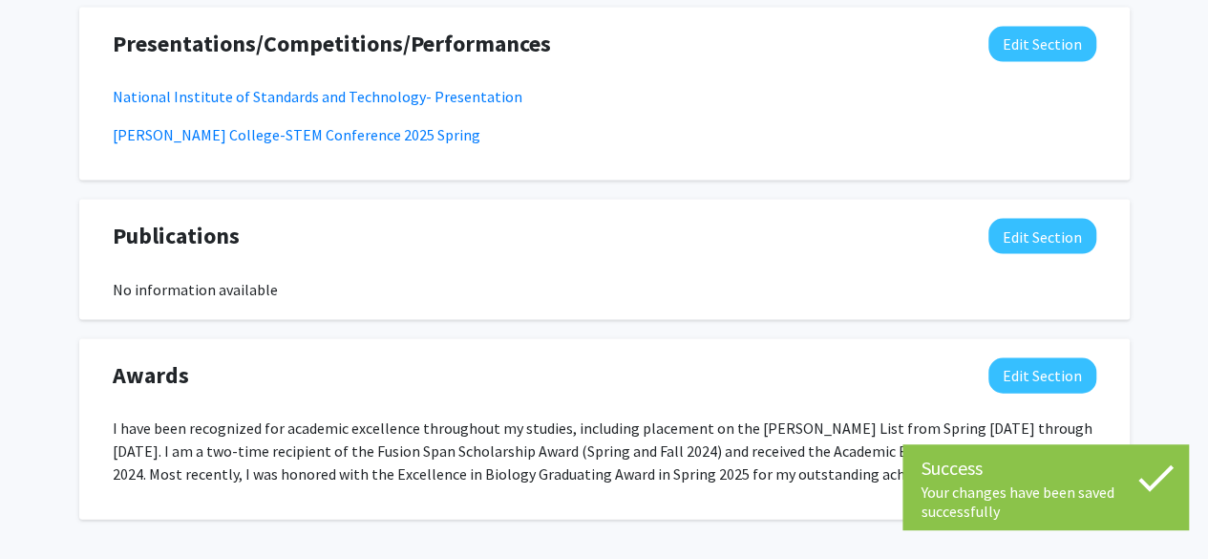
scroll to position [1983, 0]
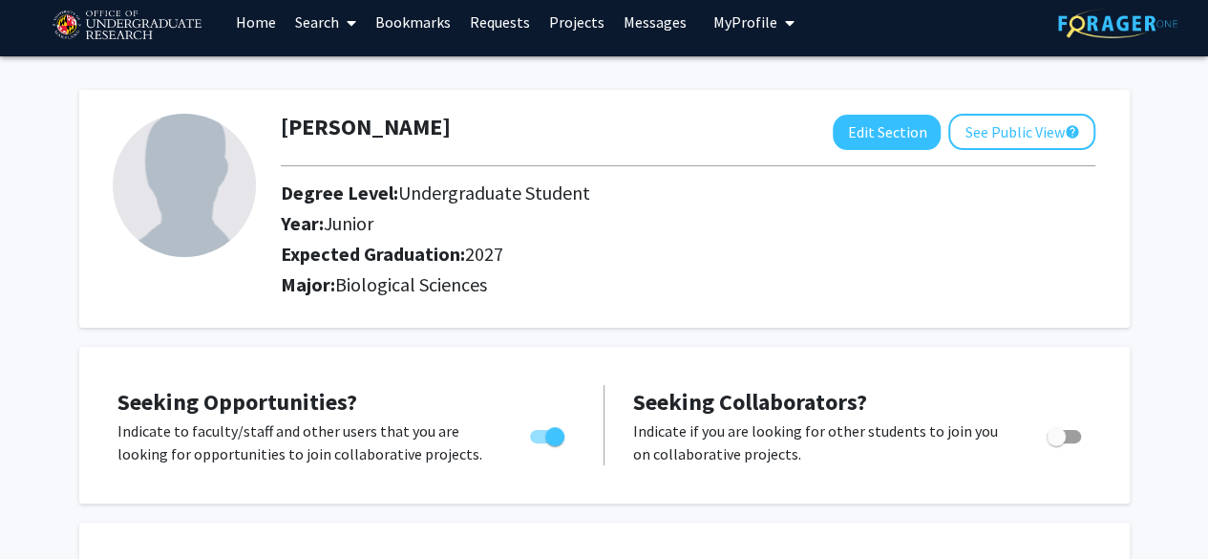
scroll to position [0, 0]
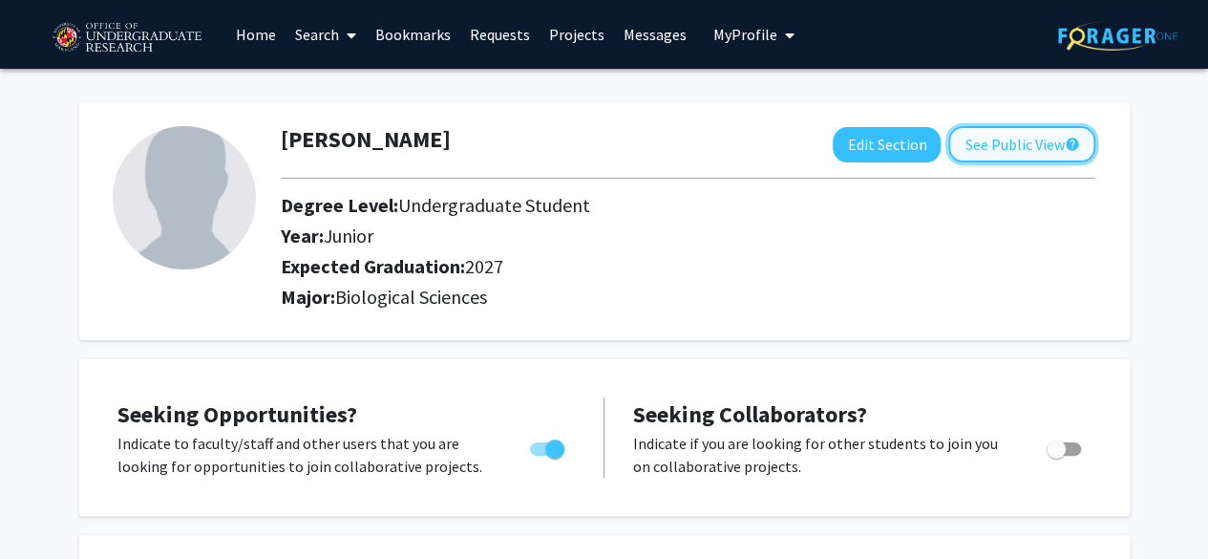
click at [1010, 154] on button "See Public View help" at bounding box center [1021, 144] width 147 height 36
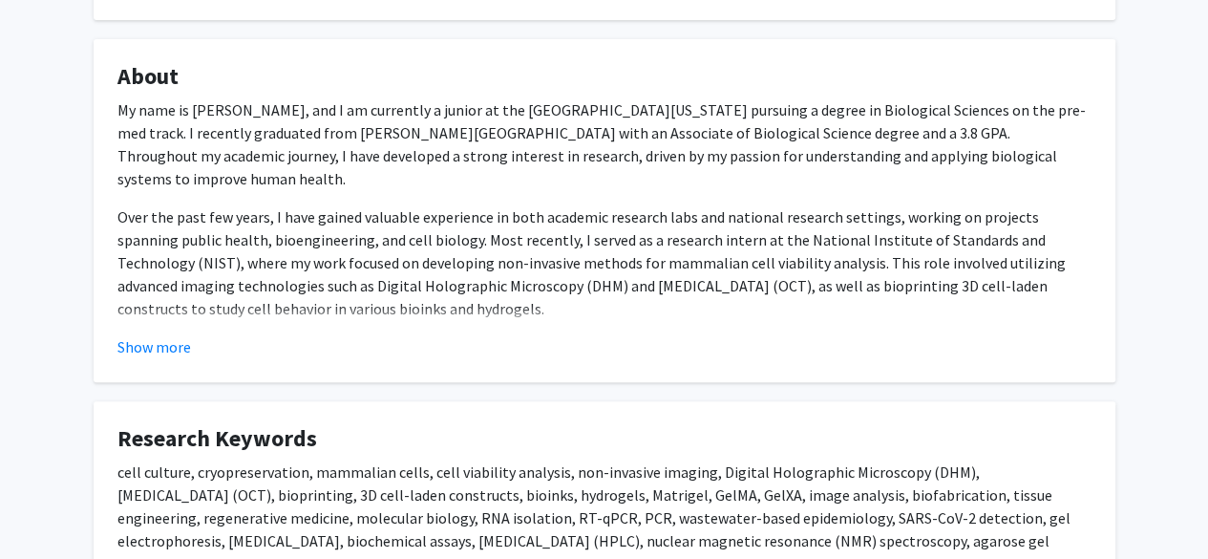
scroll to position [286, 0]
click at [169, 334] on button "Show more" at bounding box center [154, 345] width 74 height 23
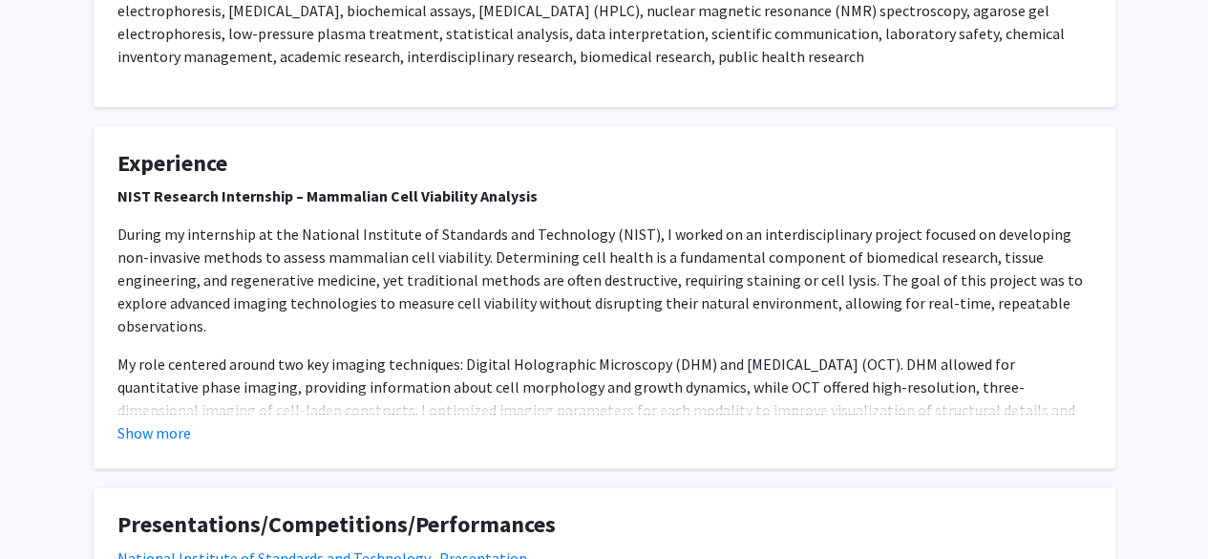
scroll to position [1194, 0]
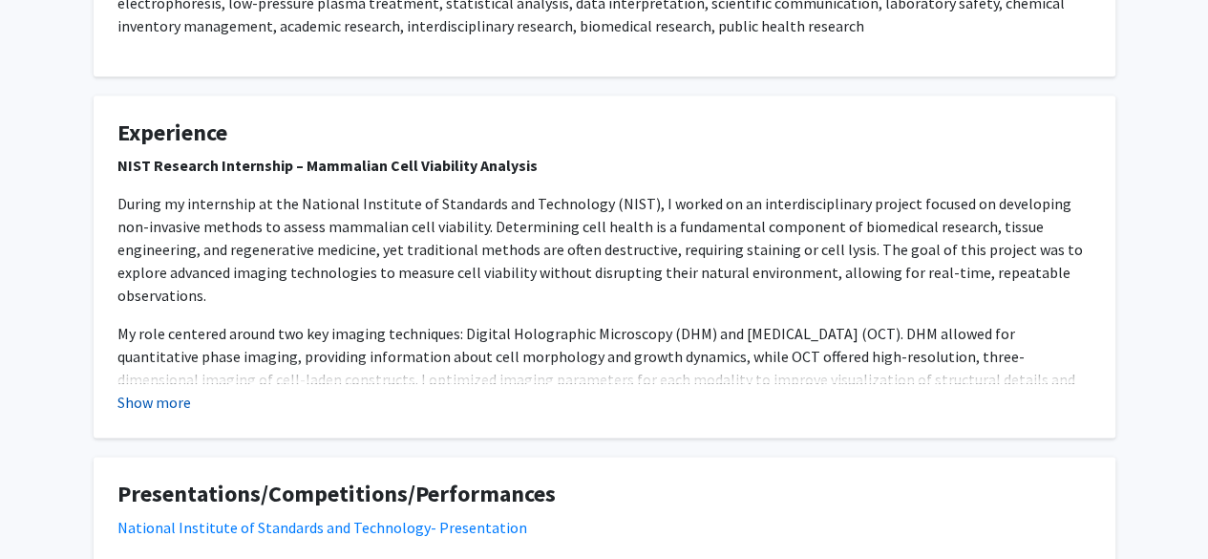
click at [168, 391] on button "Show more" at bounding box center [154, 402] width 74 height 23
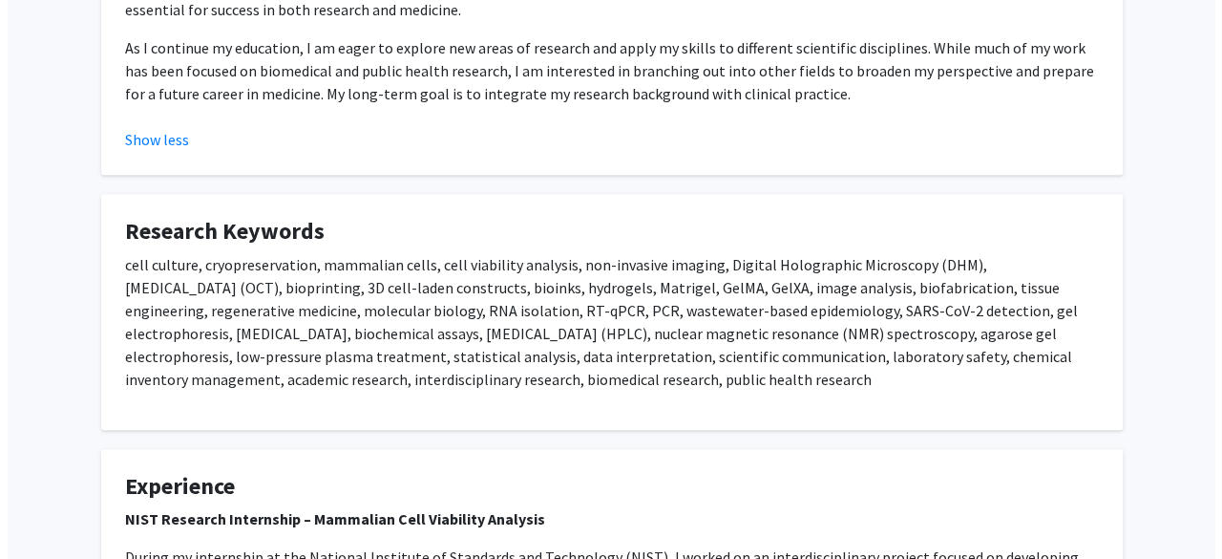
scroll to position [0, 0]
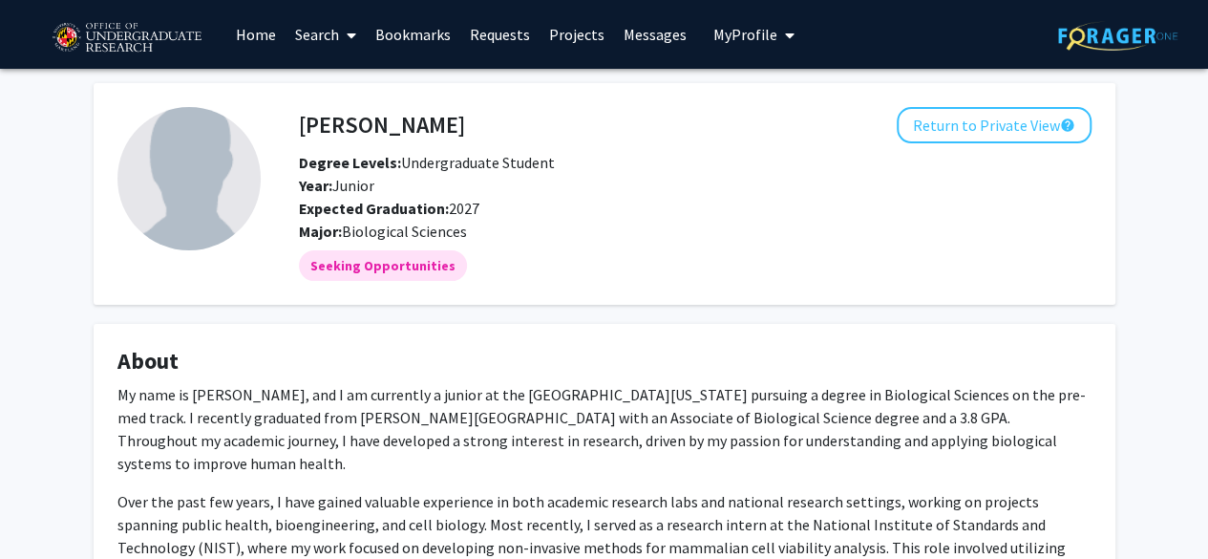
click at [308, 25] on link "Search" at bounding box center [326, 34] width 80 height 67
click at [351, 89] on span "Faculty/Staff" at bounding box center [356, 88] width 140 height 38
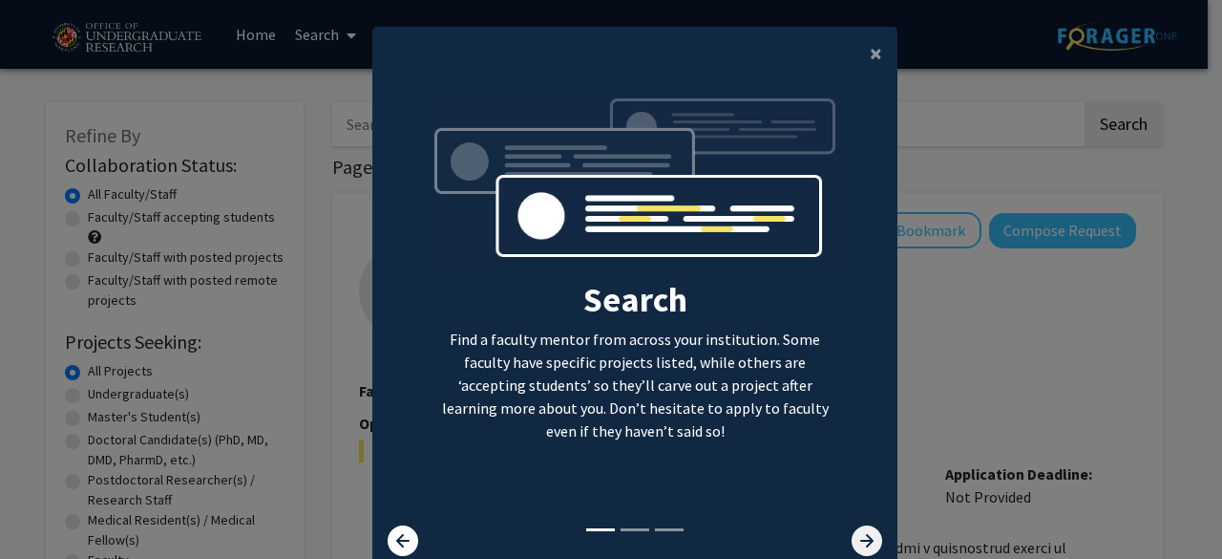
click at [860, 543] on icon at bounding box center [867, 540] width 31 height 31
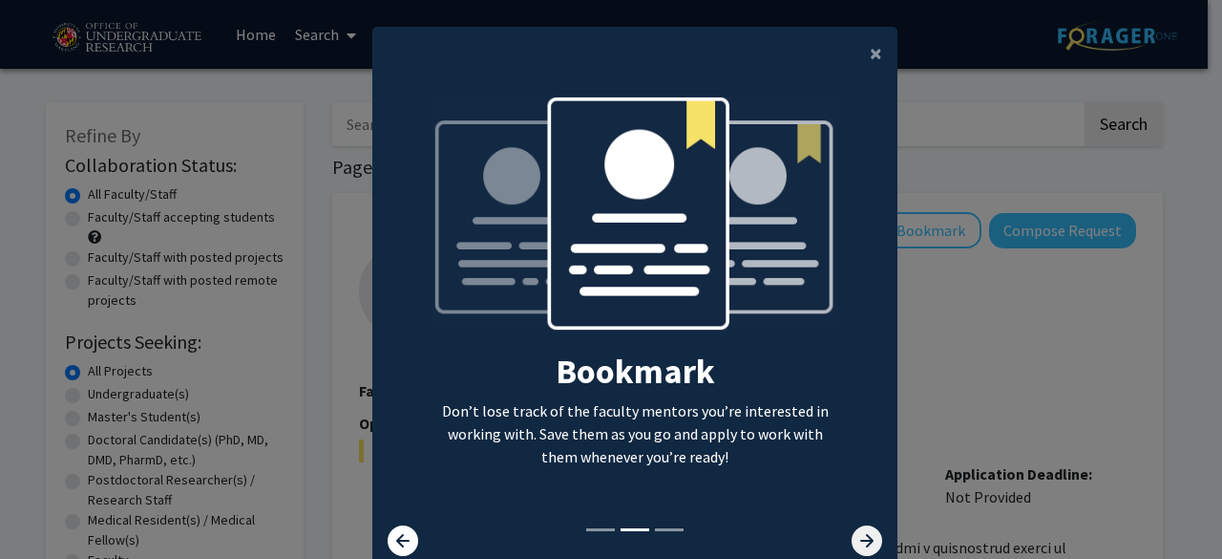
click at [860, 543] on icon at bounding box center [867, 540] width 31 height 31
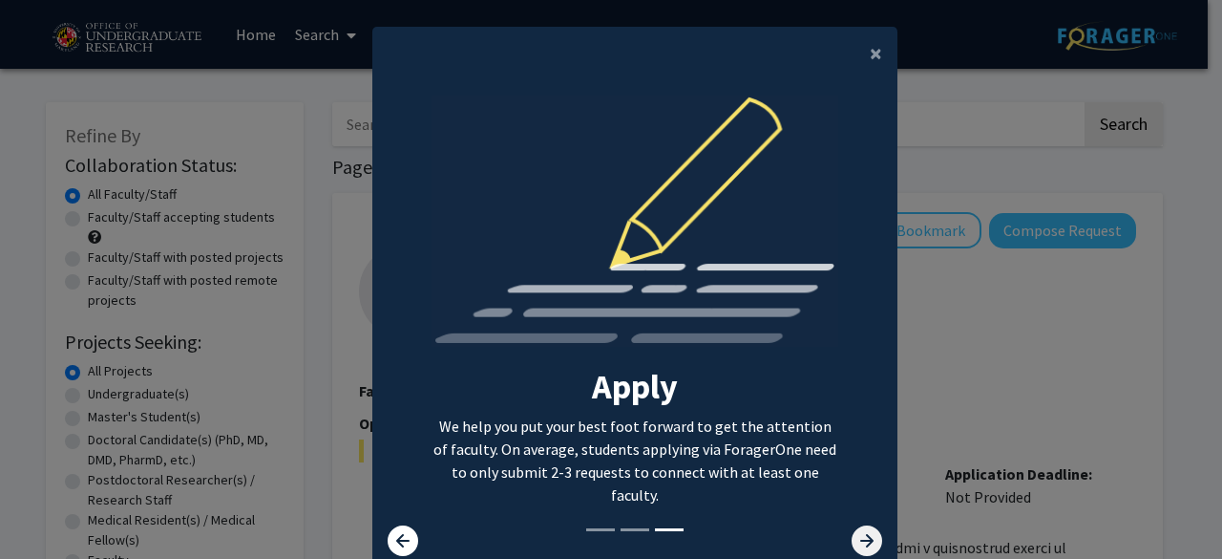
click at [860, 543] on icon at bounding box center [867, 540] width 31 height 31
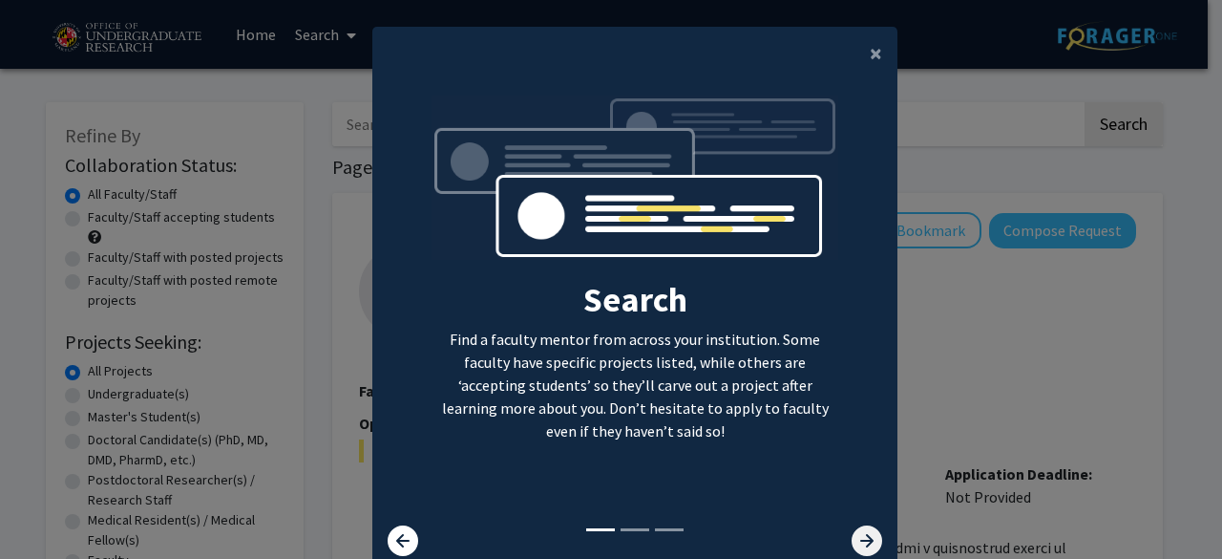
click at [860, 543] on icon at bounding box center [867, 540] width 31 height 31
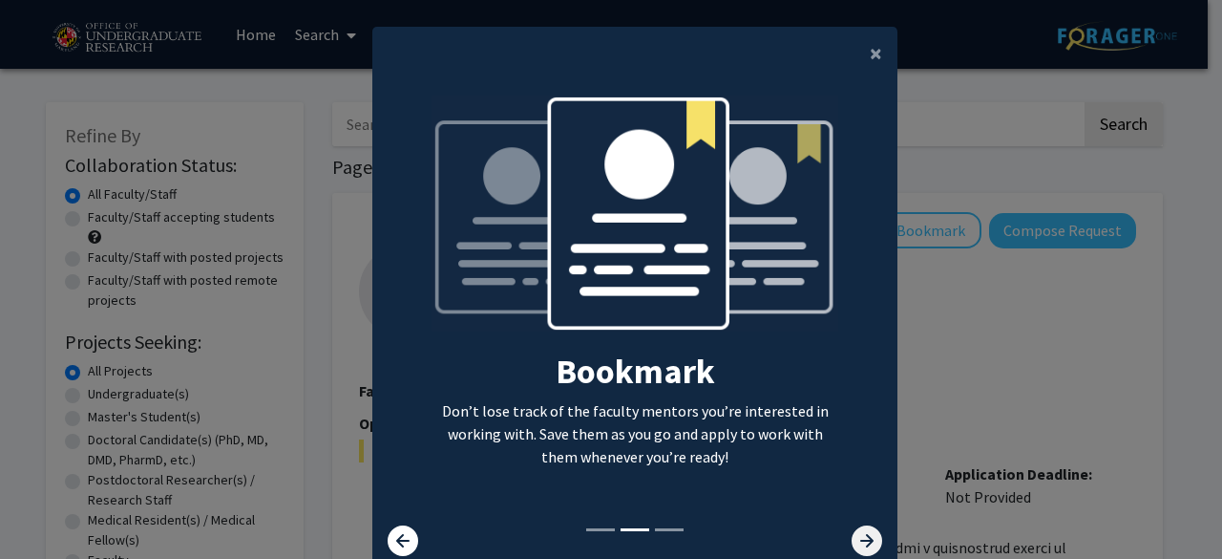
click at [860, 543] on icon at bounding box center [867, 540] width 31 height 31
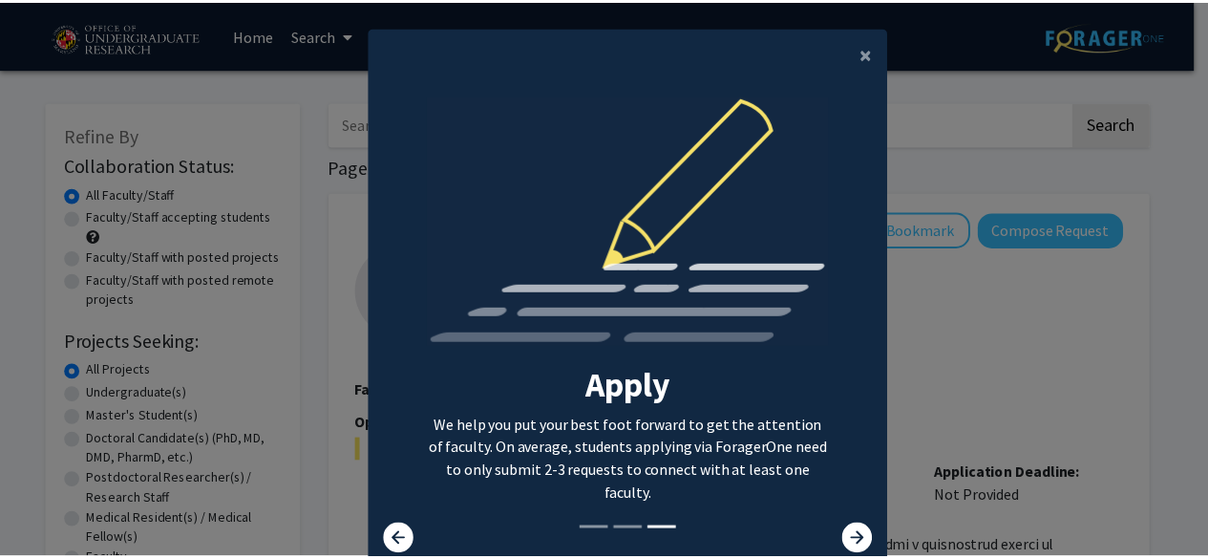
scroll to position [76, 0]
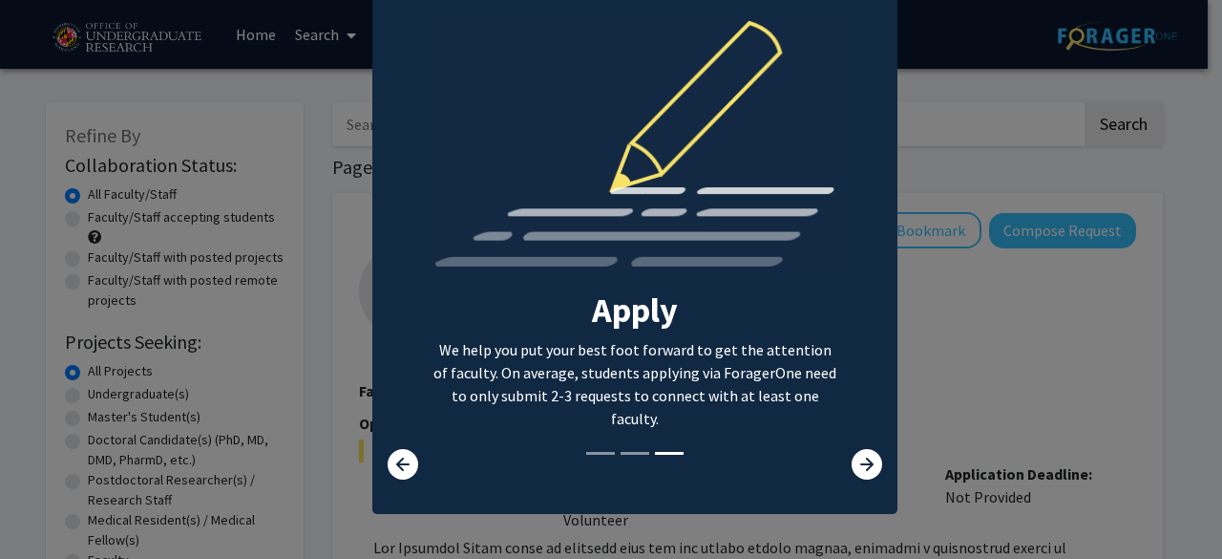
click at [972, 287] on modal-container "× Search Find a faculty mentor from across your institution. Some faculty have …" at bounding box center [611, 279] width 1222 height 559
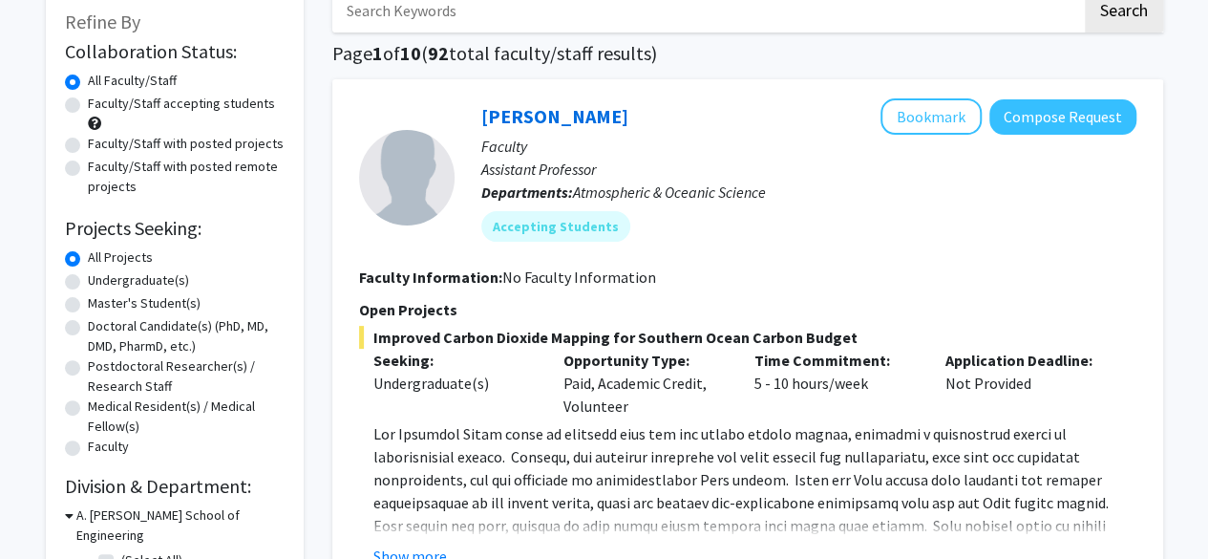
scroll to position [117, 0]
